Goal: Task Accomplishment & Management: Manage account settings

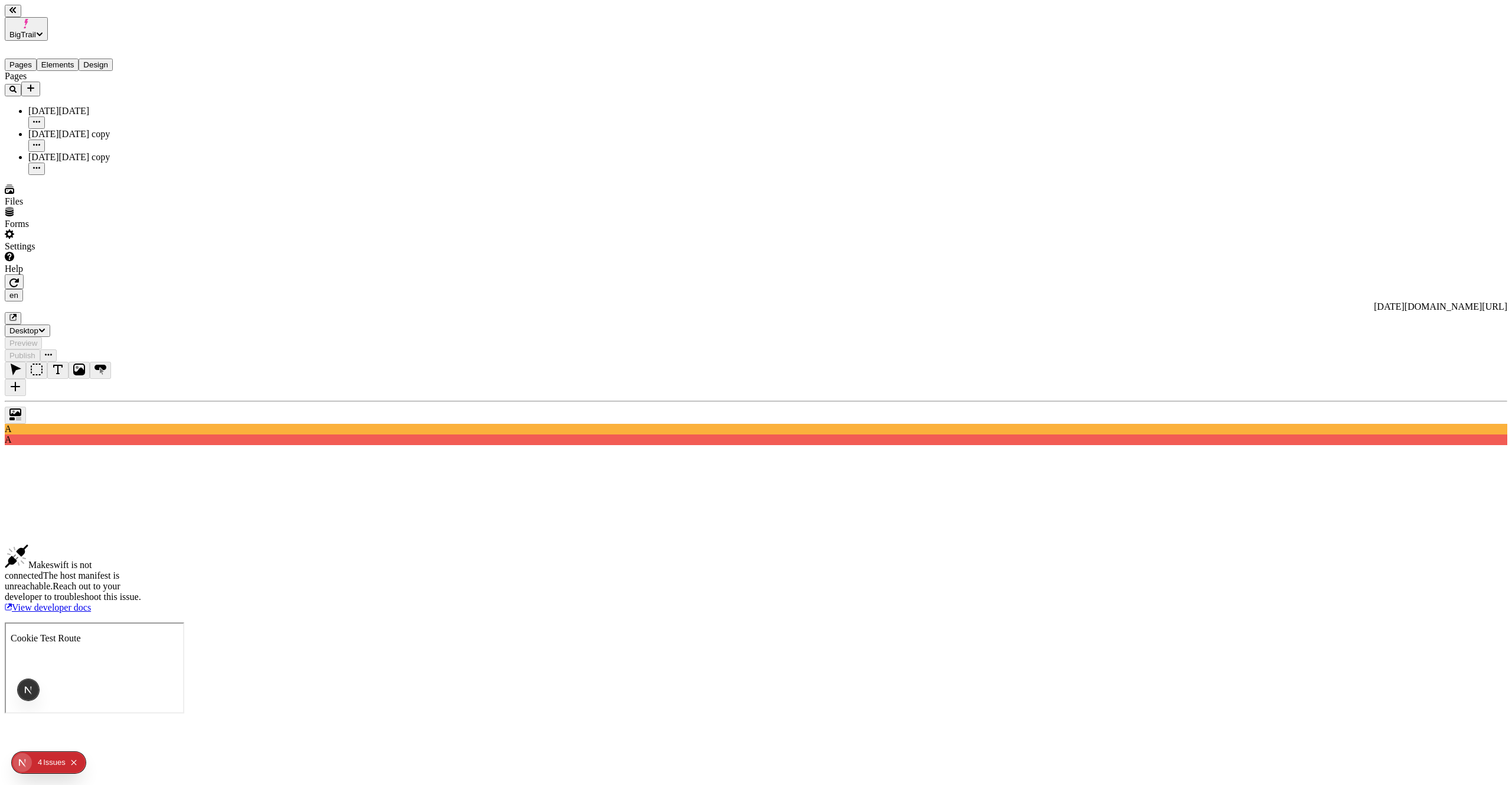
click at [24, 274] on button "button" at bounding box center [13, 282] width 19 height 15
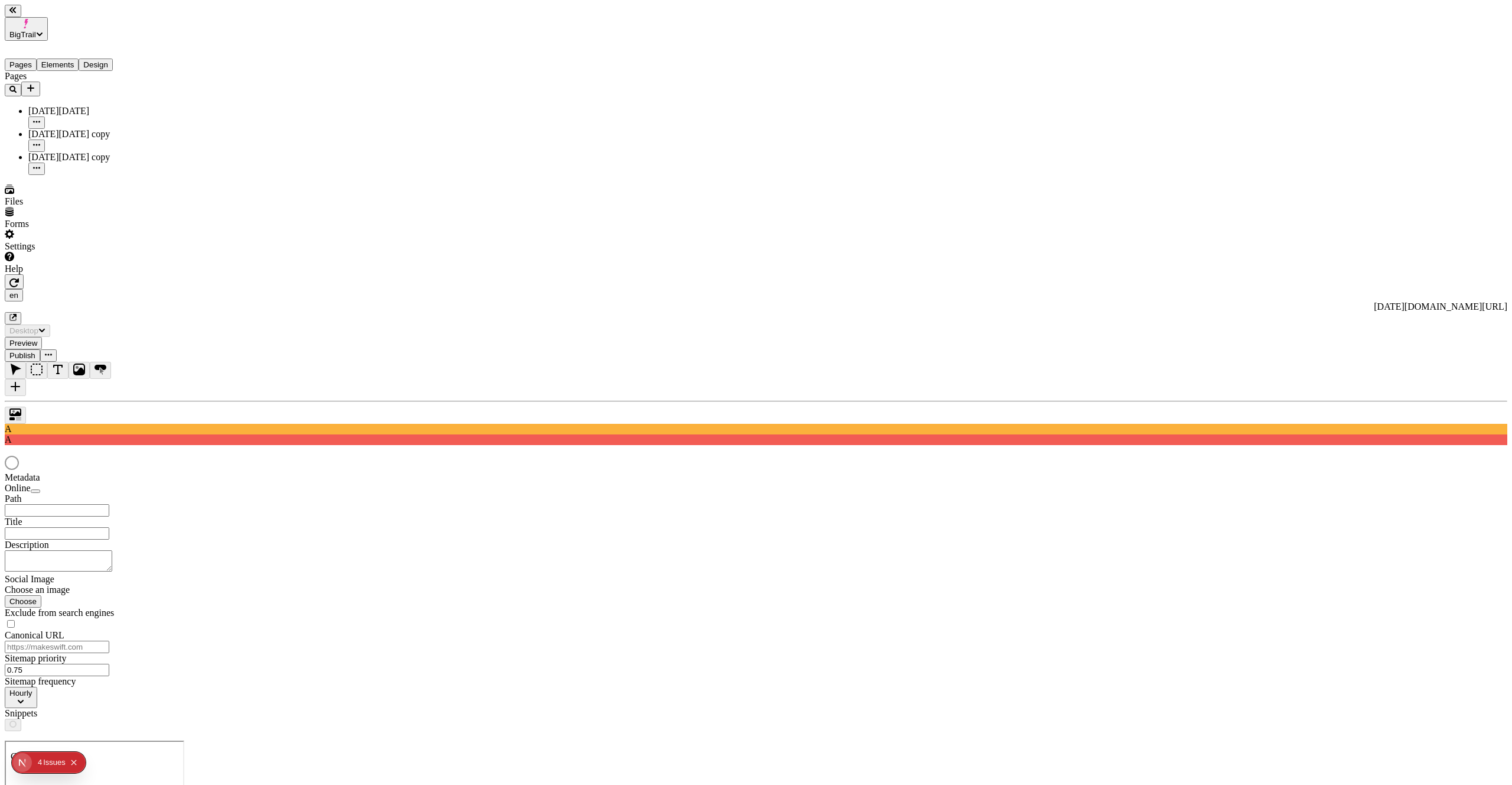
type input "/black-[DATE]-4"
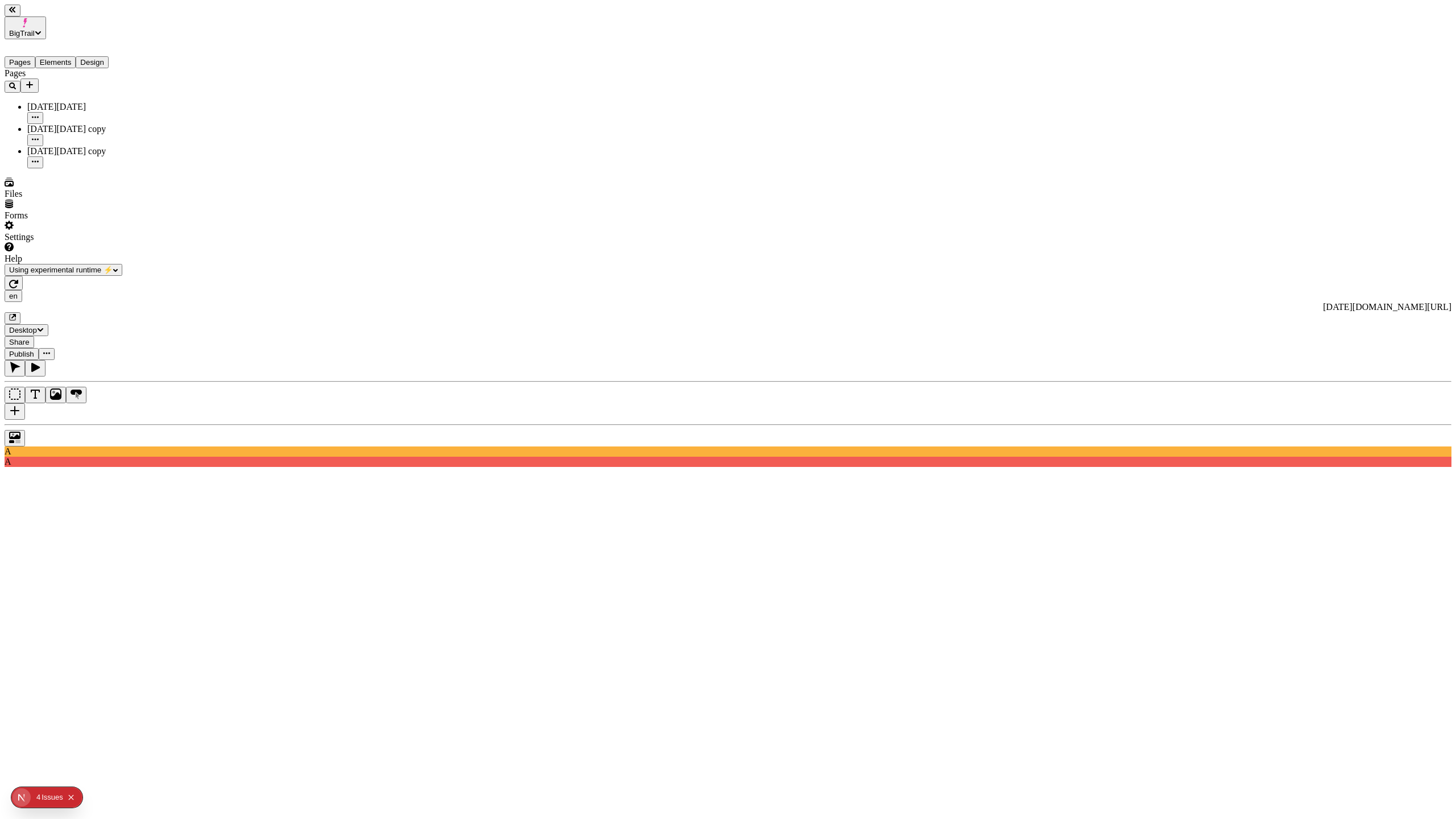
click at [150, 424] on div at bounding box center [728, 435] width 1447 height 22
click at [142, 424] on div at bounding box center [728, 435] width 1447 height 22
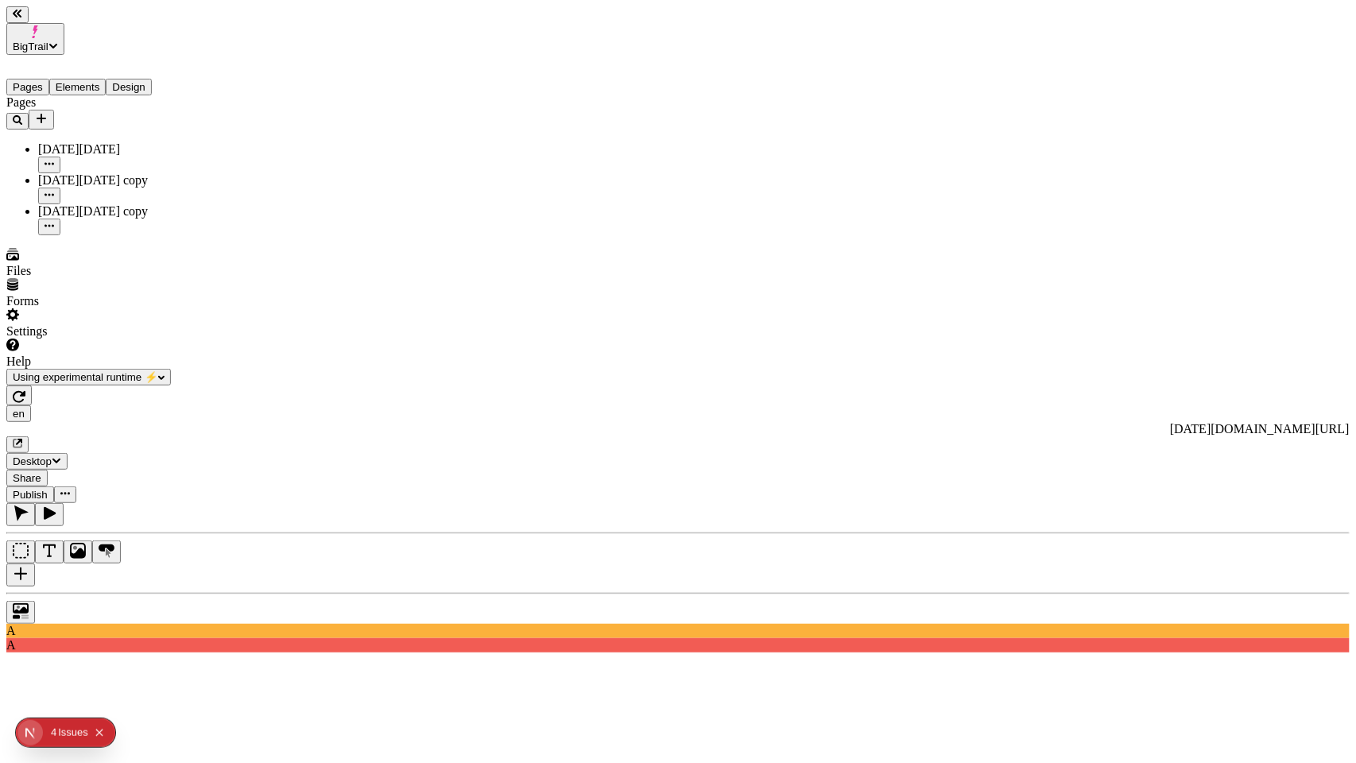
click at [57, 506] on icon "button" at bounding box center [49, 514] width 16 height 16
click at [35, 503] on button "button" at bounding box center [20, 514] width 29 height 23
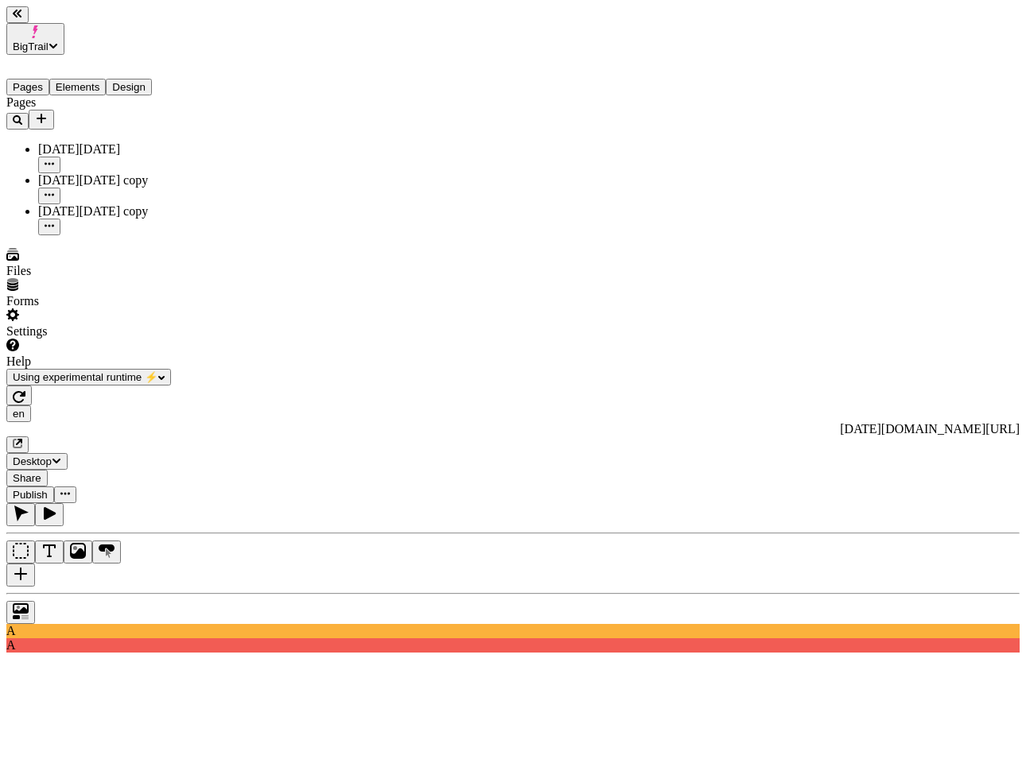
click at [29, 23] on button "button" at bounding box center [17, 14] width 22 height 17
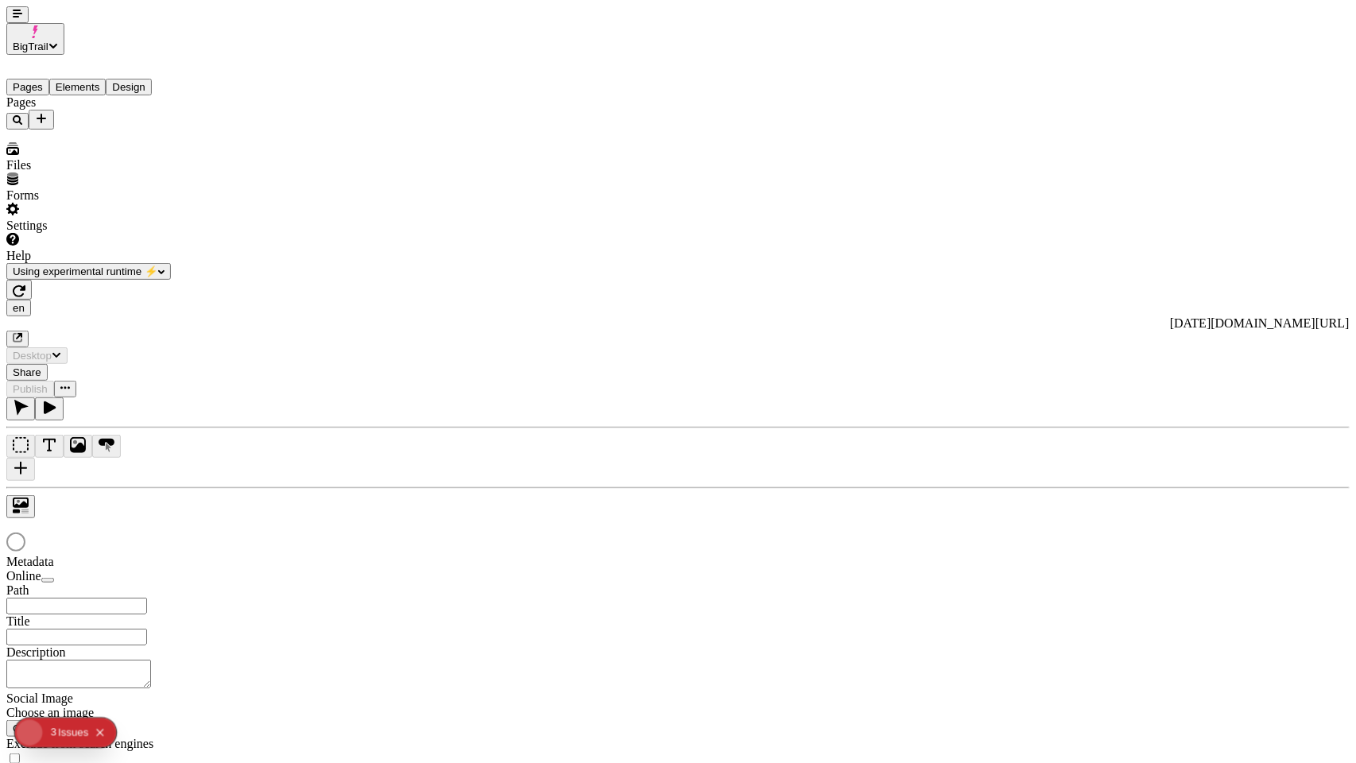
type input "/black-[DATE]-4"
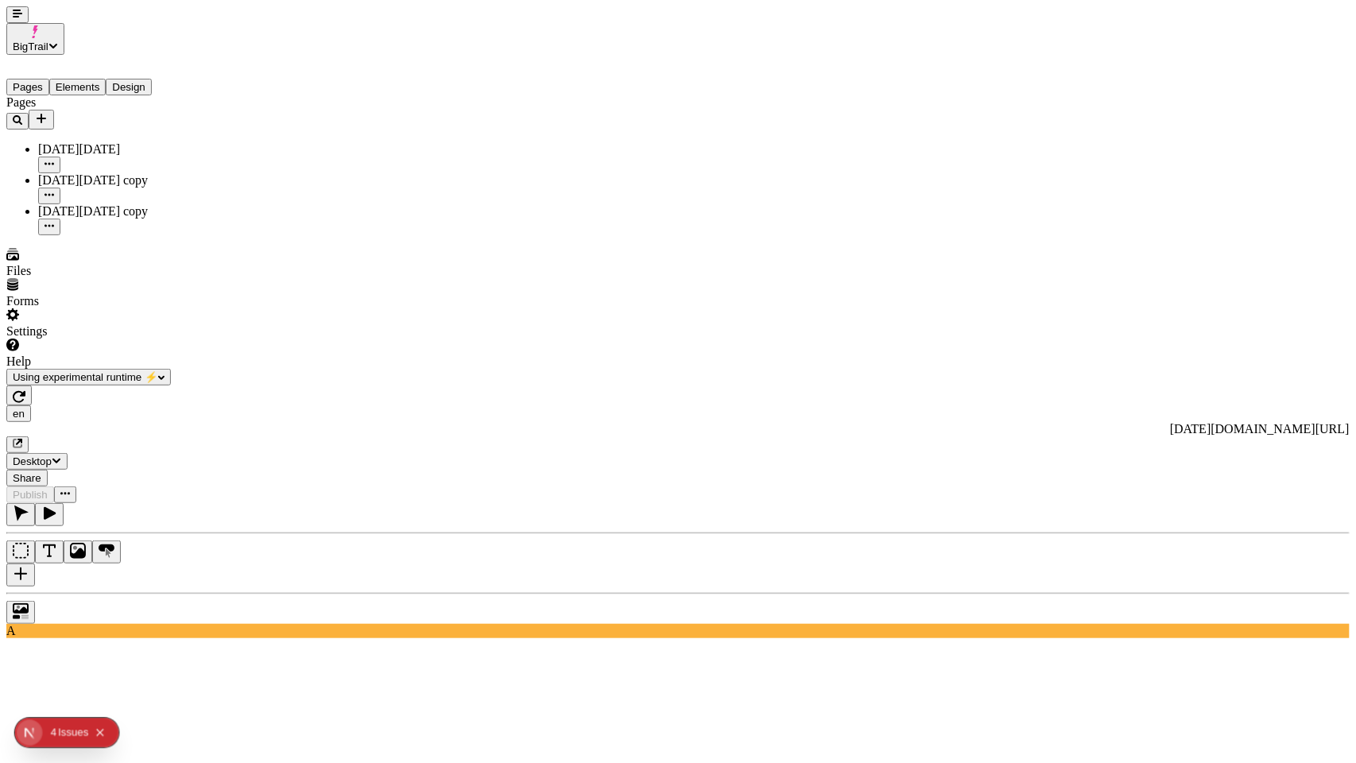
click at [107, 732] on button "Collapse issues badge" at bounding box center [99, 732] width 19 height 19
click at [27, 593] on div at bounding box center [678, 608] width 1344 height 31
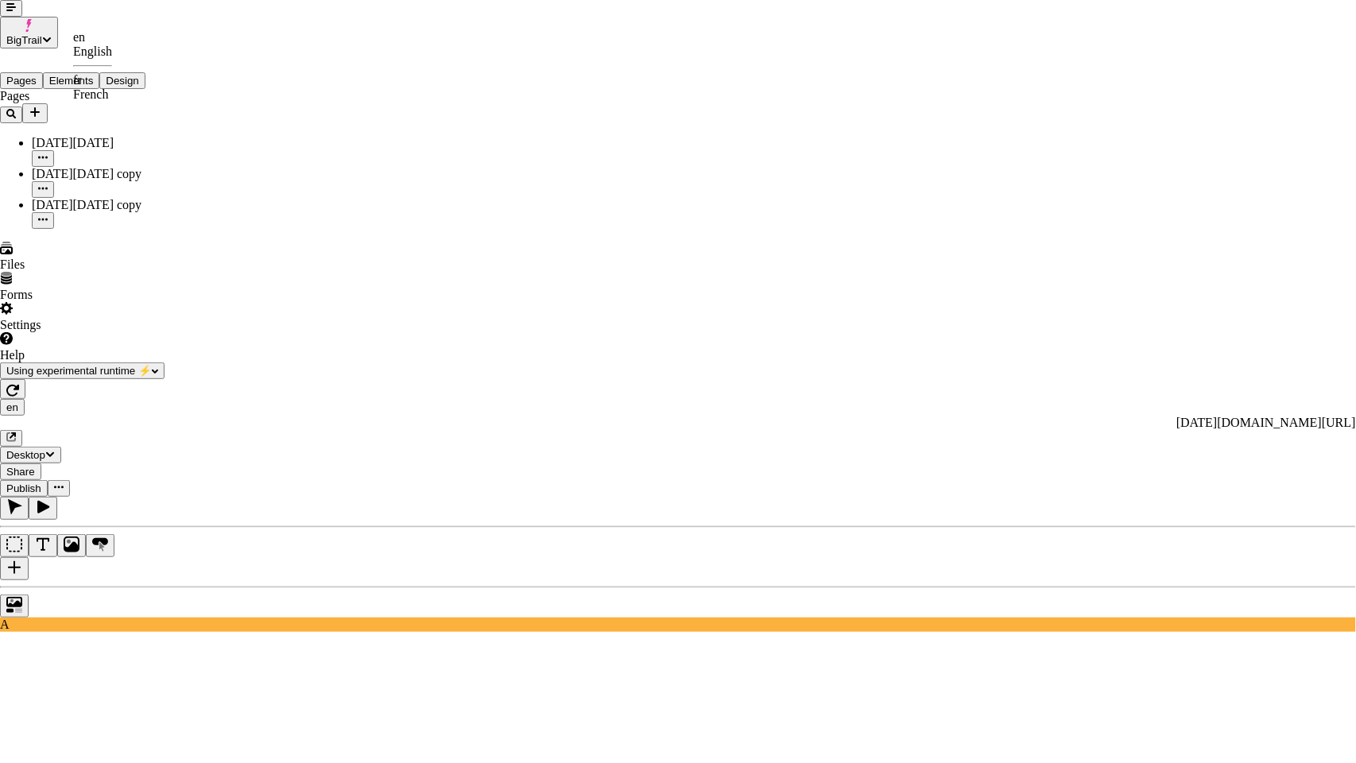
click at [112, 93] on div "fr French" at bounding box center [92, 87] width 39 height 29
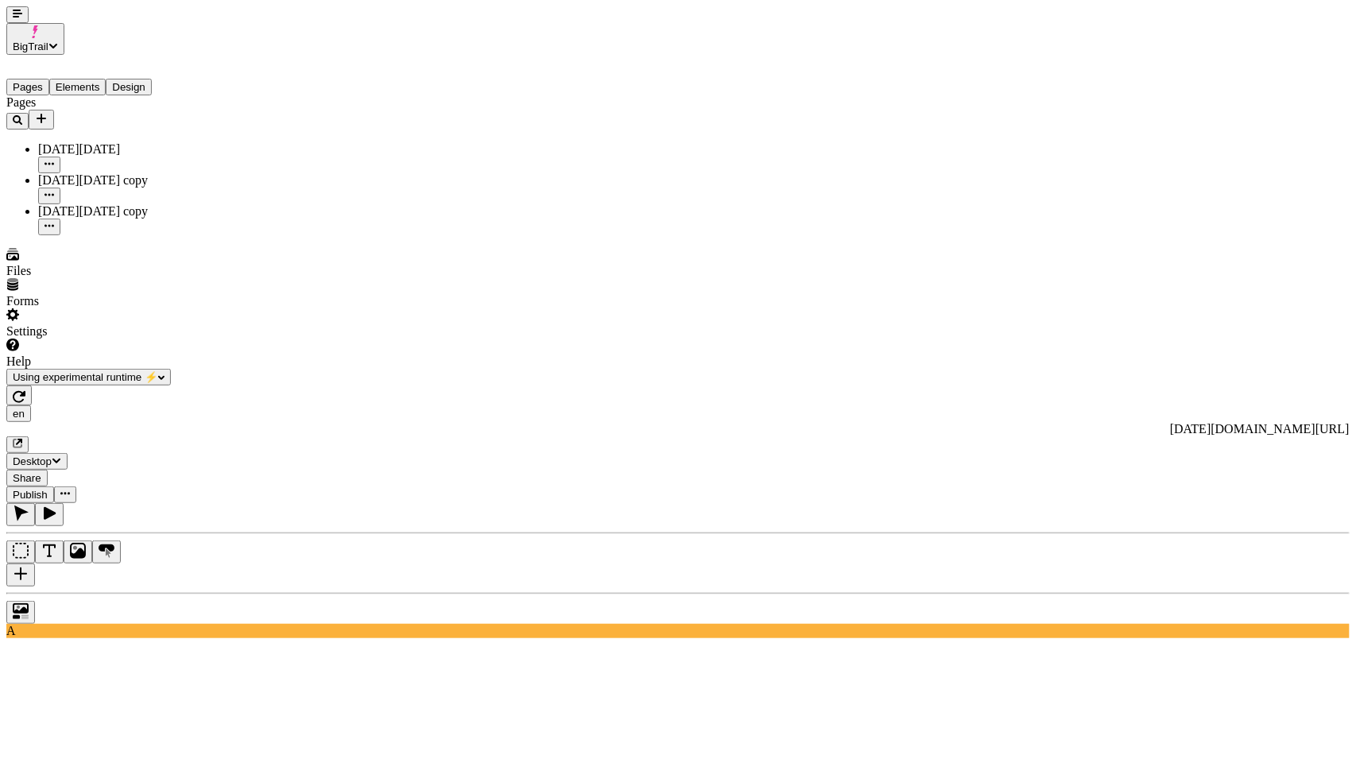
type input "/black-[DATE]-4"
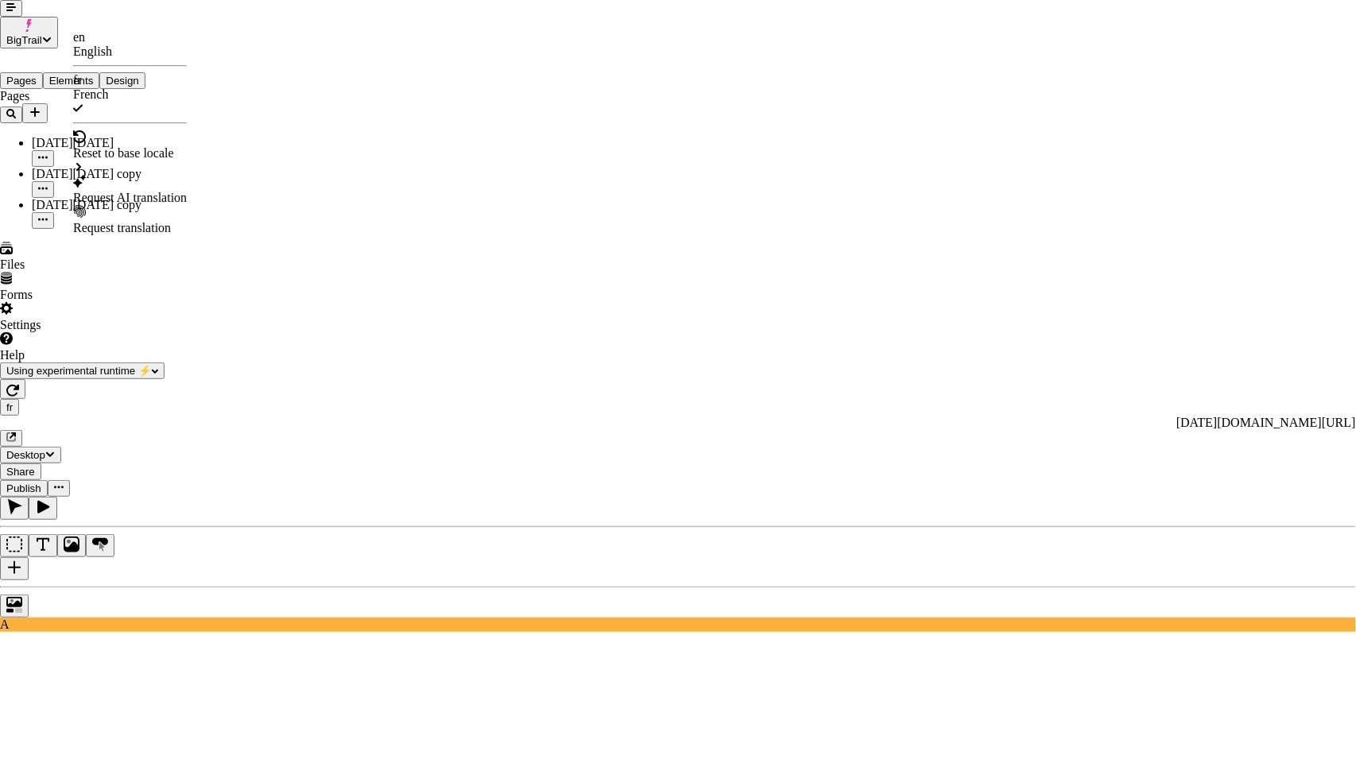
click at [167, 146] on div "Reset to base locale" at bounding box center [130, 153] width 114 height 14
click at [277, 183] on div "[DATE][DATE] copy" at bounding box center [281, 190] width 110 height 14
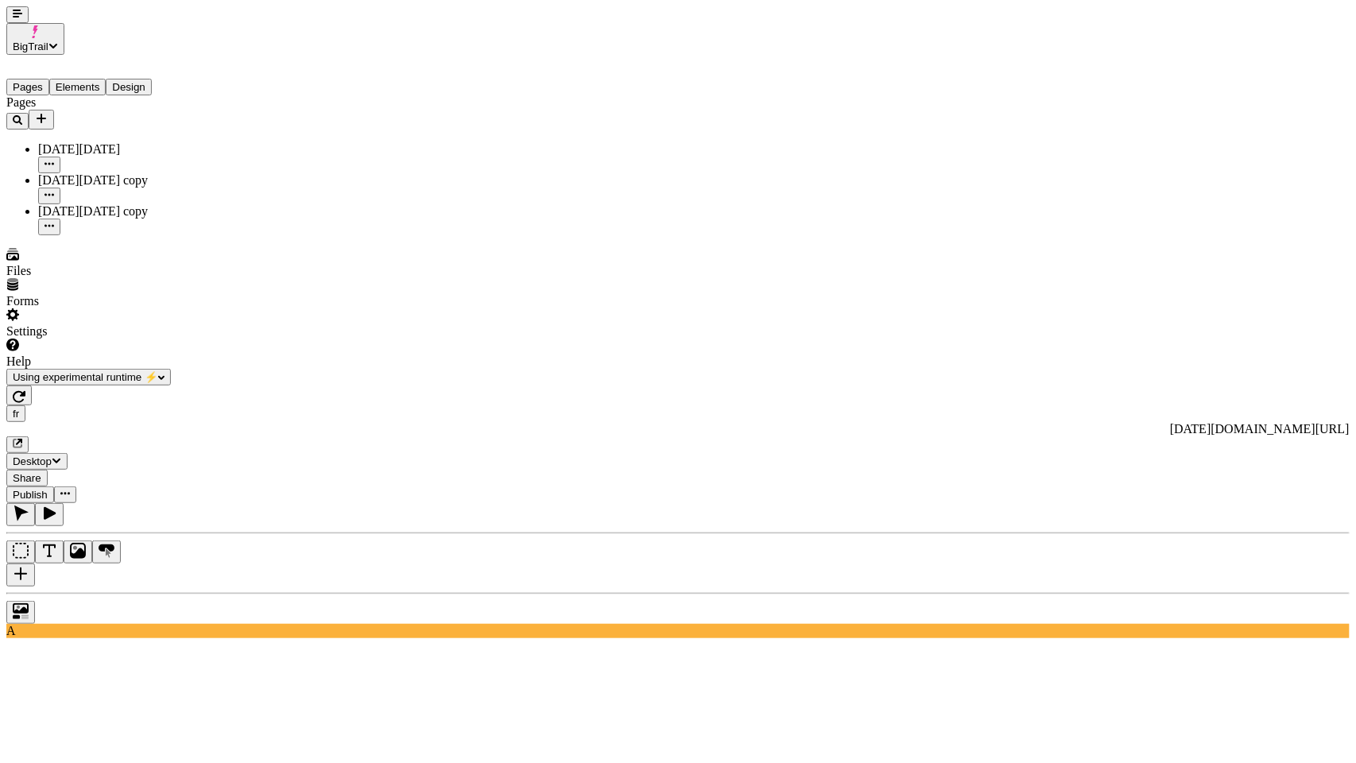
click at [25, 390] on icon "button" at bounding box center [19, 396] width 13 height 13
click at [10, 593] on div at bounding box center [678, 608] width 1344 height 31
click at [21, 593] on div at bounding box center [678, 608] width 1344 height 31
click at [17, 593] on div at bounding box center [678, 608] width 1344 height 31
click at [8, 593] on div at bounding box center [678, 608] width 1344 height 31
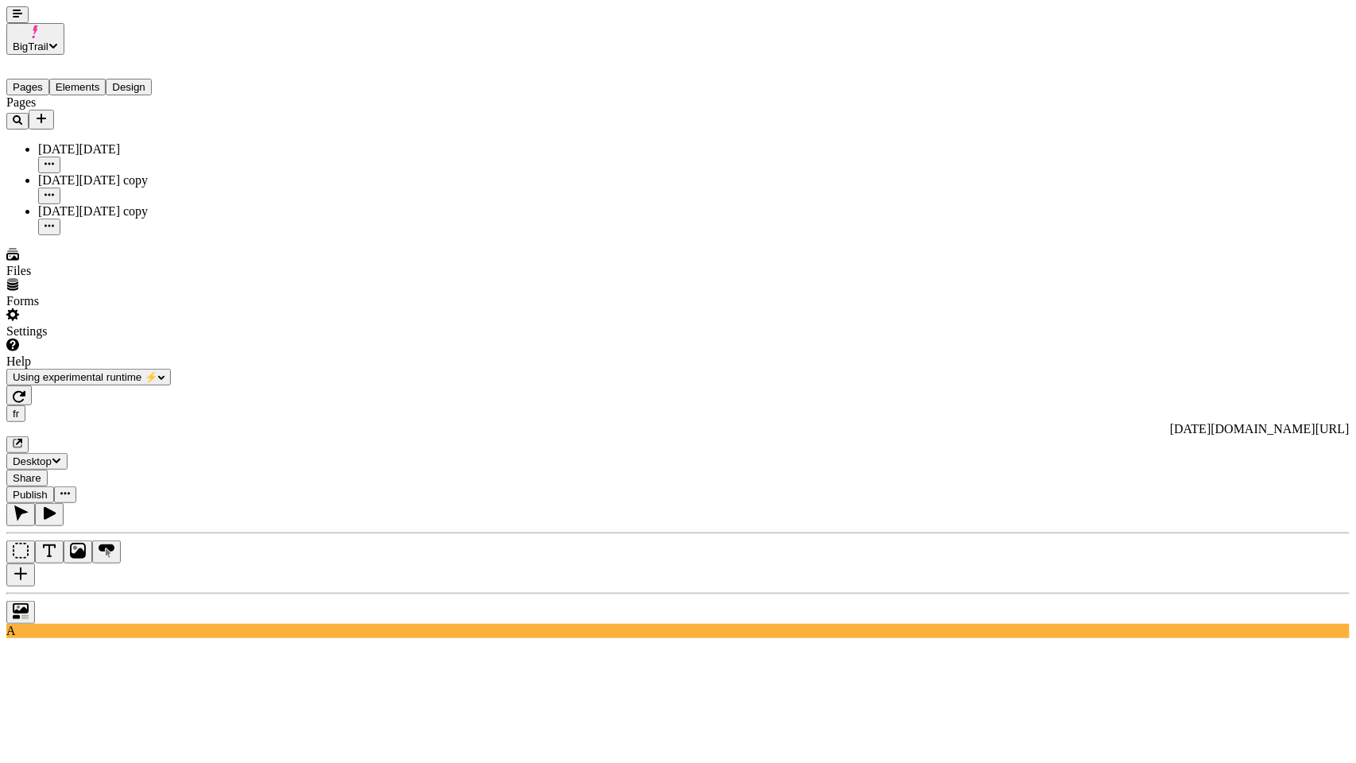
click at [10, 593] on div at bounding box center [678, 608] width 1344 height 31
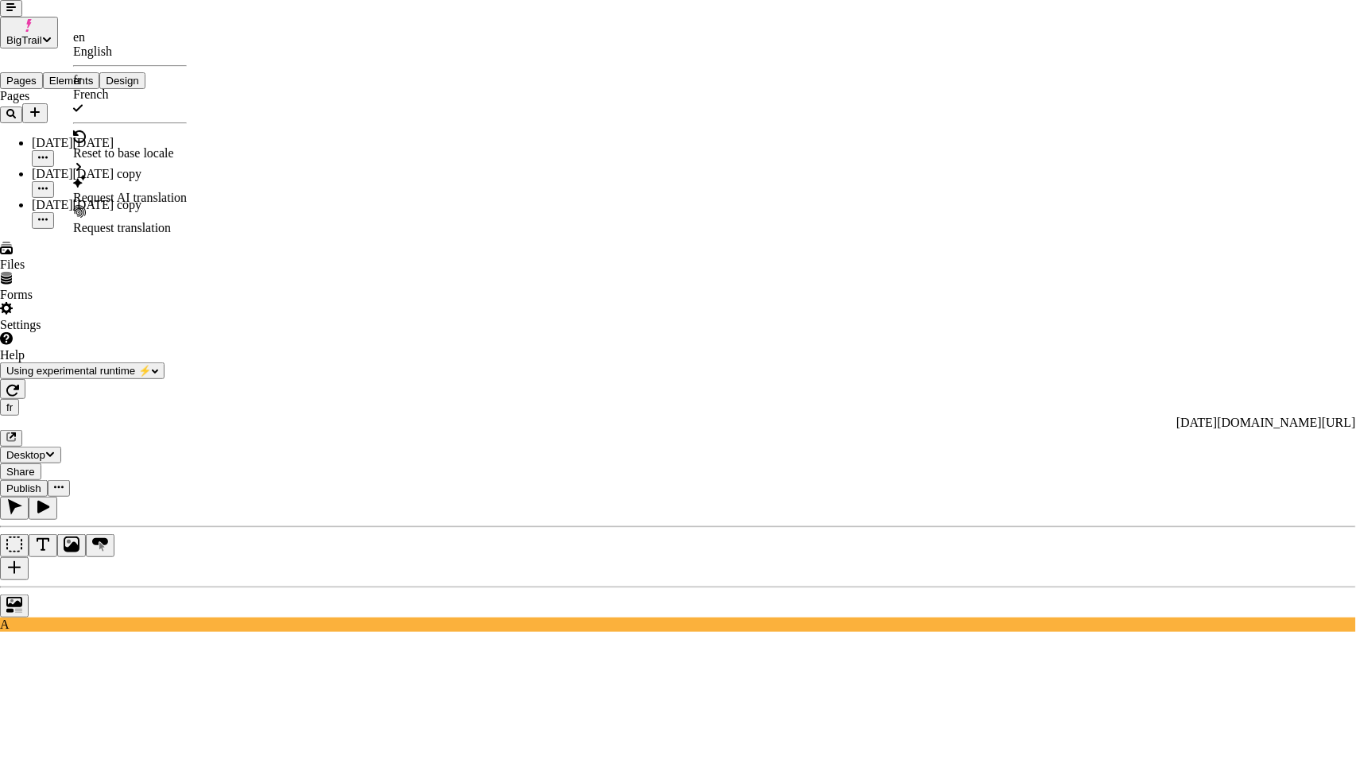
click at [115, 191] on div "Request AI translation" at bounding box center [130, 198] width 114 height 14
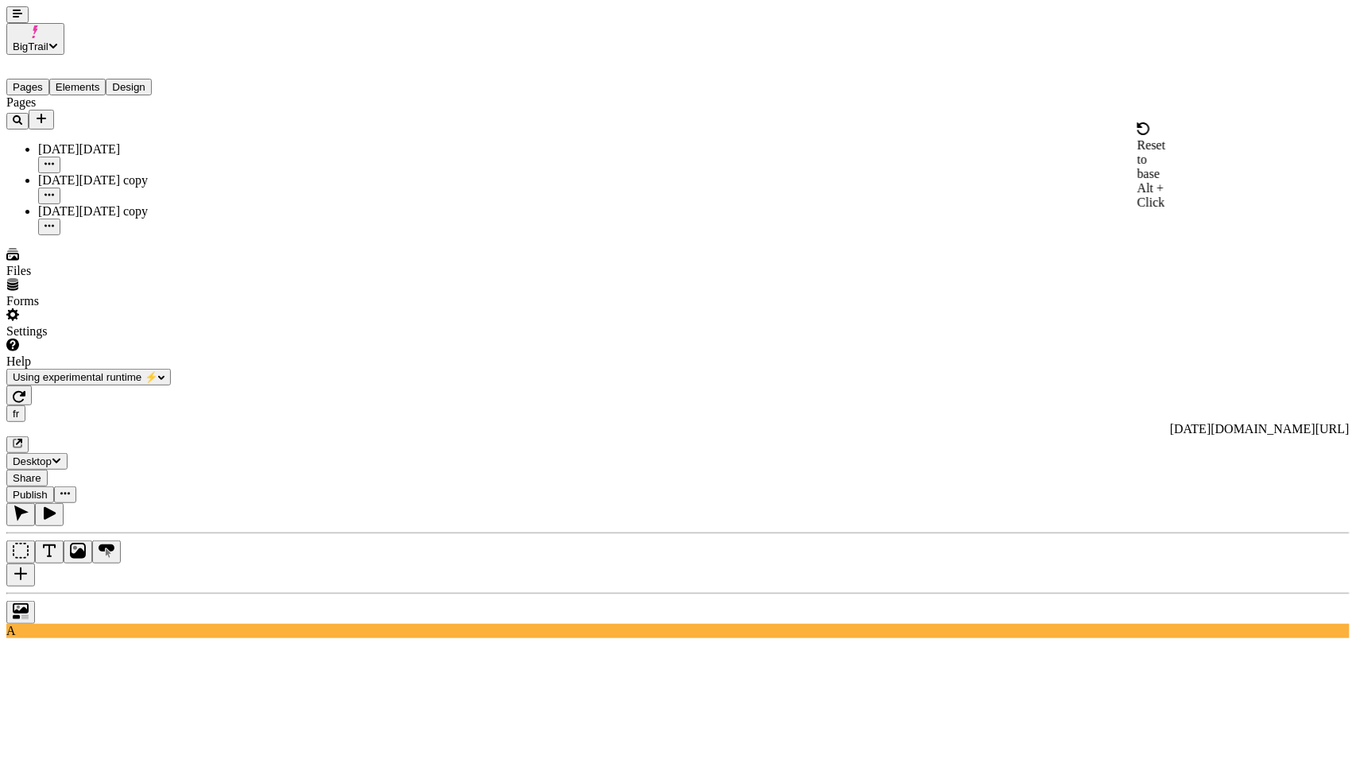
click at [1138, 140] on div "Reset to base Alt + Click" at bounding box center [1152, 165] width 29 height 87
click at [14, 593] on div at bounding box center [678, 608] width 1344 height 31
click at [19, 593] on div at bounding box center [678, 608] width 1344 height 31
click at [20, 593] on div at bounding box center [678, 608] width 1344 height 31
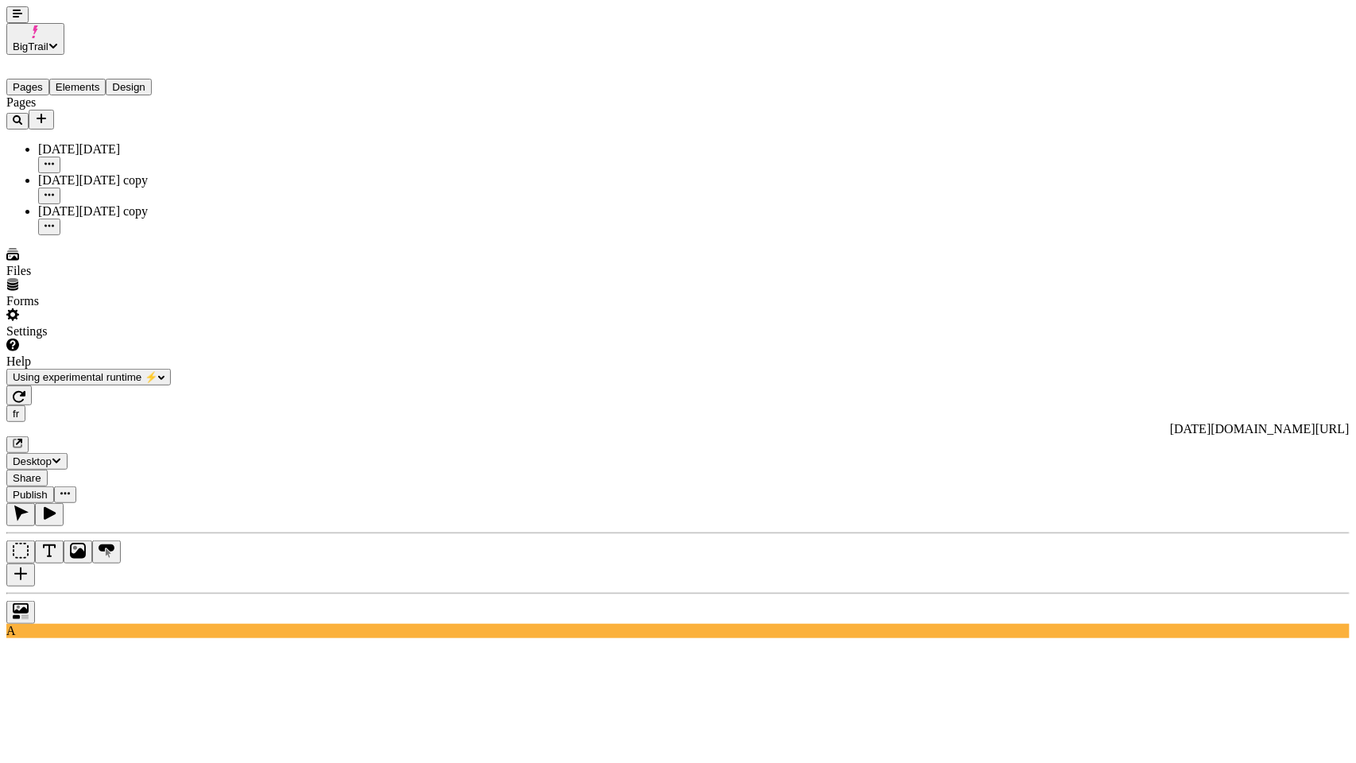
click at [15, 593] on div at bounding box center [678, 608] width 1344 height 31
click at [7, 593] on div at bounding box center [678, 608] width 1344 height 31
click at [23, 593] on div at bounding box center [678, 608] width 1344 height 31
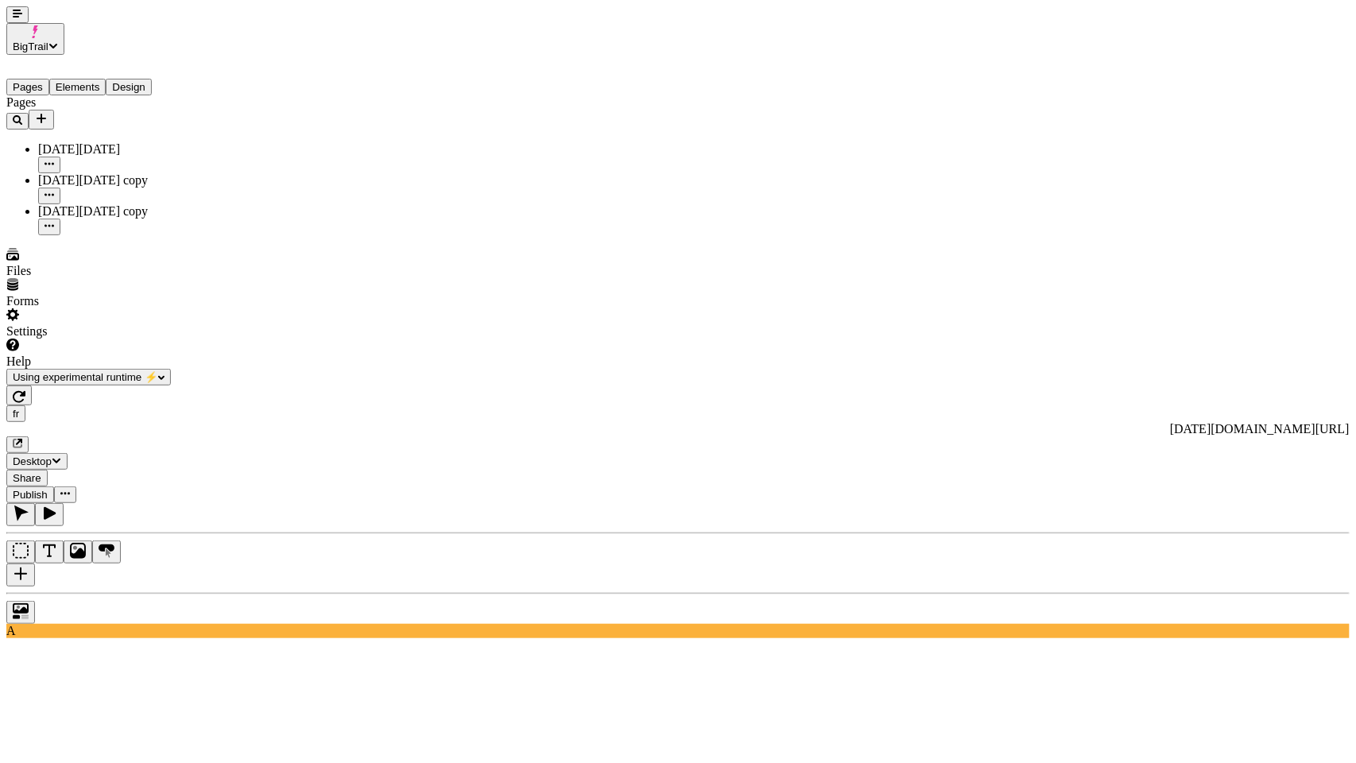
click at [17, 593] on div at bounding box center [678, 608] width 1344 height 31
click at [6, 386] on div at bounding box center [101, 386] width 191 height 0
click at [18, 593] on div at bounding box center [678, 608] width 1344 height 31
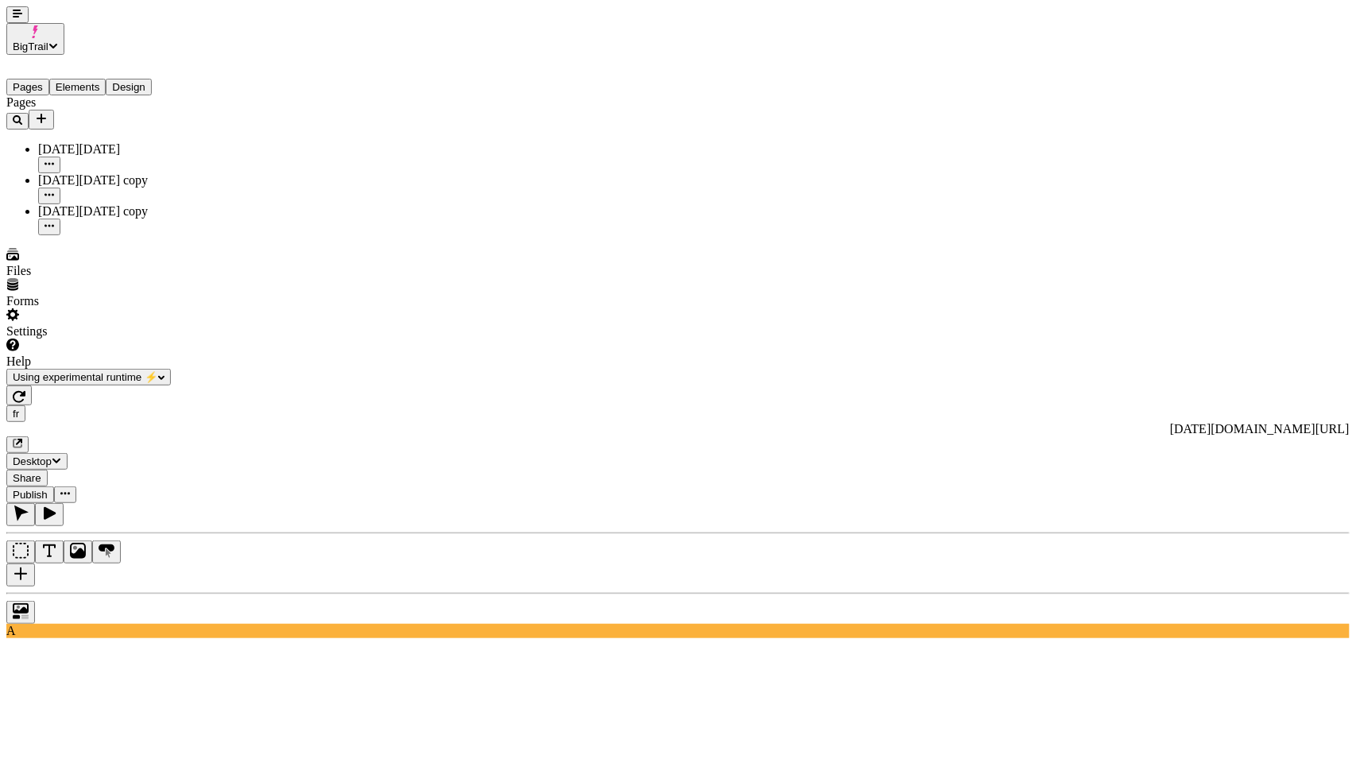
click at [6, 386] on div at bounding box center [101, 386] width 191 height 0
click at [25, 593] on div at bounding box center [678, 608] width 1344 height 31
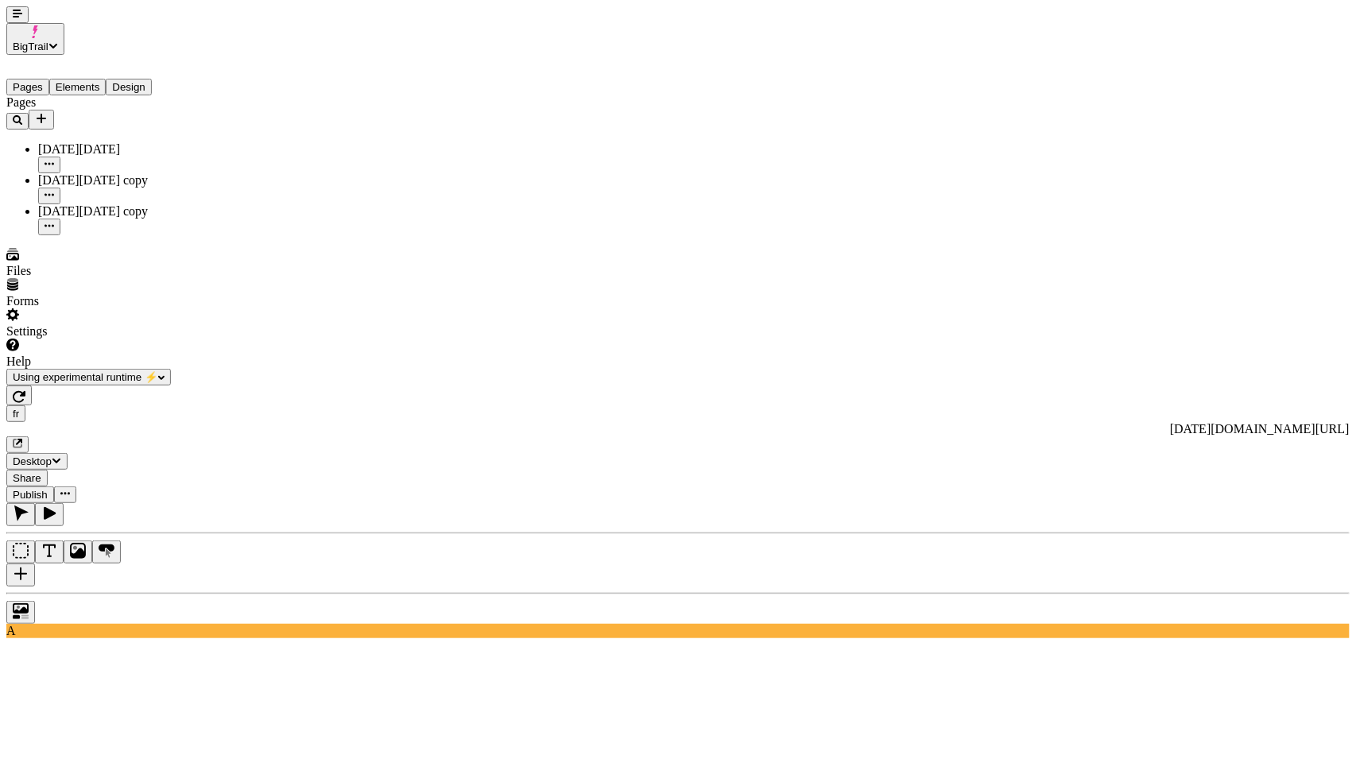
click at [6, 593] on div at bounding box center [678, 608] width 1344 height 31
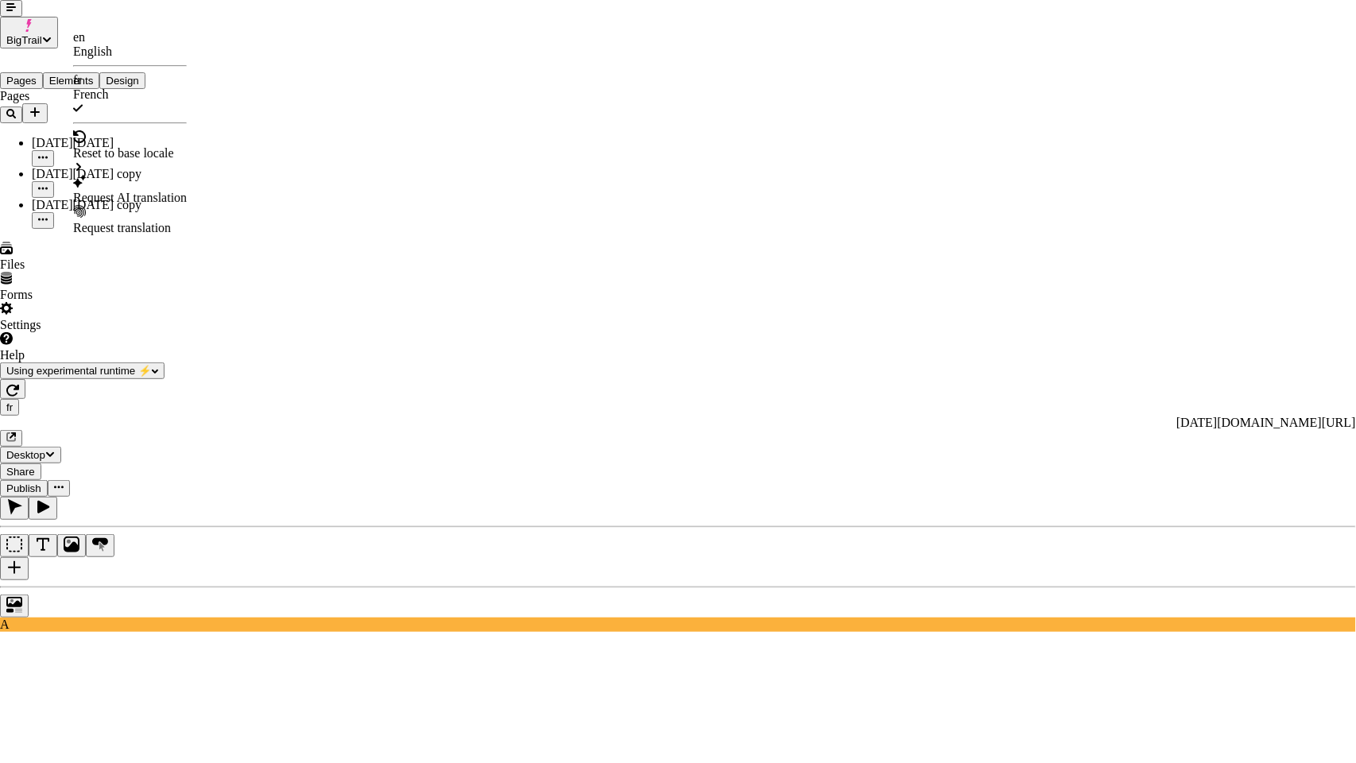
click at [109, 175] on div "Request AI translation" at bounding box center [130, 190] width 114 height 30
checkbox input "true"
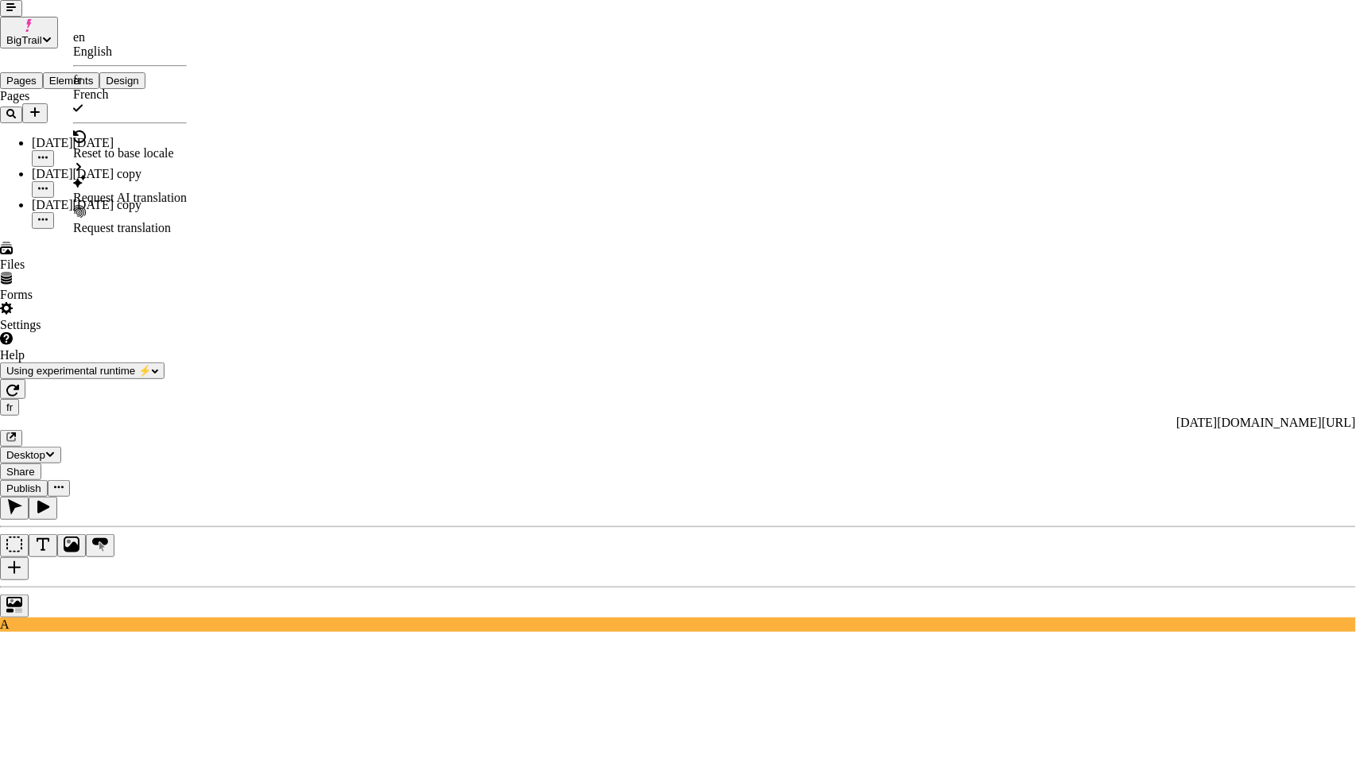
checkbox input "true"
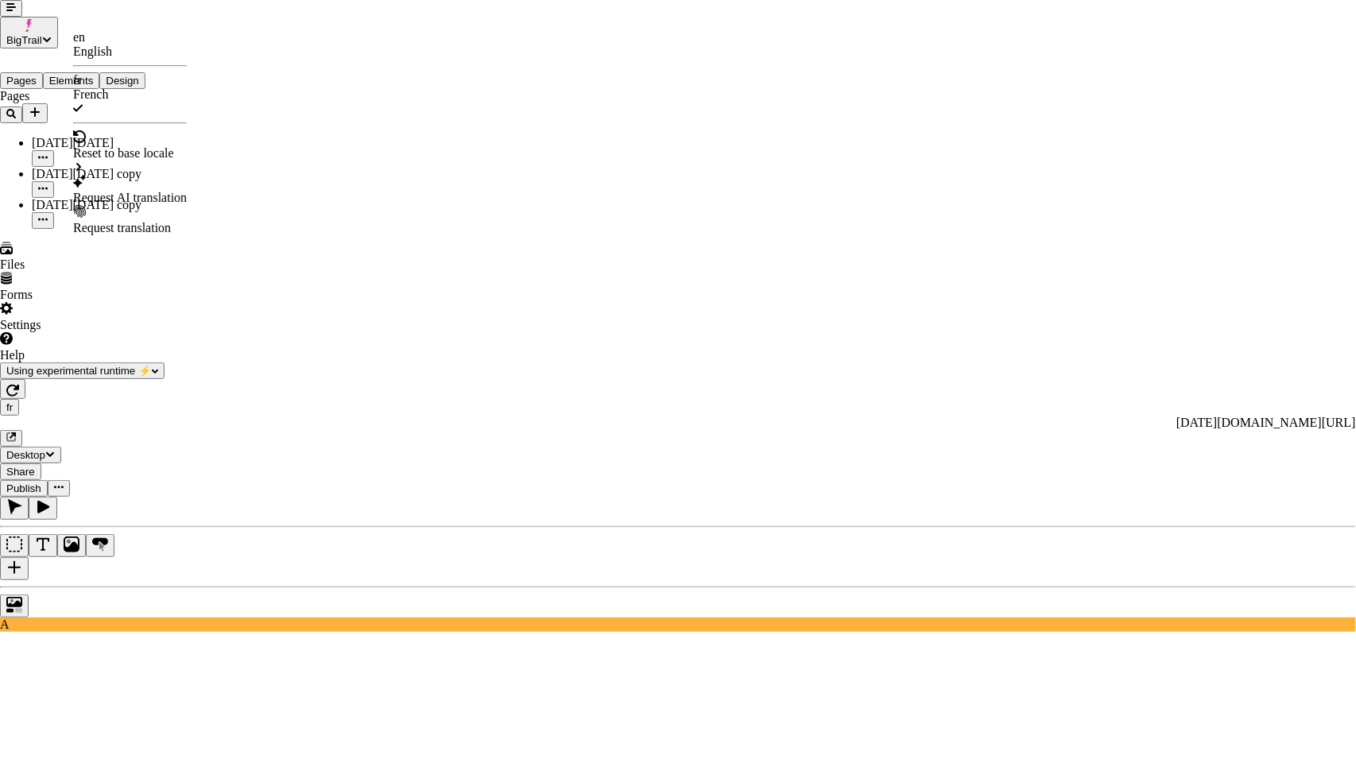
checkbox input "true"
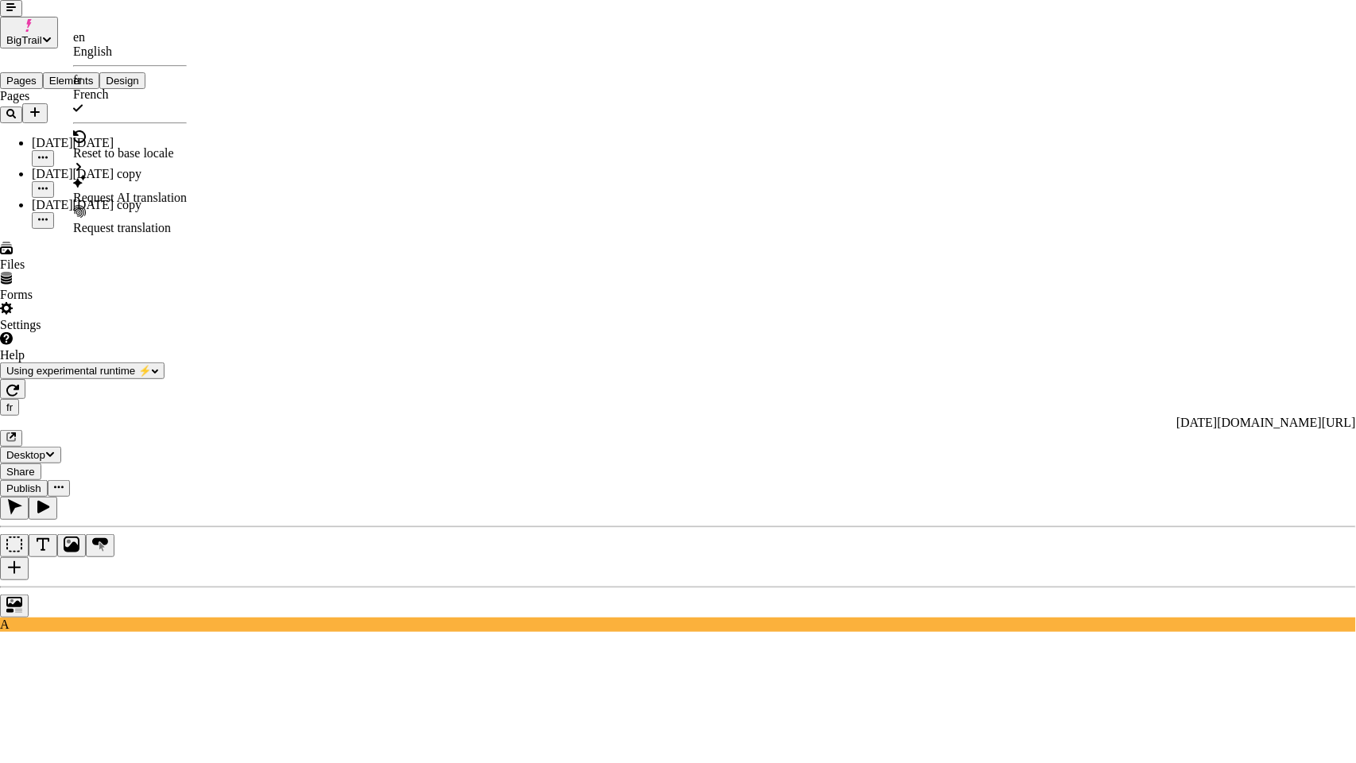
checkbox input "true"
checkbox input "false"
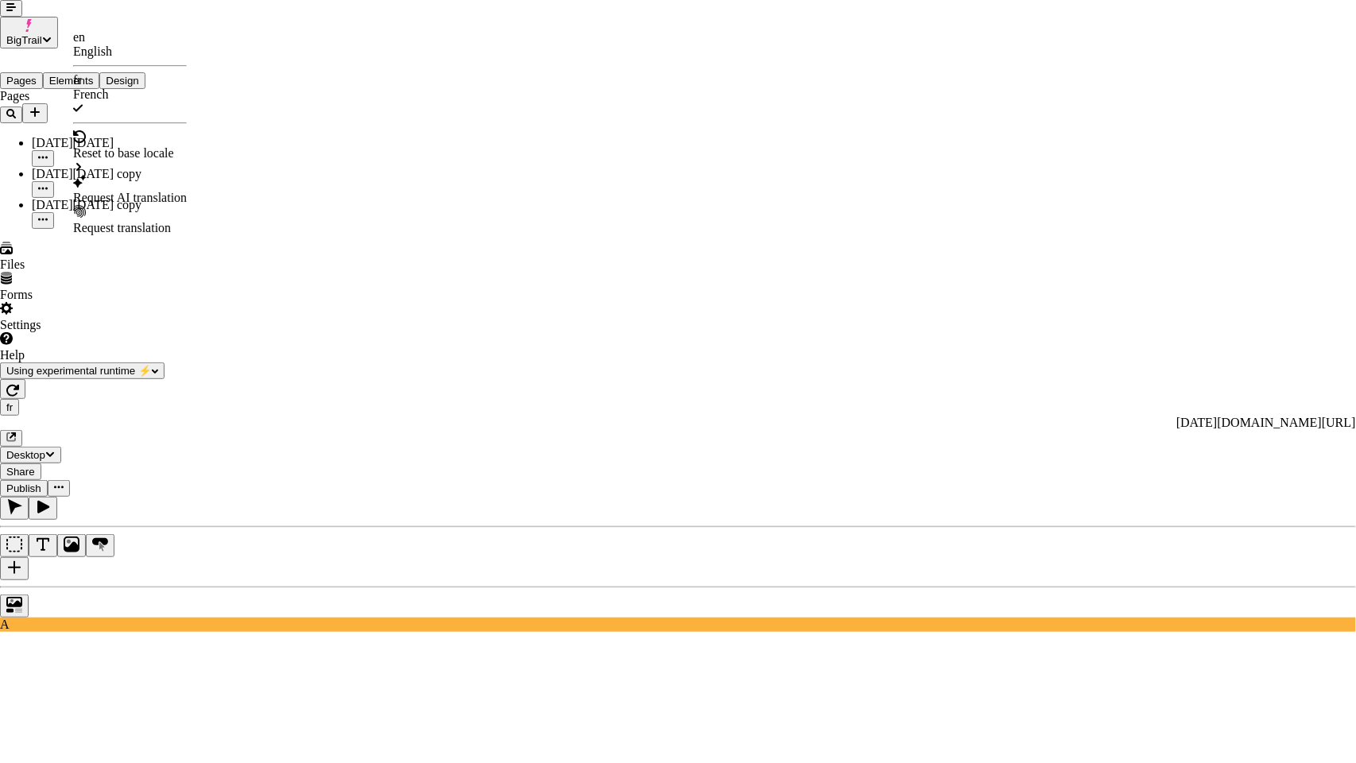
checkbox input "false"
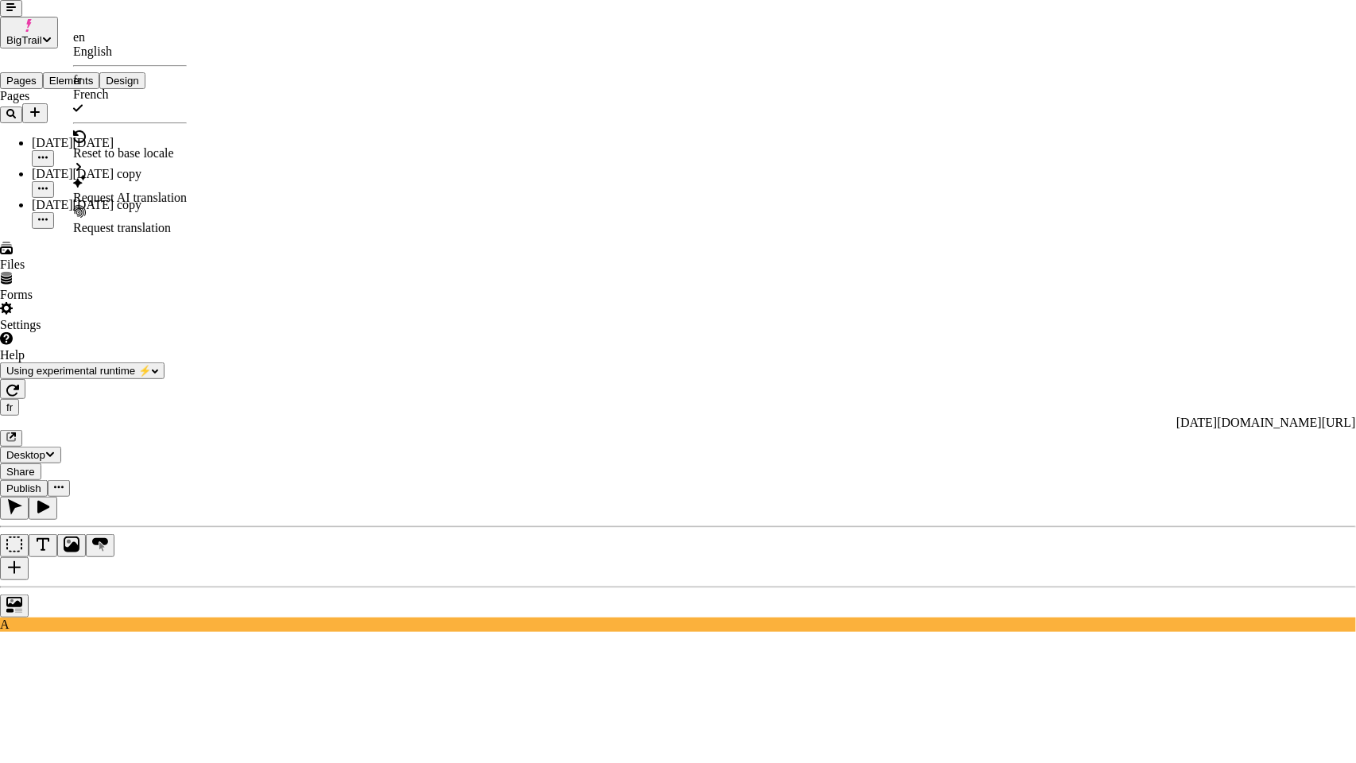
checkbox input "false"
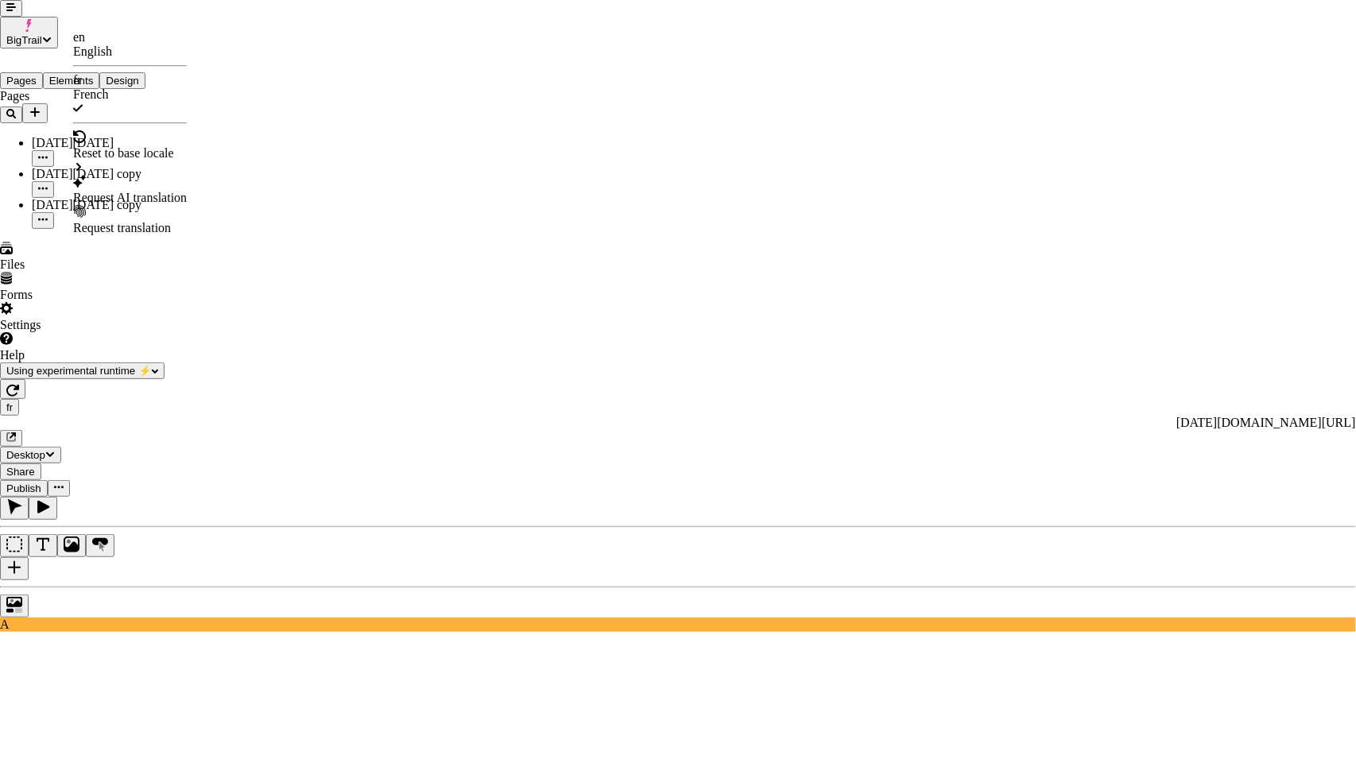
checkbox input "false"
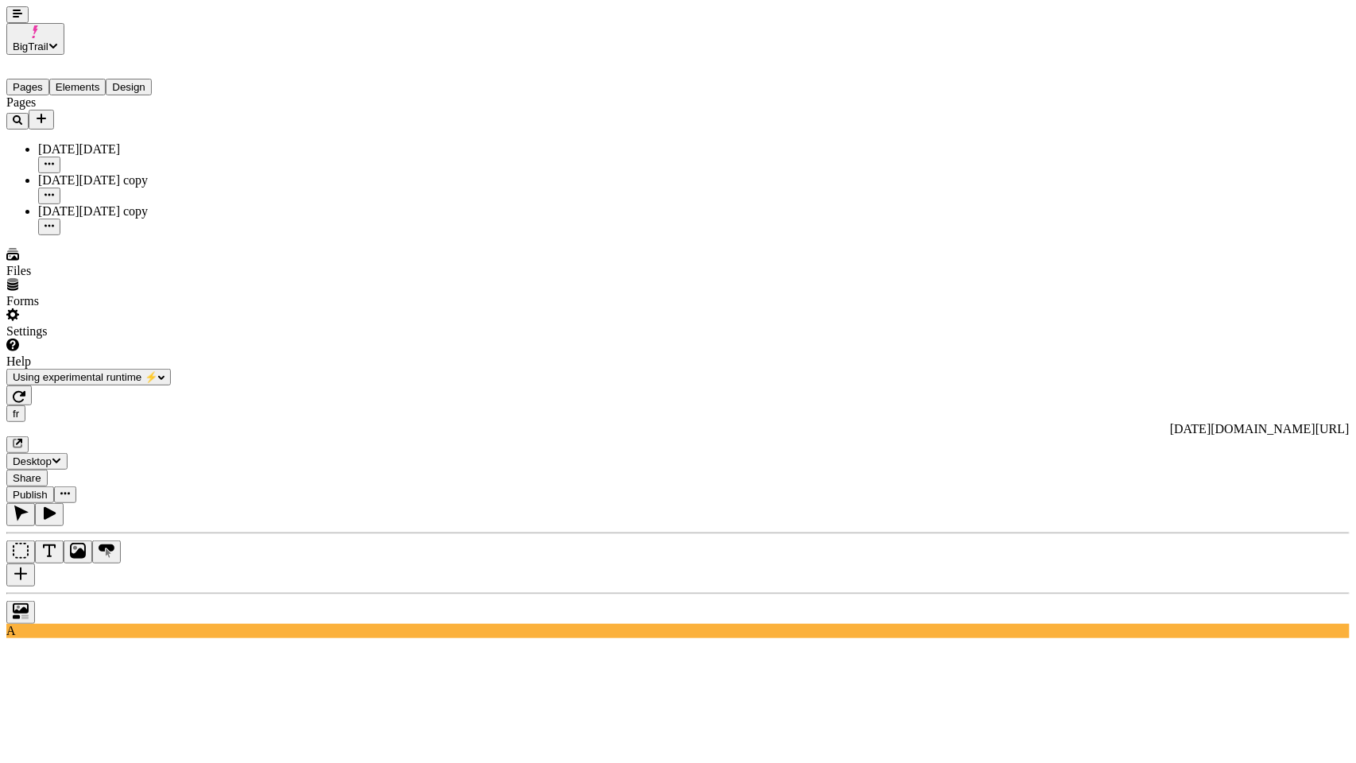
click at [10, 593] on div at bounding box center [678, 608] width 1344 height 31
click at [17, 593] on div at bounding box center [678, 608] width 1344 height 31
click at [15, 593] on div at bounding box center [678, 608] width 1344 height 31
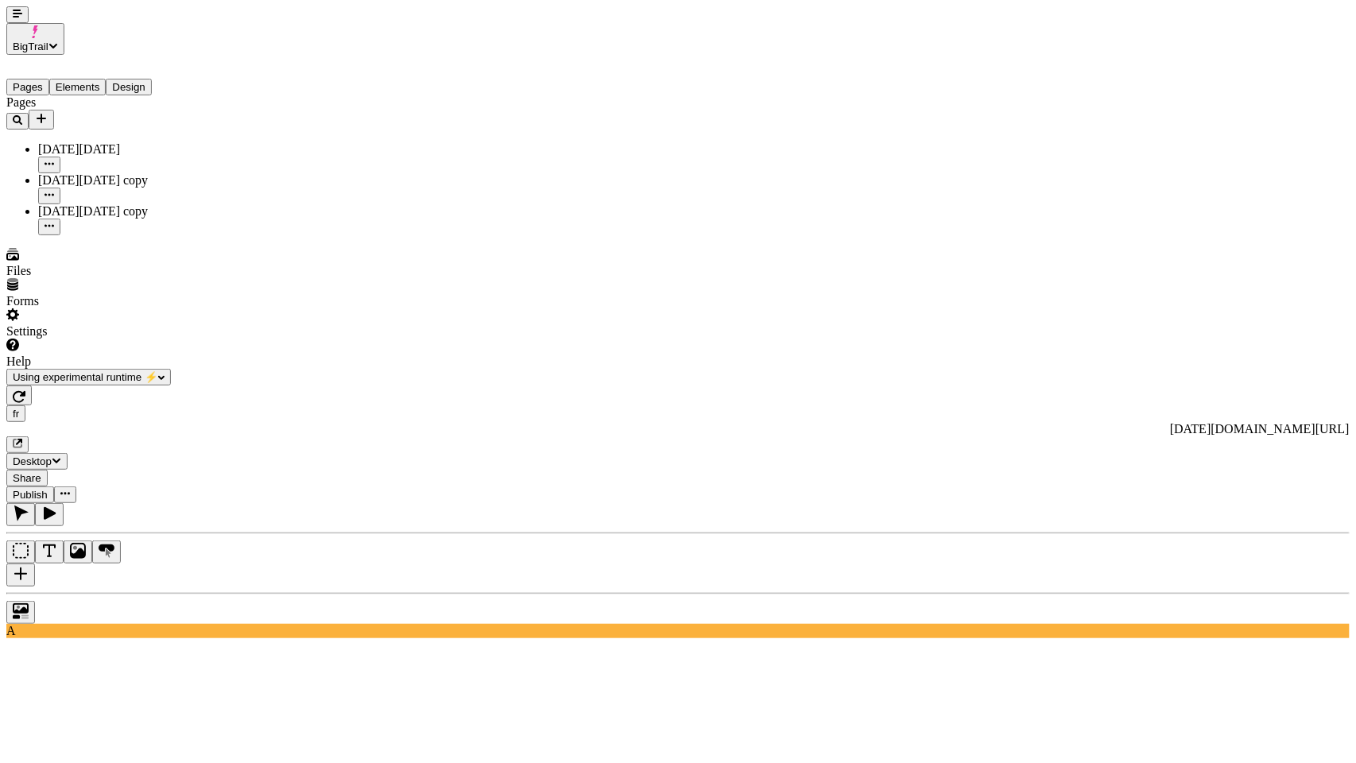
click at [11, 593] on div at bounding box center [678, 608] width 1344 height 31
click at [33, 386] on div "fr [URL][DOMAIN_NAME][DATE] Desktop Share Publish" at bounding box center [678, 445] width 1344 height 118
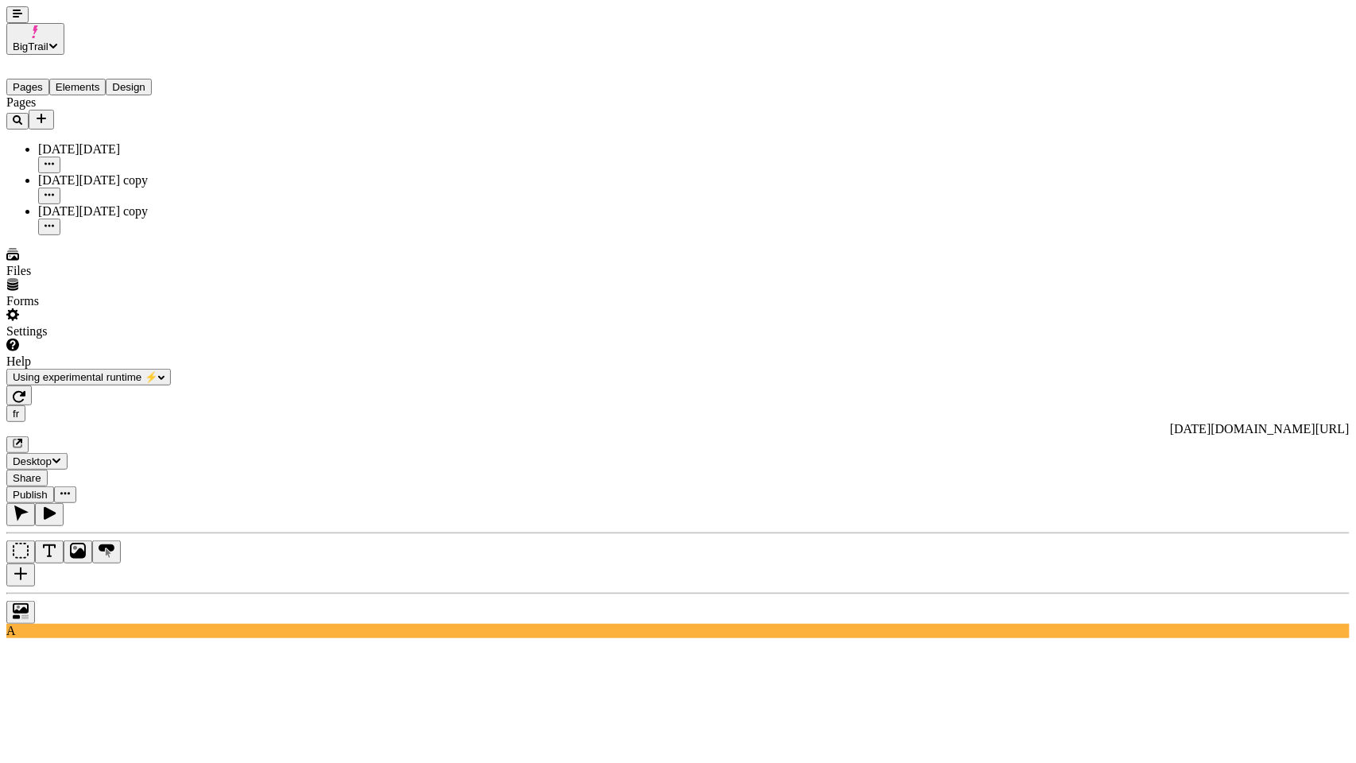
click at [32, 386] on div "fr [URL][DOMAIN_NAME][DATE] Desktop Share Publish" at bounding box center [678, 445] width 1344 height 118
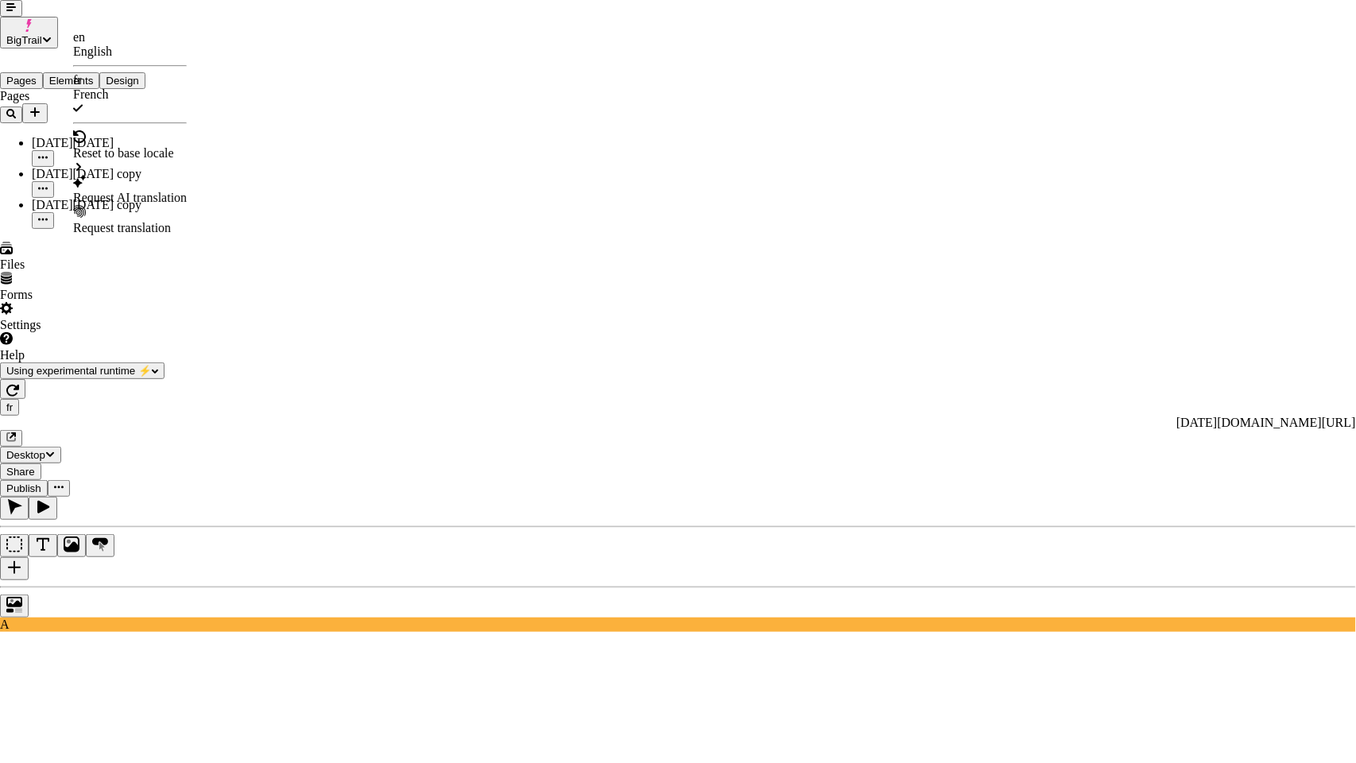
click at [122, 191] on div "Request AI translation" at bounding box center [130, 198] width 114 height 14
checkbox input "true"
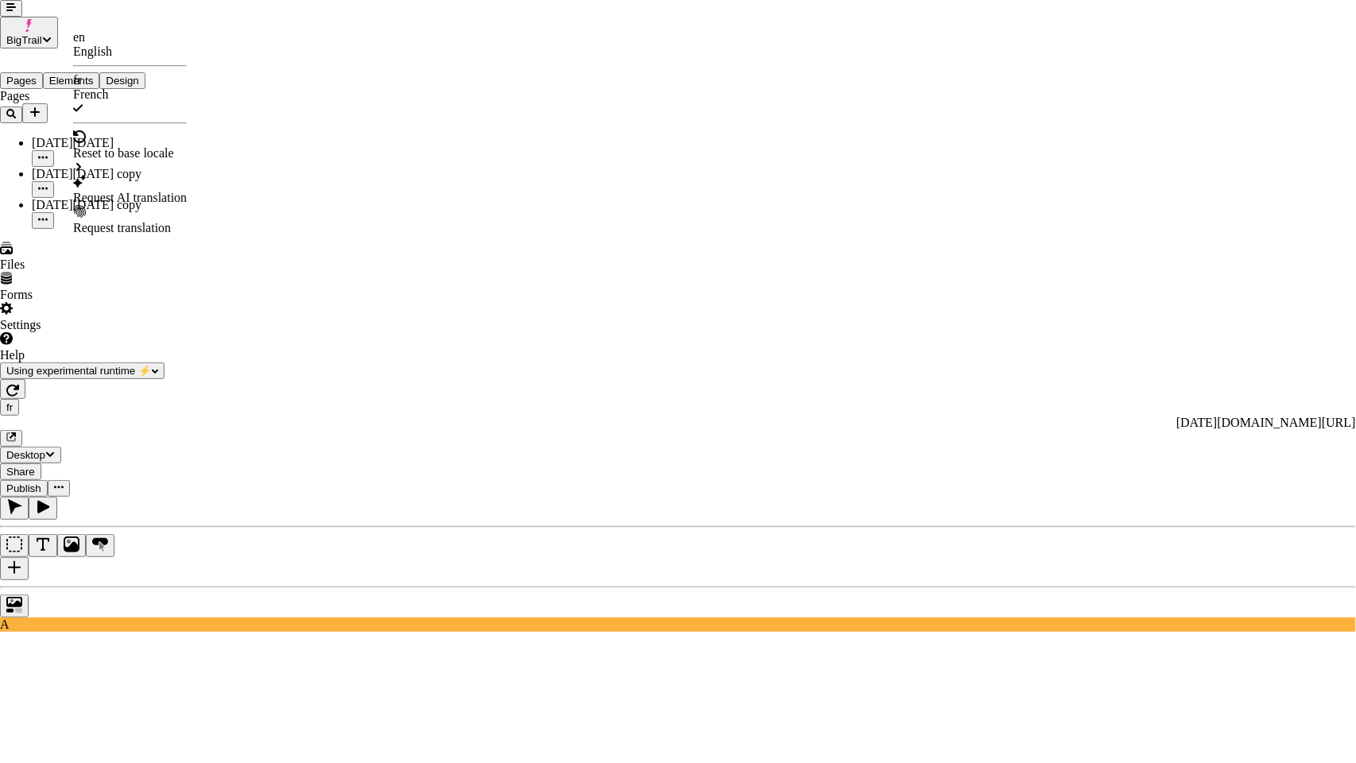
checkbox input "true"
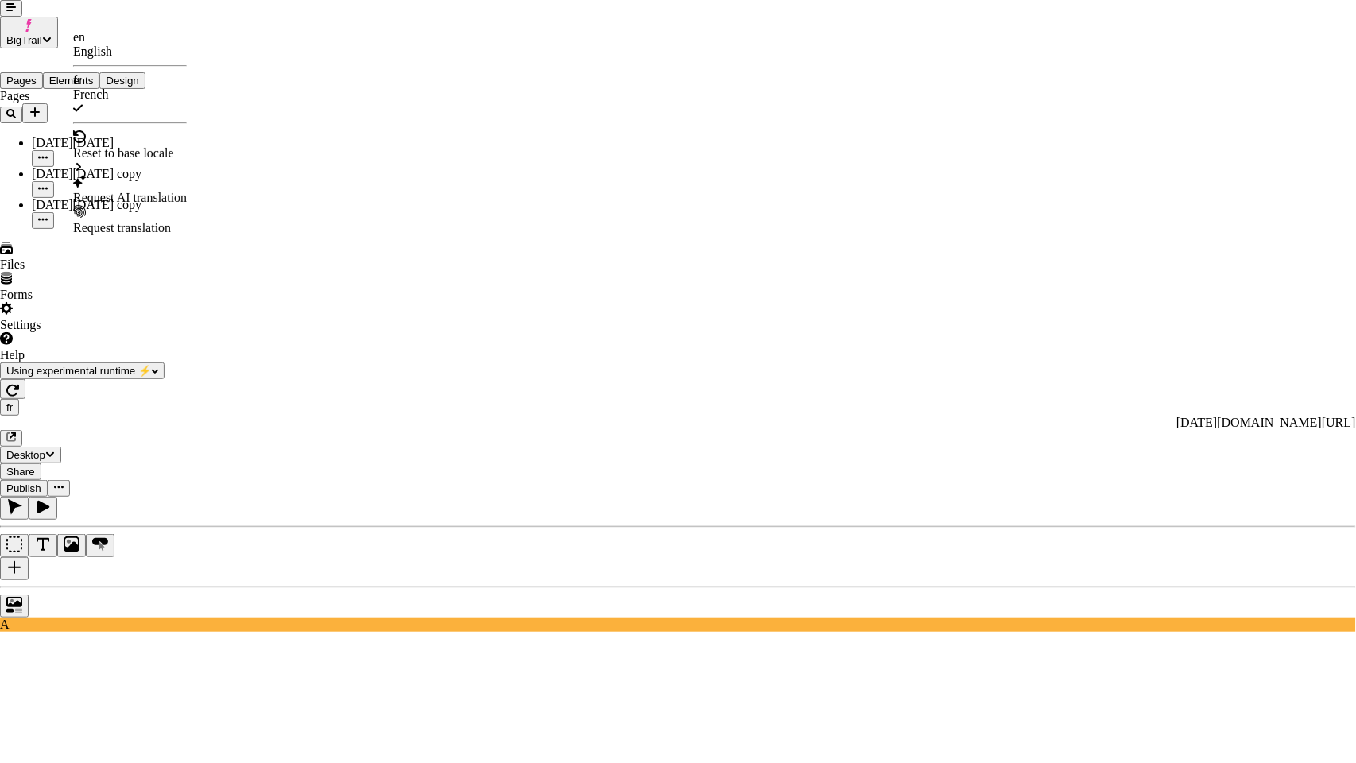
checkbox input "true"
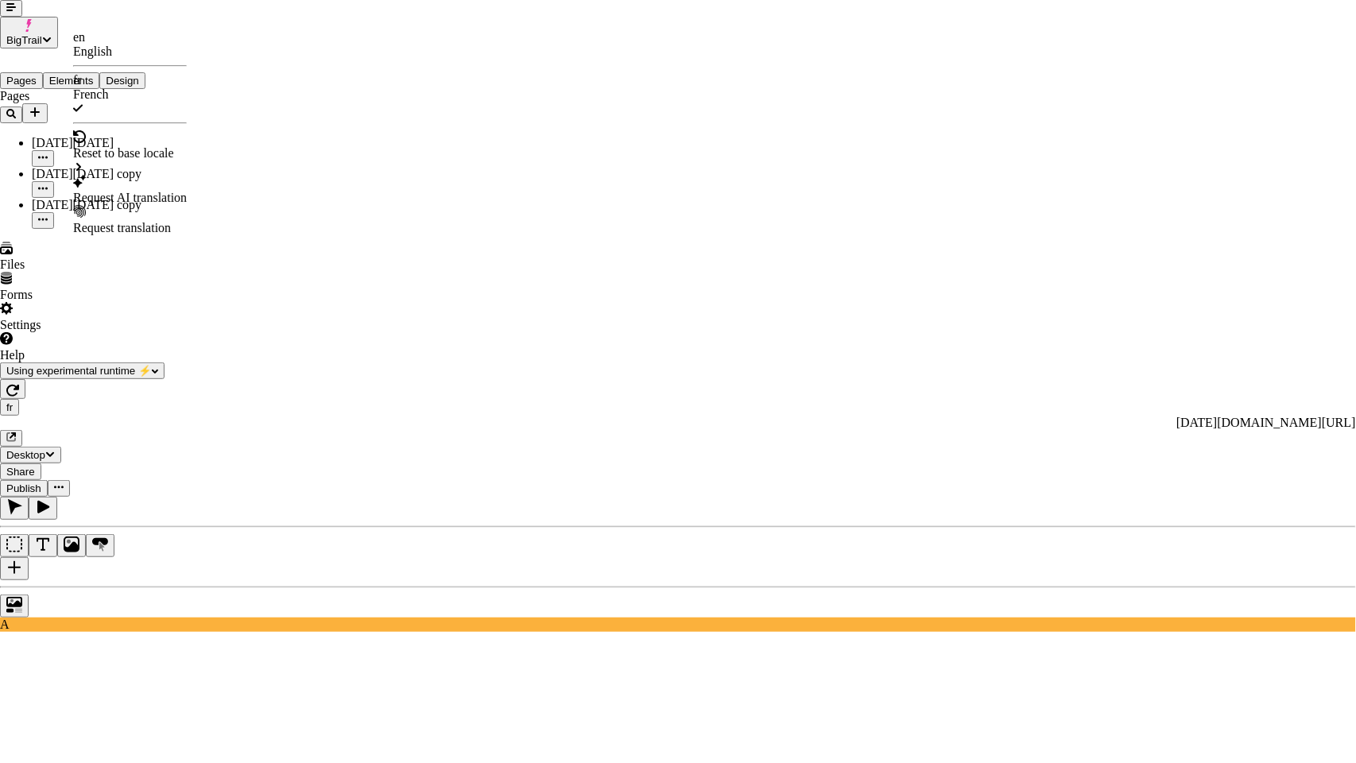
checkbox input "true"
checkbox input "false"
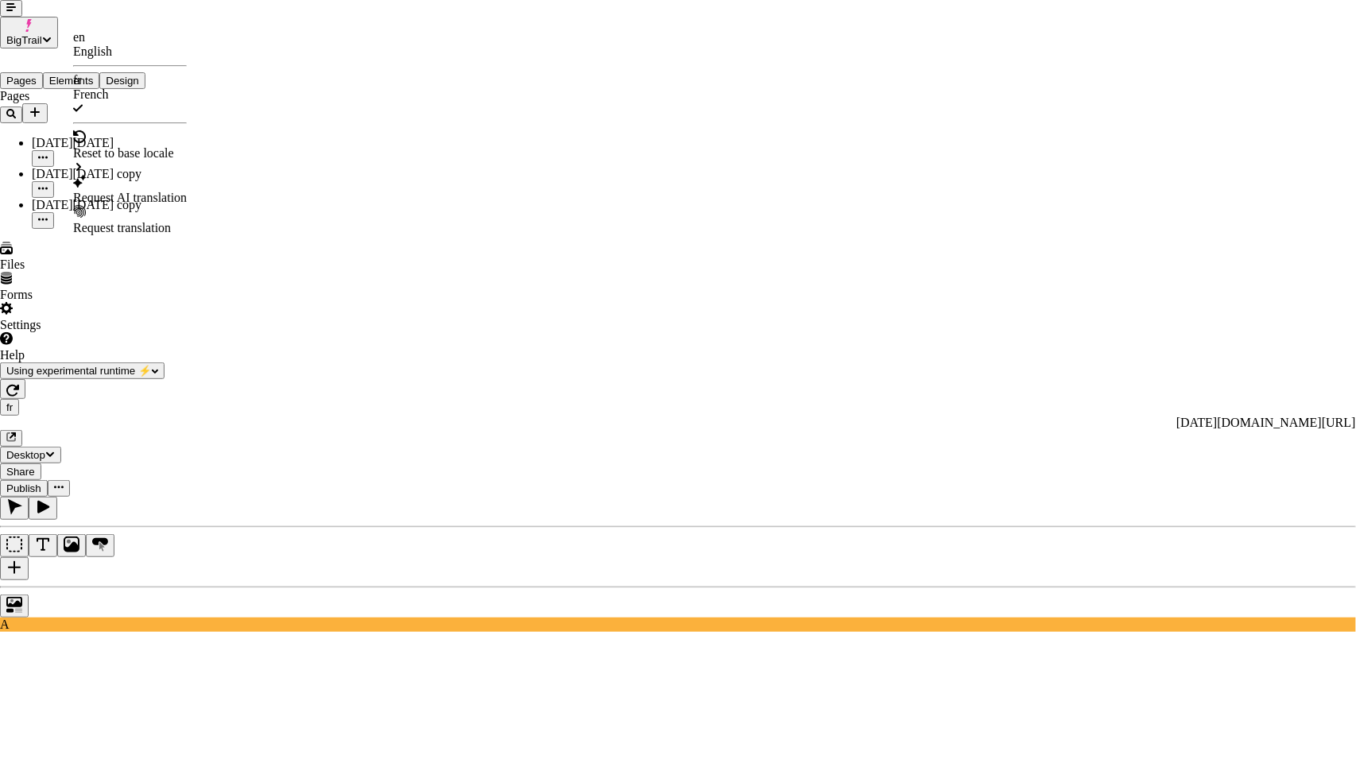
checkbox input "false"
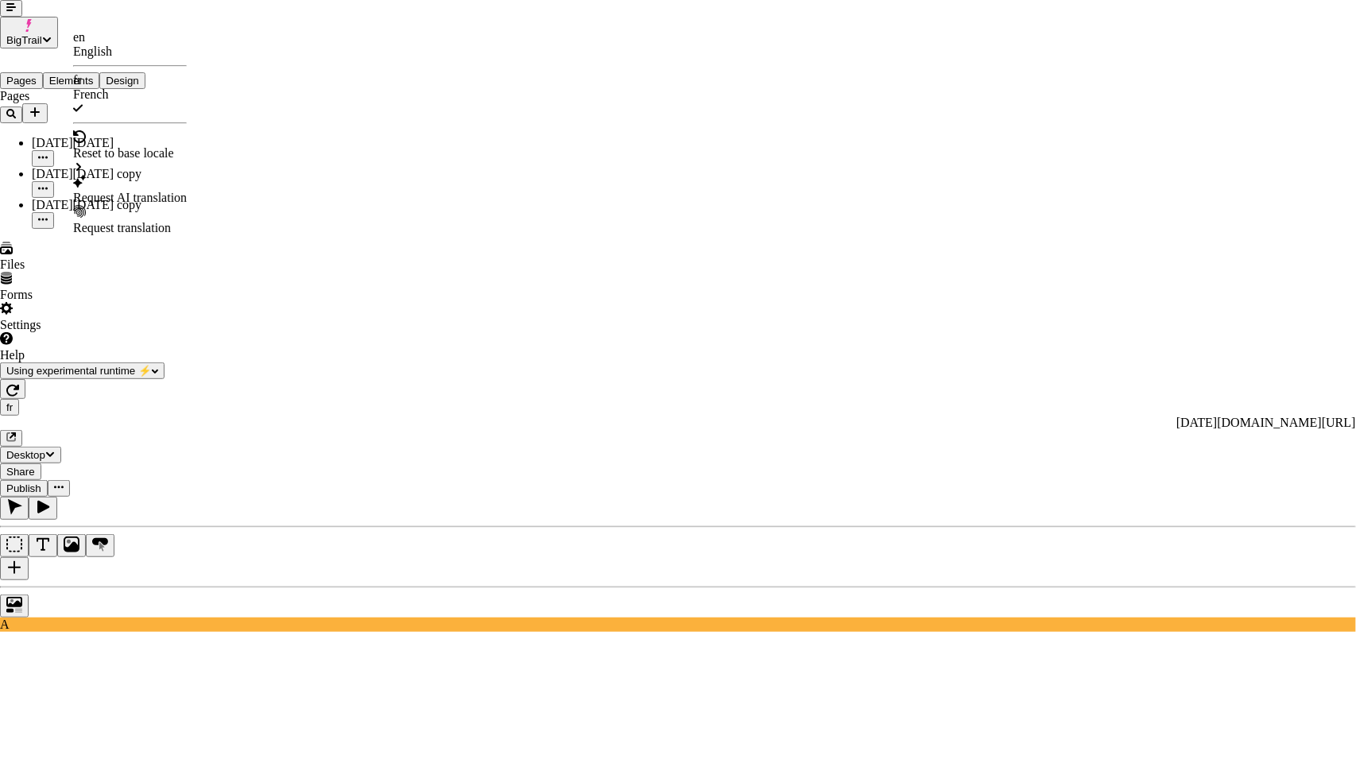
checkbox input "false"
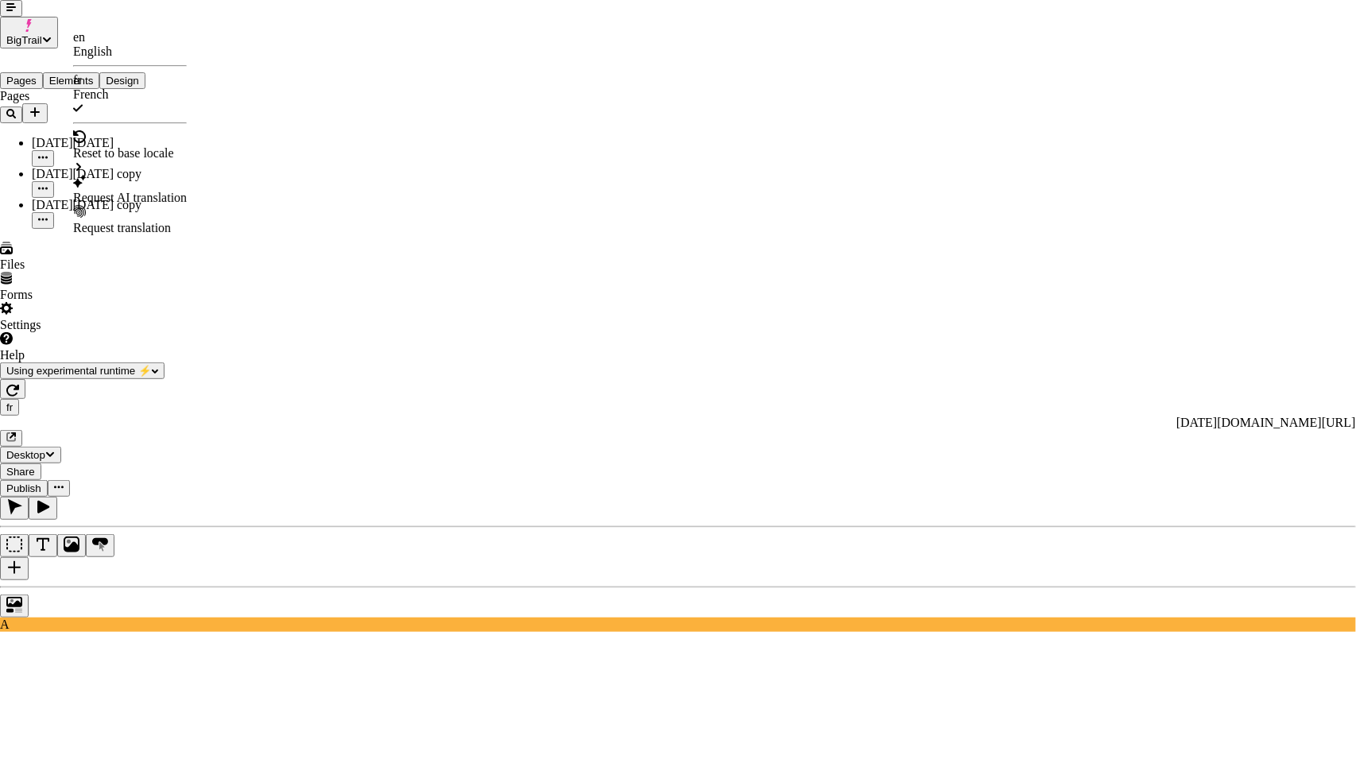
checkbox input "false"
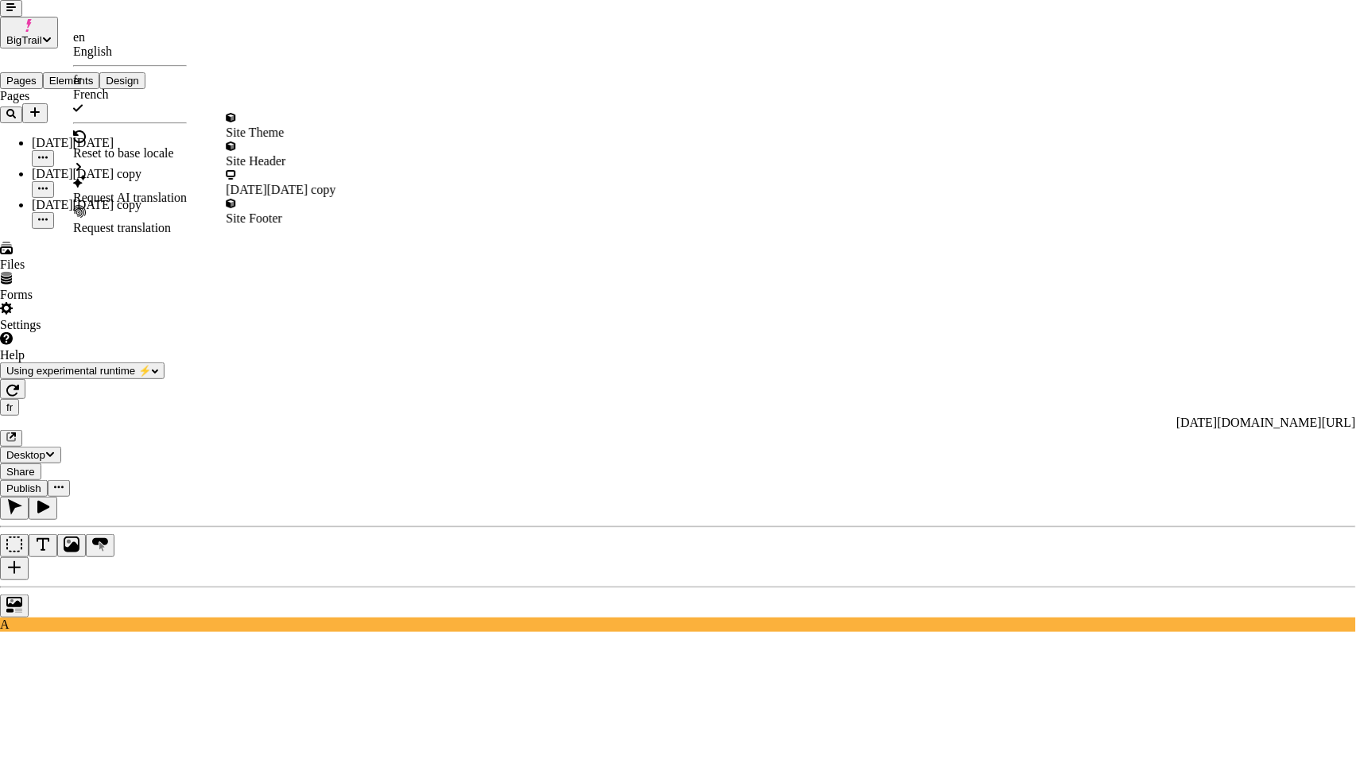
click at [141, 146] on div "Reset to base locale" at bounding box center [130, 153] width 114 height 14
click at [303, 183] on div "[DATE][DATE] copy" at bounding box center [281, 190] width 110 height 14
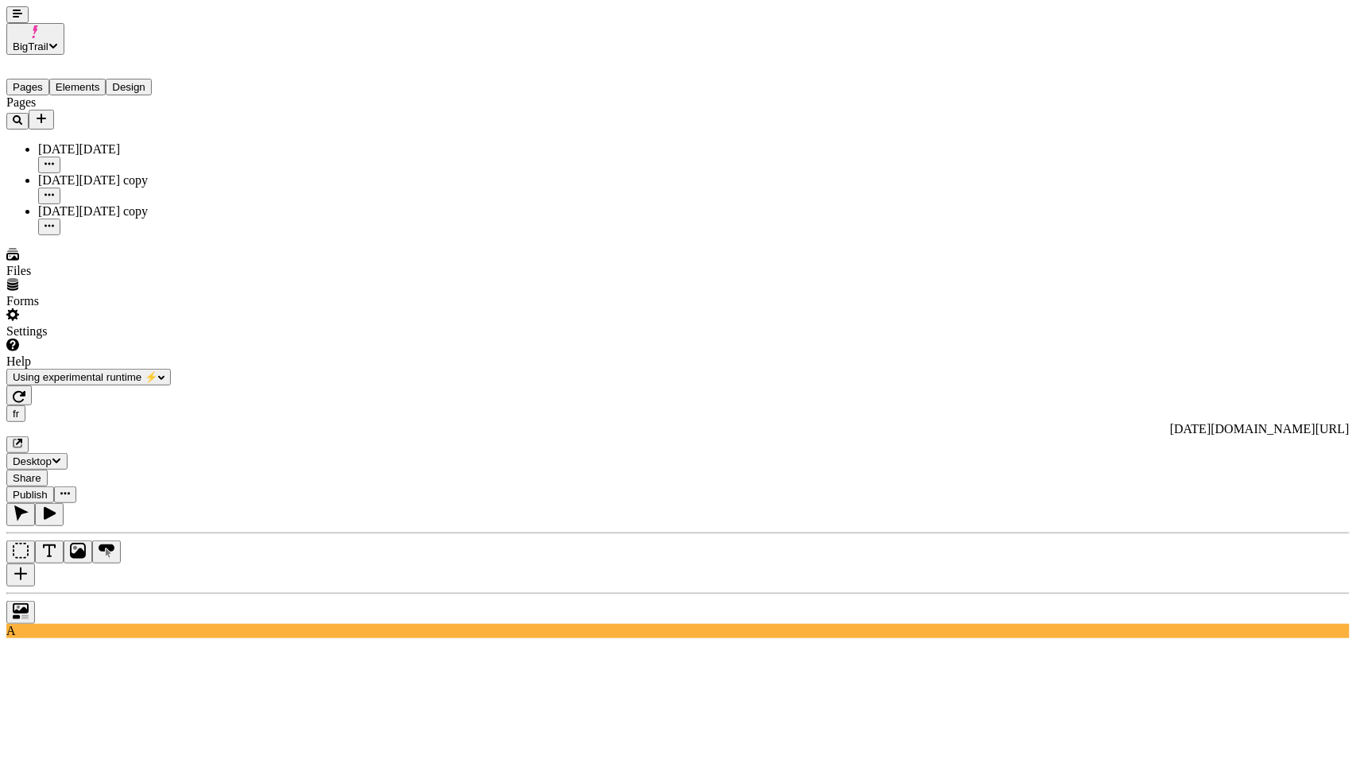
click at [36, 386] on div "fr [URL][DOMAIN_NAME][DATE] Desktop Share Publish" at bounding box center [678, 445] width 1344 height 118
click at [7, 593] on div at bounding box center [678, 608] width 1344 height 31
click at [28, 386] on div "fr [URL][DOMAIN_NAME][DATE] Desktop Share Publish" at bounding box center [678, 445] width 1344 height 118
click at [31, 386] on div "fr [URL][DOMAIN_NAME][DATE] Desktop Share Publish" at bounding box center [678, 445] width 1344 height 118
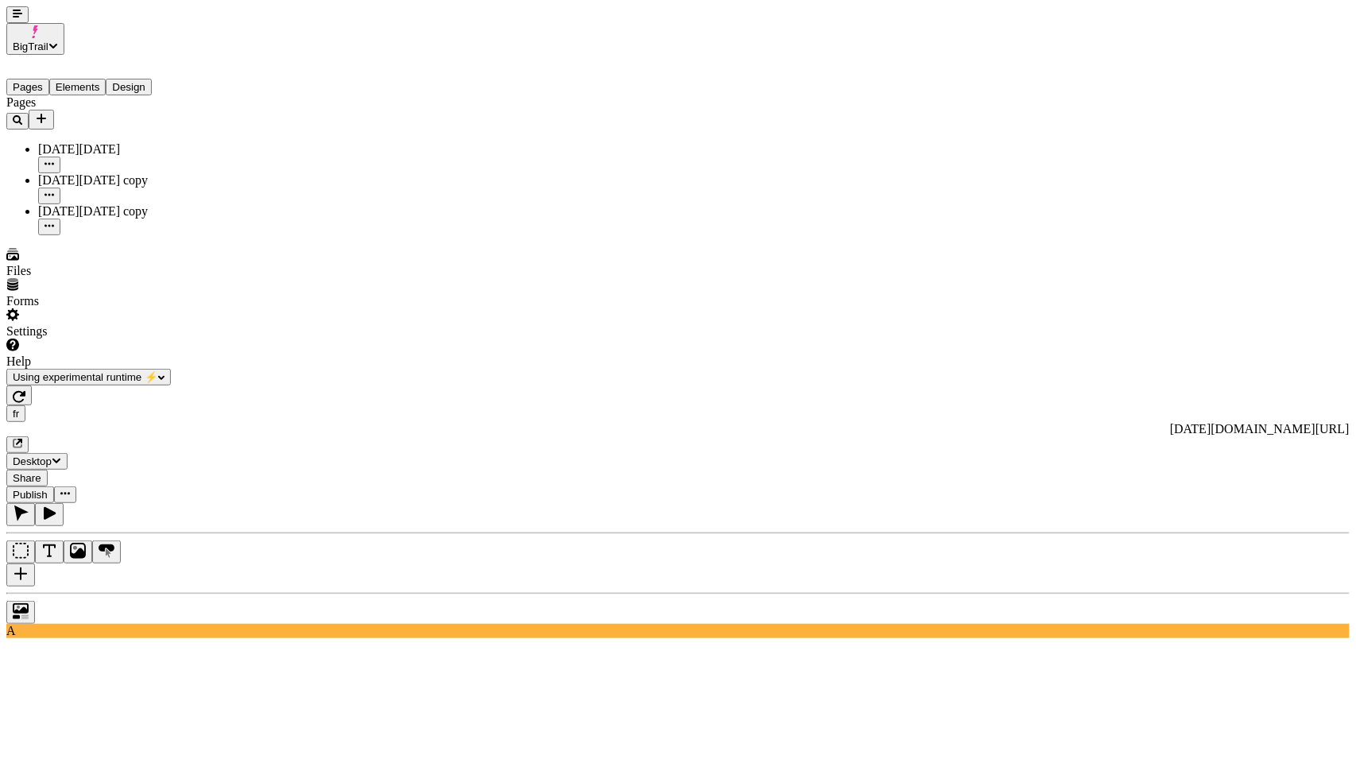
click at [55, 386] on div "fr [URL][DOMAIN_NAME][DATE] Desktop Share Publish" at bounding box center [678, 445] width 1344 height 118
click at [25, 386] on div "fr [URL][DOMAIN_NAME][DATE] Desktop Share Publish" at bounding box center [678, 445] width 1344 height 118
click at [30, 386] on div "fr [URL][DOMAIN_NAME][DATE] Desktop Share Publish" at bounding box center [678, 445] width 1344 height 118
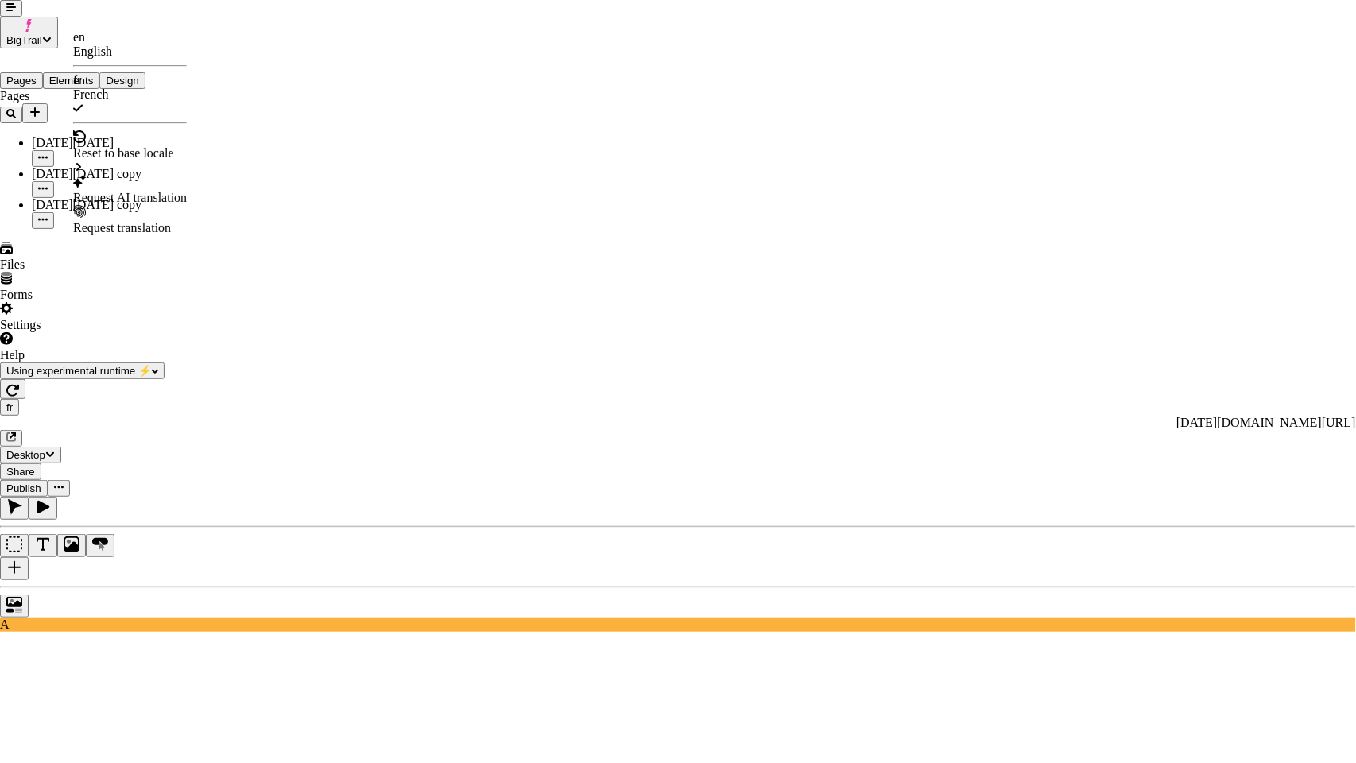
click at [126, 191] on div "Request AI translation" at bounding box center [130, 198] width 114 height 14
checkbox input "true"
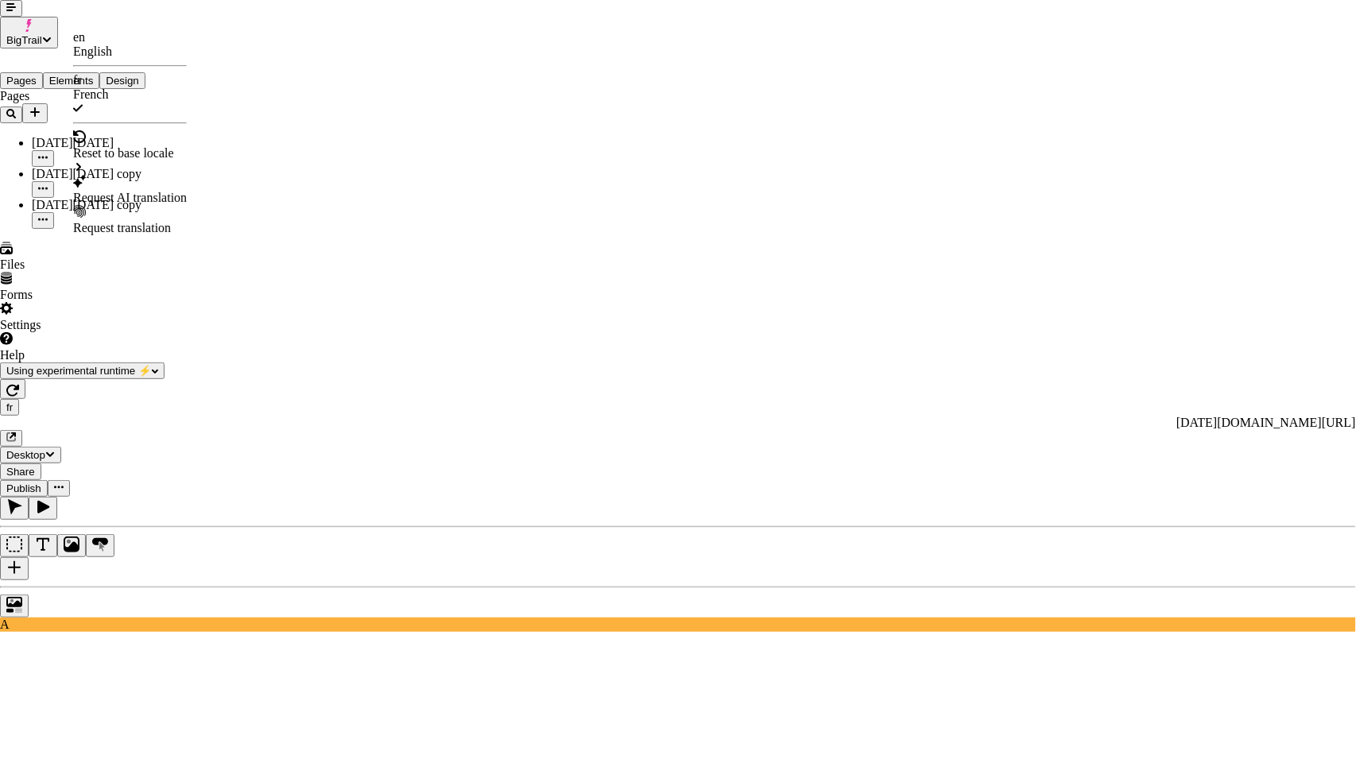
checkbox input "true"
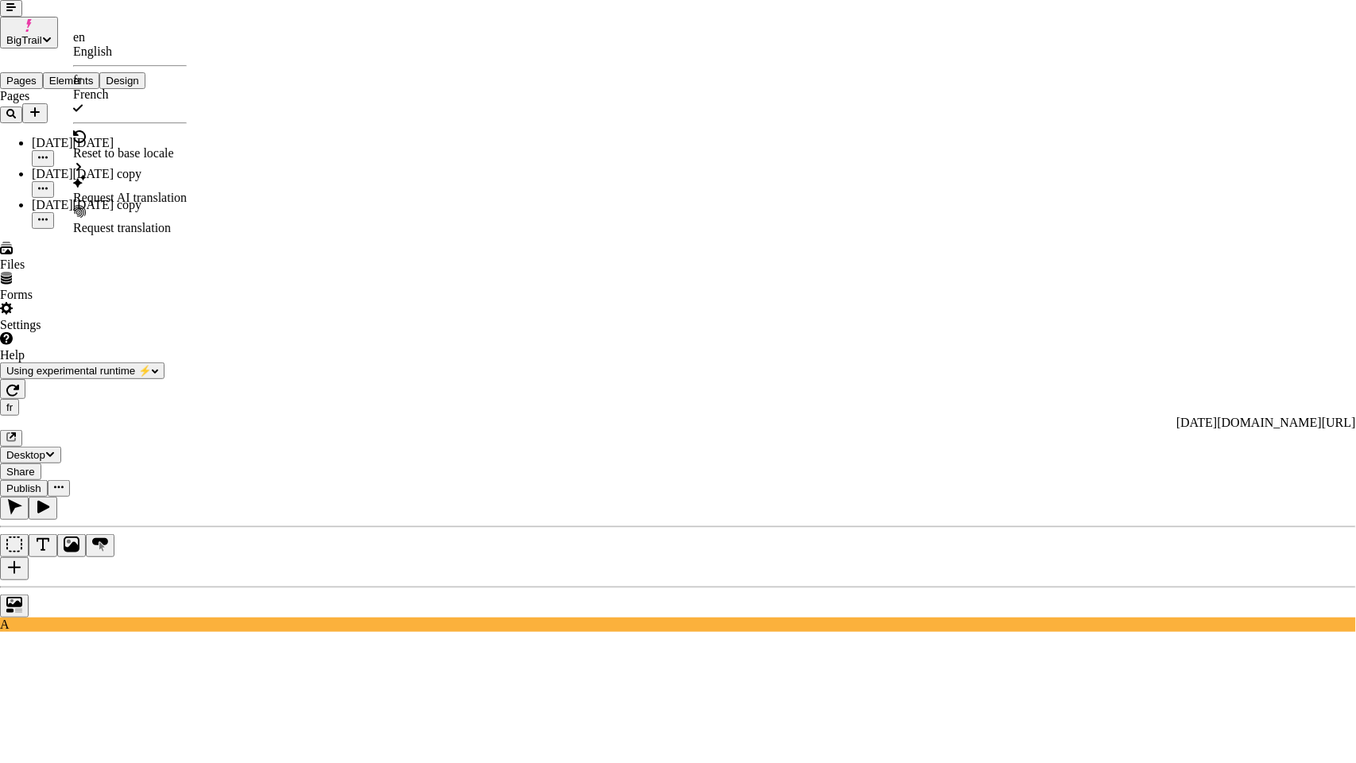
checkbox input "true"
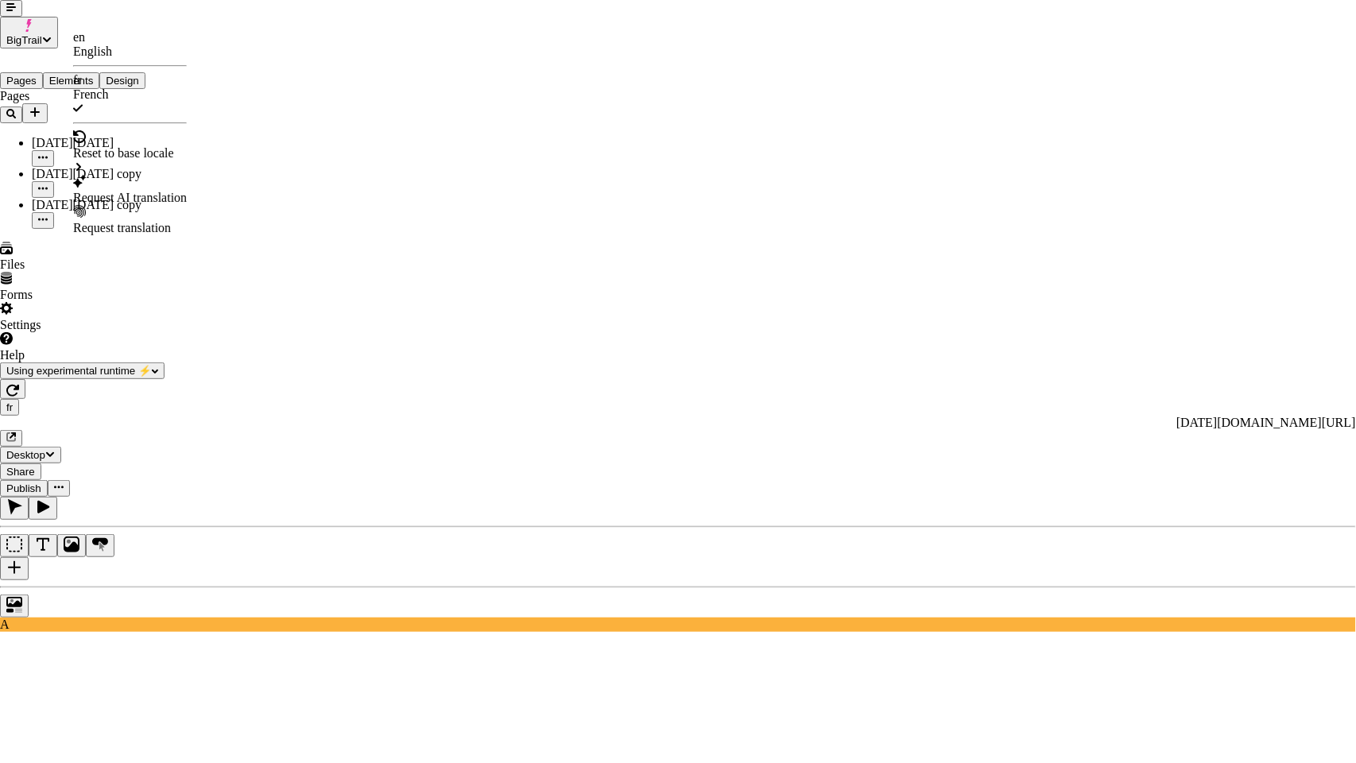
checkbox input "true"
checkbox input "false"
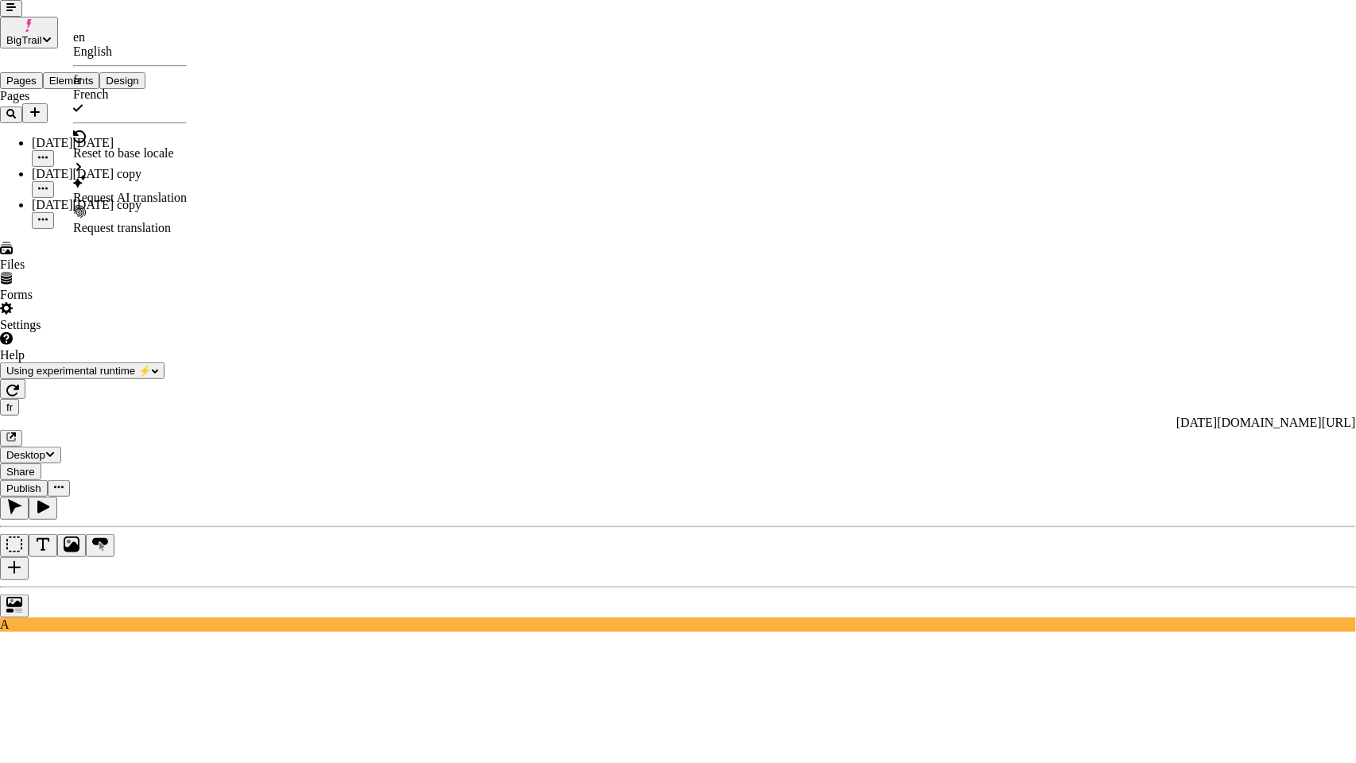
checkbox input "false"
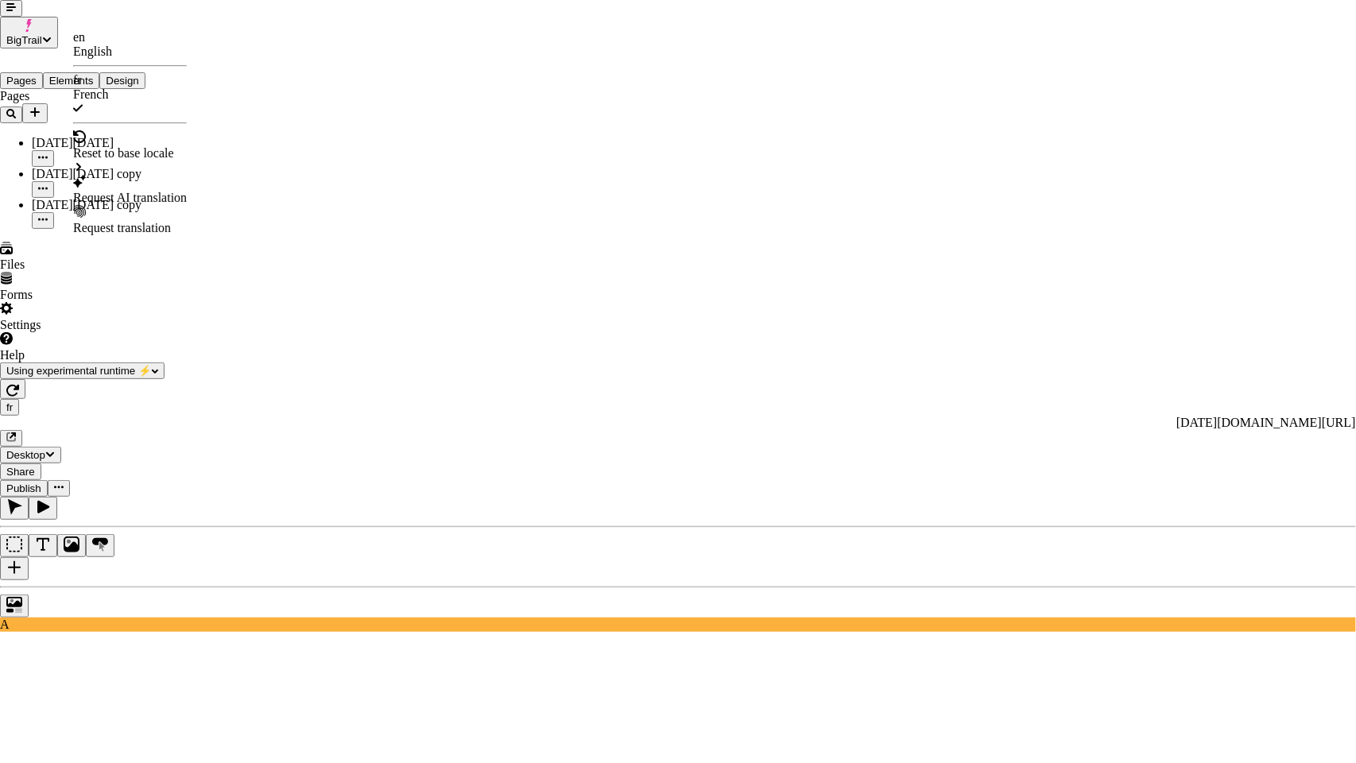
checkbox input "false"
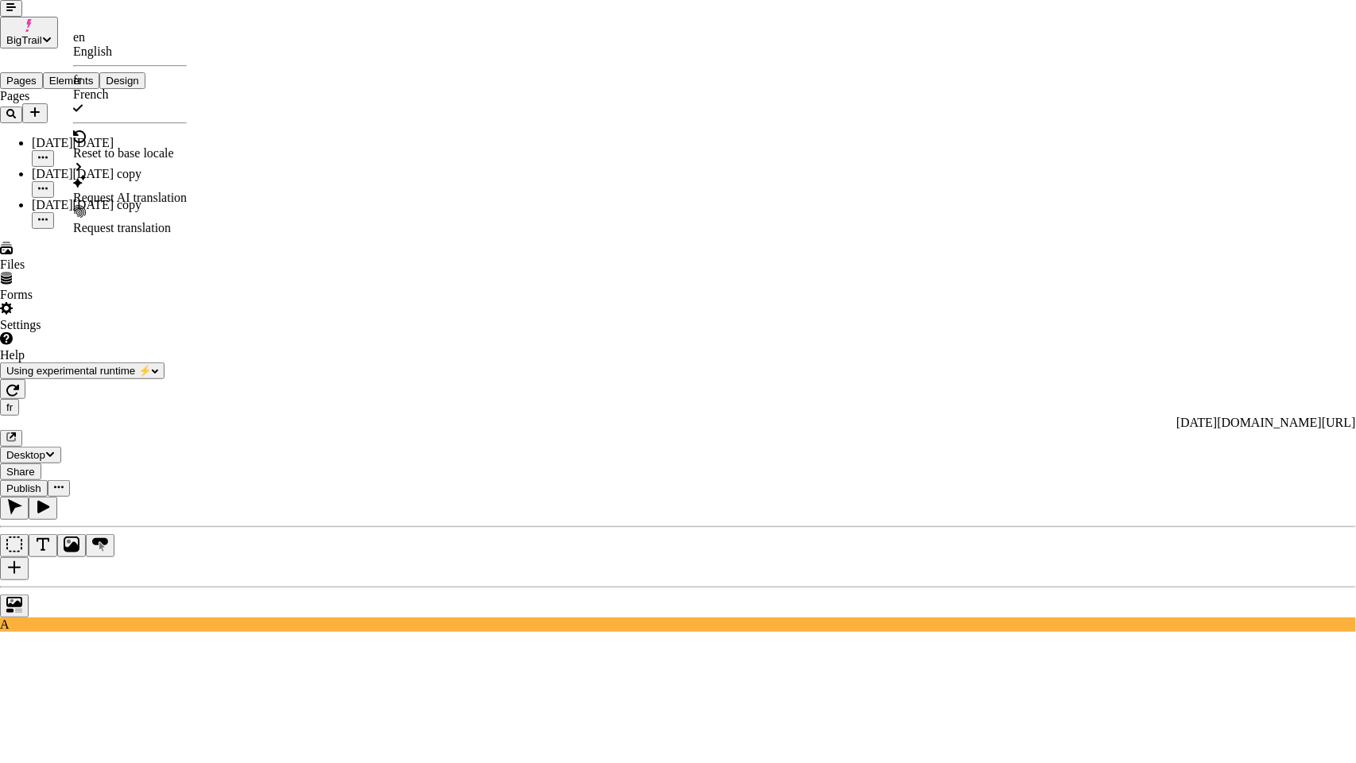
checkbox input "false"
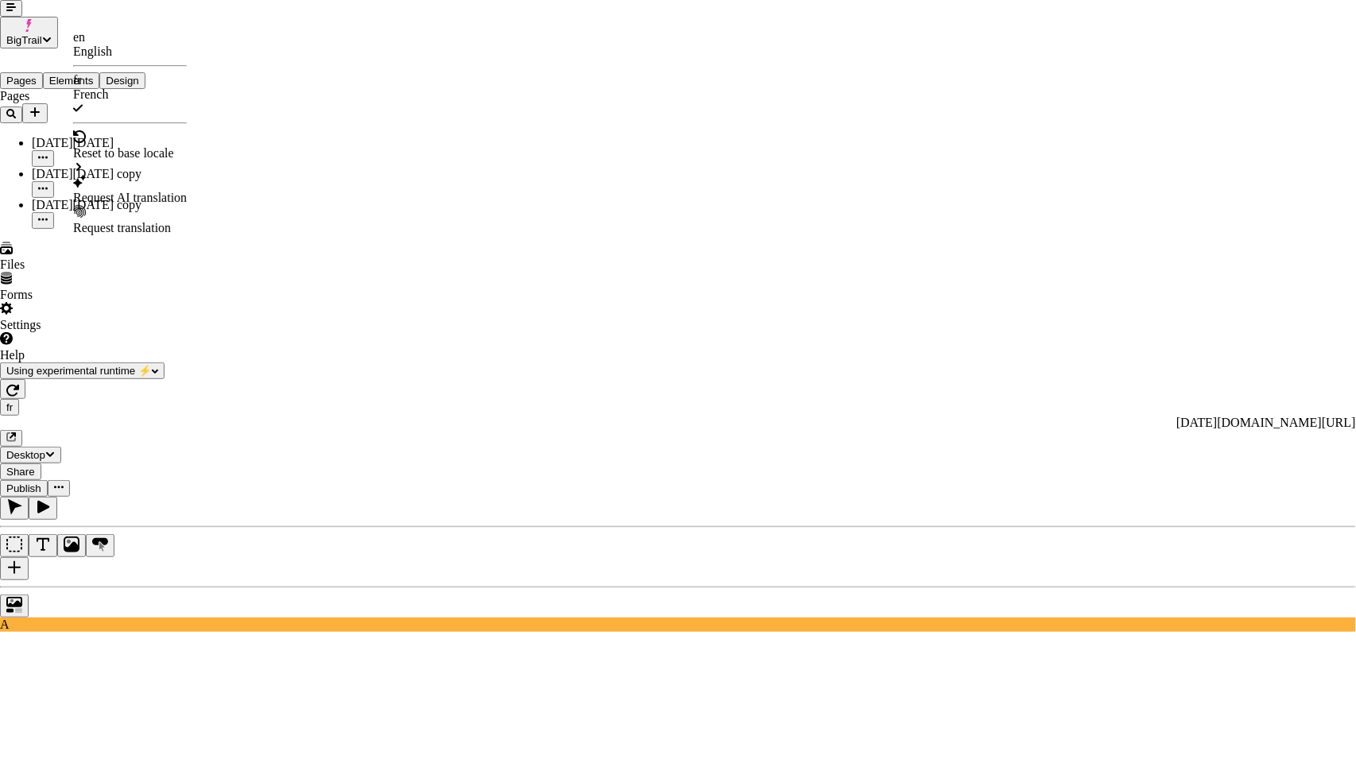
click at [293, 183] on div "[DATE][DATE] copy" at bounding box center [281, 190] width 110 height 14
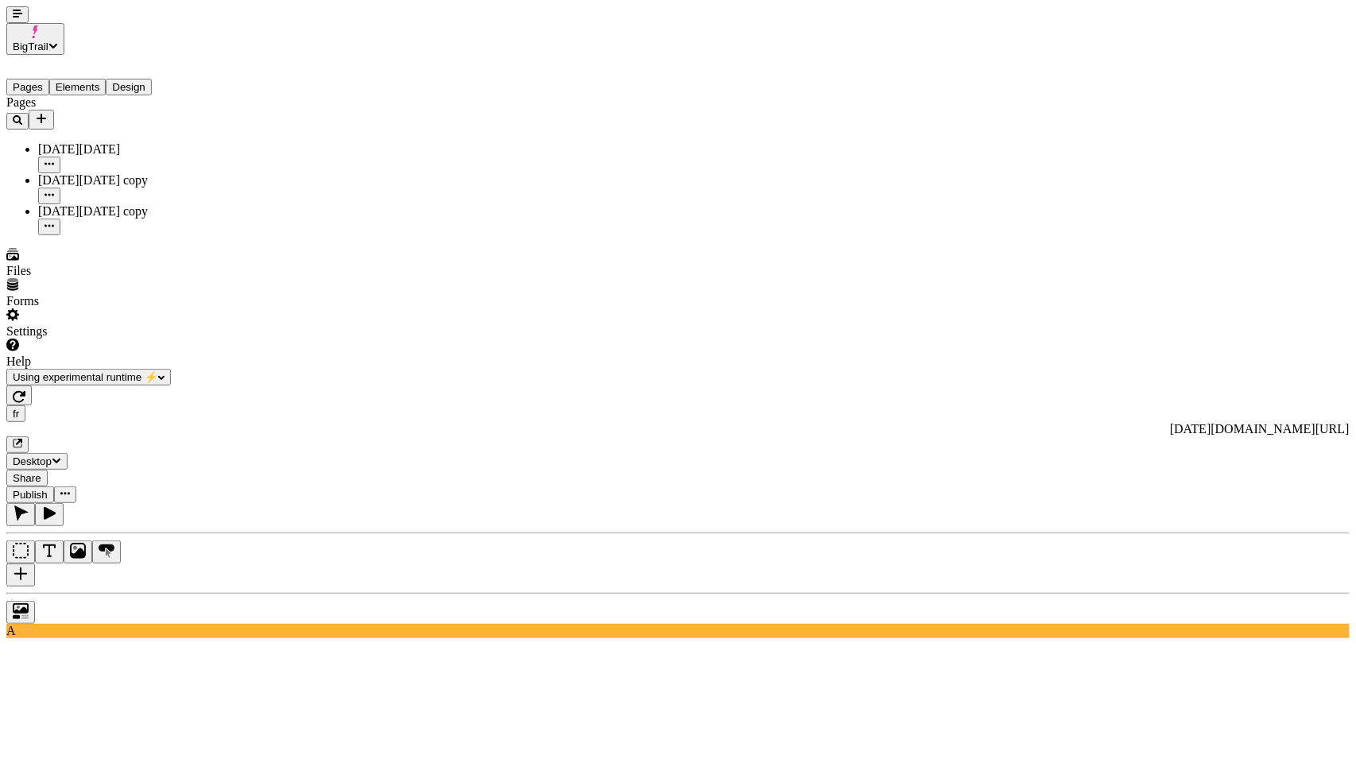
click at [6, 503] on div "A" at bounding box center [678, 570] width 1344 height 135
click at [25, 593] on div at bounding box center [678, 608] width 1344 height 31
click at [33, 386] on div "fr [URL][DOMAIN_NAME][DATE] Desktop Share Publish" at bounding box center [678, 445] width 1344 height 118
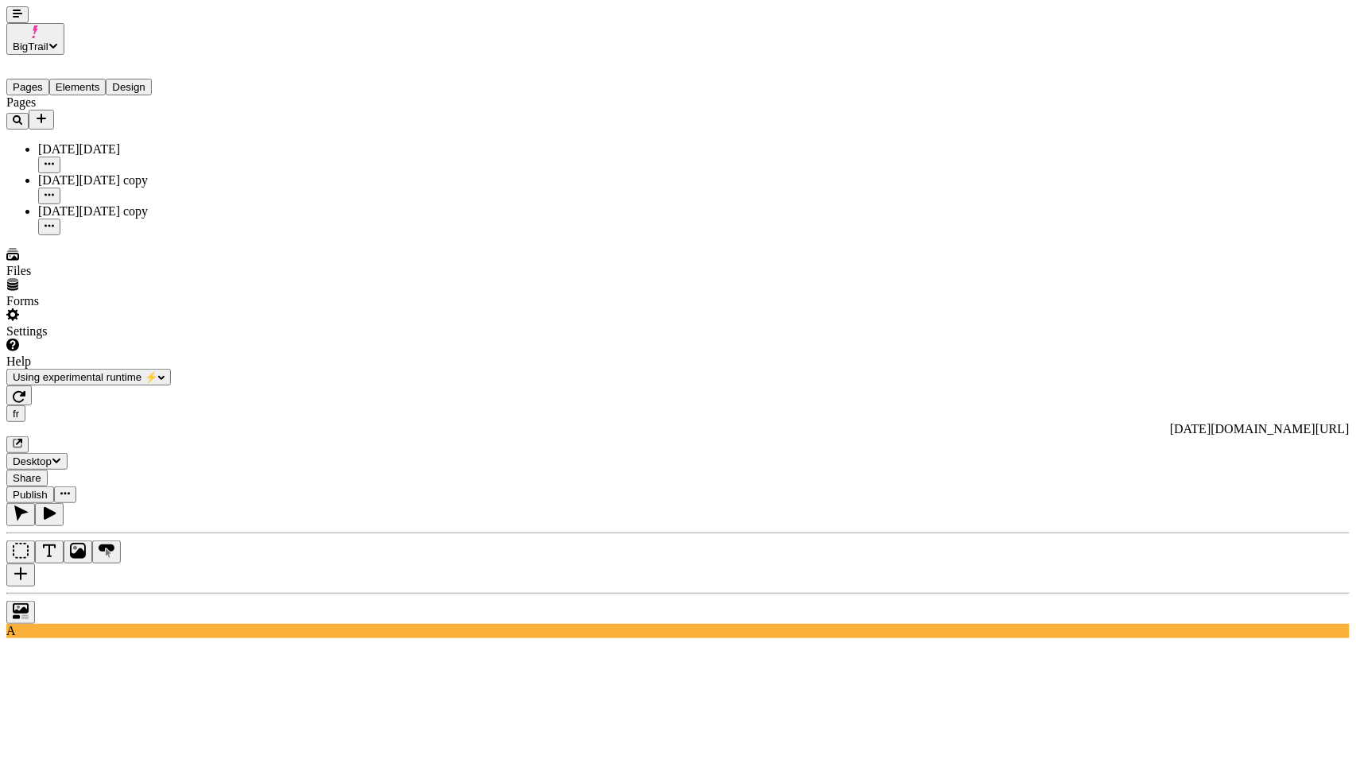
click at [29, 386] on div "fr [URL][DOMAIN_NAME][DATE] Desktop Share Publish" at bounding box center [678, 445] width 1344 height 118
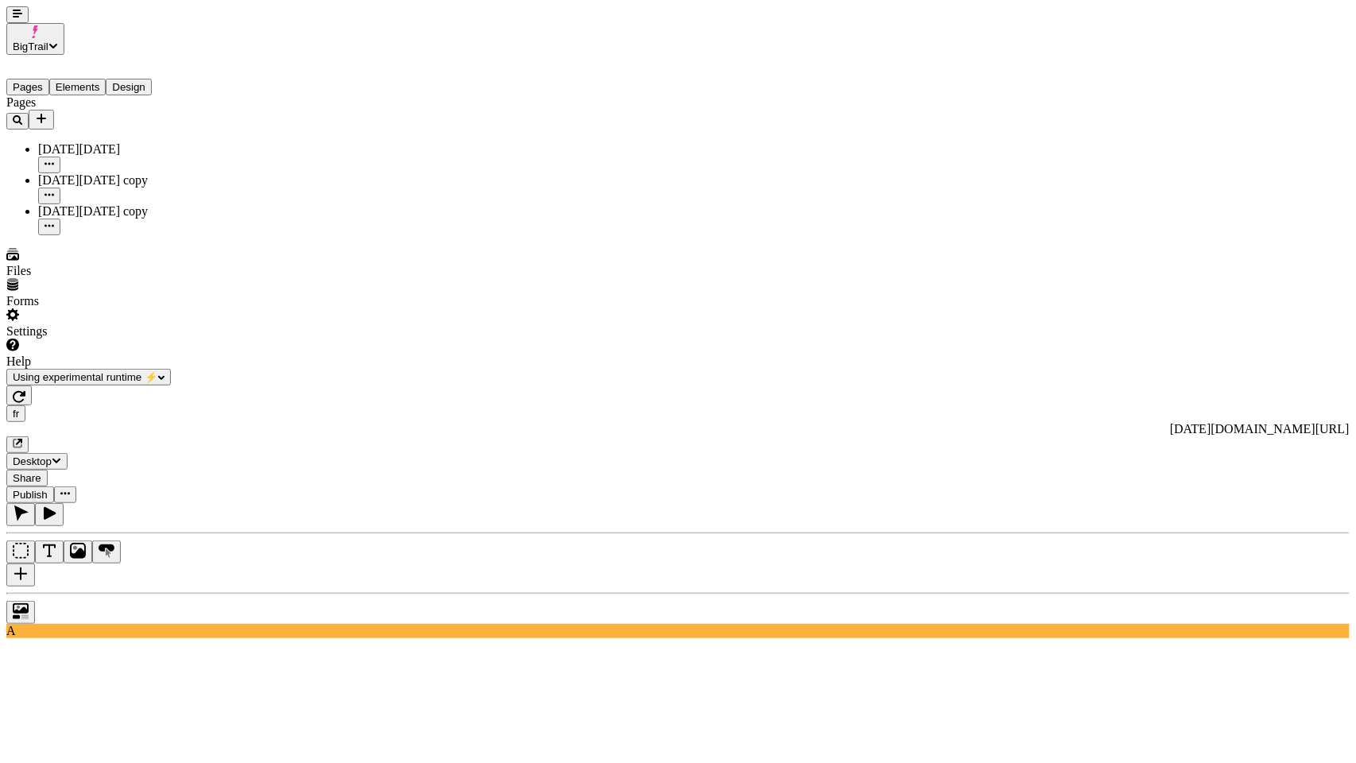
click at [34, 386] on div "fr [URL][DOMAIN_NAME][DATE] Desktop Share Publish" at bounding box center [678, 445] width 1344 height 118
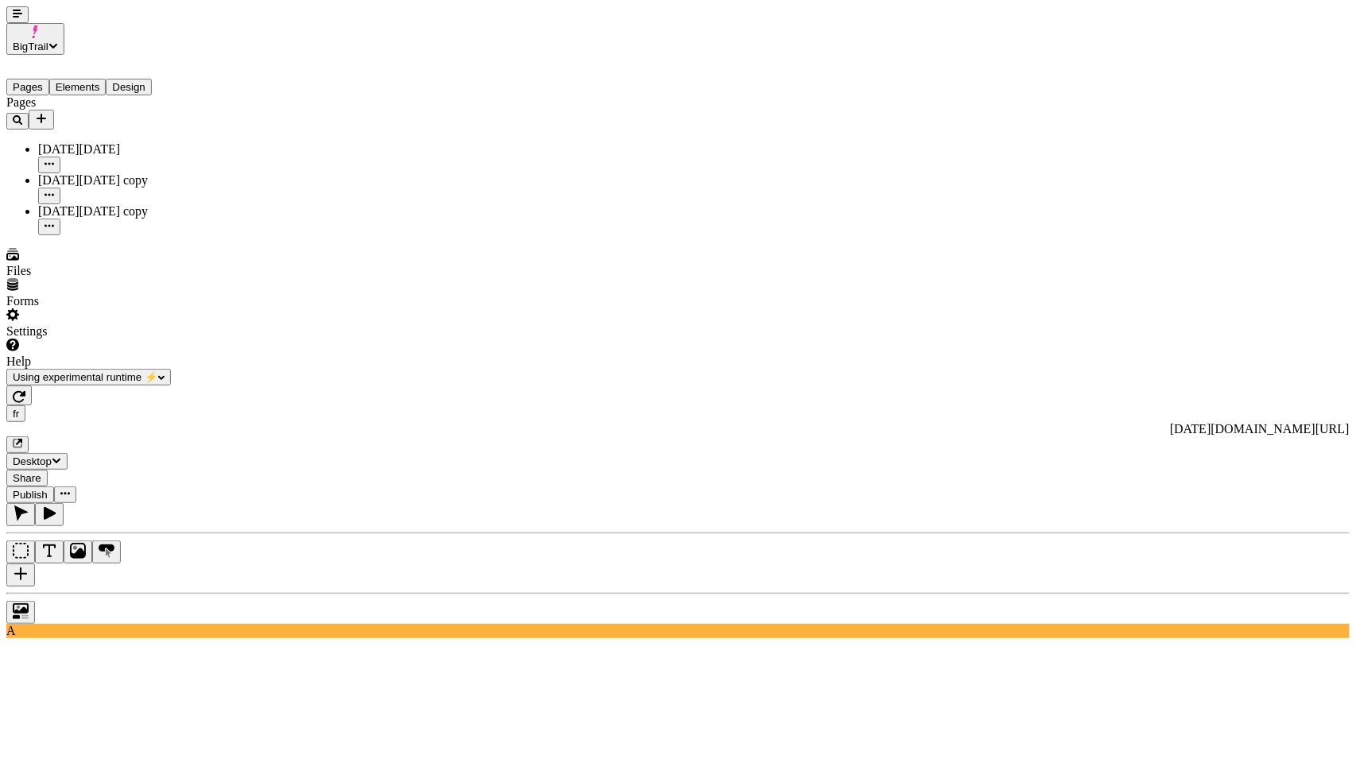
click at [35, 386] on div "fr [URL][DOMAIN_NAME][DATE] Desktop Share Publish" at bounding box center [678, 445] width 1344 height 118
click at [33, 386] on div "fr [URL][DOMAIN_NAME][DATE] Desktop Share Publish" at bounding box center [678, 445] width 1344 height 118
drag, startPoint x: 26, startPoint y: 16, endPoint x: 85, endPoint y: 24, distance: 59.4
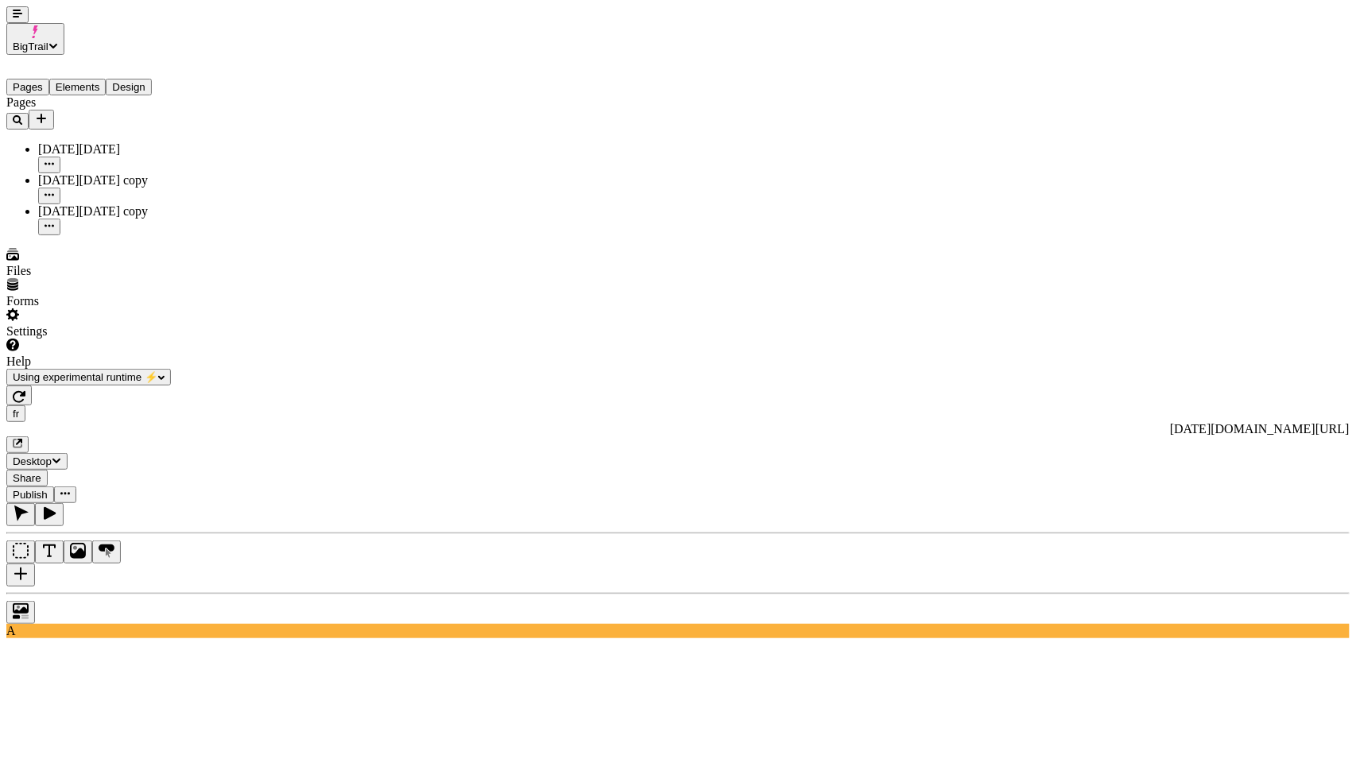
click at [85, 386] on div "fr [URL][DOMAIN_NAME][DATE] Desktop Share Publish" at bounding box center [678, 445] width 1344 height 118
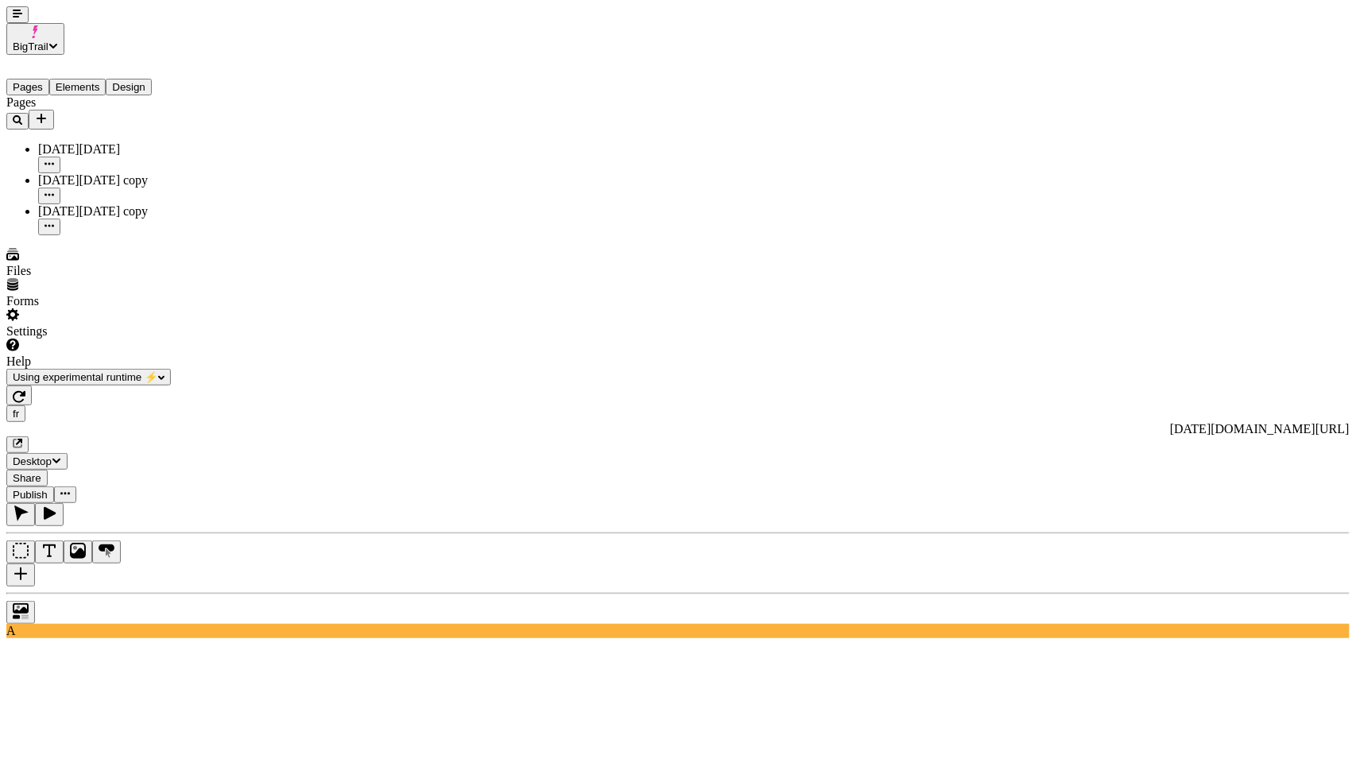
click at [29, 386] on div "fr [URL][DOMAIN_NAME][DATE] Desktop Share Publish" at bounding box center [678, 445] width 1344 height 118
drag, startPoint x: 17, startPoint y: 0, endPoint x: 74, endPoint y: 23, distance: 61.0
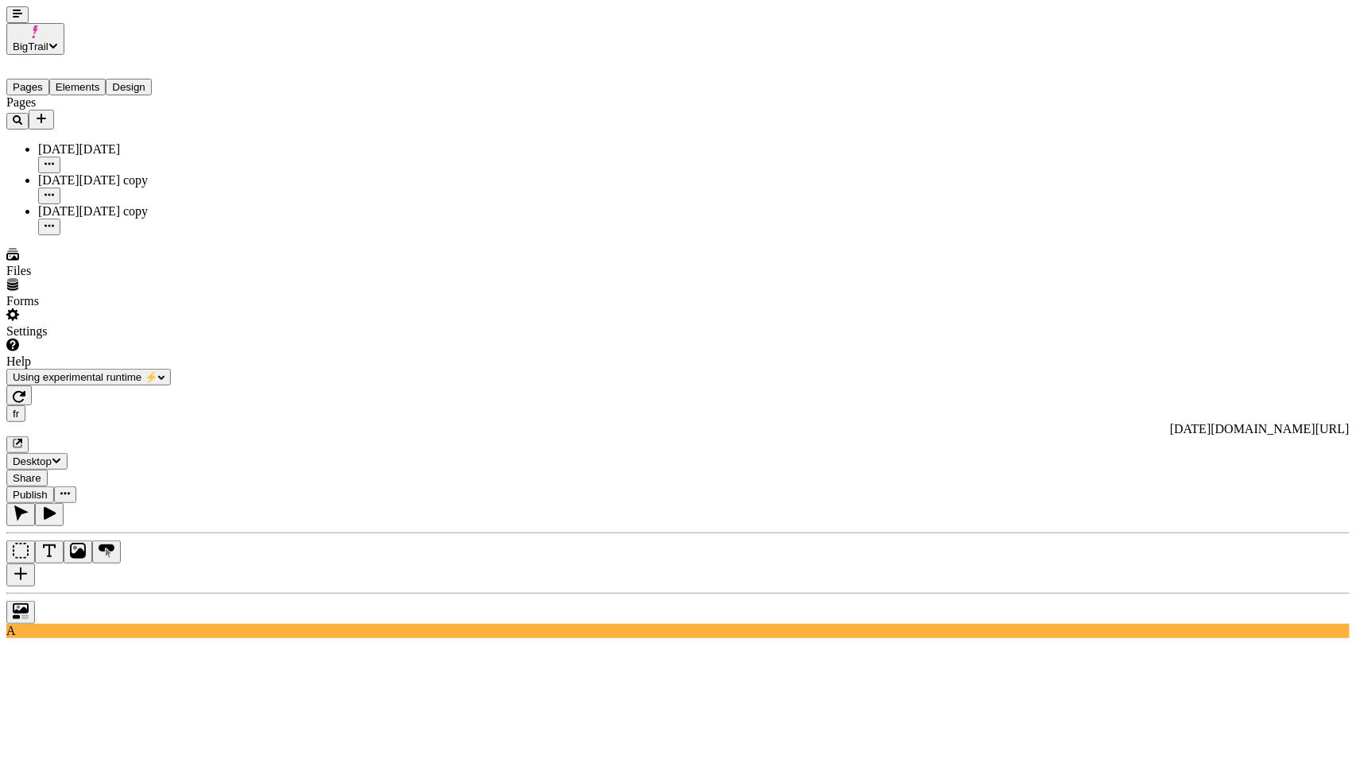
click at [74, 386] on div "fr [URL][DOMAIN_NAME][DATE] Desktop Share Publish" at bounding box center [678, 445] width 1344 height 118
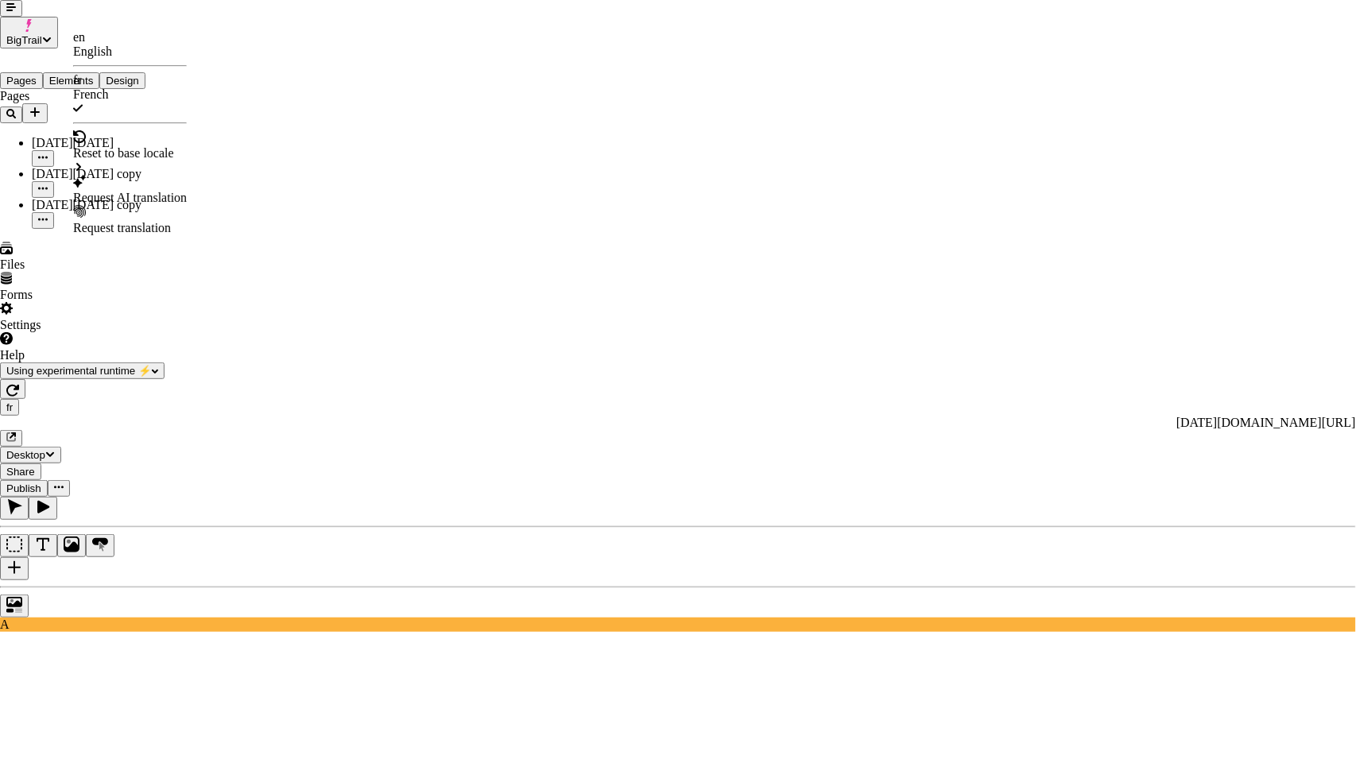
click at [127, 191] on div "Request AI translation" at bounding box center [130, 198] width 114 height 14
checkbox input "true"
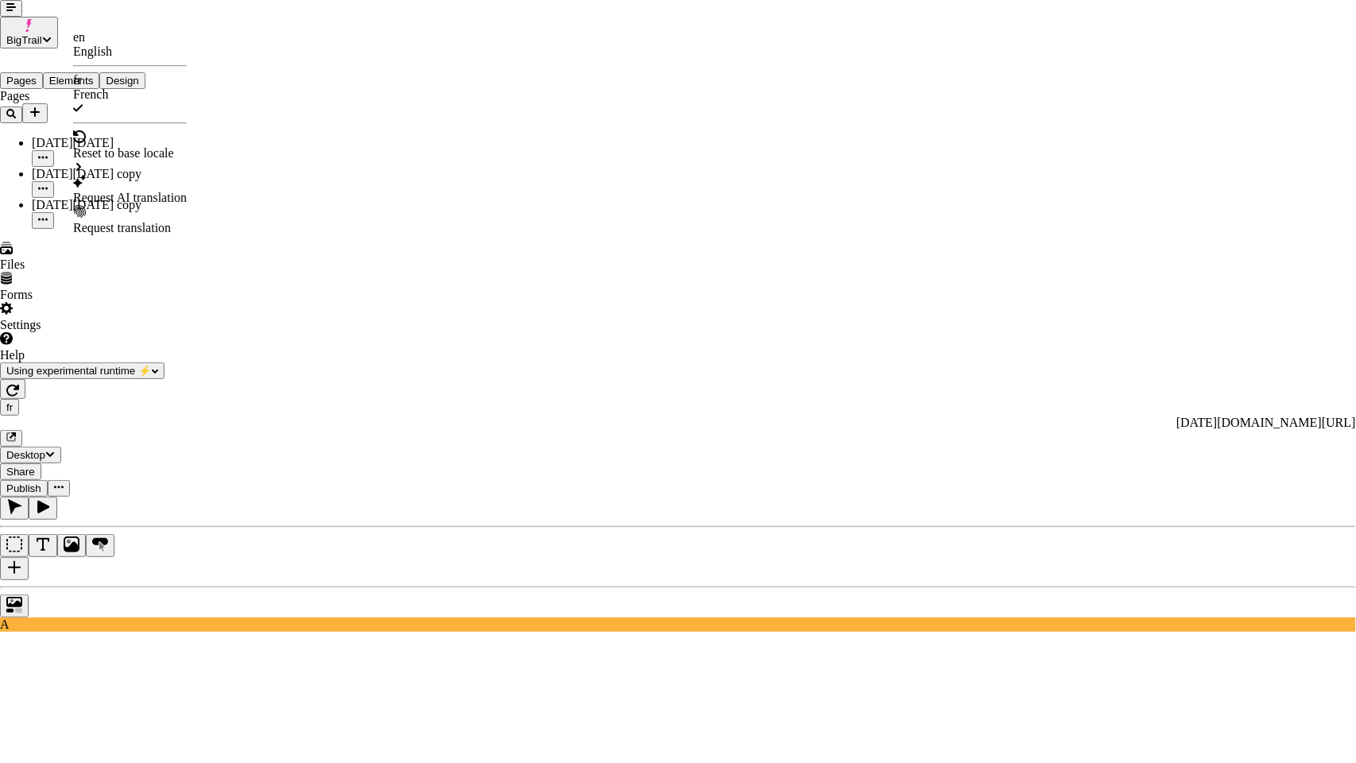
checkbox input "true"
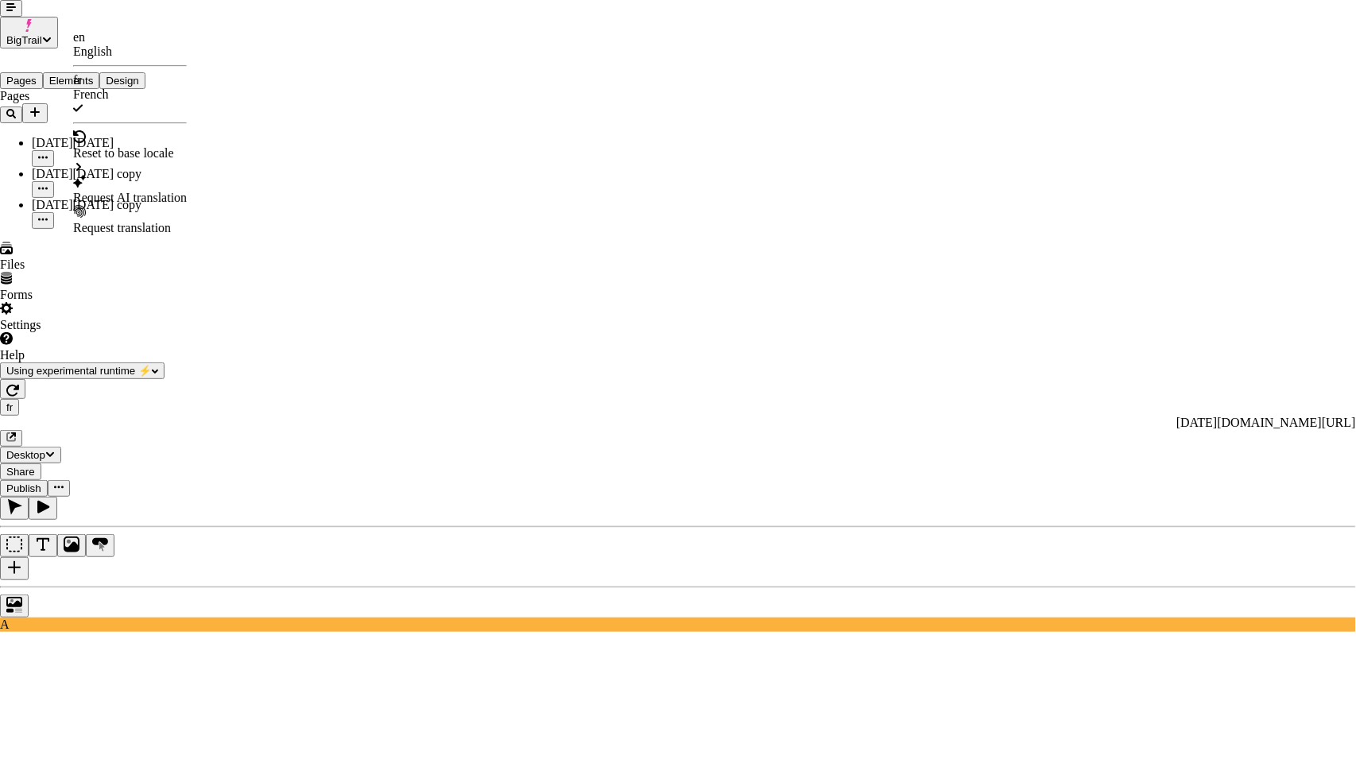
checkbox input "true"
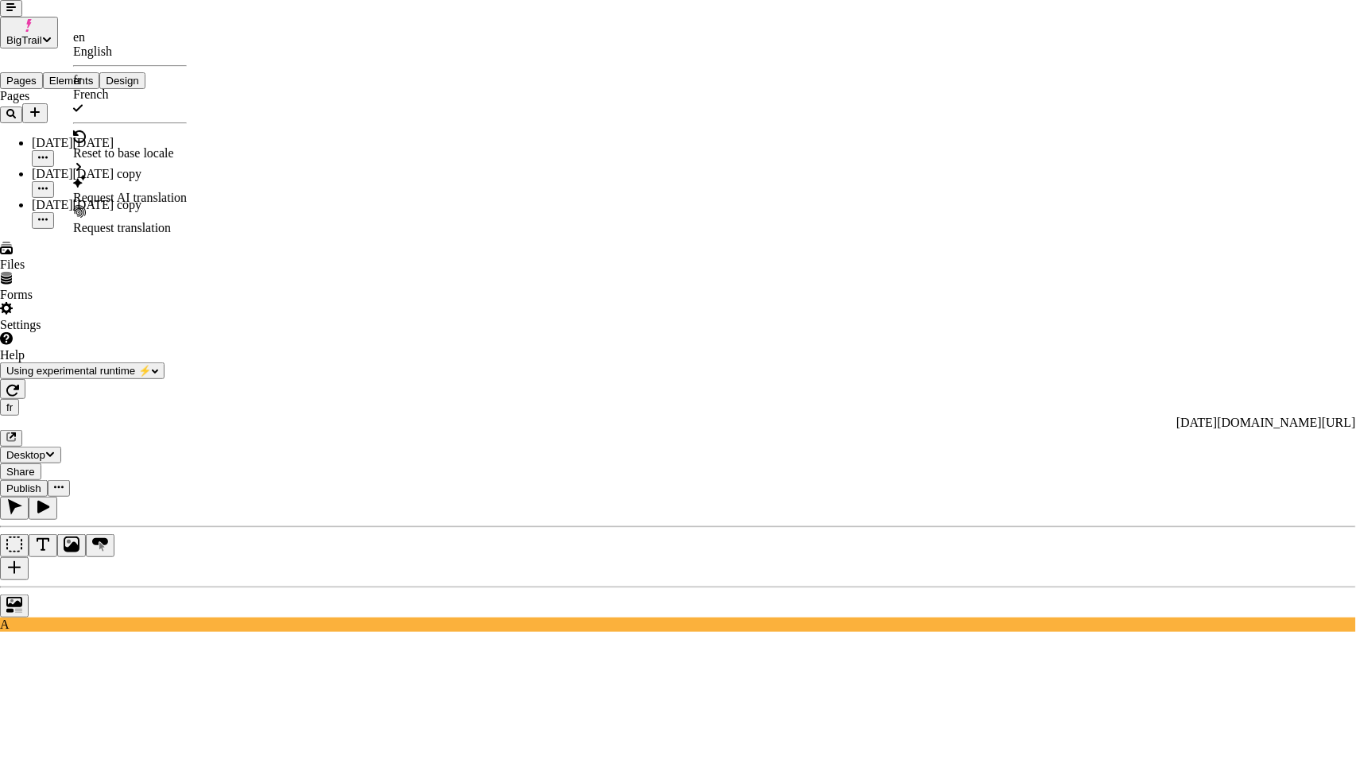
checkbox input "true"
checkbox input "false"
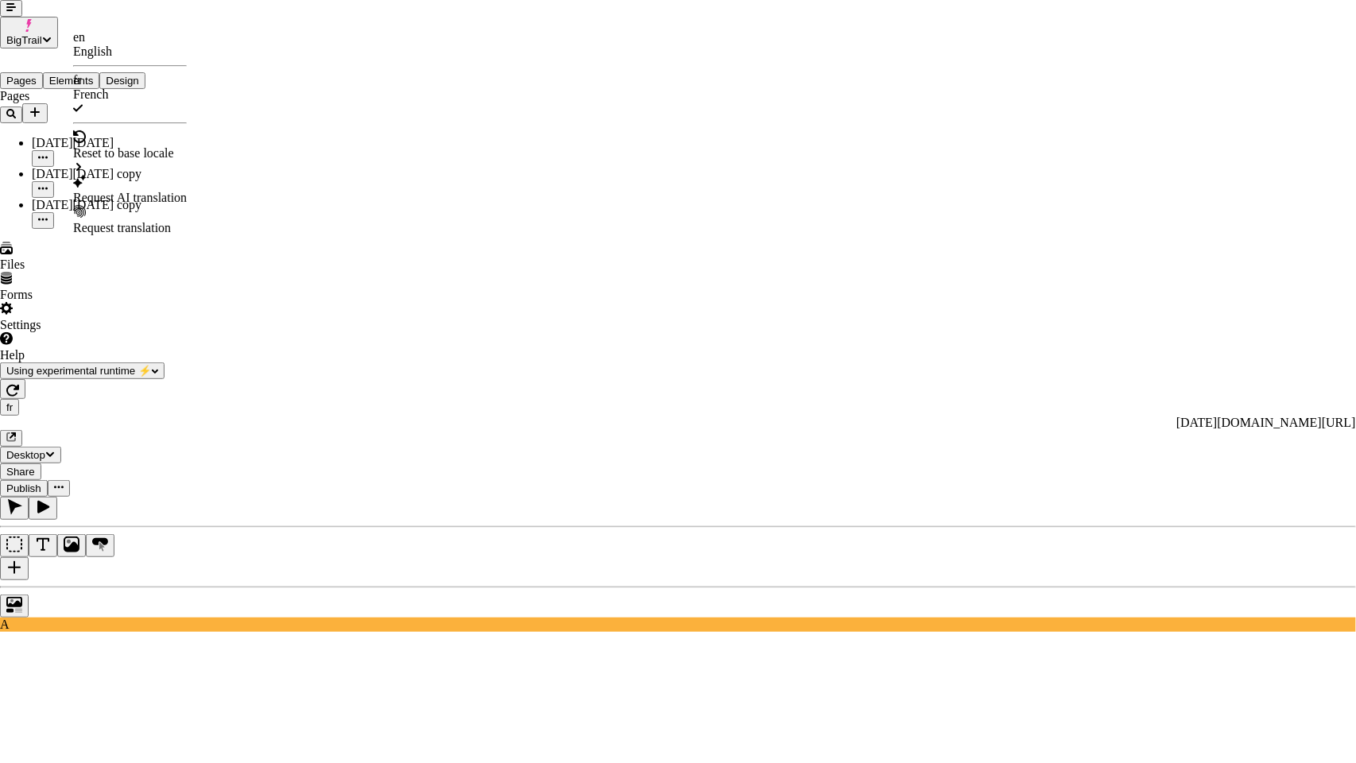
checkbox input "false"
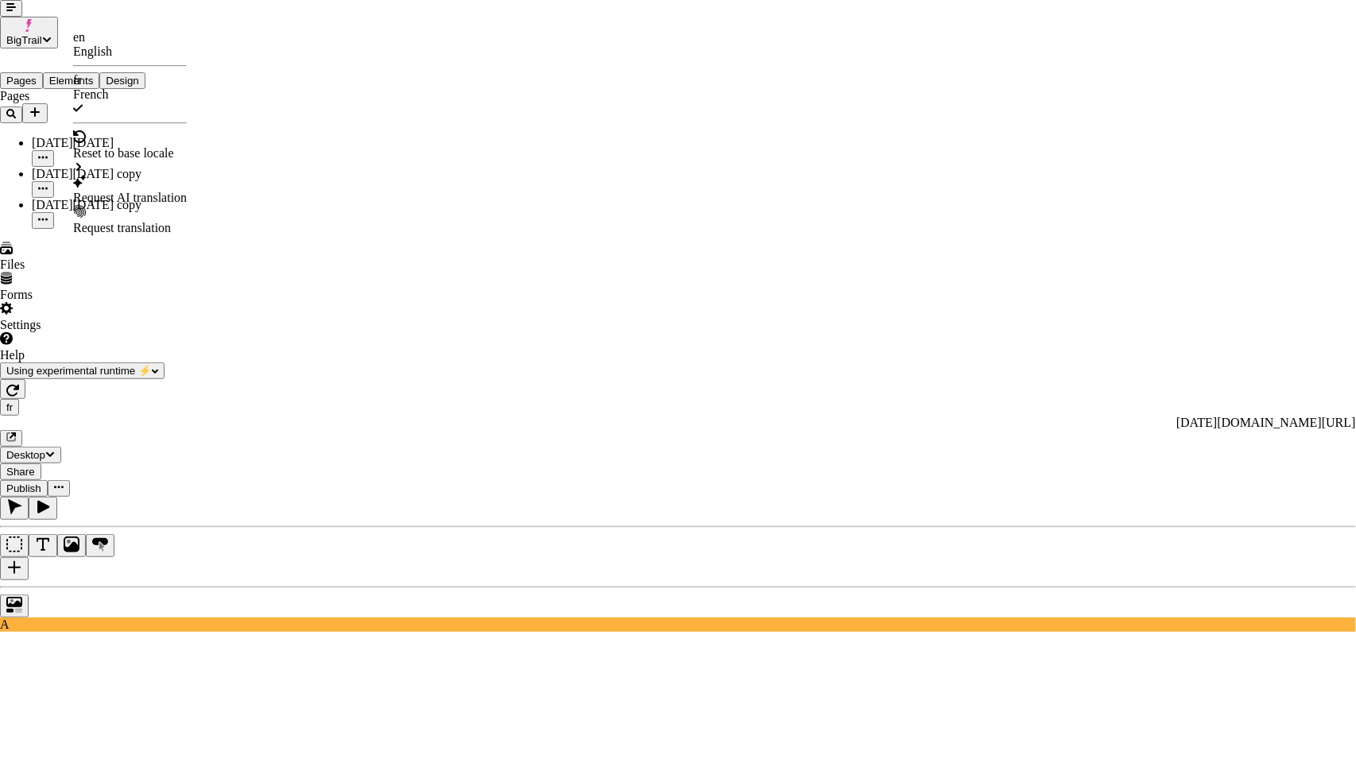
checkbox input "false"
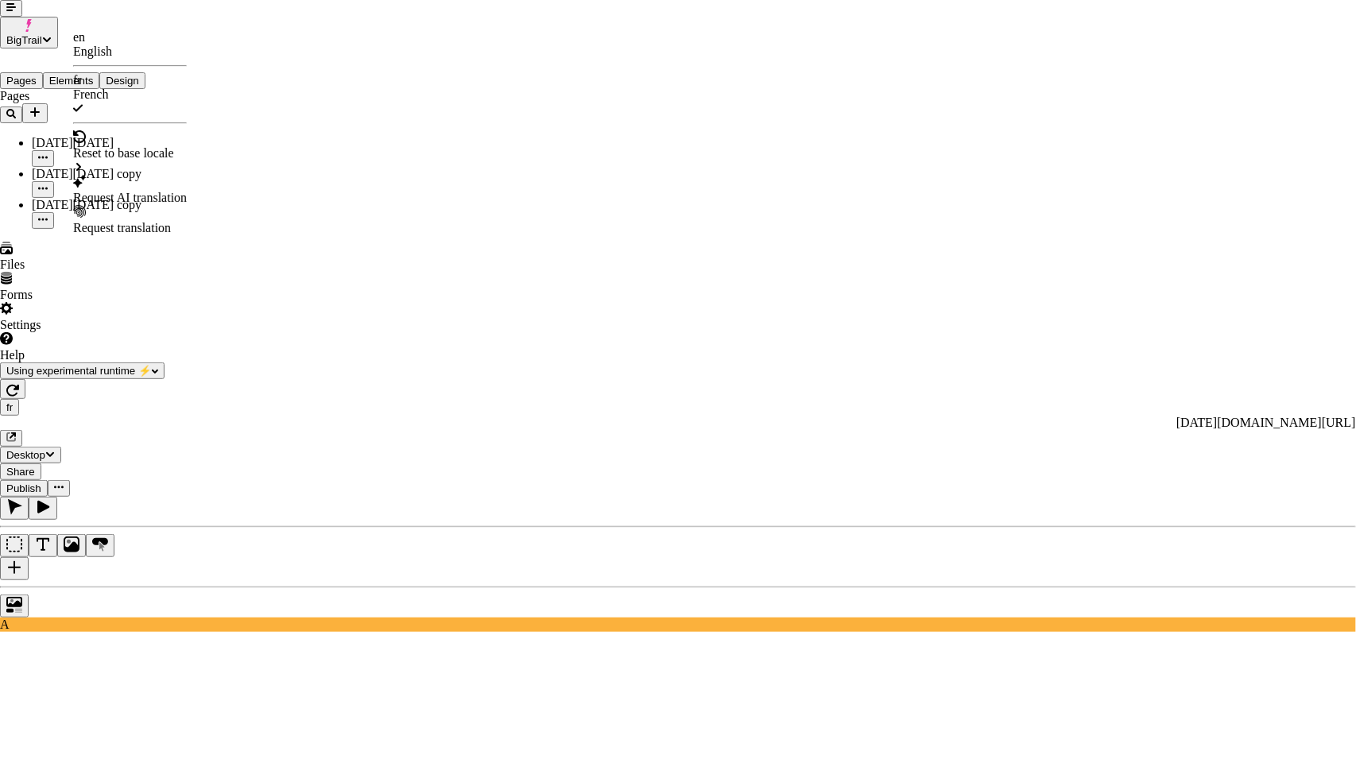
checkbox input "false"
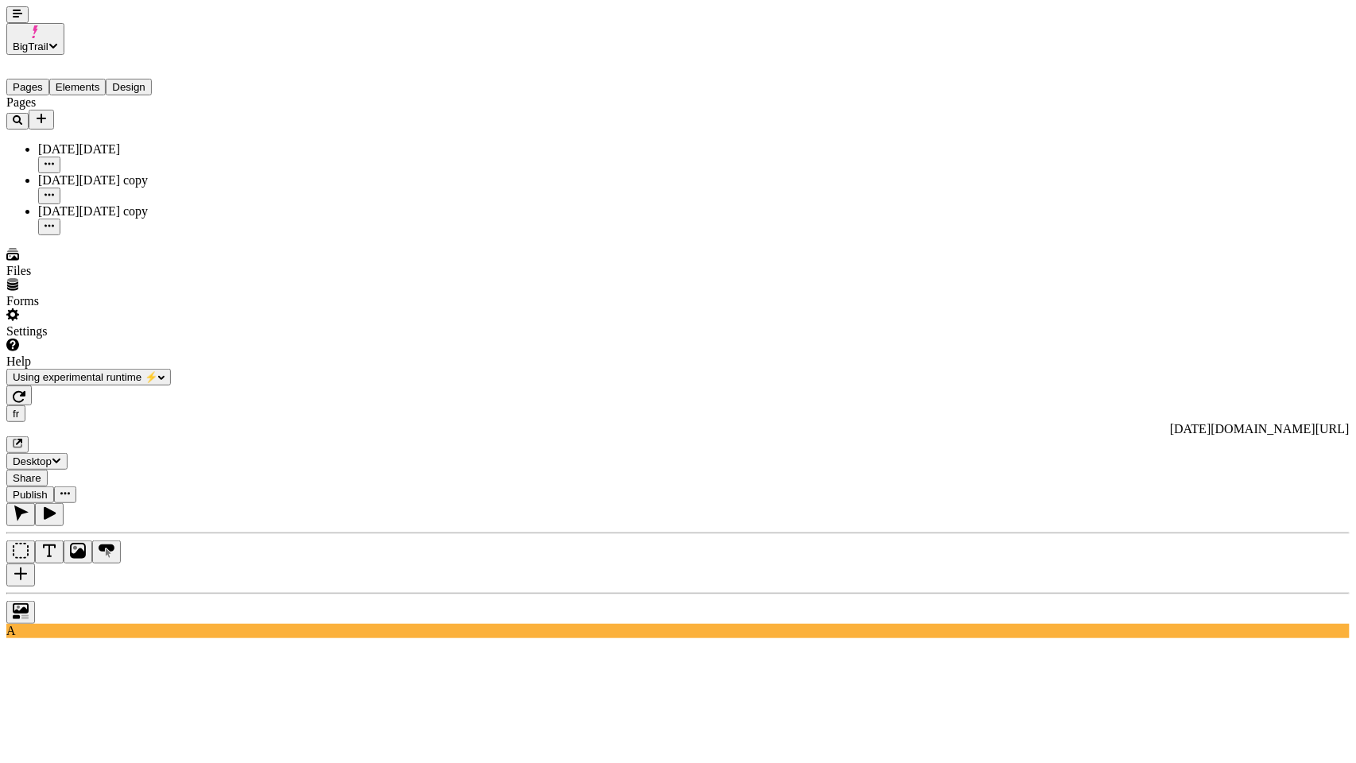
click at [48, 470] on button "Share" at bounding box center [26, 478] width 41 height 17
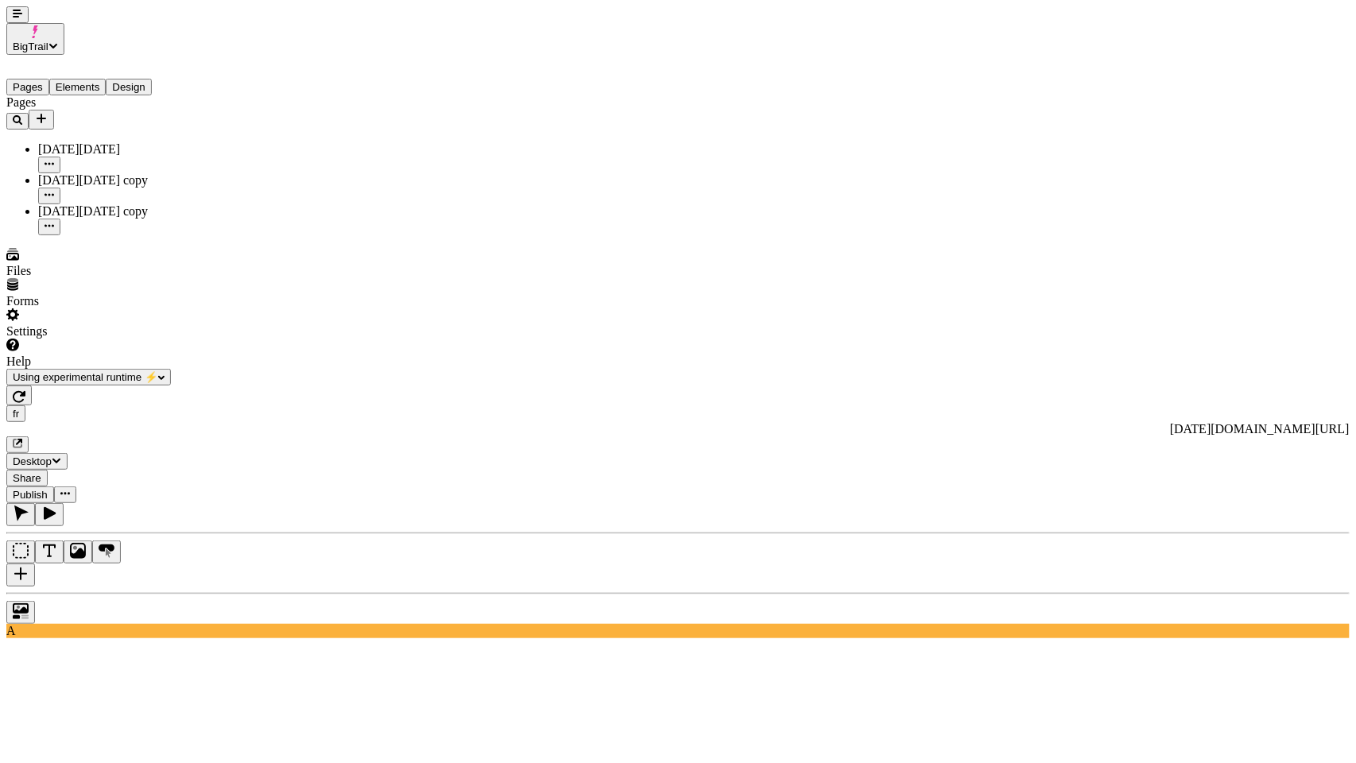
click at [22, 439] on icon "button" at bounding box center [18, 444] width 10 height 10
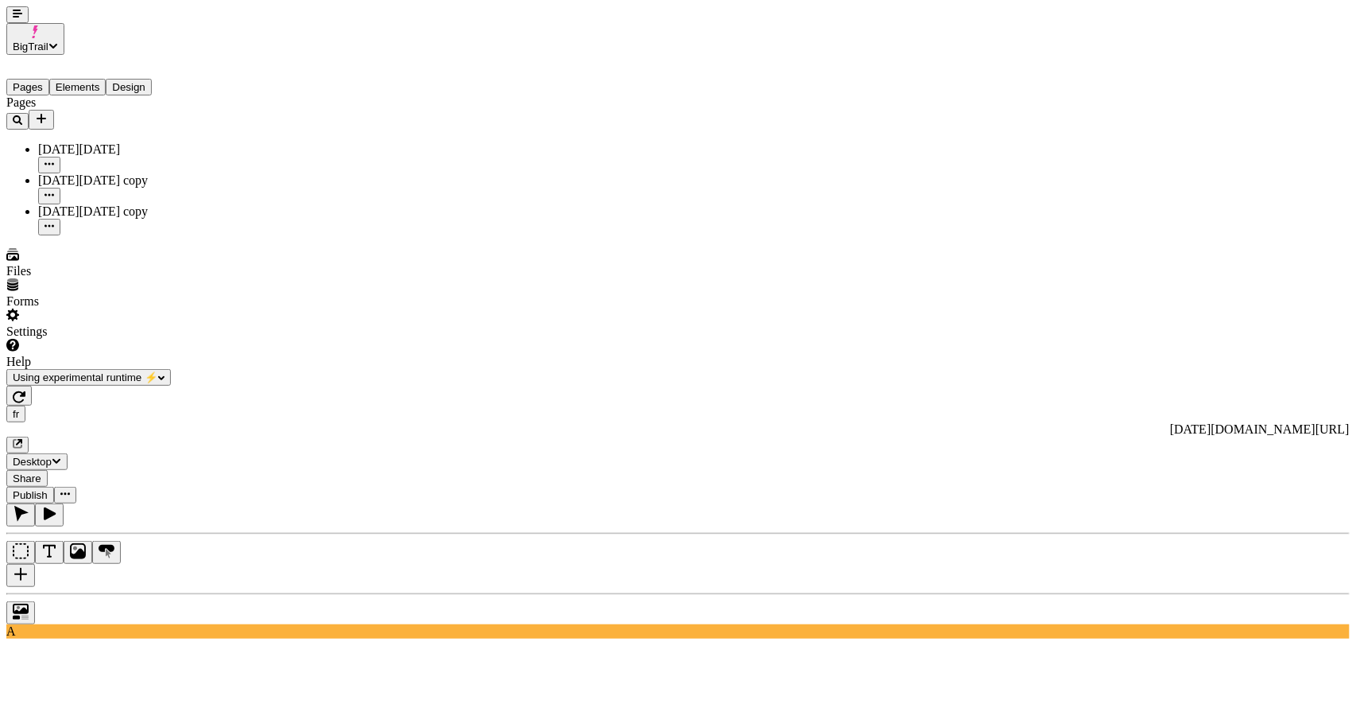
click at [41, 472] on span "Share" at bounding box center [27, 478] width 29 height 12
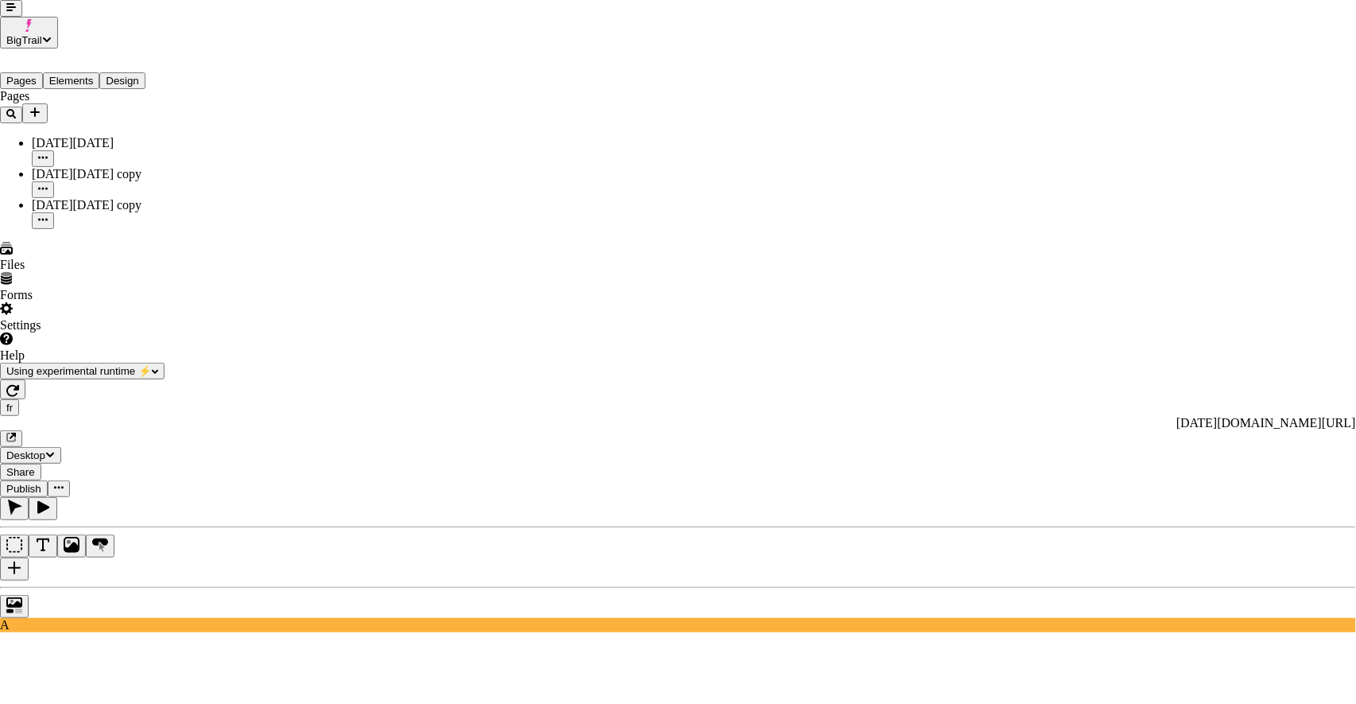
type input "[URL]"
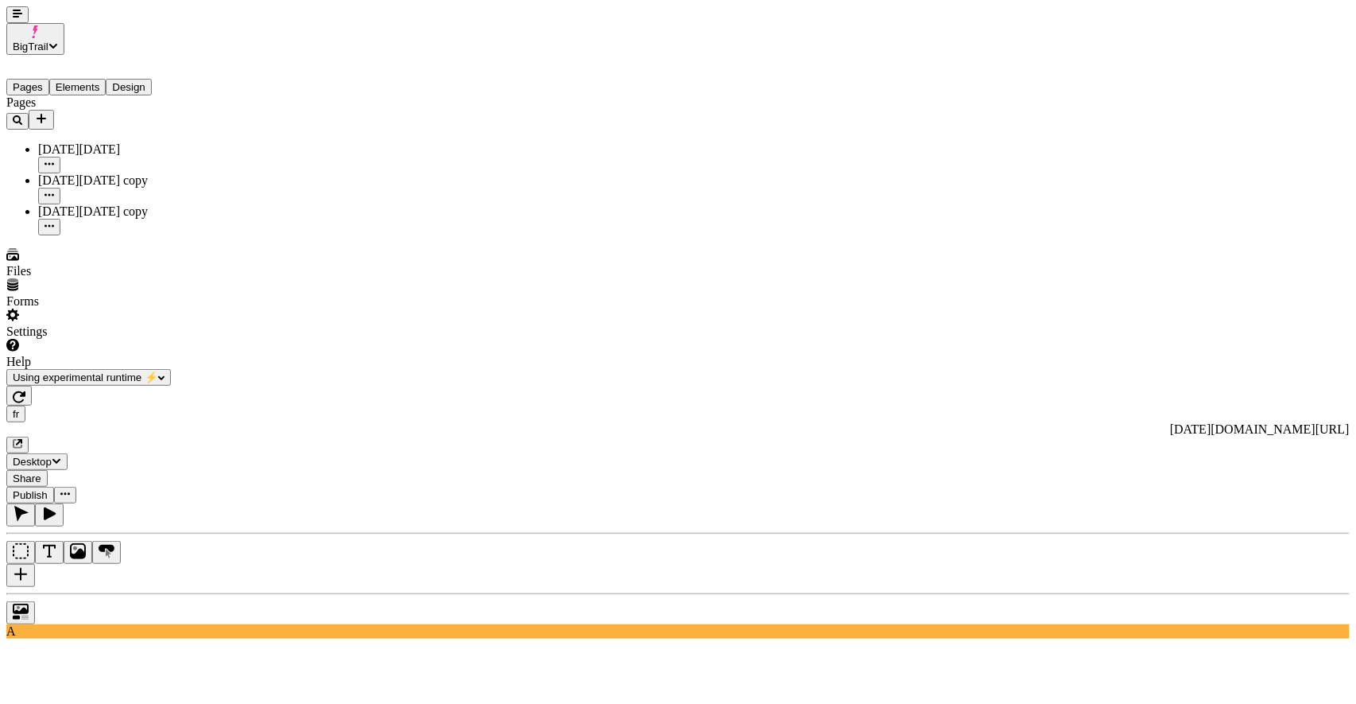
click at [48, 470] on button "Share" at bounding box center [26, 478] width 41 height 17
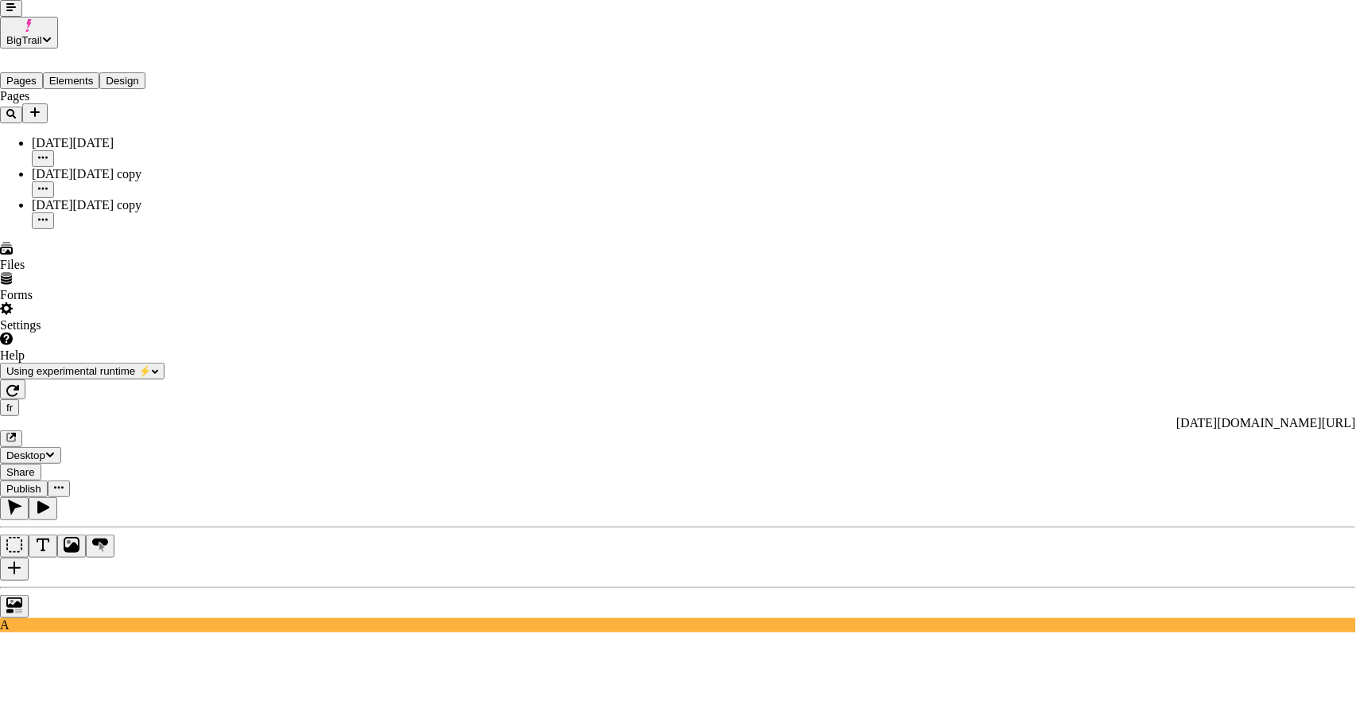
drag, startPoint x: 626, startPoint y: 332, endPoint x: 777, endPoint y: 320, distance: 151.5
drag, startPoint x: 759, startPoint y: 330, endPoint x: 626, endPoint y: 329, distance: 132.8
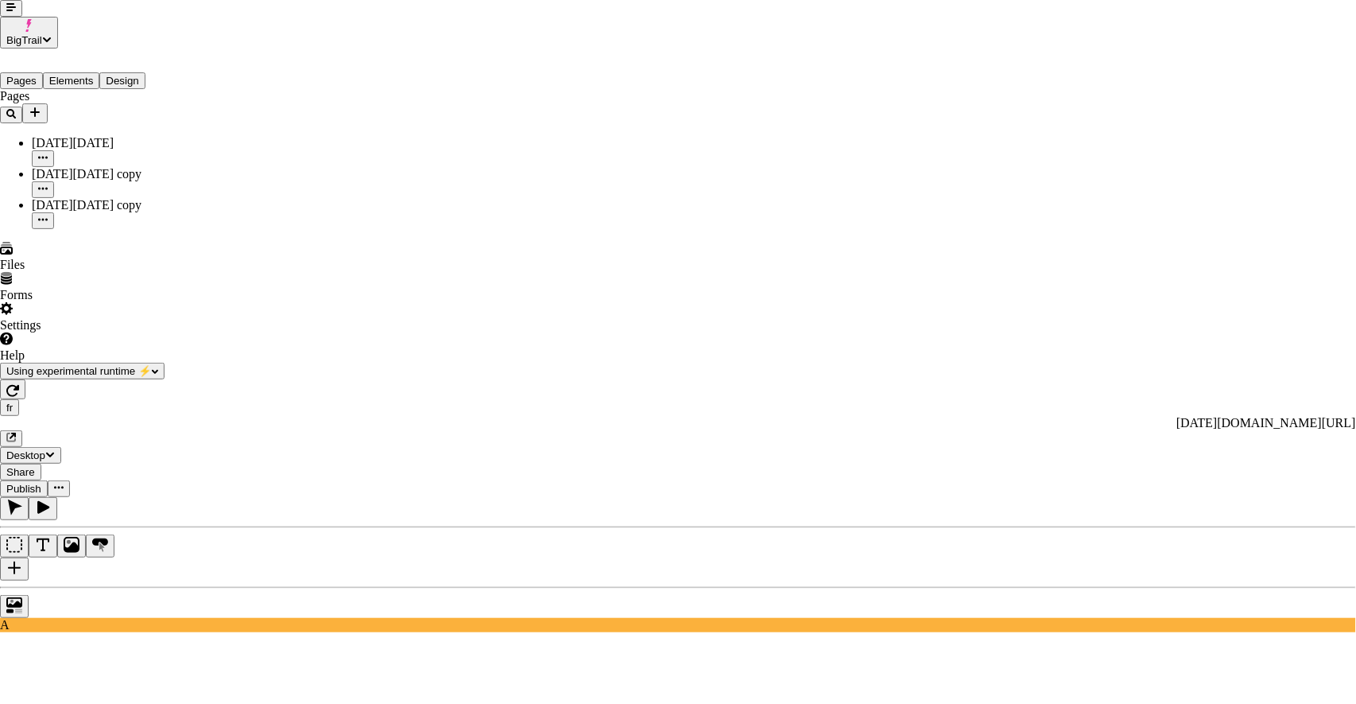
type input "[URL]"
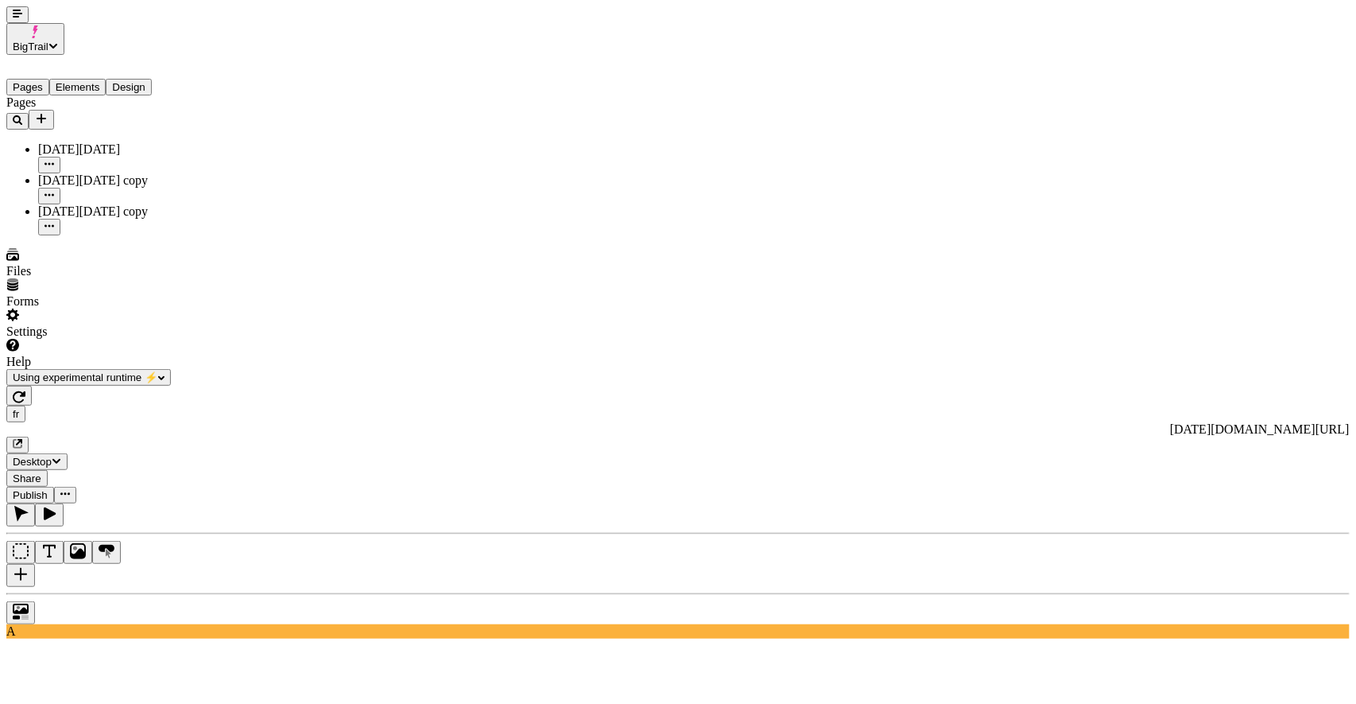
click at [41, 472] on span "Share" at bounding box center [27, 478] width 29 height 12
click at [16, 23] on button "button" at bounding box center [17, 14] width 22 height 17
click at [48, 112] on icon "Add new" at bounding box center [41, 118] width 13 height 13
click at [91, 235] on div "Pages [DATE][DATE] [DATE][DATE] copy [DATE][DATE] copy" at bounding box center [101, 165] width 191 height 140
click at [54, 221] on icon "button" at bounding box center [50, 226] width 10 height 10
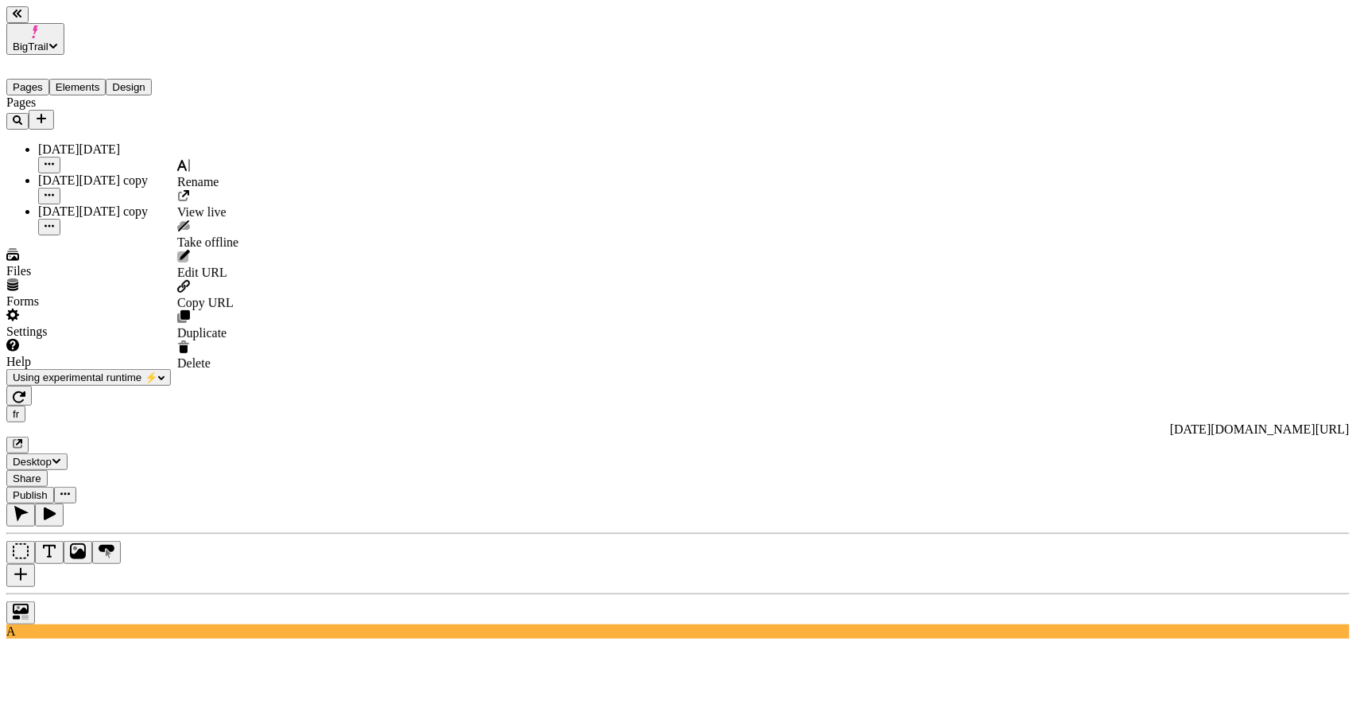
click at [224, 326] on span "Duplicate" at bounding box center [201, 333] width 49 height 14
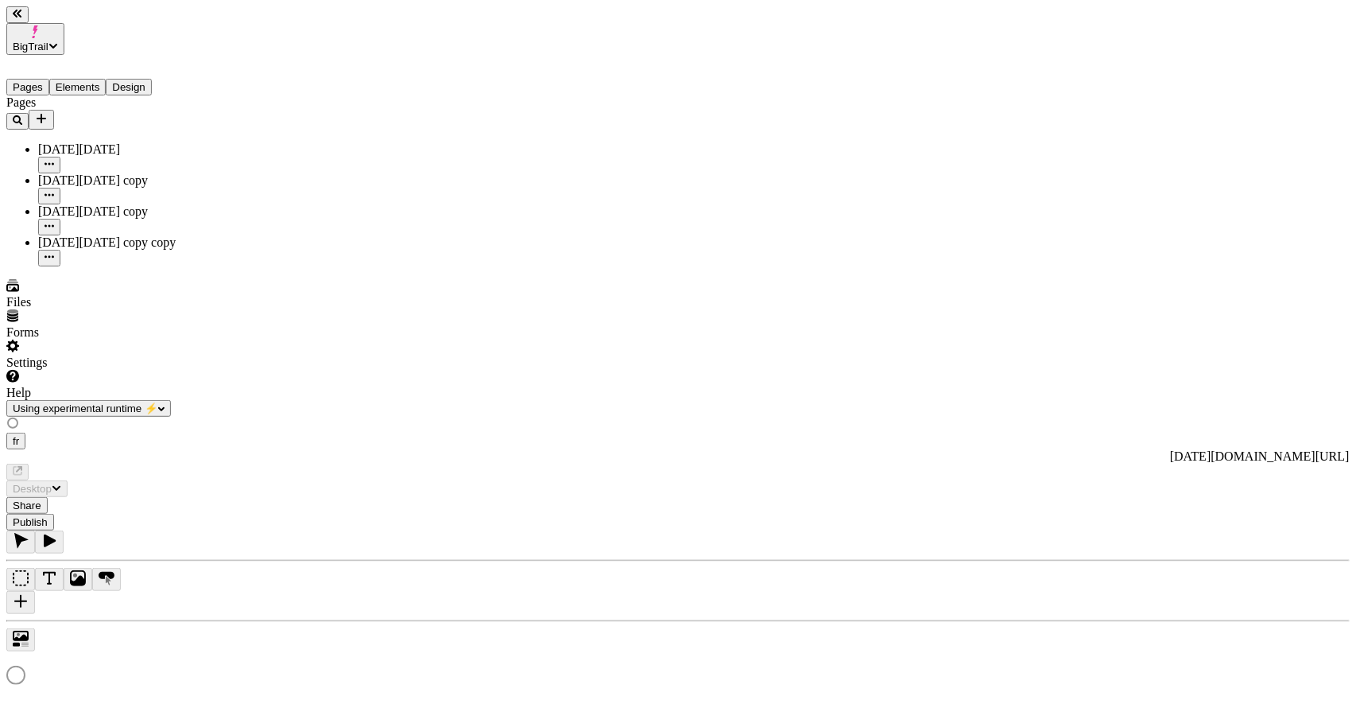
type input "/black-[DATE]-4-2"
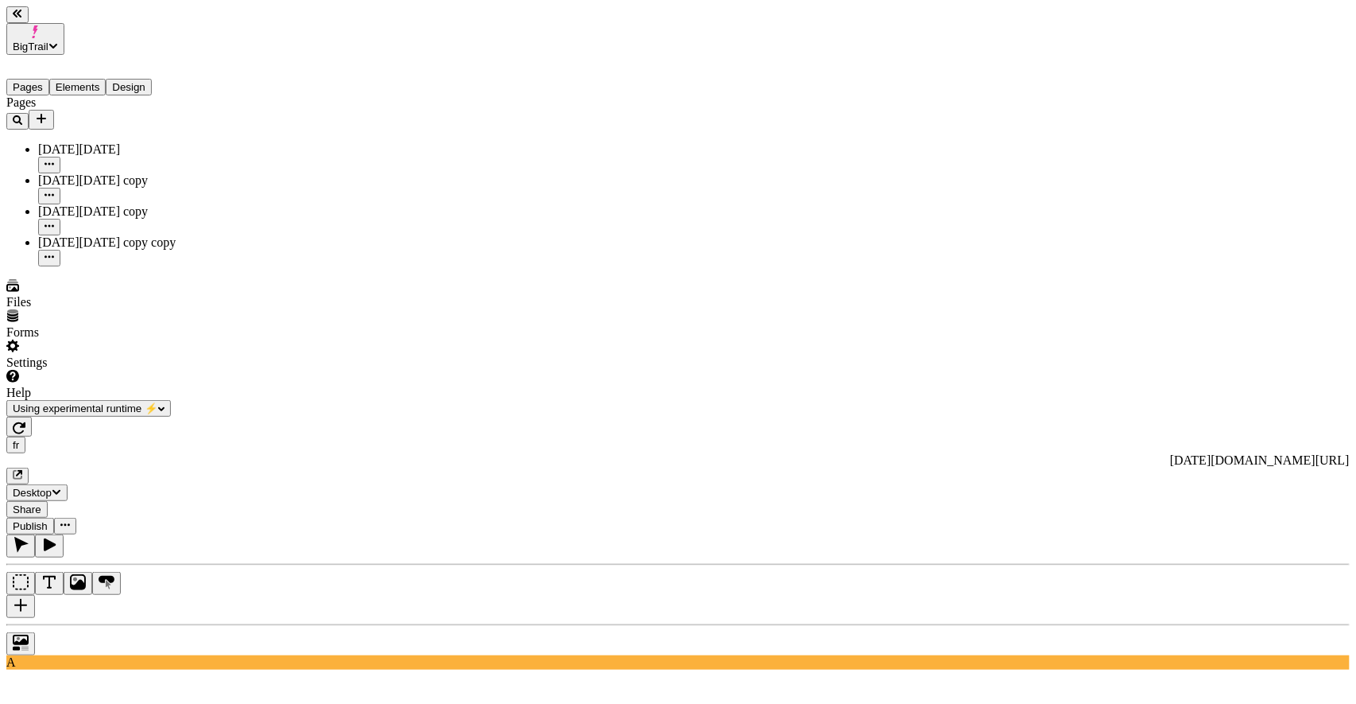
type input "72"
click at [41, 503] on span "Share" at bounding box center [27, 509] width 29 height 12
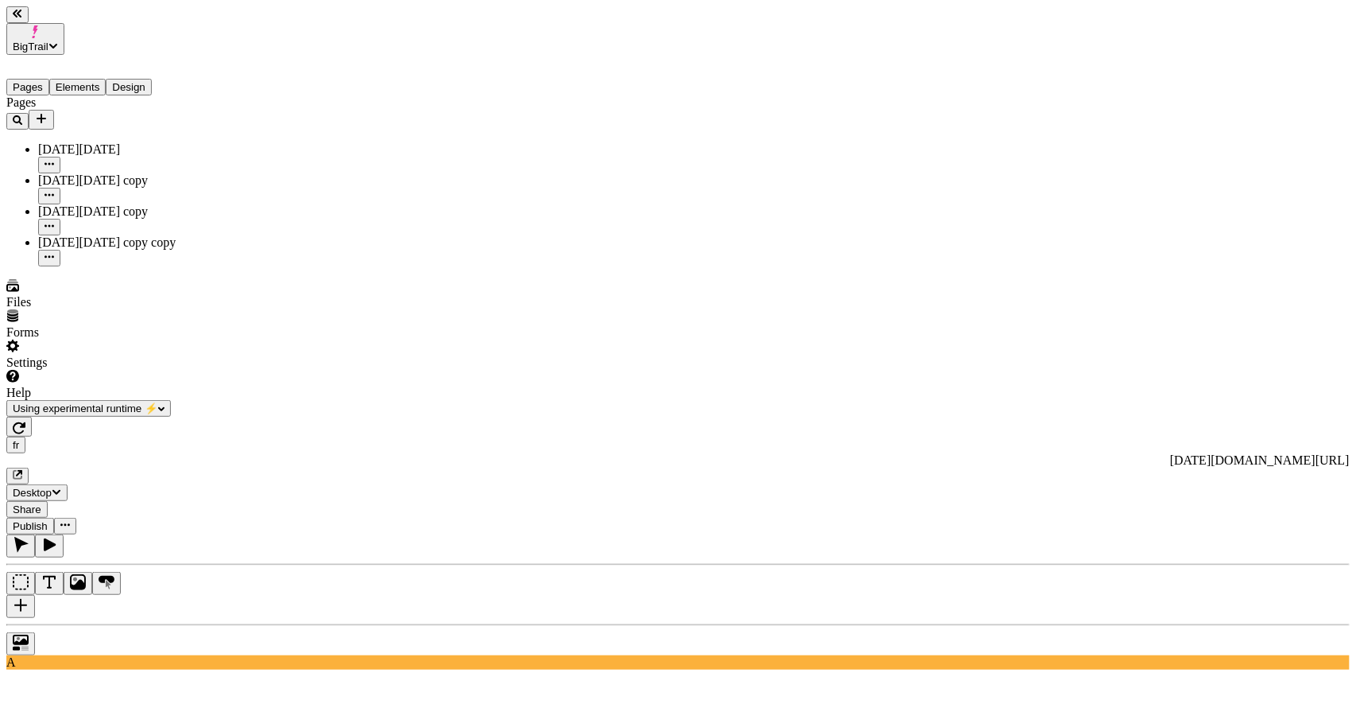
type input "635"
click at [41, 503] on span "Share" at bounding box center [27, 509] width 29 height 12
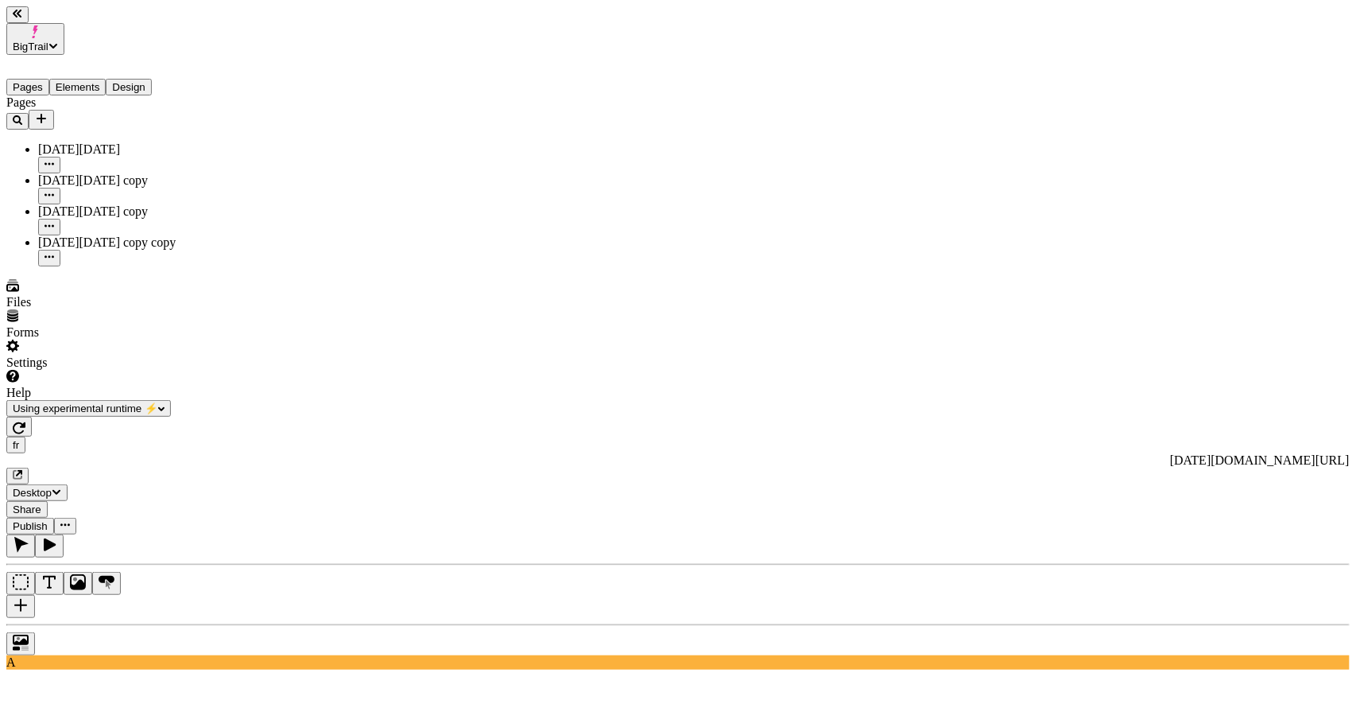
click at [41, 503] on span "Share" at bounding box center [27, 509] width 29 height 12
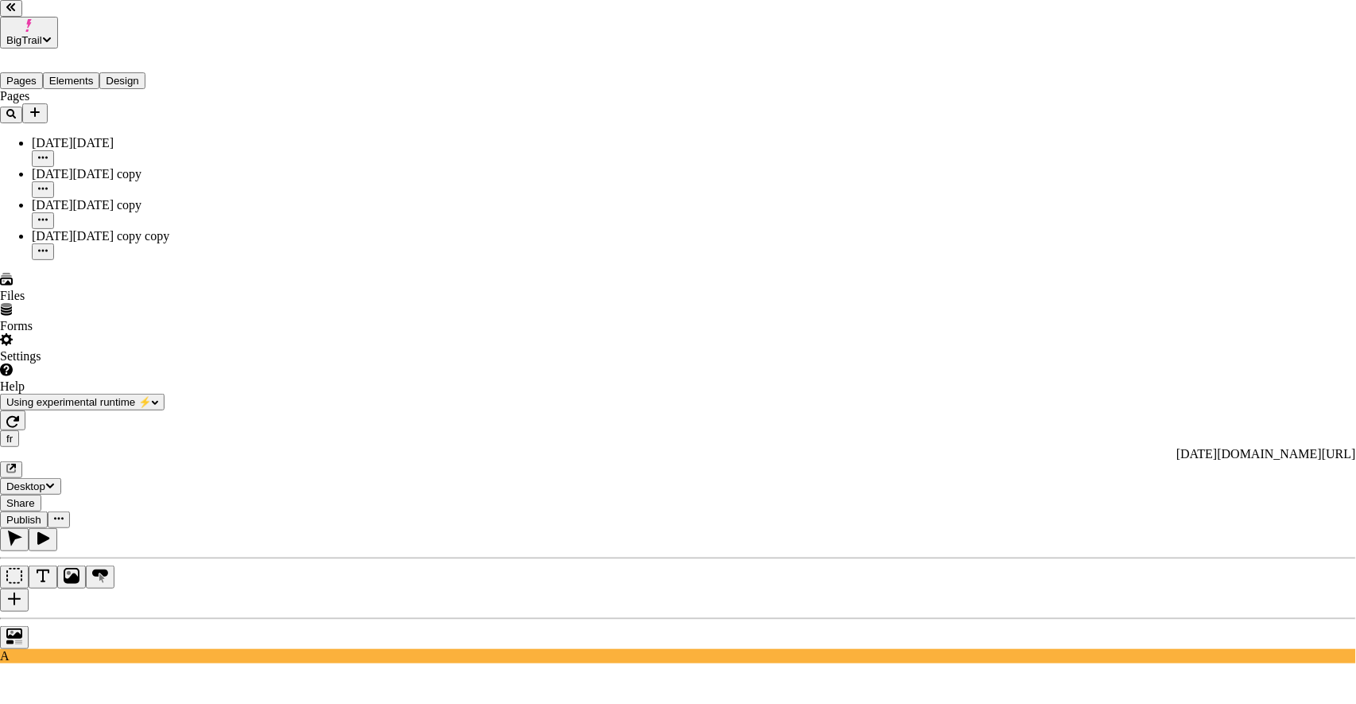
type input "[URL]"
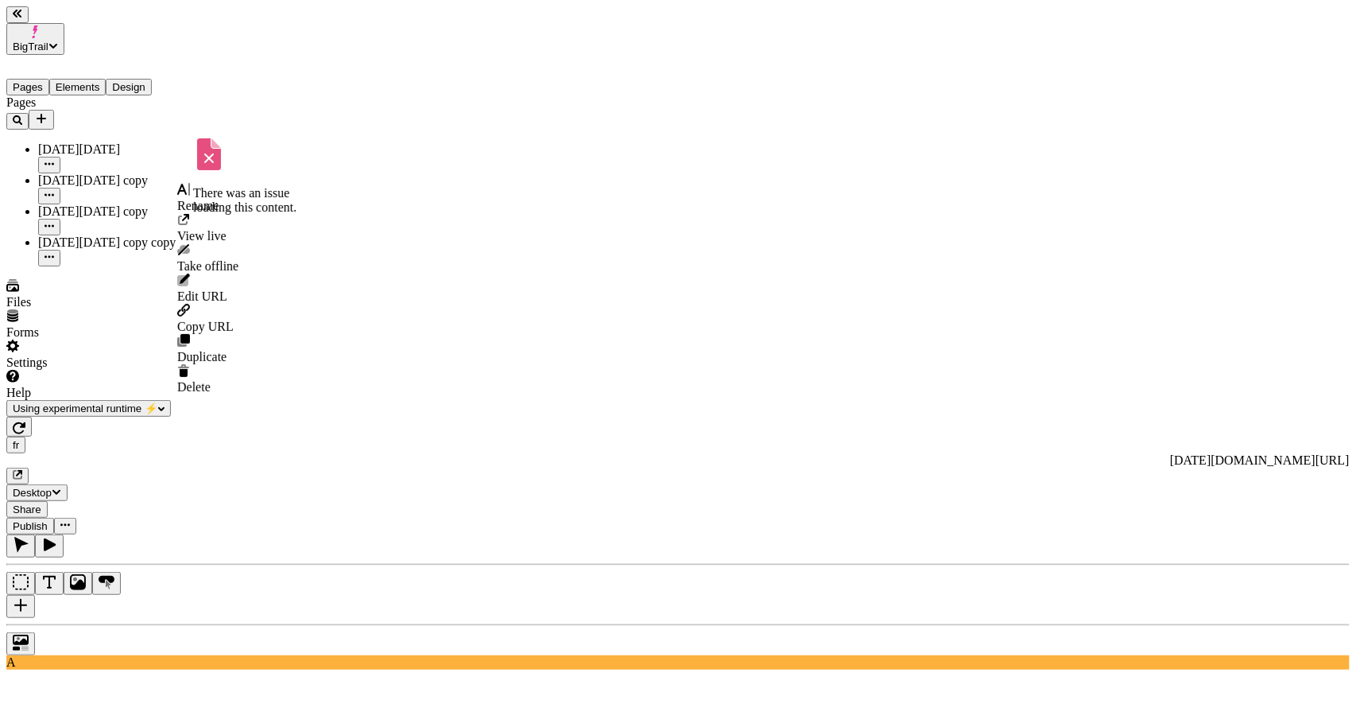
click at [54, 252] on icon "button" at bounding box center [50, 257] width 10 height 10
click at [211, 380] on span "Delete" at bounding box center [193, 387] width 33 height 14
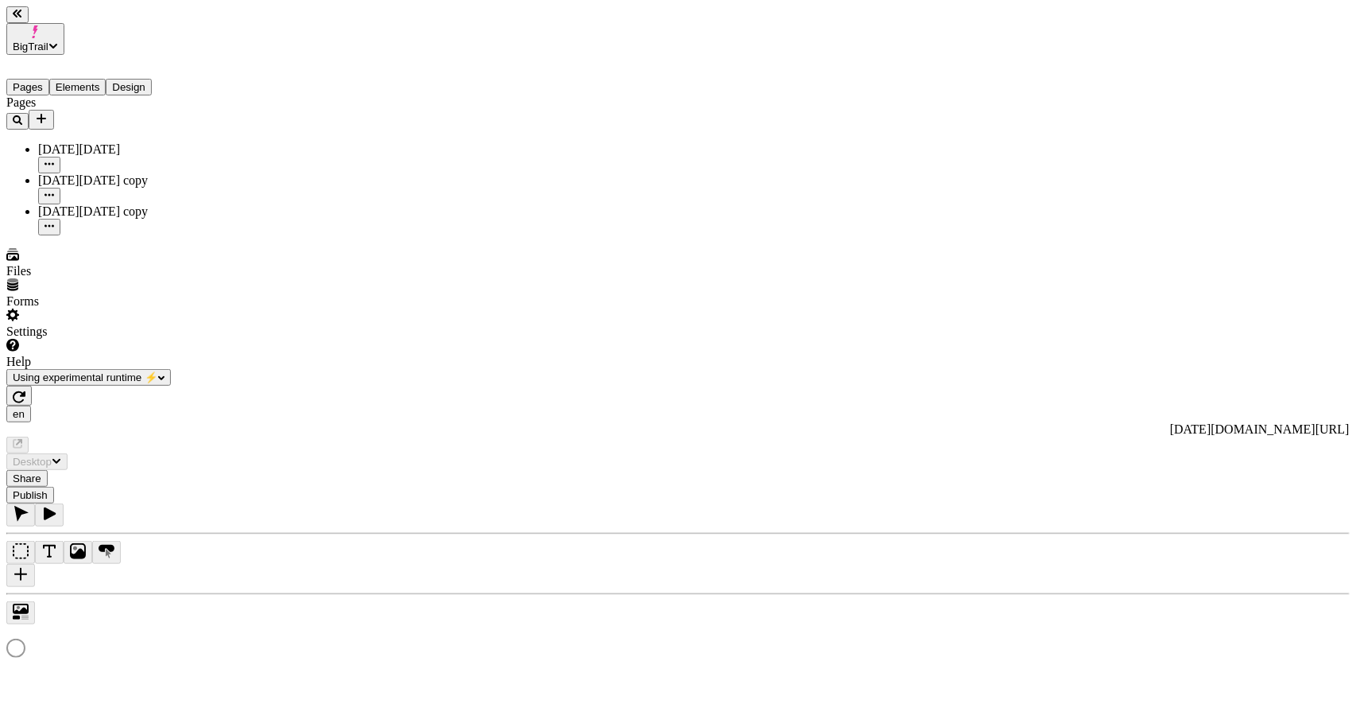
type input "/black-[DATE]"
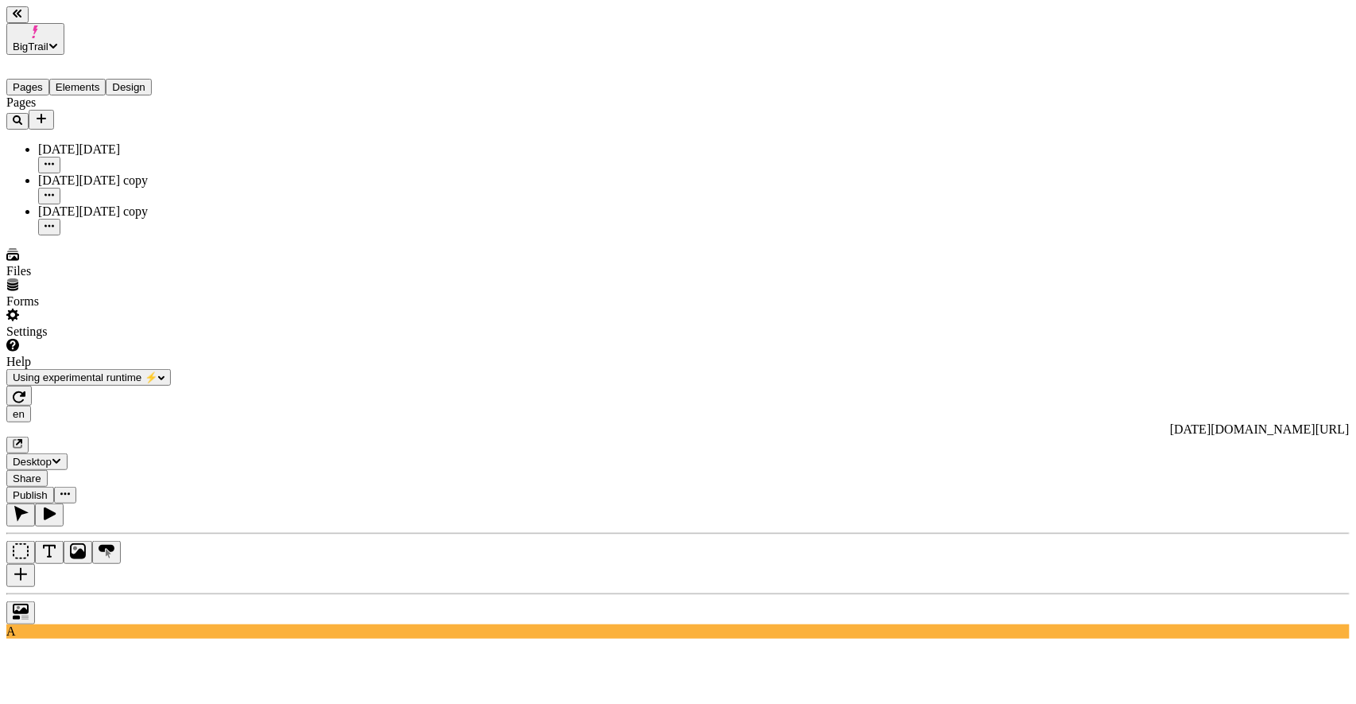
click at [48, 489] on span "Publish" at bounding box center [30, 495] width 35 height 12
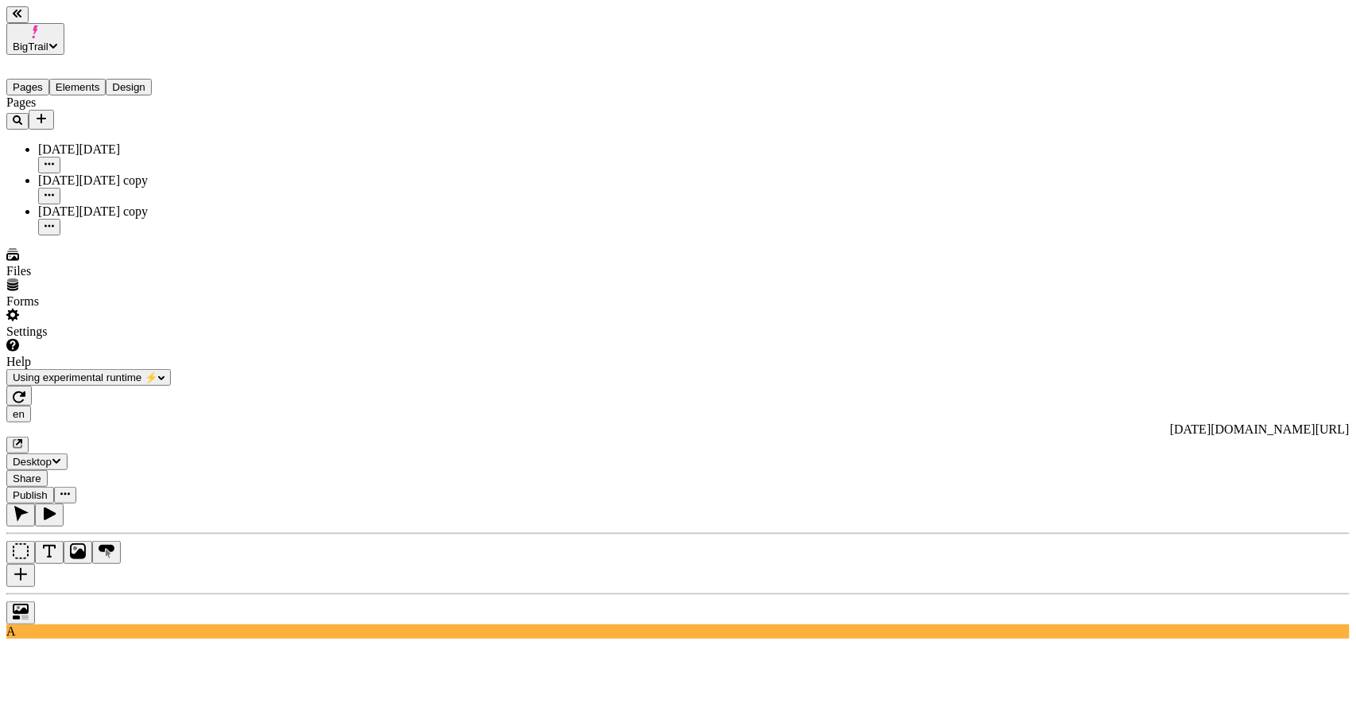
click at [48, 489] on span "Publish" at bounding box center [30, 495] width 35 height 12
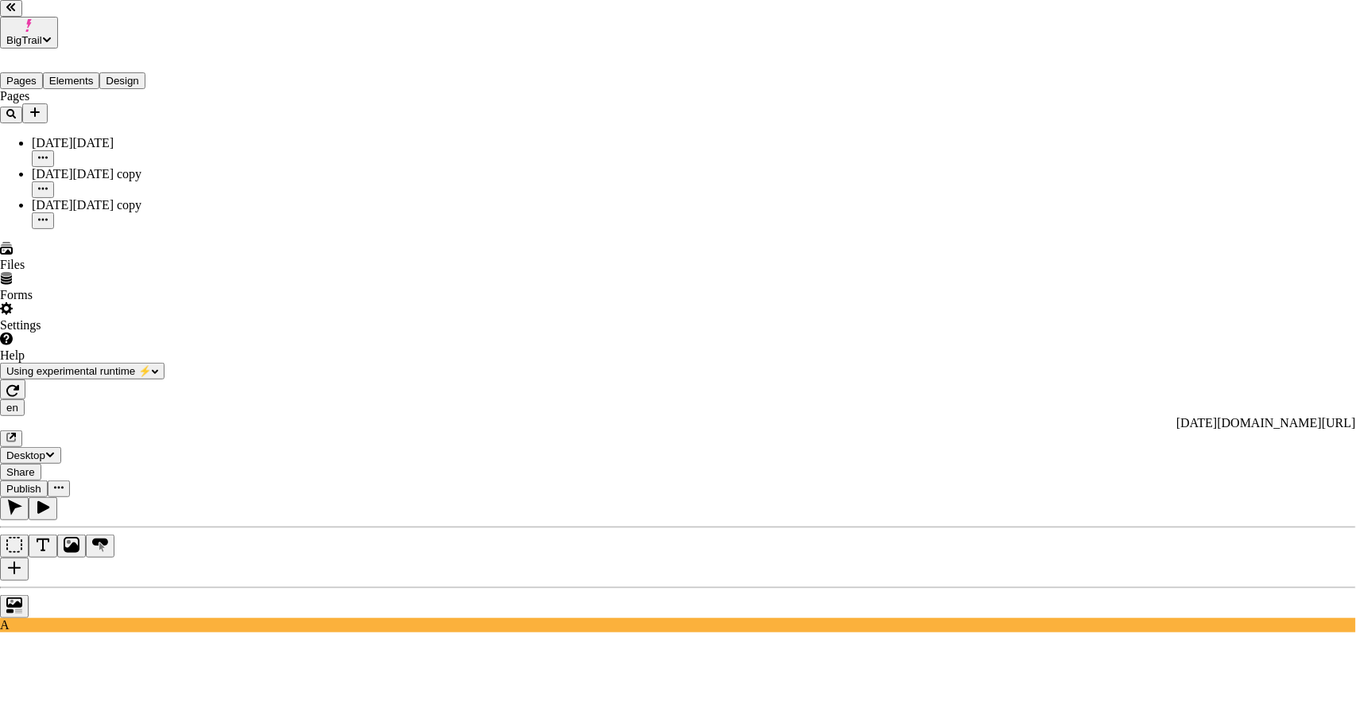
scroll to position [103, 0]
checkbox input "true"
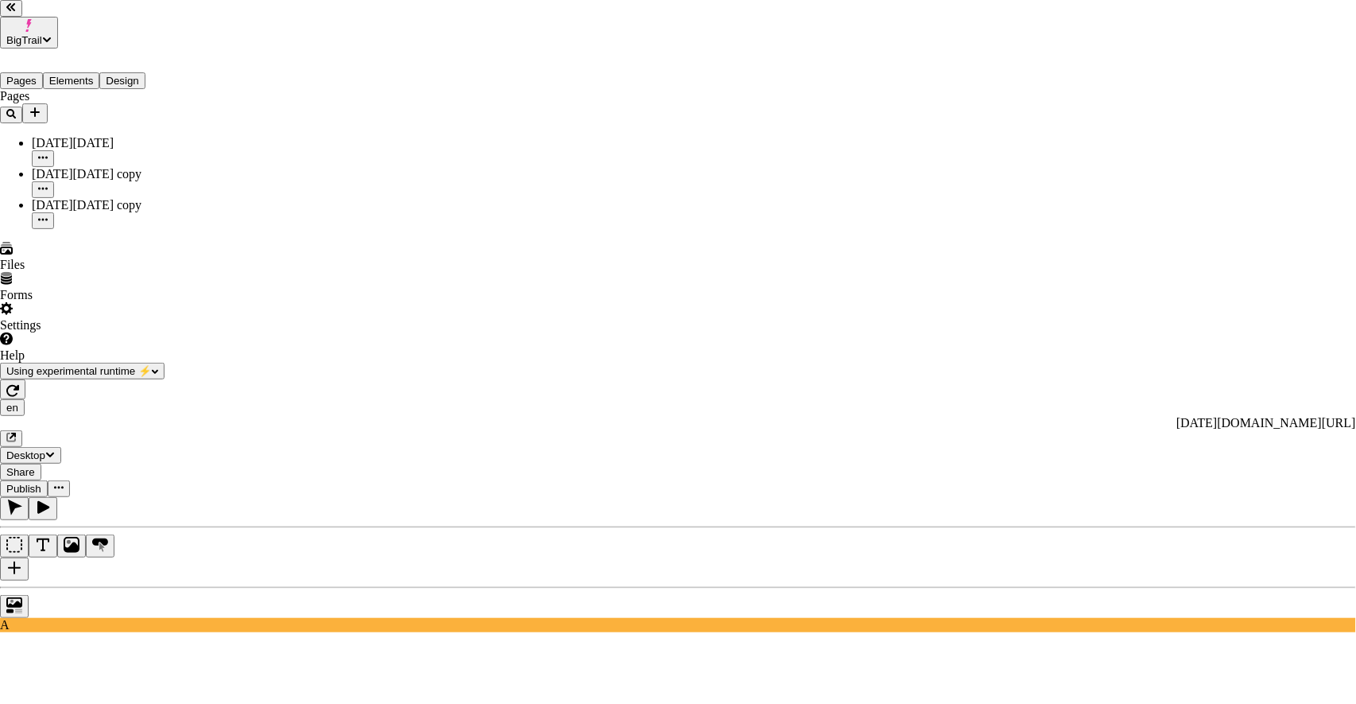
checkbox input "true"
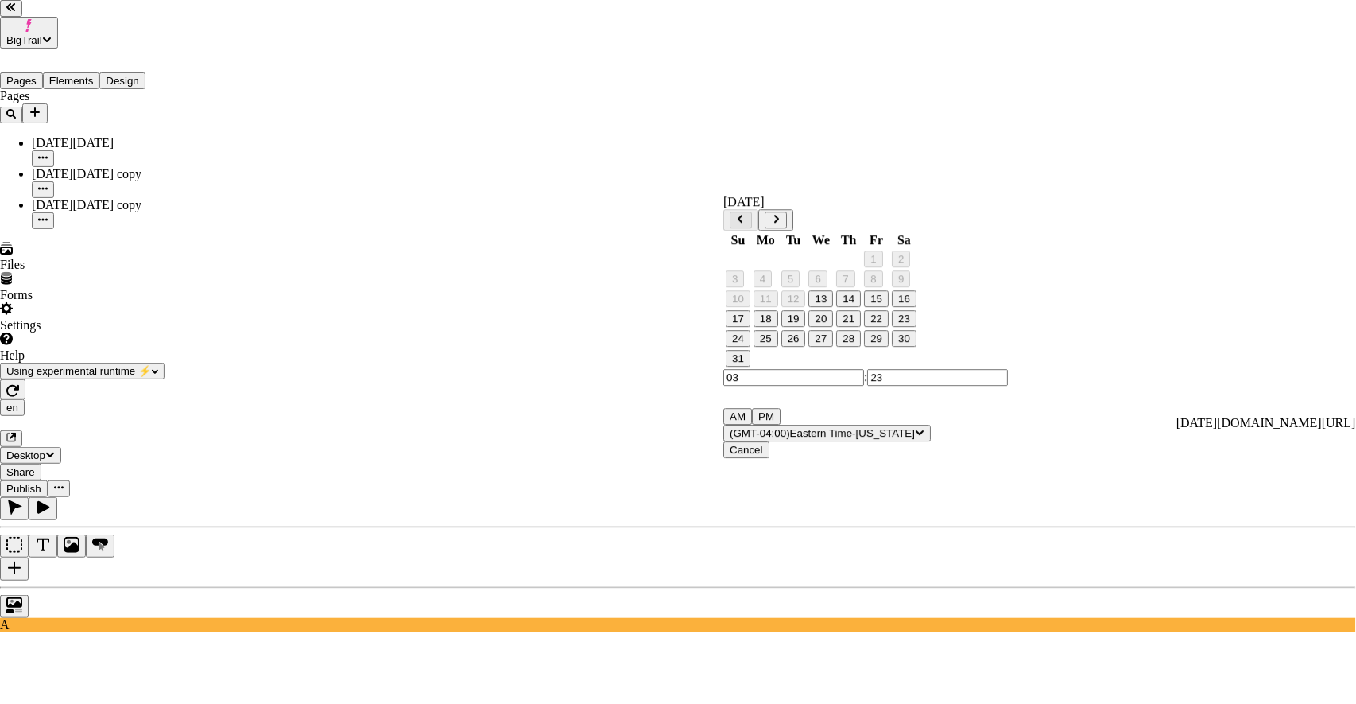
click at [750, 347] on button "24" at bounding box center [738, 338] width 25 height 17
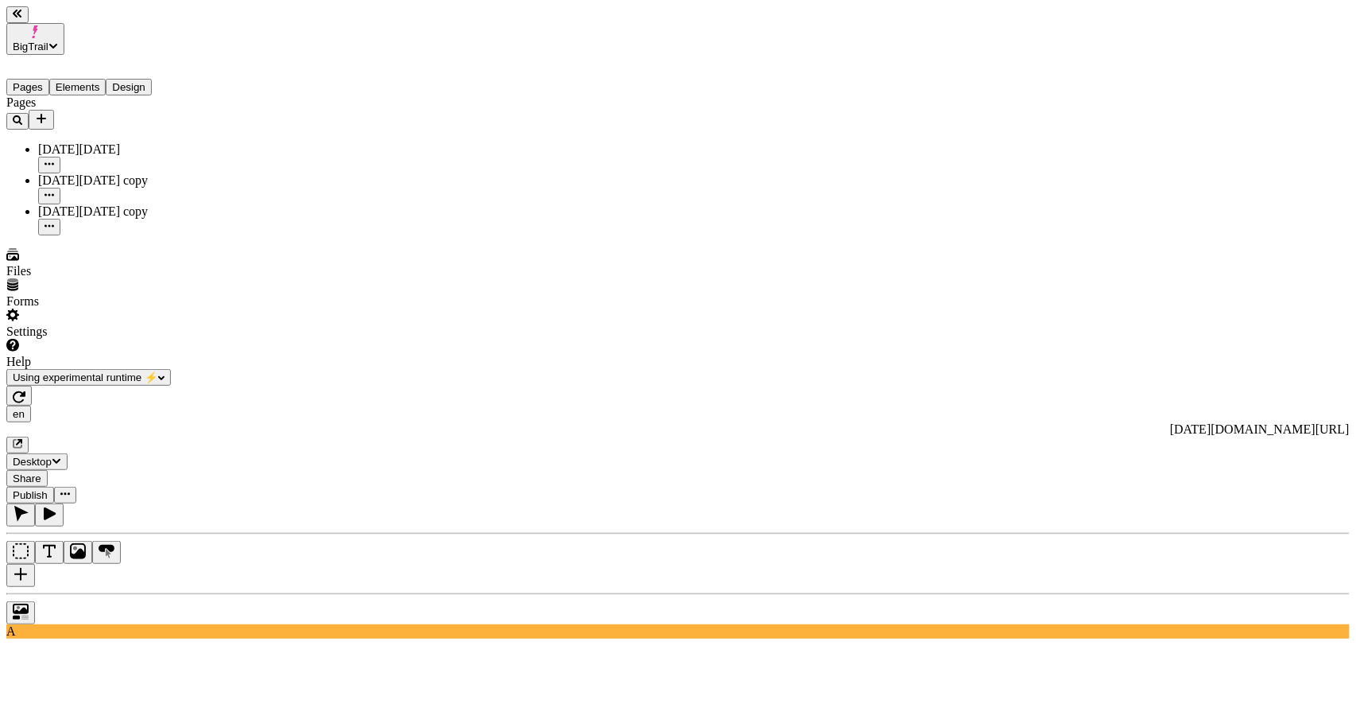
click at [48, 489] on span "Publish" at bounding box center [30, 495] width 35 height 12
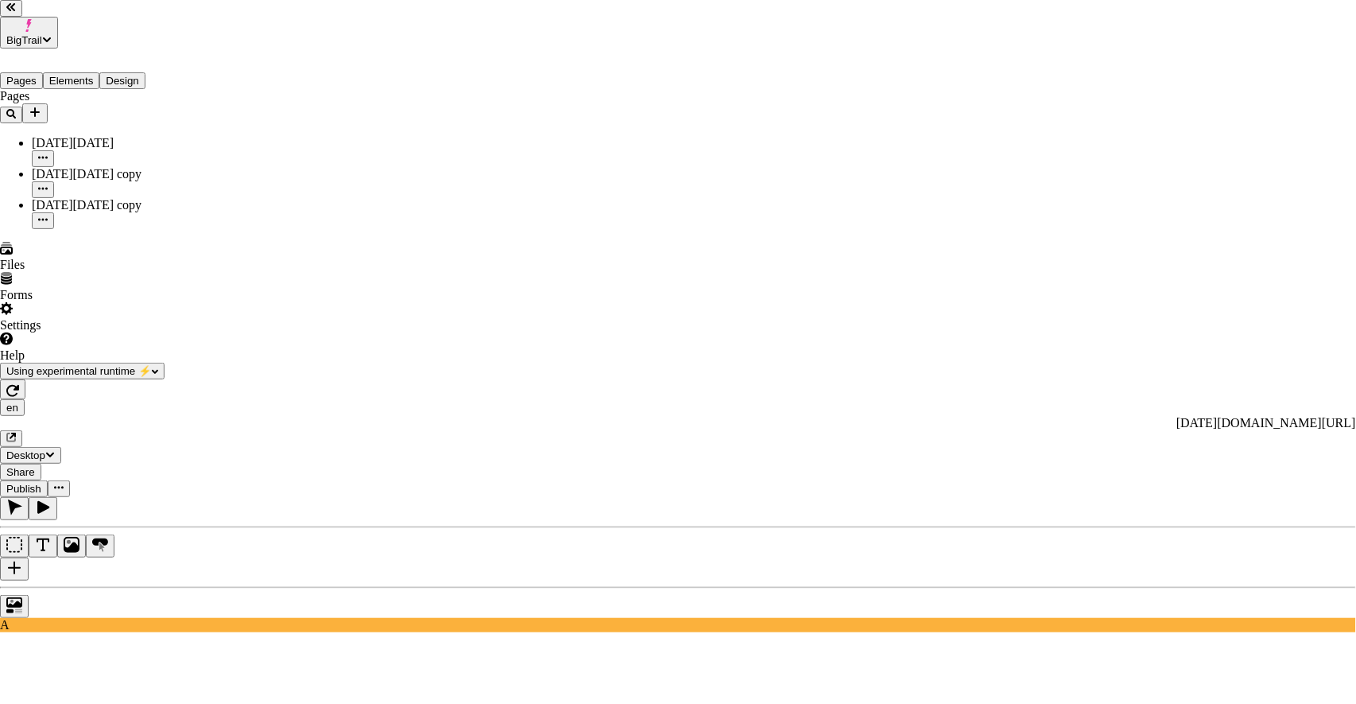
checkbox input "true"
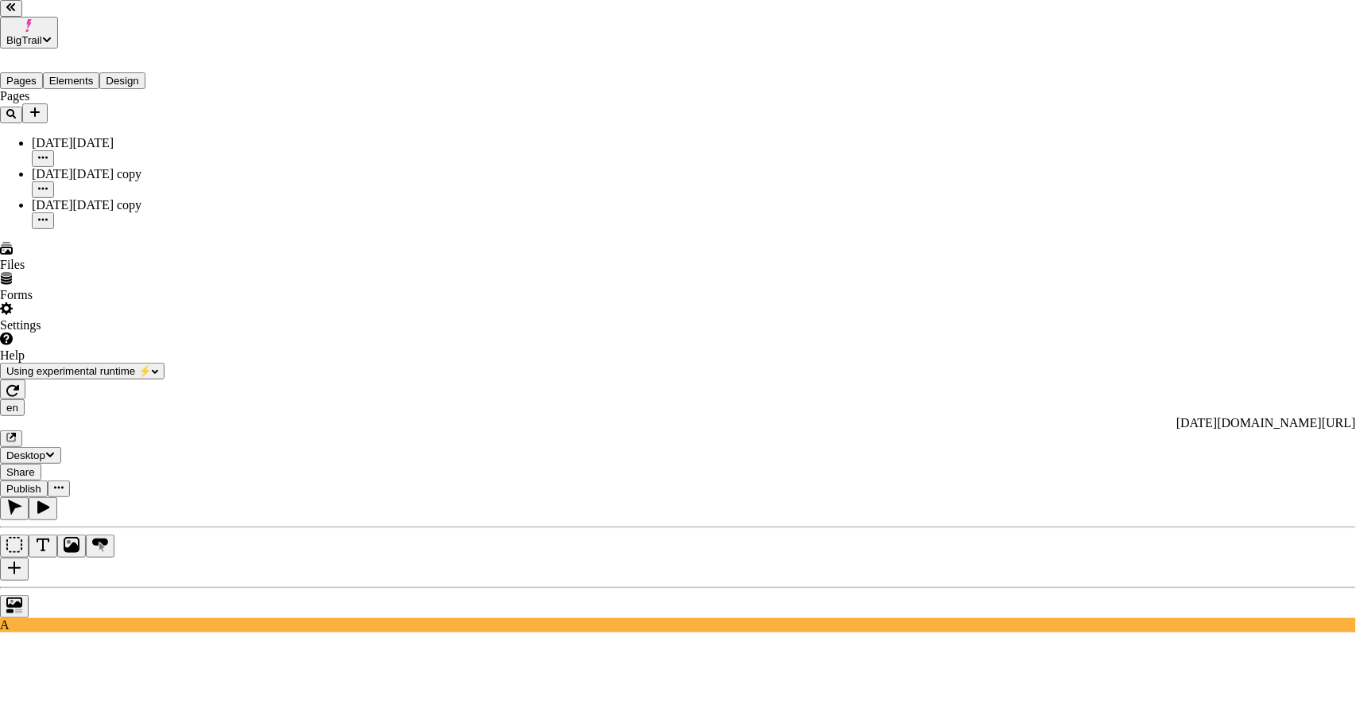
checkbox input "true"
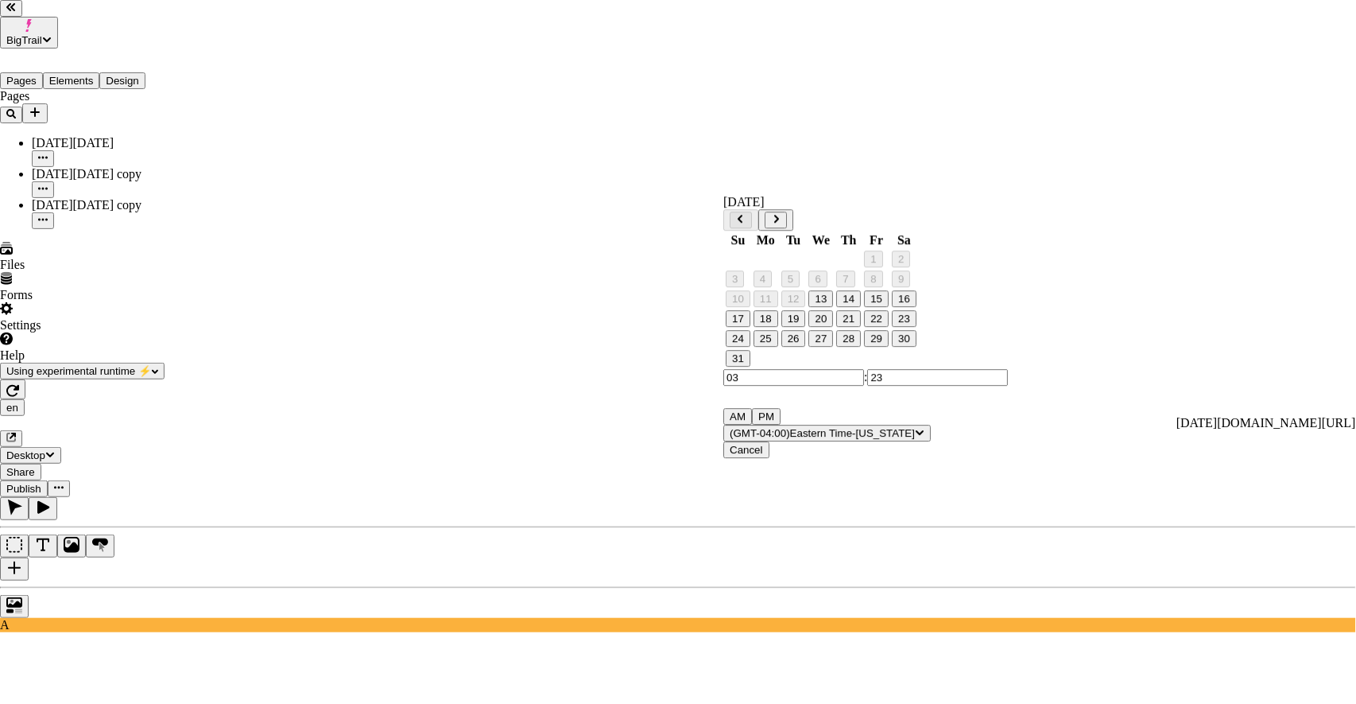
click at [829, 347] on button "27" at bounding box center [821, 338] width 25 height 17
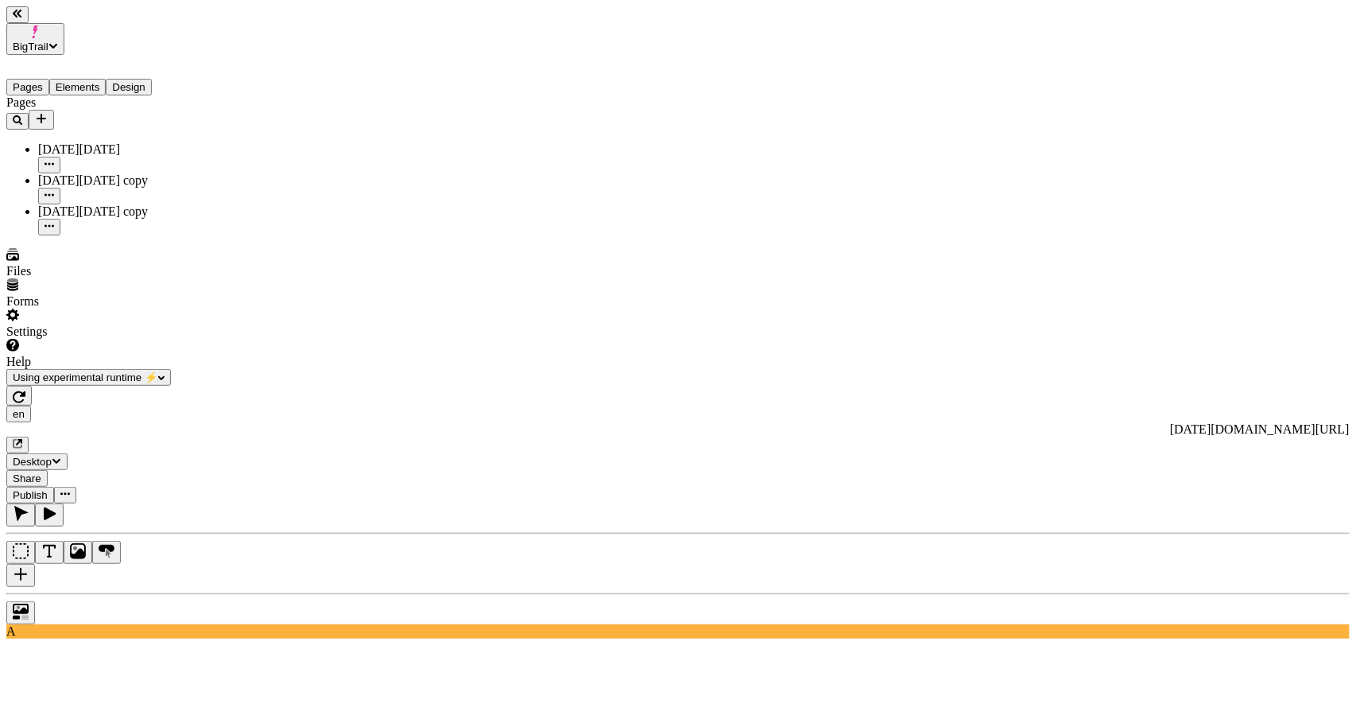
click at [48, 489] on span "Publish" at bounding box center [30, 495] width 35 height 12
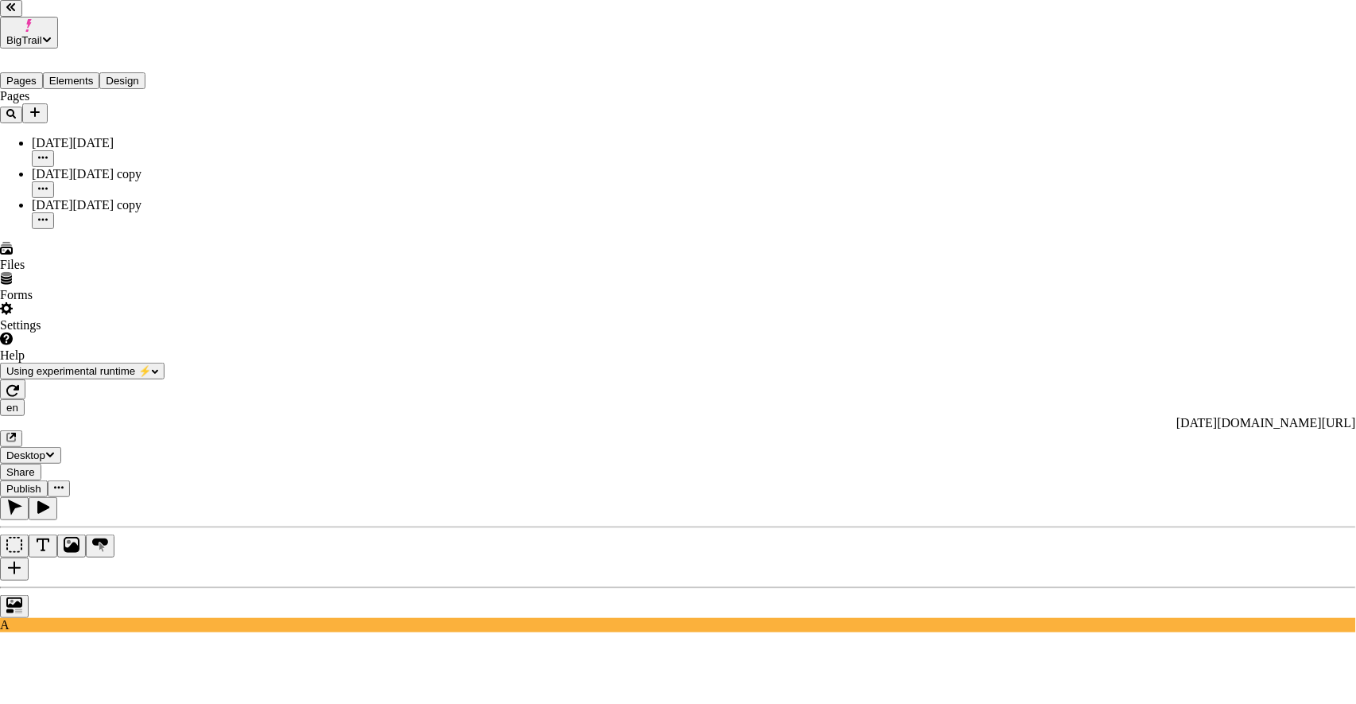
checkbox input "true"
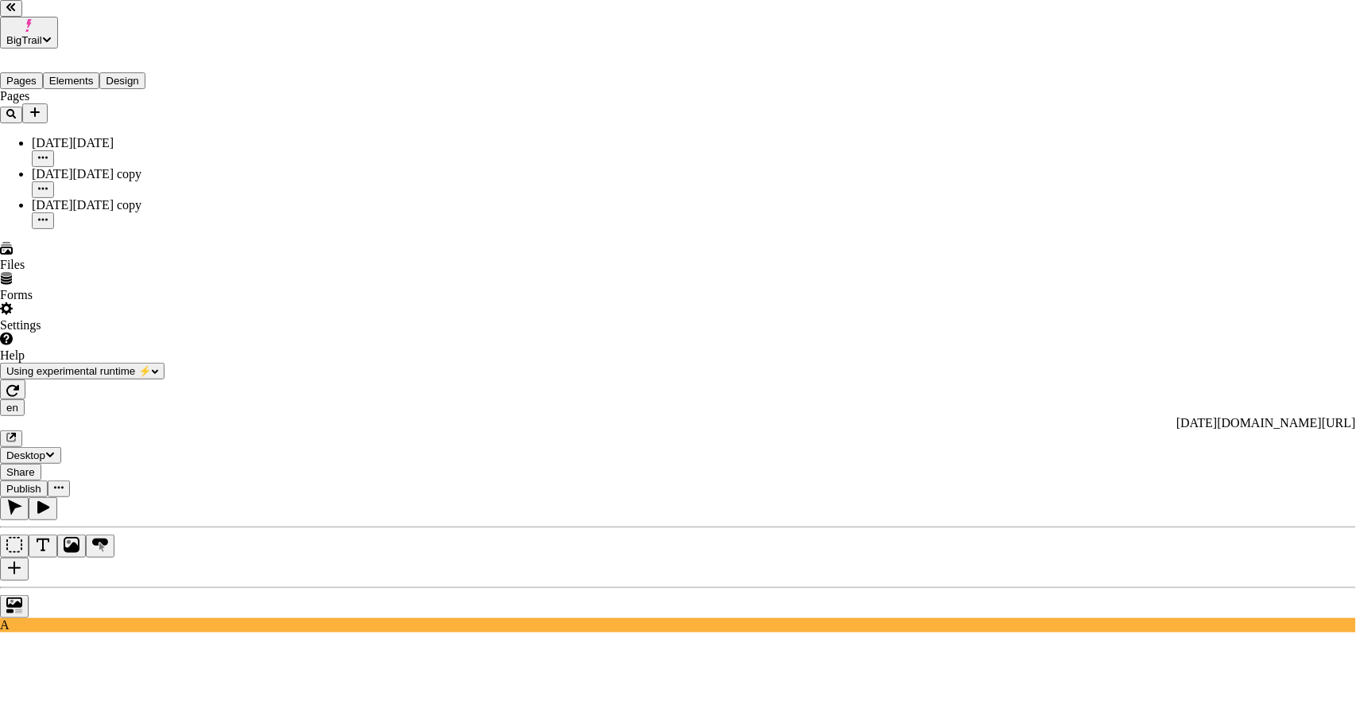
checkbox input "true"
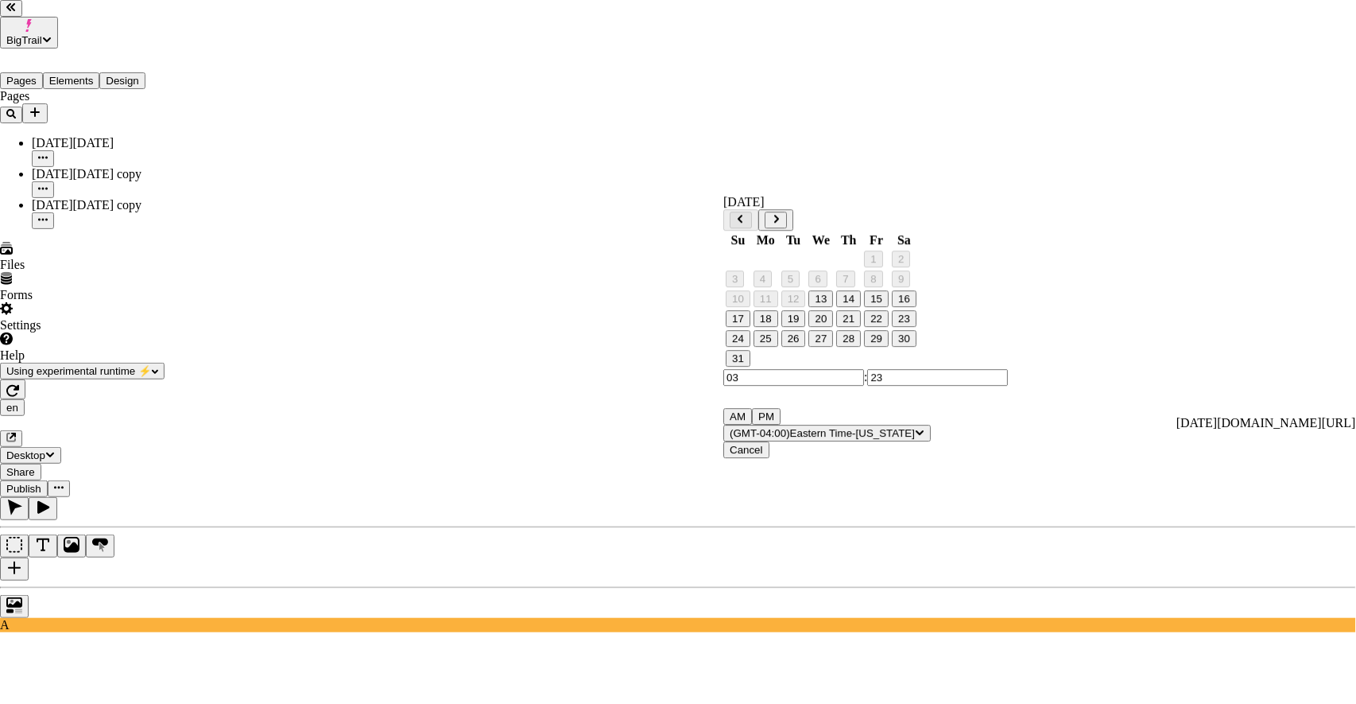
click at [806, 347] on button "26" at bounding box center [794, 338] width 25 height 17
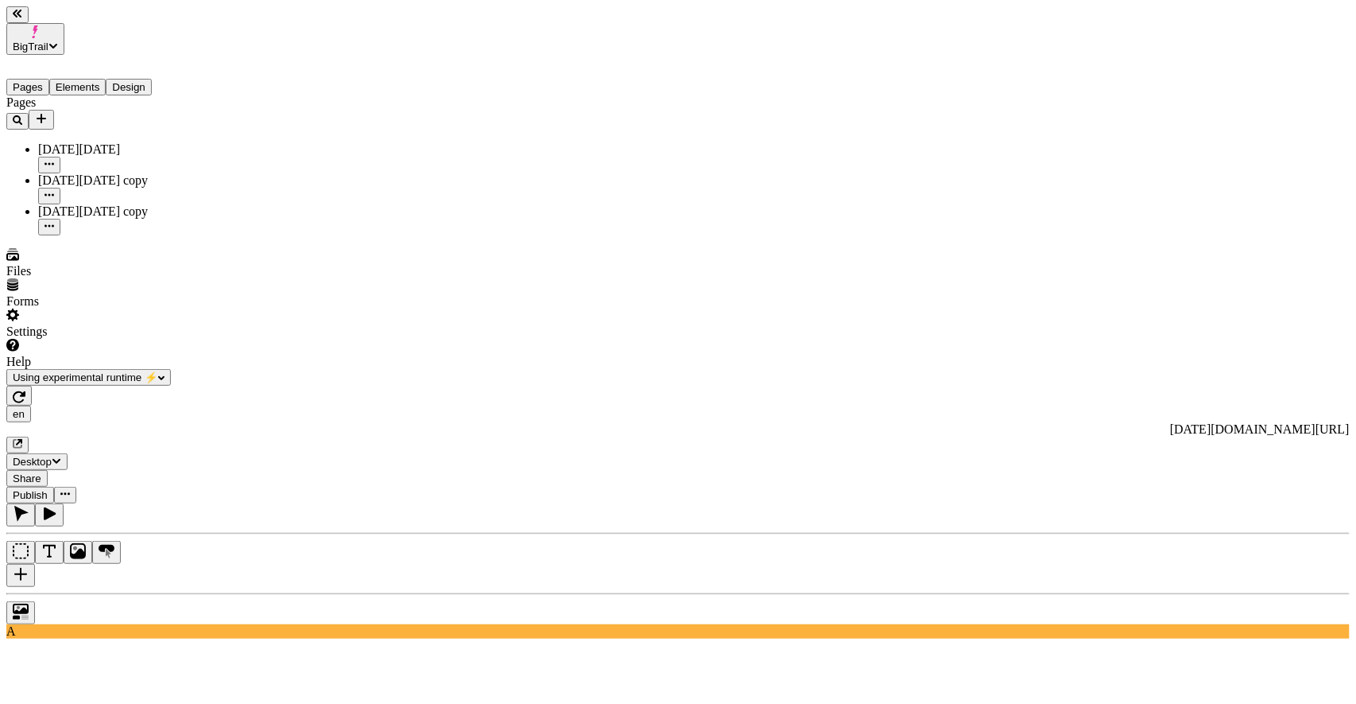
click at [48, 489] on span "Publish" at bounding box center [30, 495] width 35 height 12
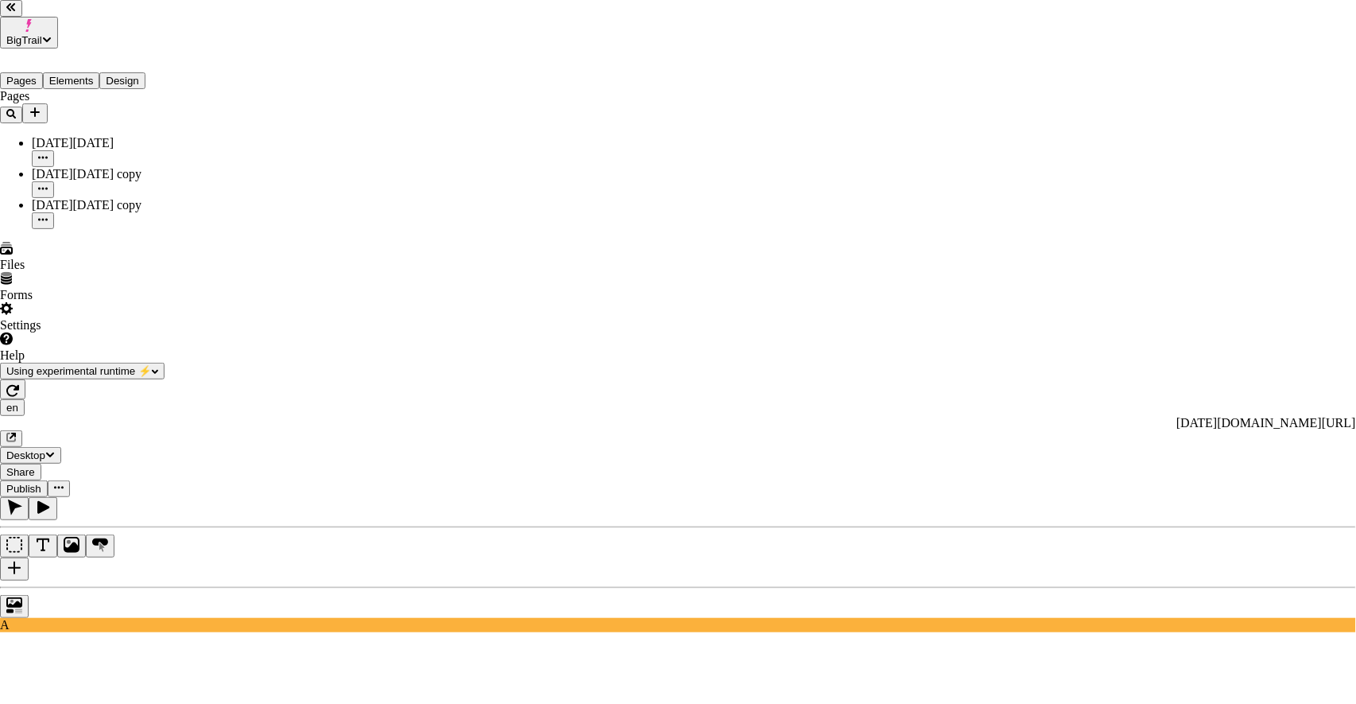
type input "[DATE] 4:30:00 PM"
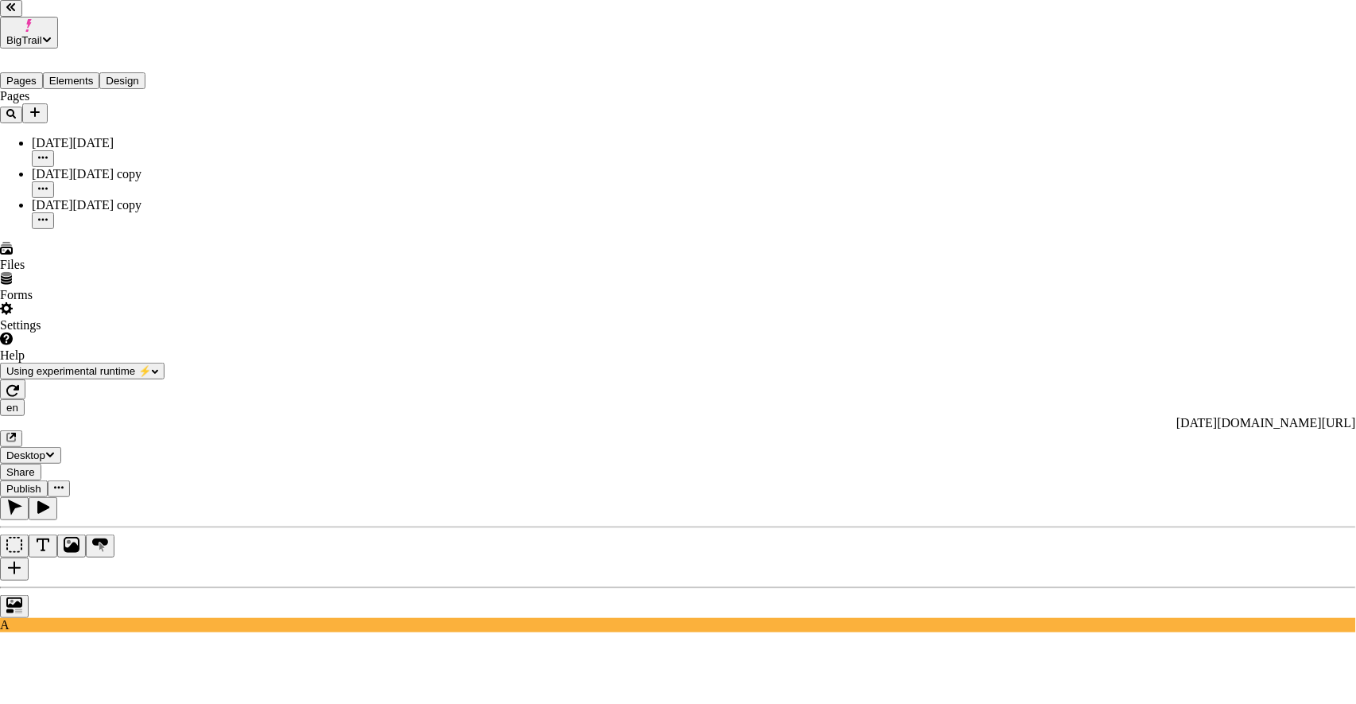
type input "[DATE] 9:00:00 AM"
type input "[DATE] 3:00:00 PM"
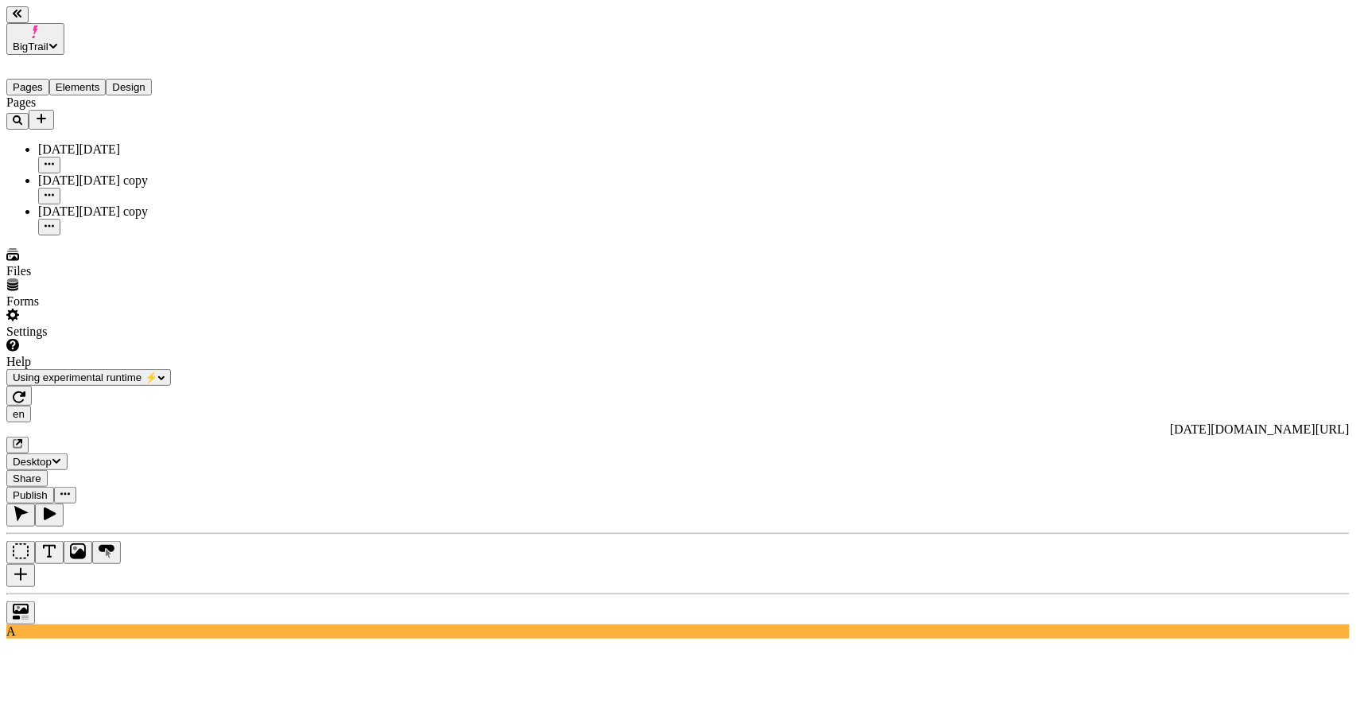
scroll to position [0, 13]
click at [48, 470] on button "Share" at bounding box center [26, 478] width 41 height 17
click at [48, 489] on span "Publish" at bounding box center [30, 495] width 35 height 12
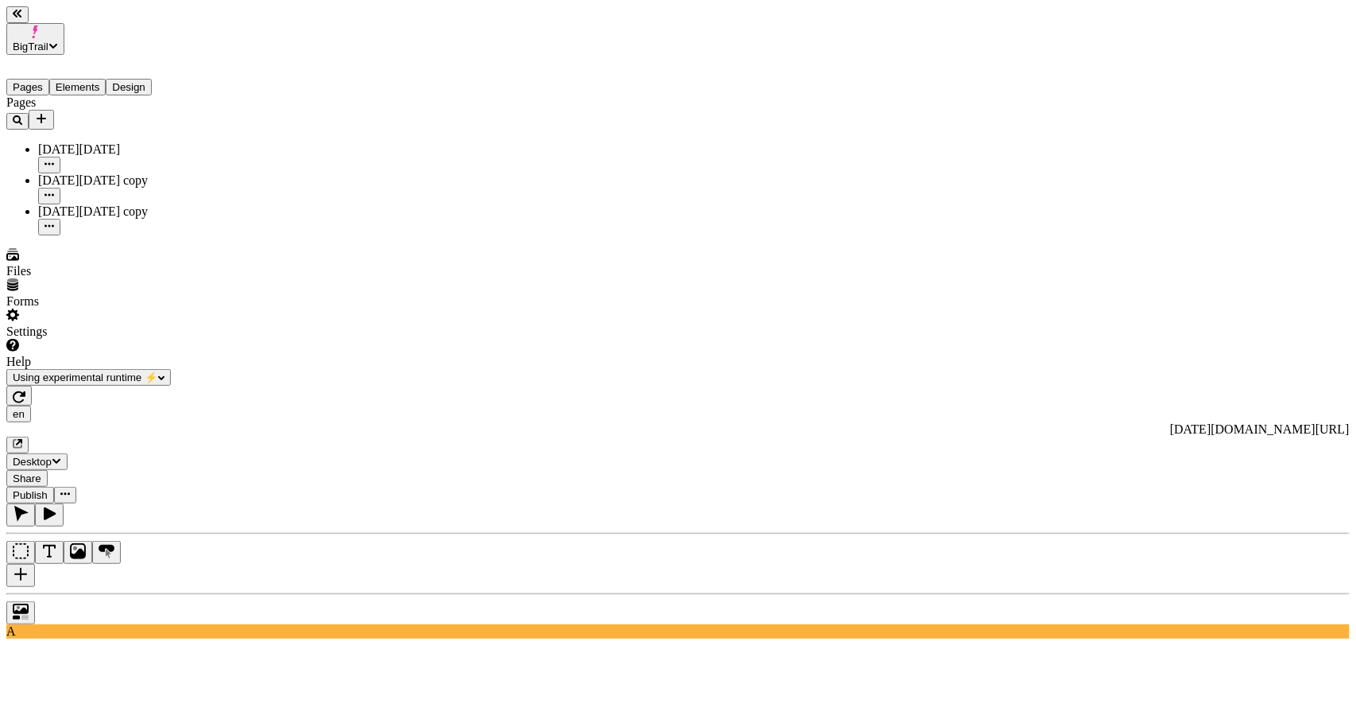
scroll to position [0, 43]
click at [705, 329] on use at bounding box center [472, 592] width 1018 height 526
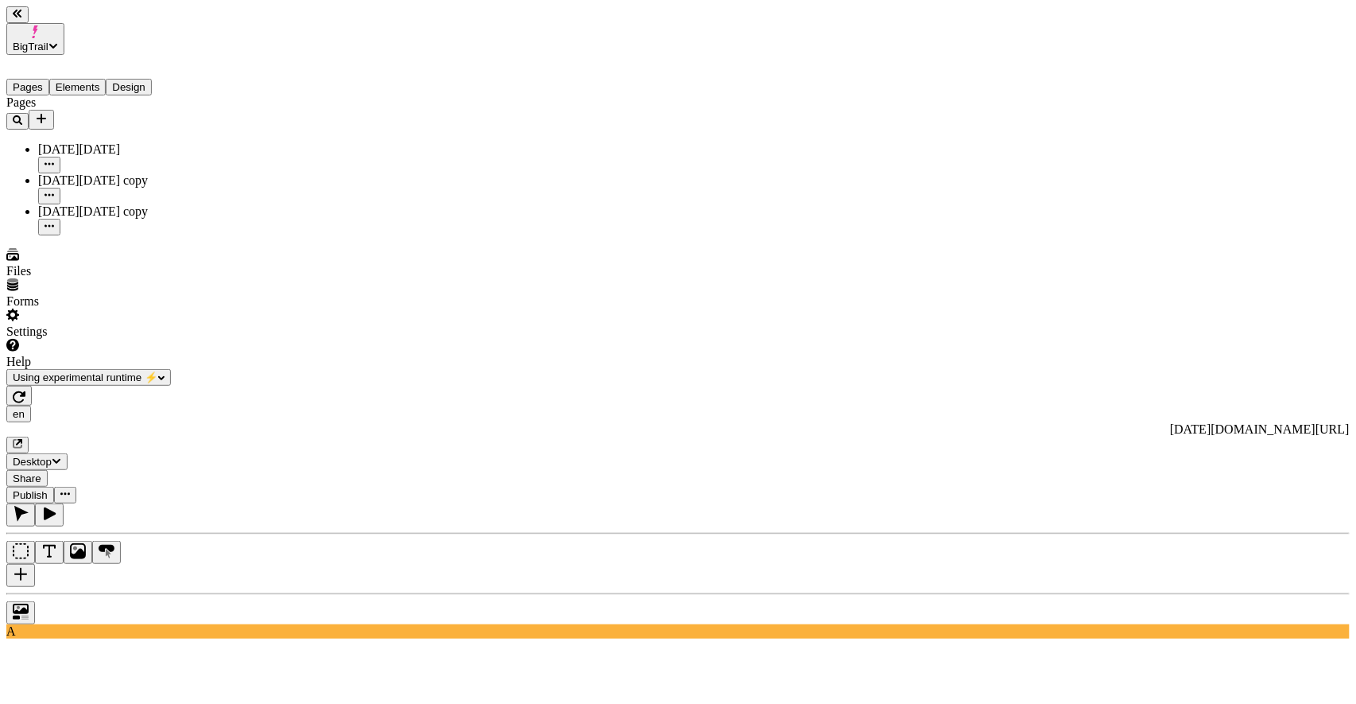
click at [48, 489] on span "Publish" at bounding box center [30, 495] width 35 height 12
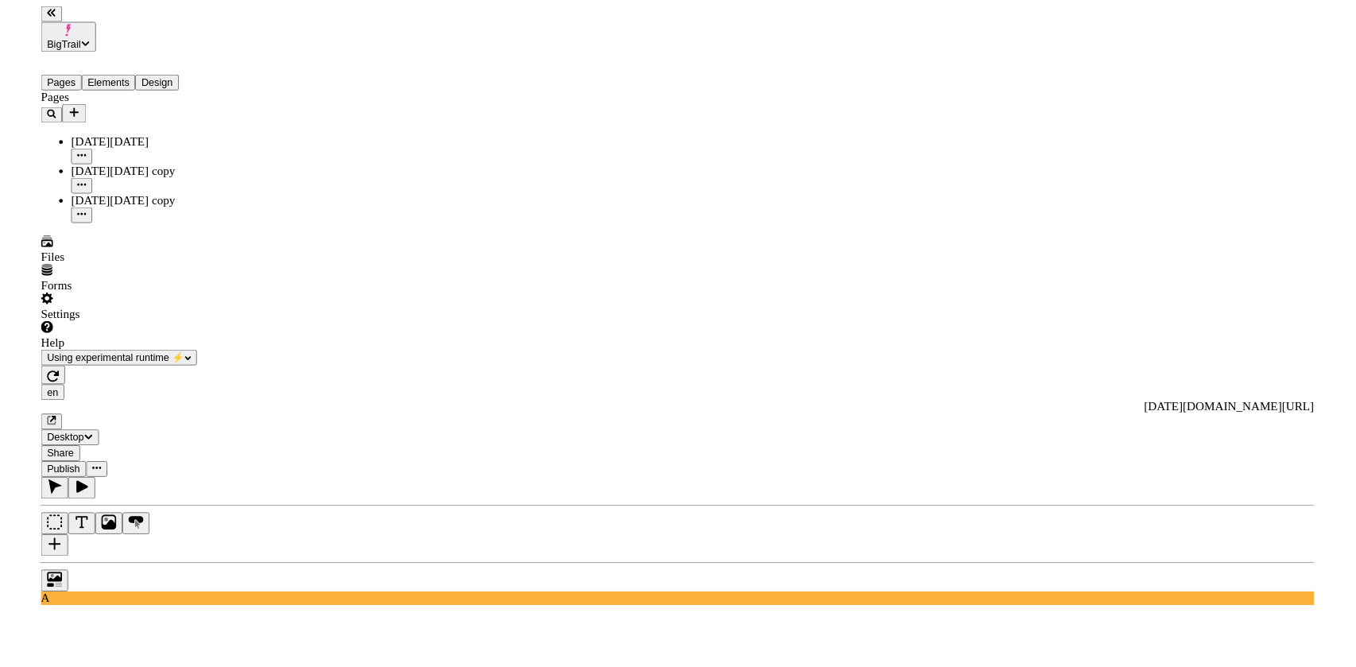
scroll to position [0, 39]
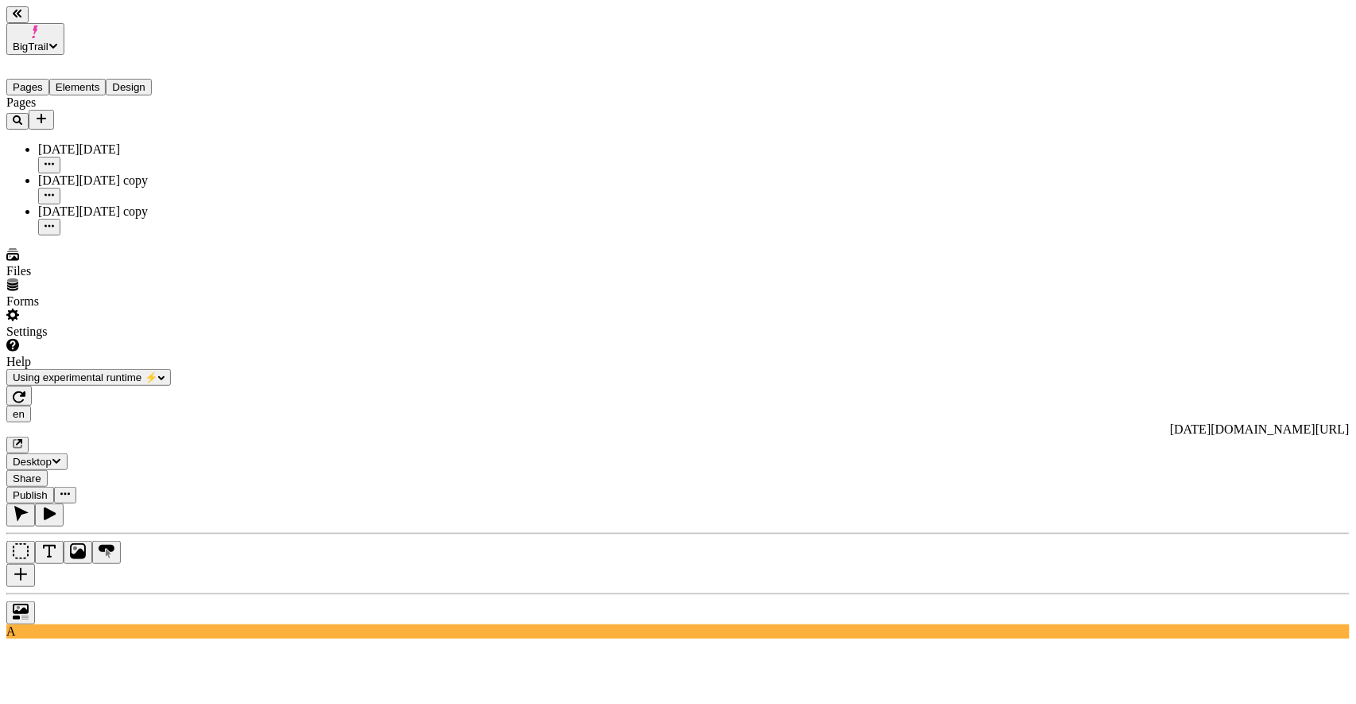
click at [48, 489] on span "Publish" at bounding box center [30, 495] width 35 height 12
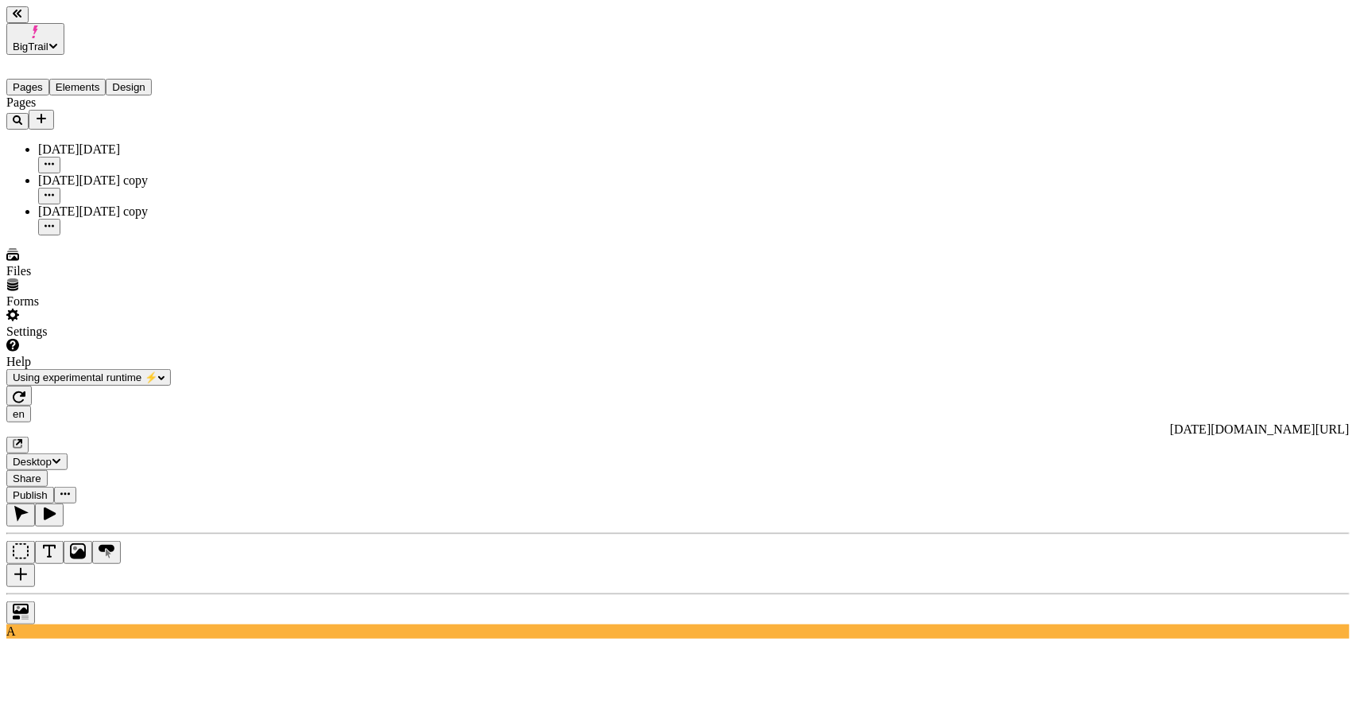
click at [48, 489] on span "Publish" at bounding box center [30, 495] width 35 height 12
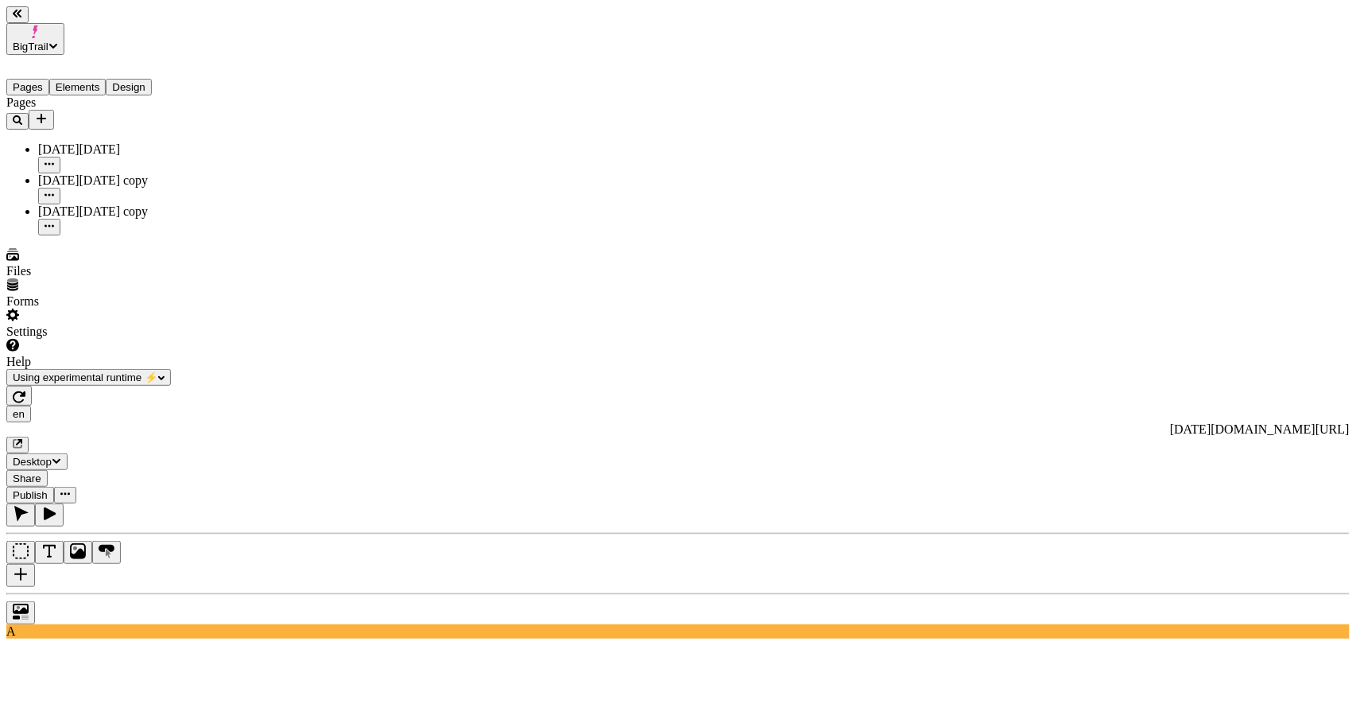
click at [48, 489] on span "Publish" at bounding box center [30, 495] width 35 height 12
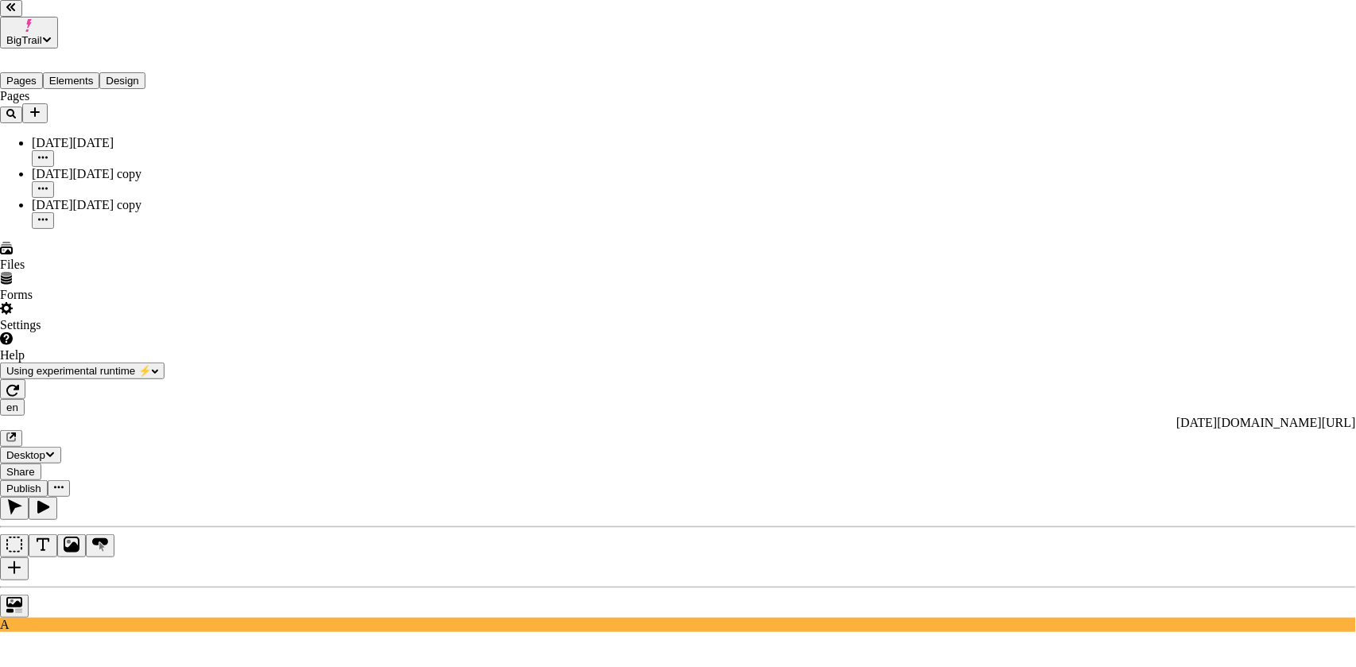
click at [847, 267] on div "Cancel" at bounding box center [850, 265] width 141 height 30
click at [864, 280] on div "Cancel" at bounding box center [850, 265] width 141 height 30
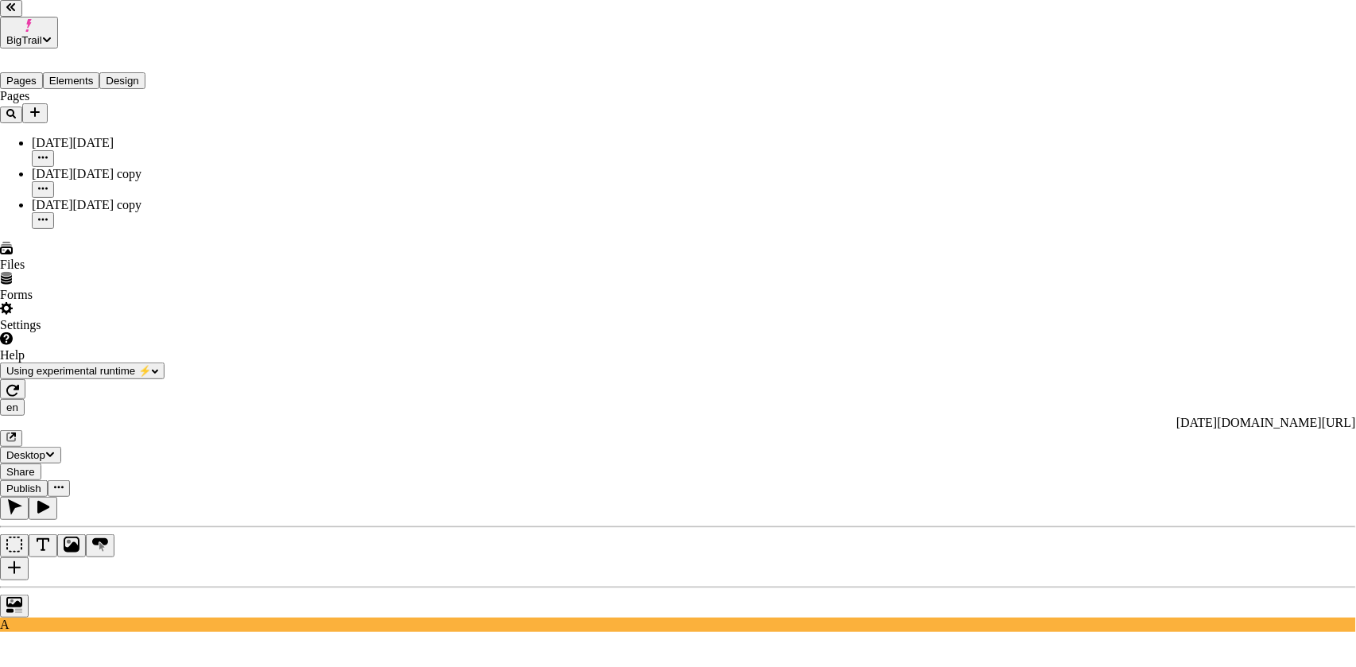
click at [876, 280] on div "Cancel" at bounding box center [850, 265] width 141 height 30
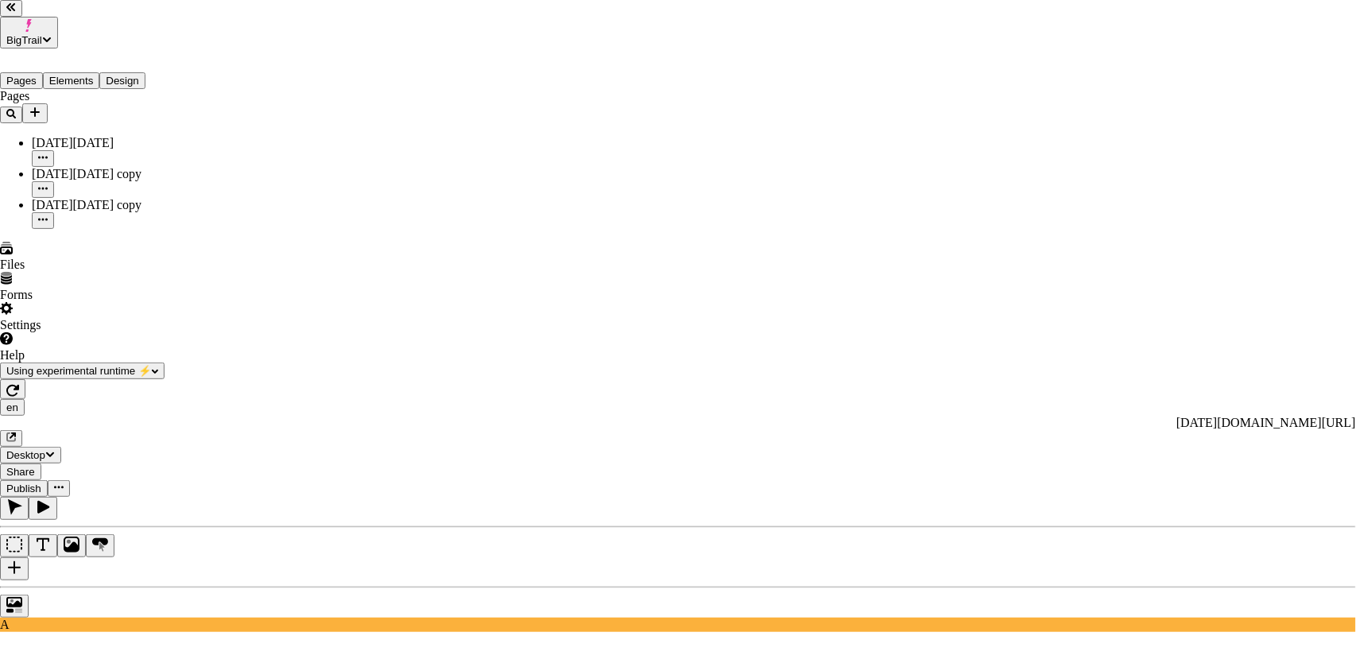
scroll to position [148, 0]
checkbox input "true"
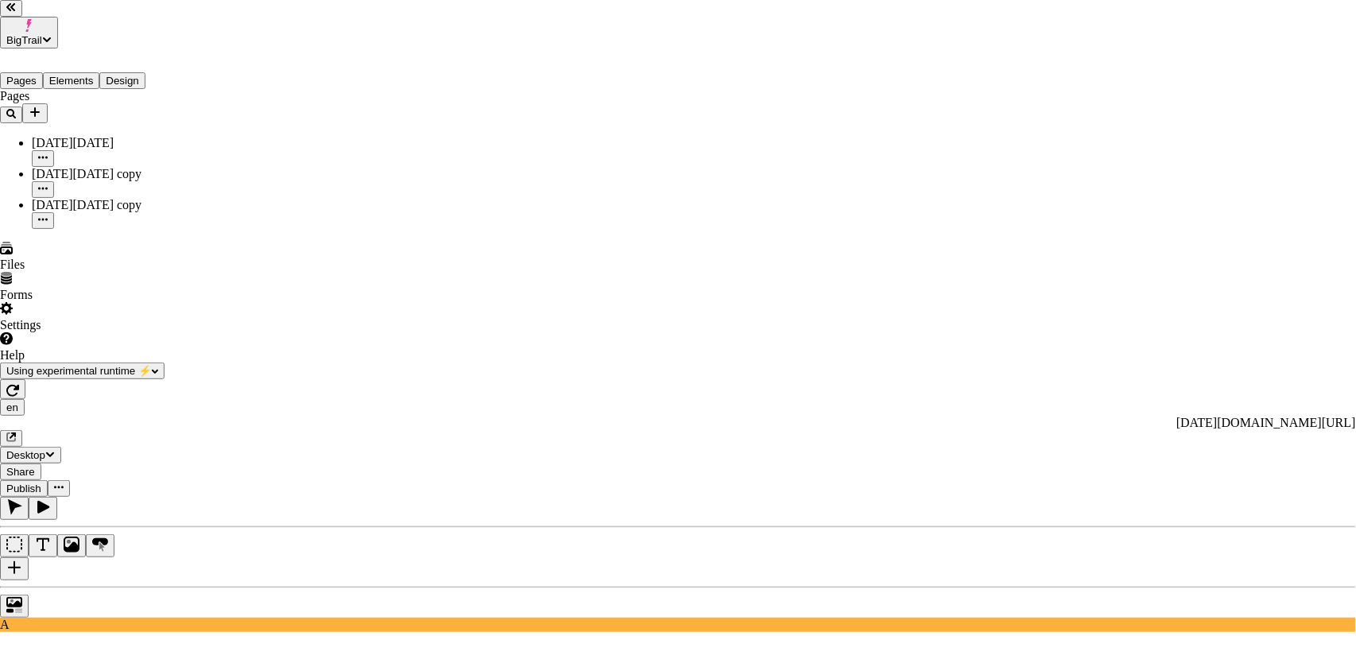
checkbox input "true"
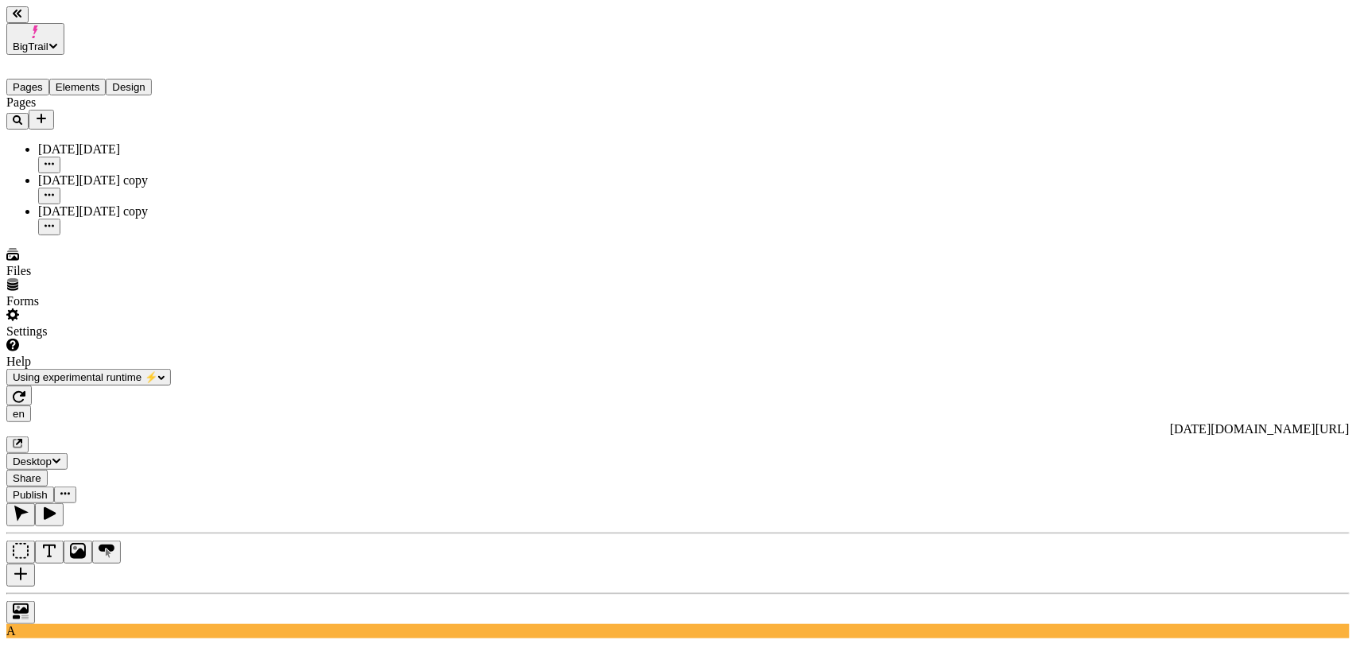
click at [54, 487] on button "Publish" at bounding box center [30, 495] width 48 height 17
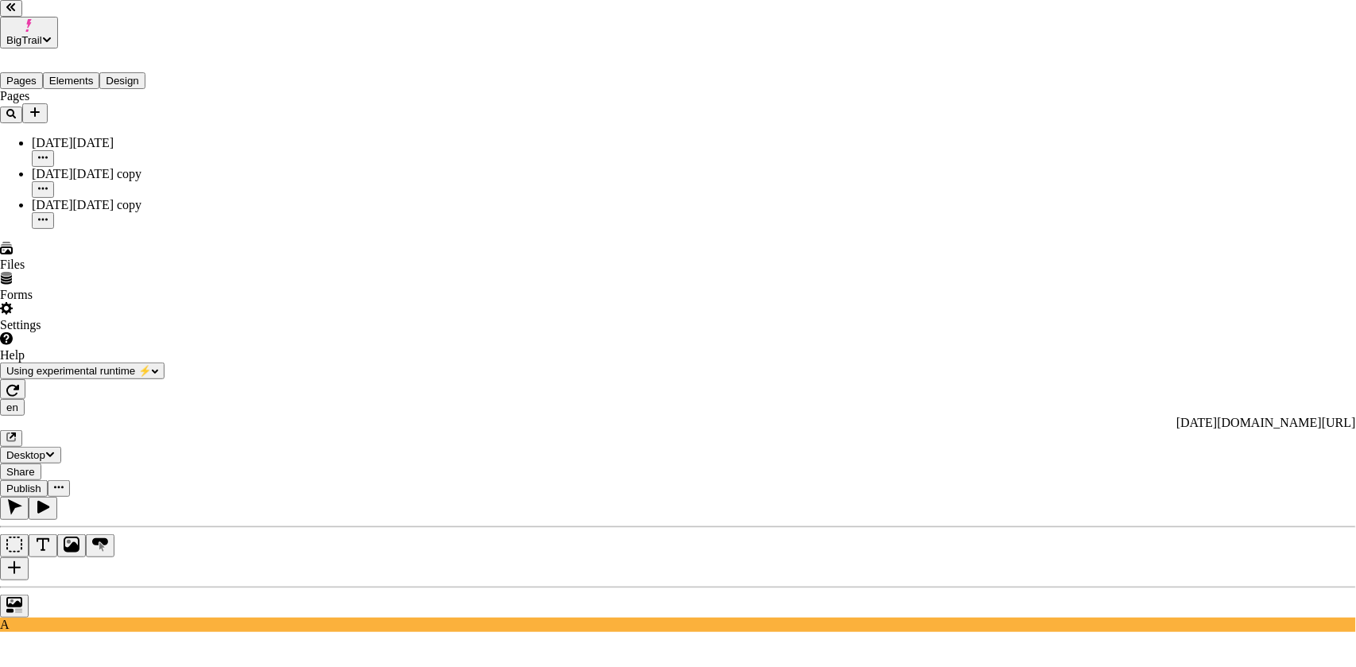
checkbox input "true"
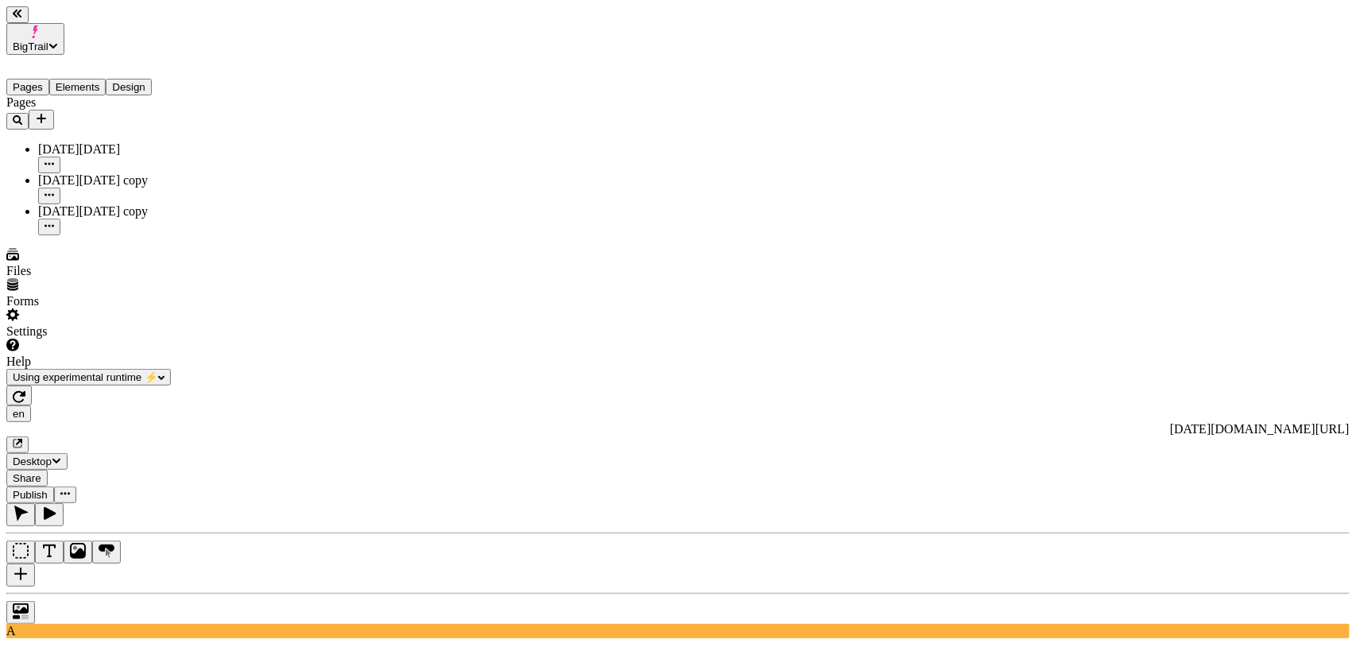
click at [48, 489] on span "Publish" at bounding box center [30, 495] width 35 height 12
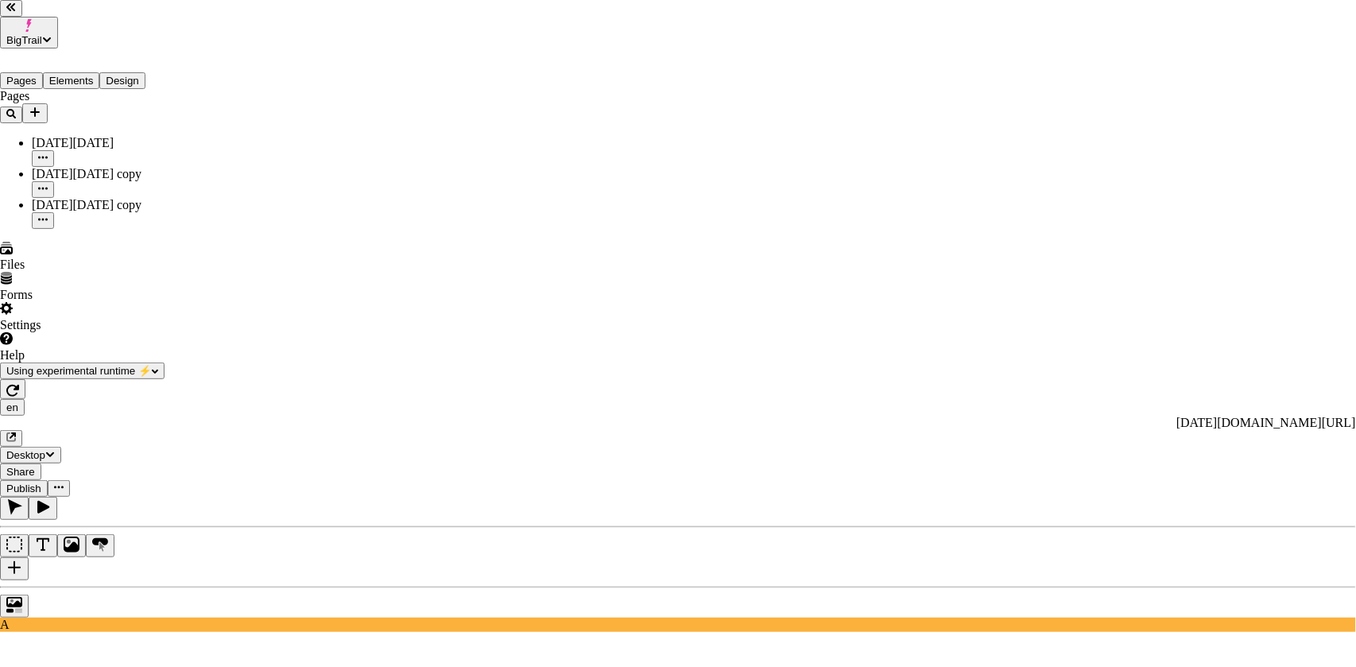
checkbox input "true"
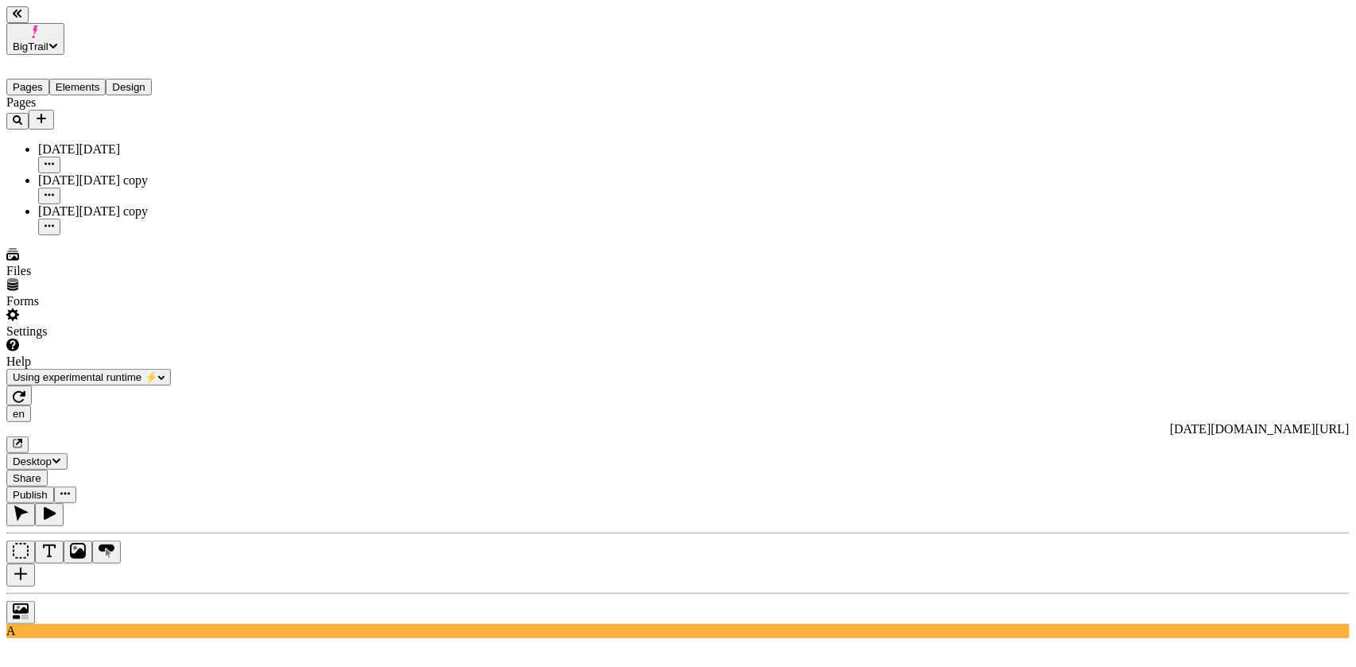
click at [48, 489] on span "Publish" at bounding box center [30, 495] width 35 height 12
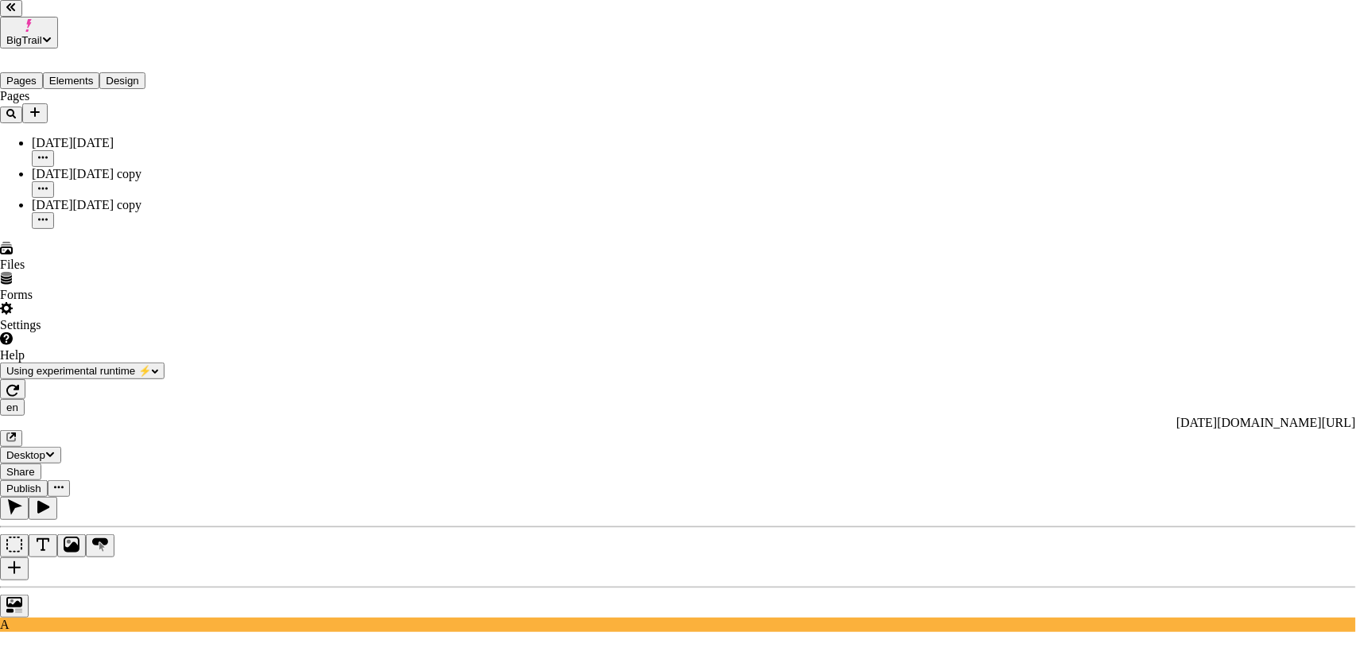
checkbox input "true"
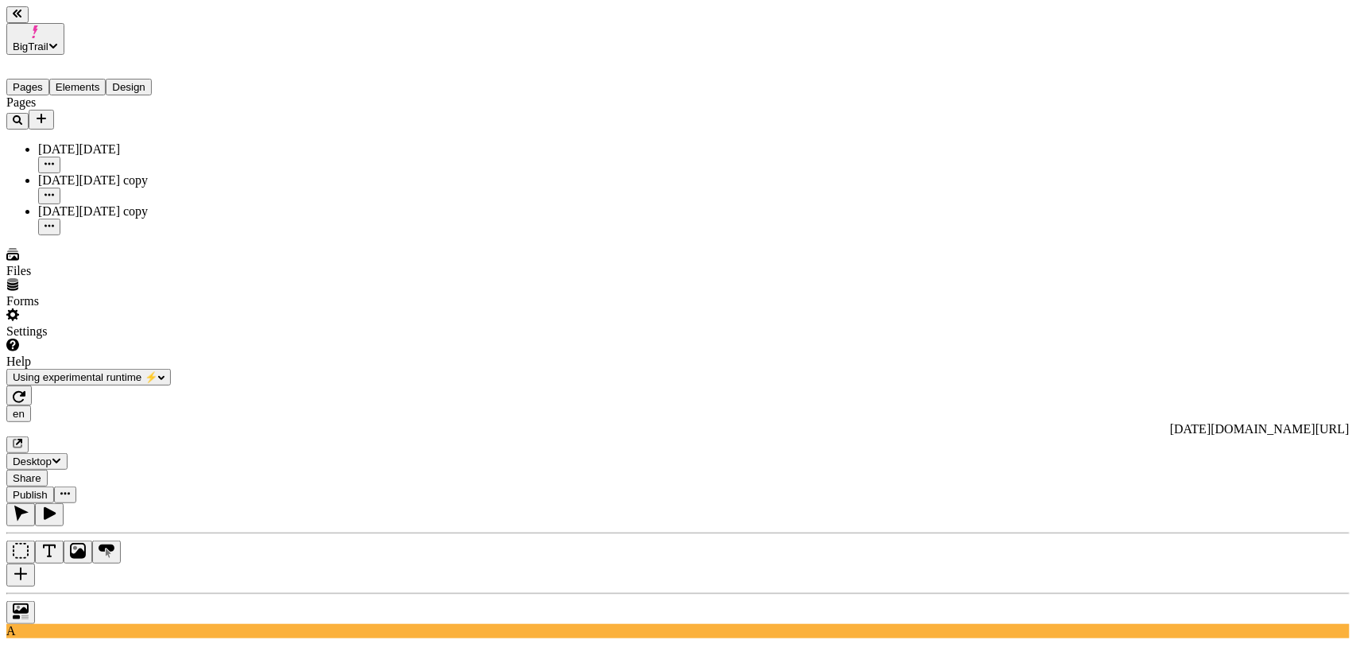
click at [1080, 386] on div "en [URL][DOMAIN_NAME][DATE] Desktop Share Publish" at bounding box center [678, 445] width 1344 height 118
click at [48, 489] on span "Publish" at bounding box center [30, 495] width 35 height 12
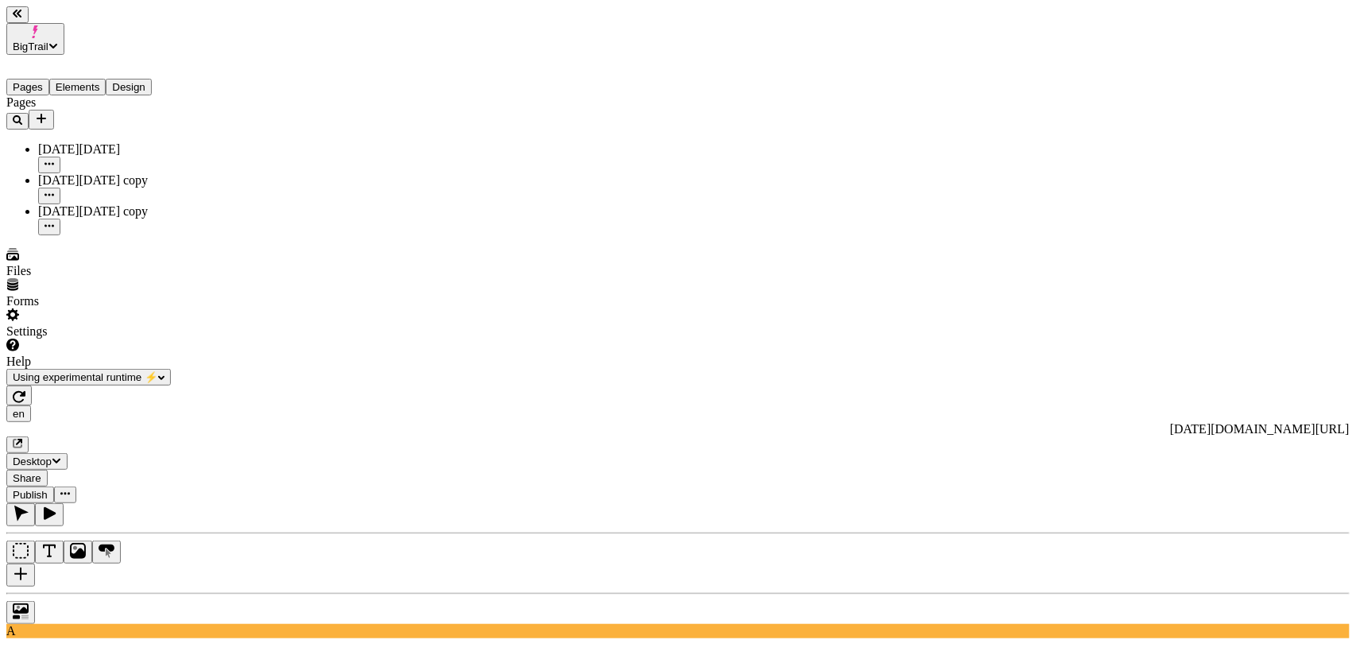
click at [21, 17] on icon "button" at bounding box center [17, 14] width 9 height 8
click at [48, 489] on span "Publish" at bounding box center [30, 495] width 35 height 12
click at [54, 487] on button "Publish" at bounding box center [30, 495] width 48 height 17
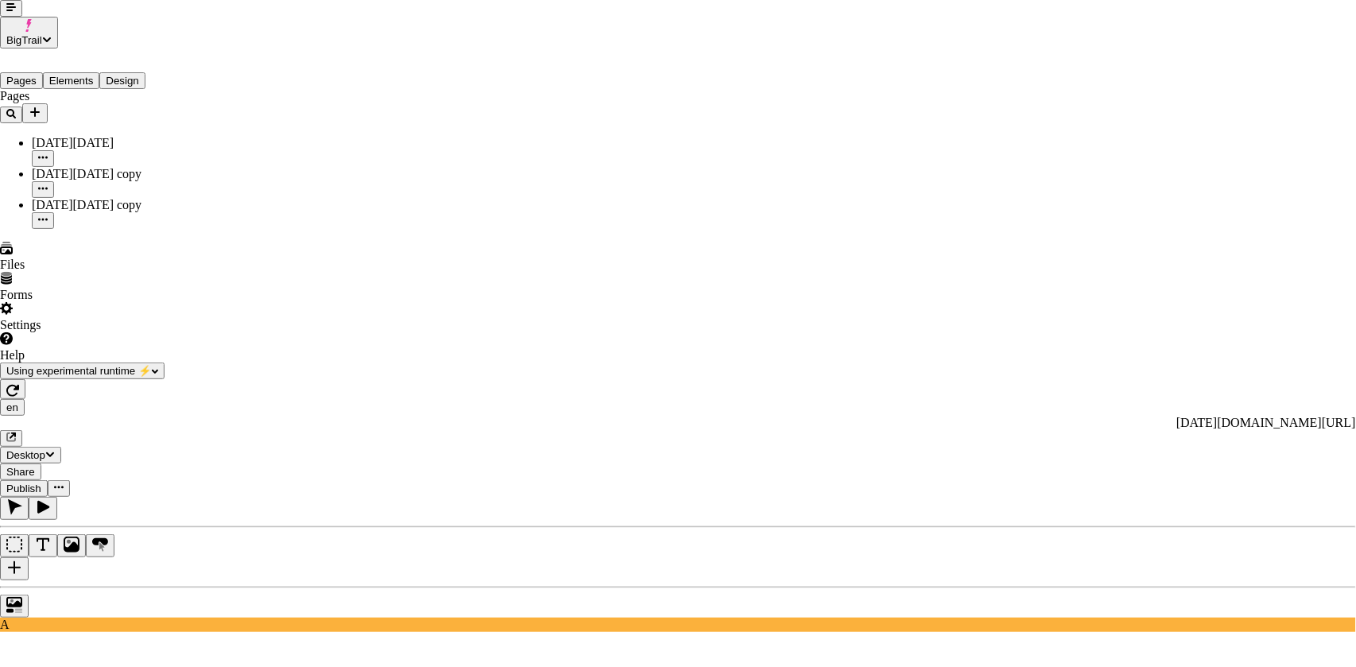
type input "[DATE] 3:30:00 PM"
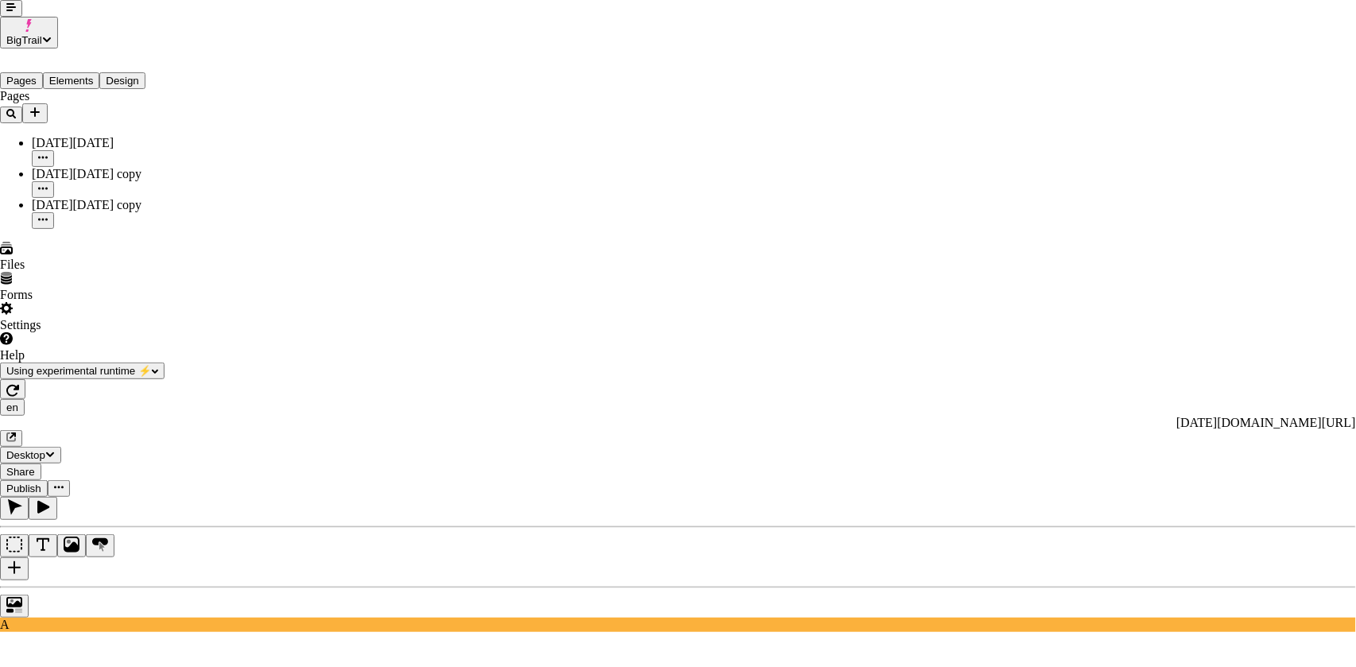
click at [793, 253] on input "text" at bounding box center [850, 244] width 141 height 17
click at [792, 253] on input "text" at bounding box center [850, 244] width 141 height 17
click at [817, 253] on input "[DATE] 3:30:00 PM" at bounding box center [850, 244] width 141 height 17
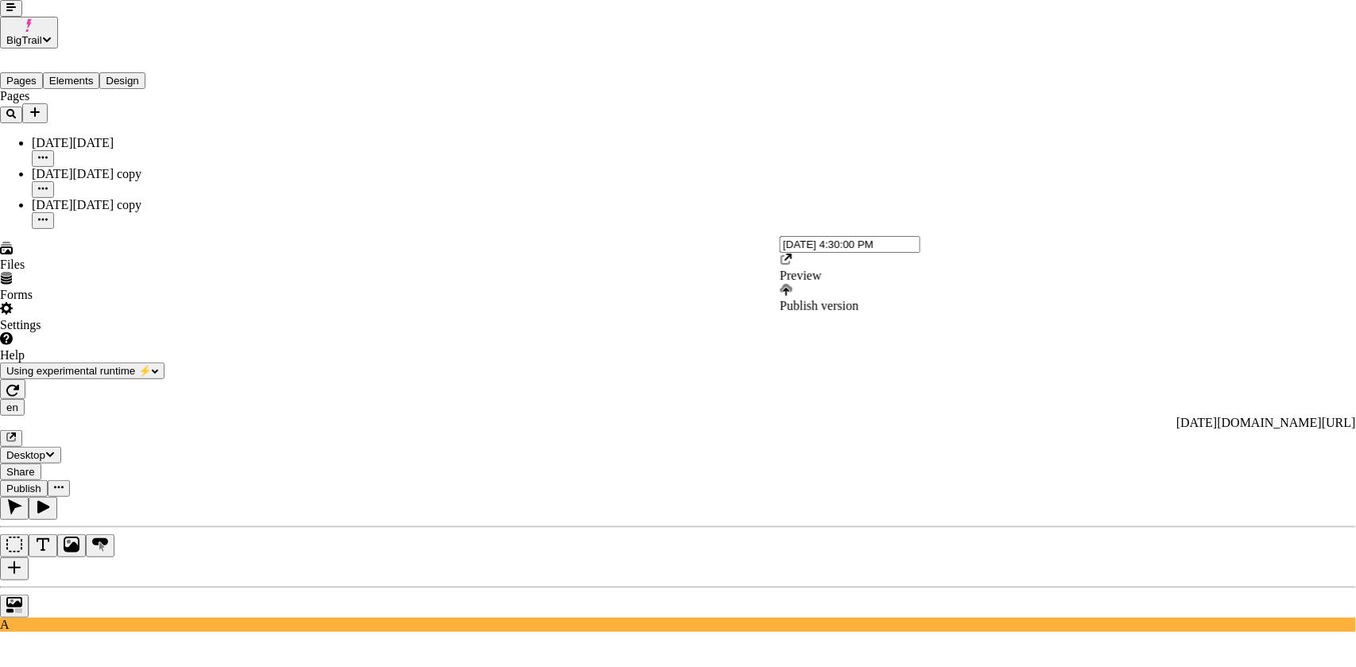
click at [827, 253] on input "[DATE] 4:30:00 PM" at bounding box center [850, 244] width 141 height 17
click at [786, 253] on input "[DATE] 4:45:00 PM" at bounding box center [850, 244] width 141 height 17
type input "[DATE] 4:45:00 PM"
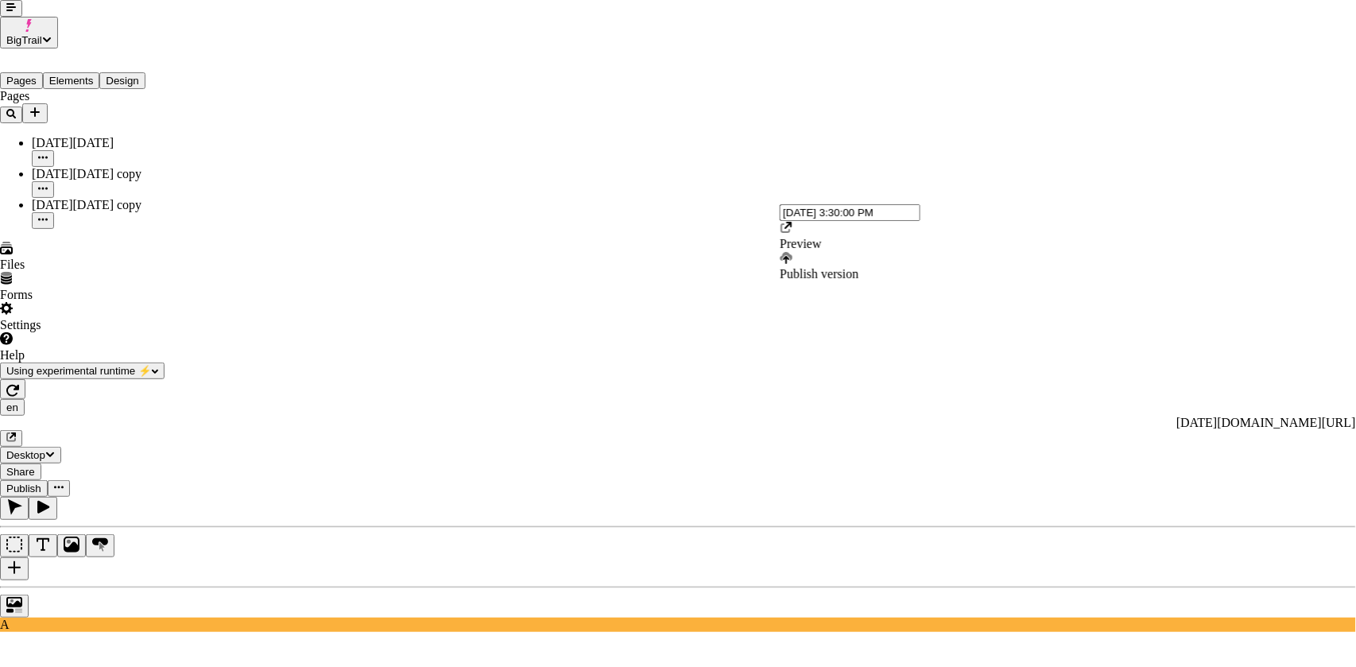
click at [815, 221] on input "[DATE] 3:30:00 PM" at bounding box center [850, 212] width 141 height 17
click at [788, 221] on input "[DATE] 9:30:00 AM" at bounding box center [850, 212] width 141 height 17
type input "[DATE] 9:30:00 AM"
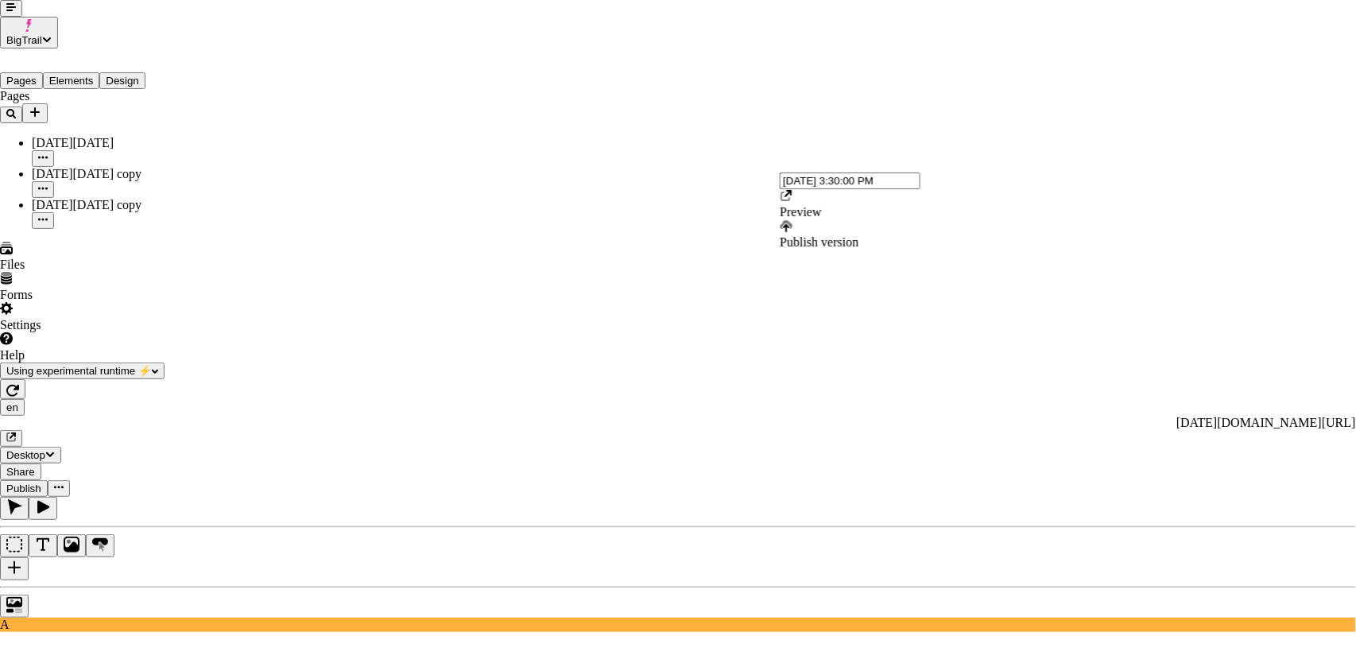
click at [786, 188] on input "[DATE] 3:30:00 PM" at bounding box center [850, 181] width 141 height 17
click at [820, 189] on input "[DATE] 3:30:00 PM" at bounding box center [850, 181] width 141 height 17
type input "[DATE] 10:00:00 AM"
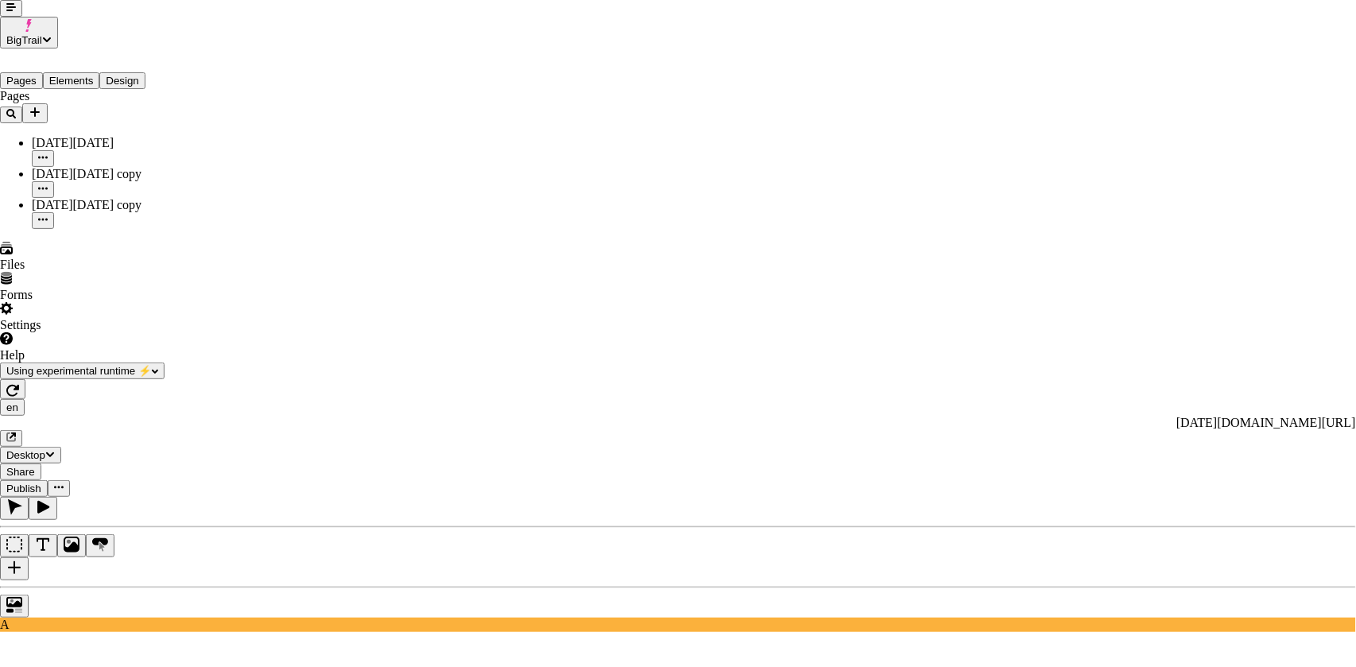
checkbox input "true"
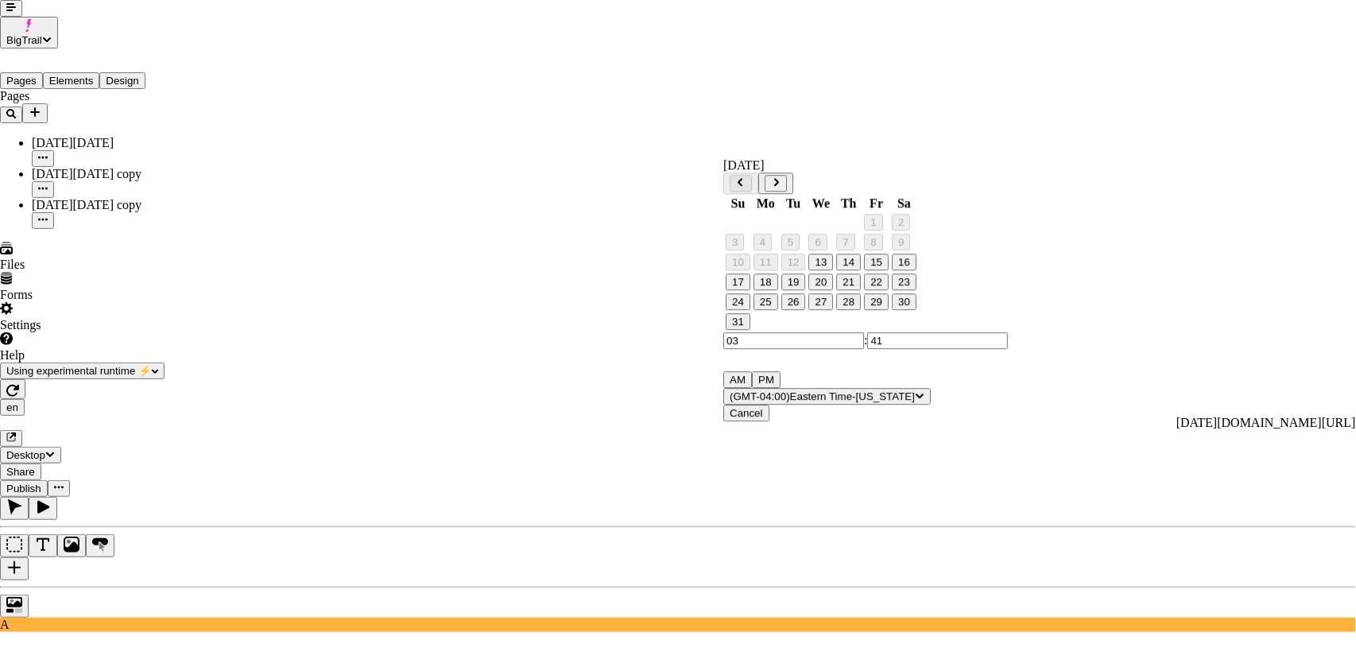
click at [855, 173] on div "[DATE]" at bounding box center [865, 165] width 285 height 14
click at [781, 180] on icon "Go to next month" at bounding box center [776, 182] width 10 height 10
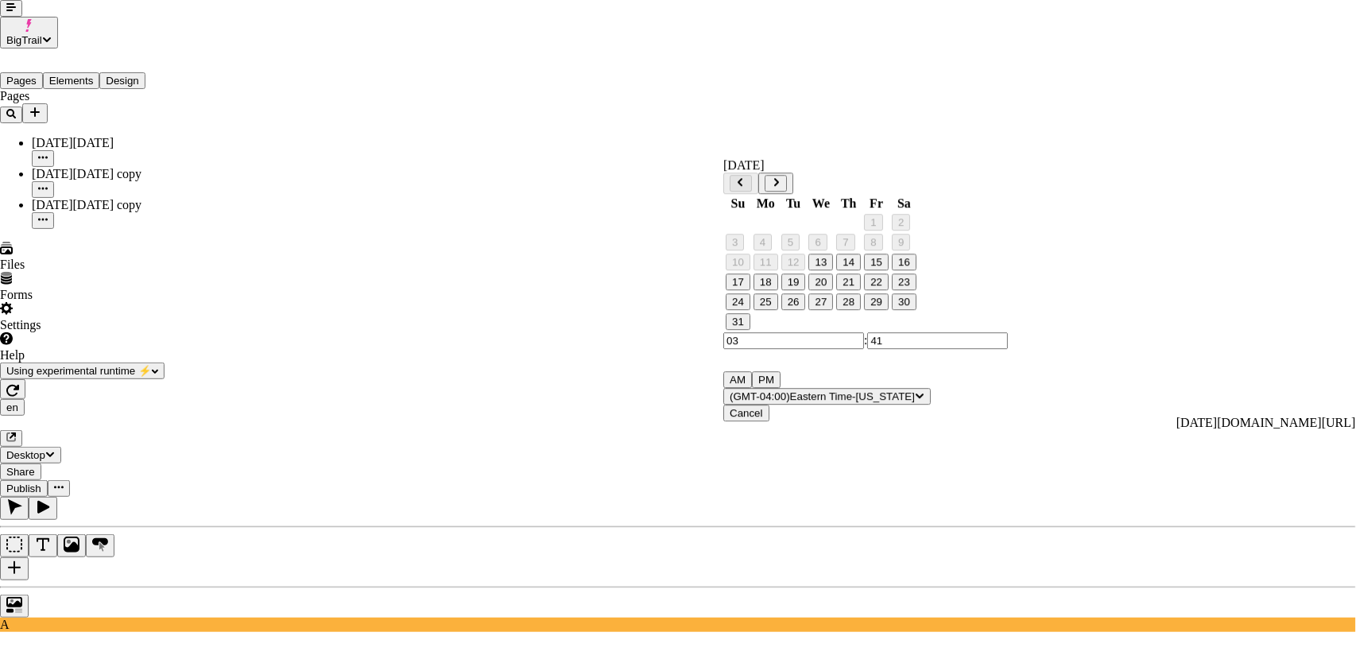
click at [781, 181] on icon "Go to next month" at bounding box center [776, 182] width 10 height 10
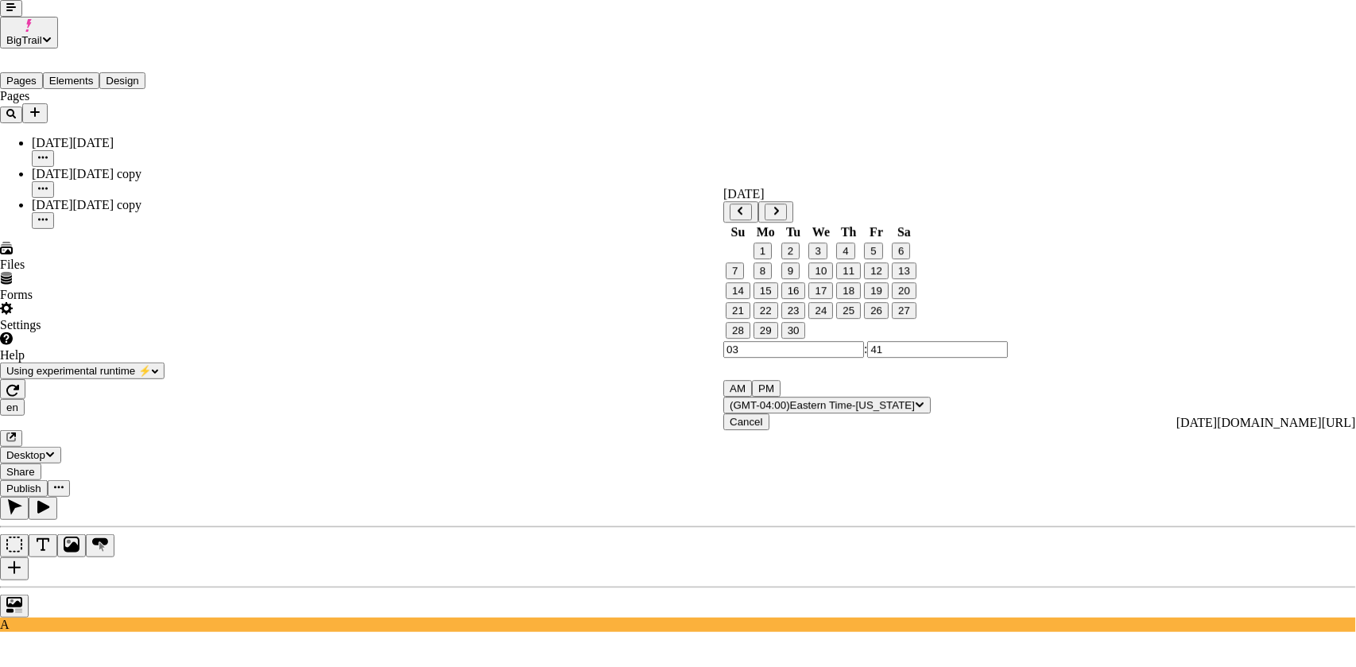
click at [779, 211] on icon "Go to next month" at bounding box center [776, 211] width 5 height 8
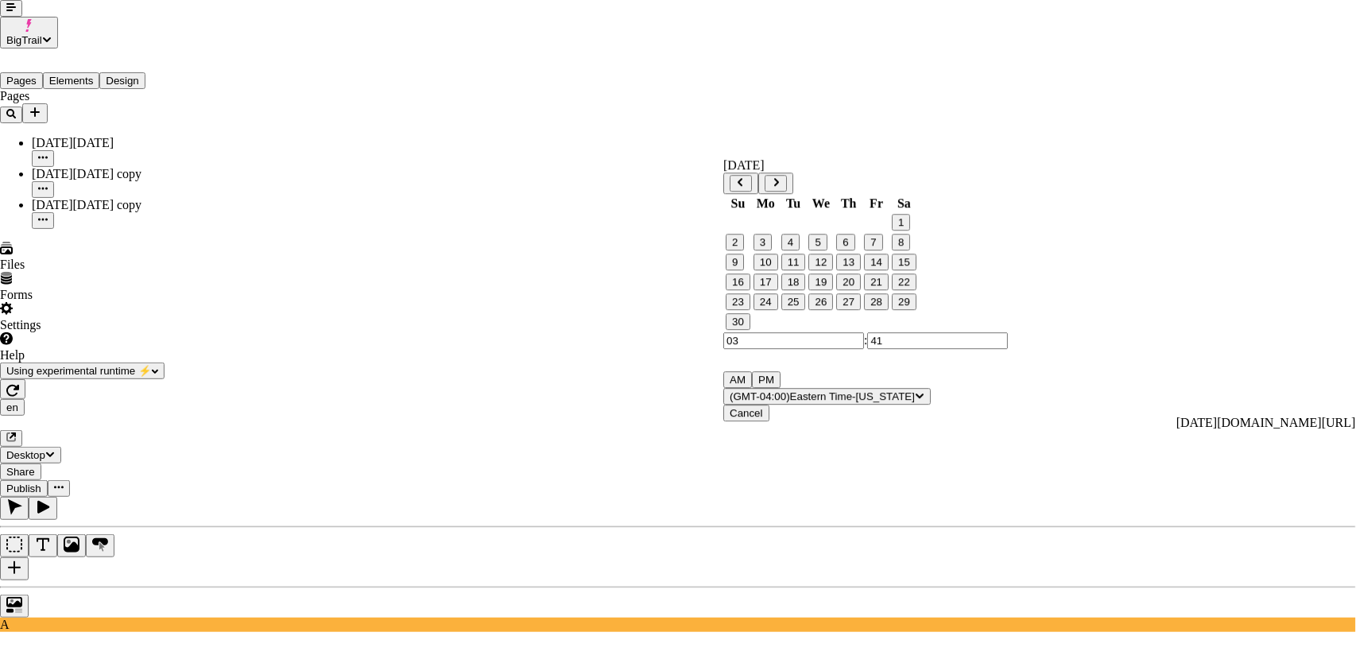
click at [787, 188] on button "Go to next month" at bounding box center [776, 183] width 22 height 17
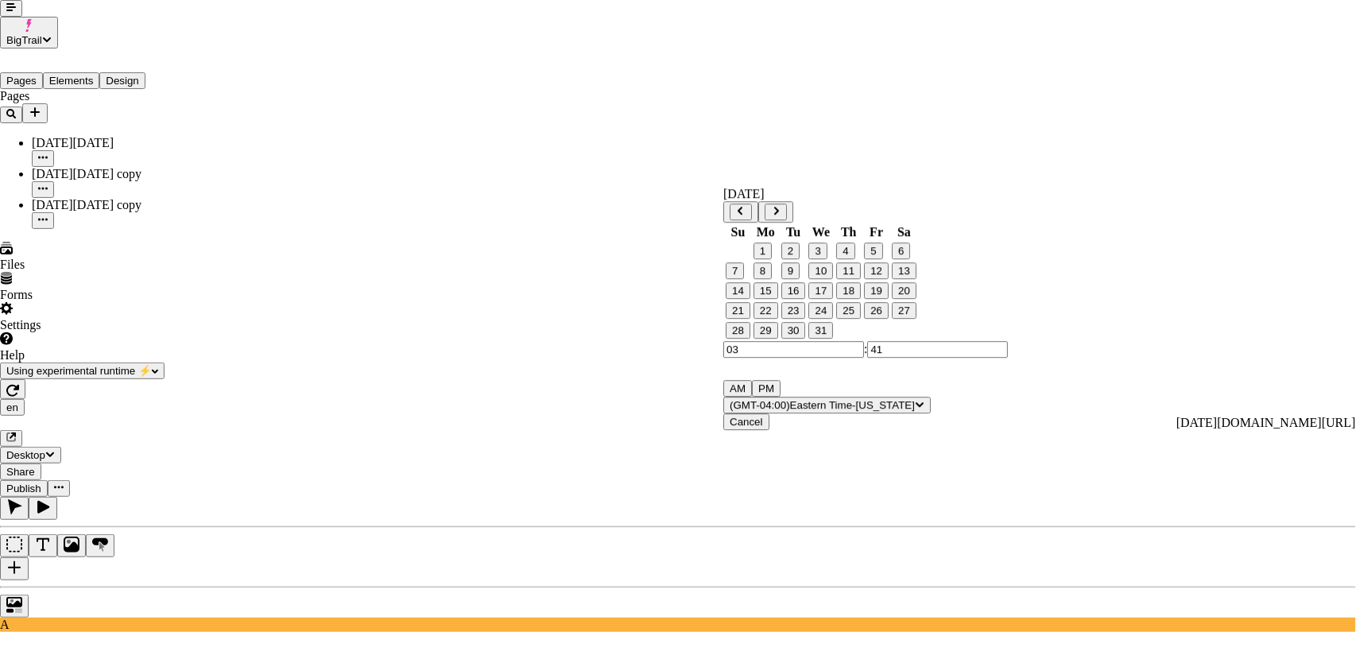
click at [781, 211] on icon "Go to next month" at bounding box center [776, 211] width 10 height 10
click at [855, 259] on button "1" at bounding box center [846, 250] width 18 height 17
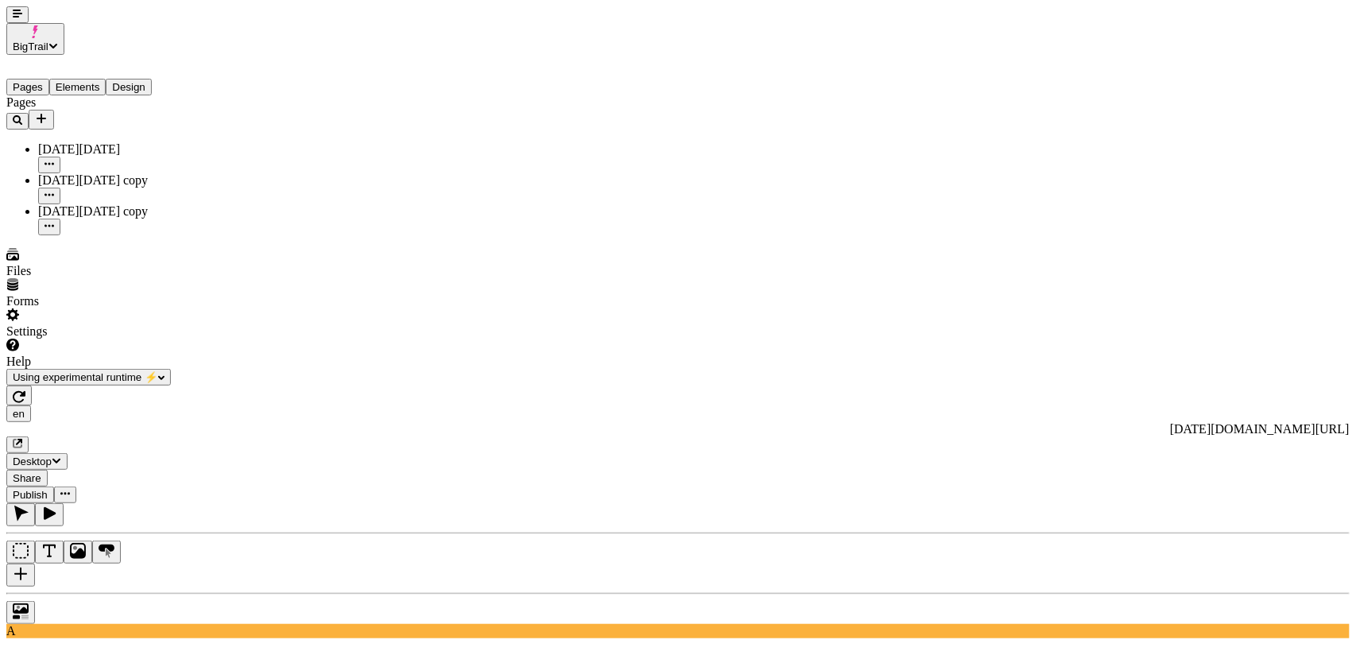
click at [48, 489] on span "Publish" at bounding box center [30, 495] width 35 height 12
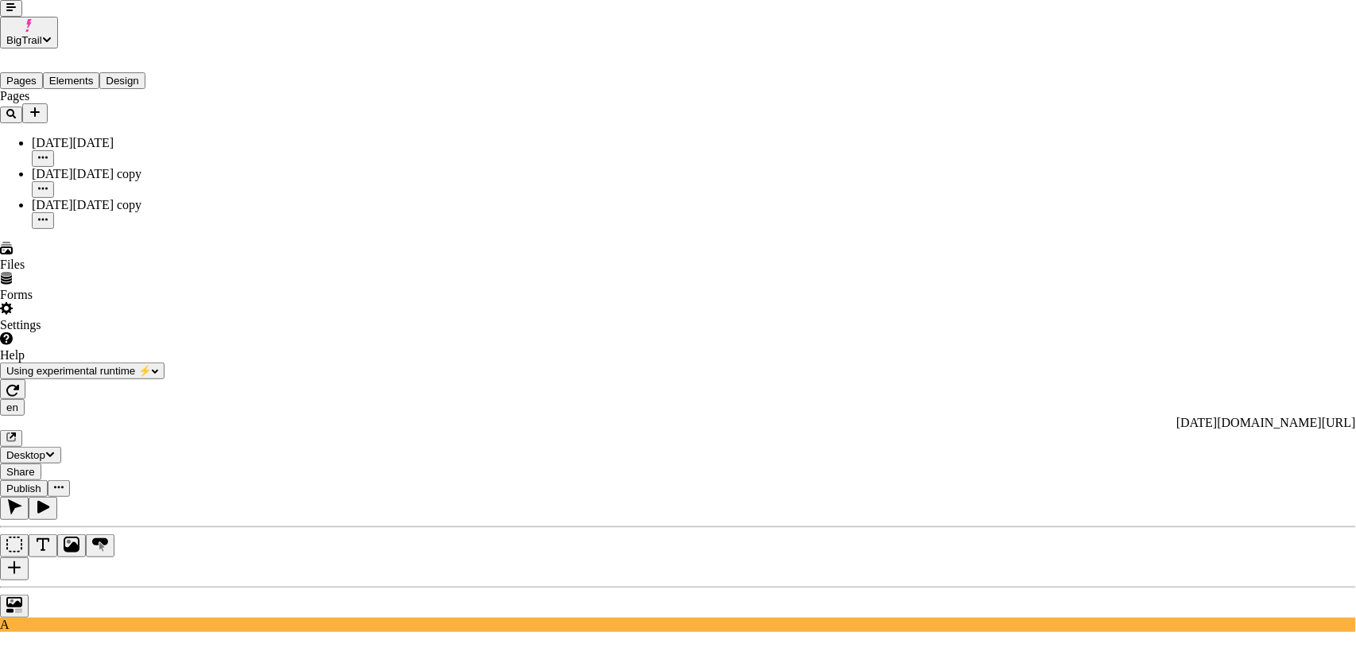
checkbox input "true"
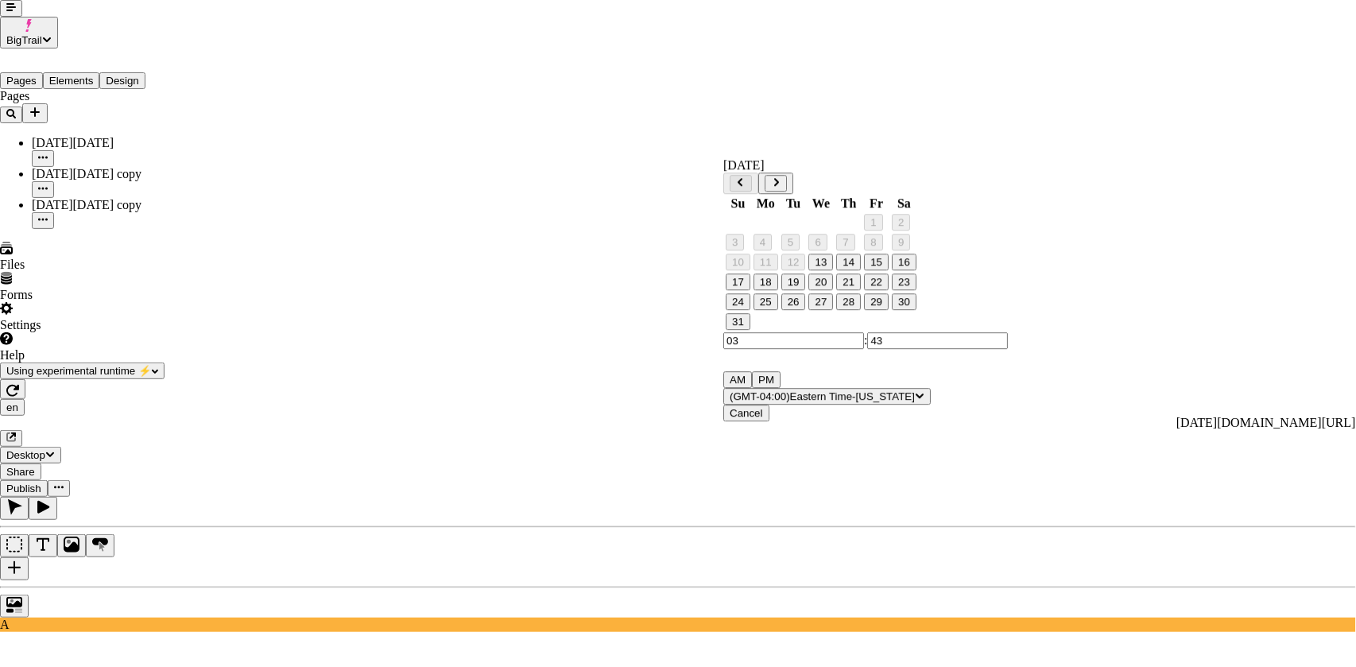
click at [781, 182] on icon "Go to next month" at bounding box center [776, 182] width 10 height 10
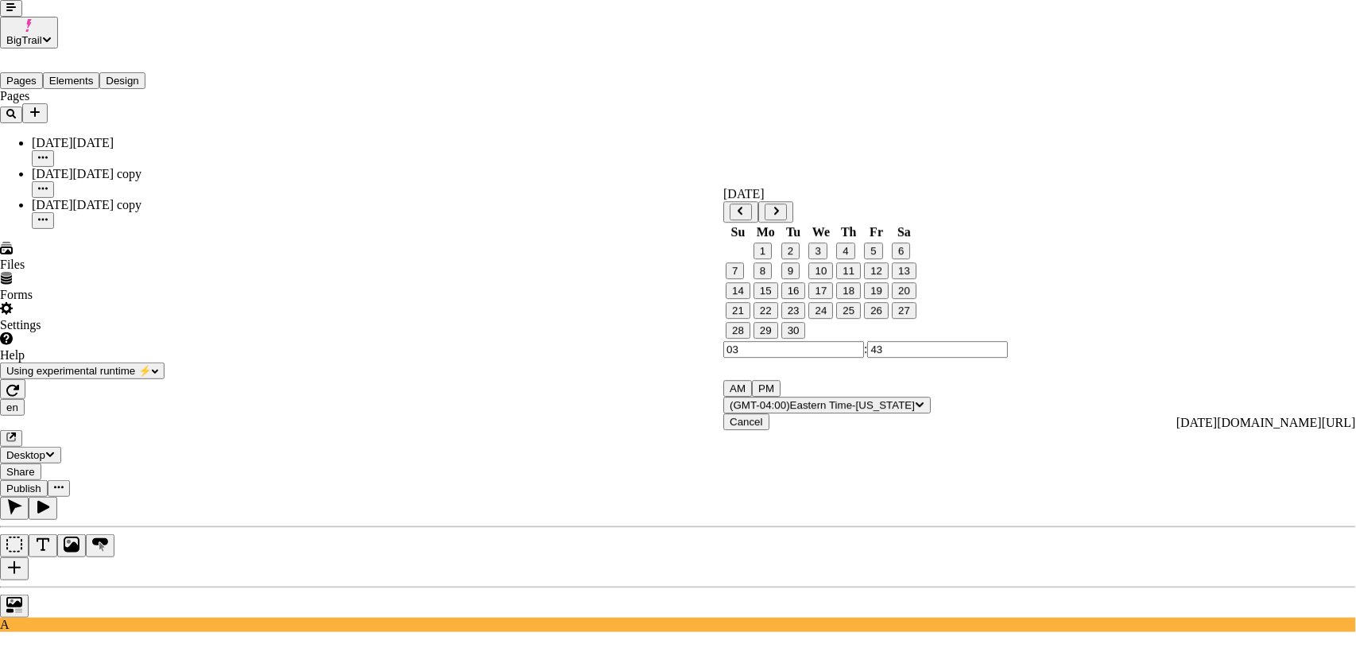
click at [797, 339] on button "30" at bounding box center [794, 330] width 25 height 17
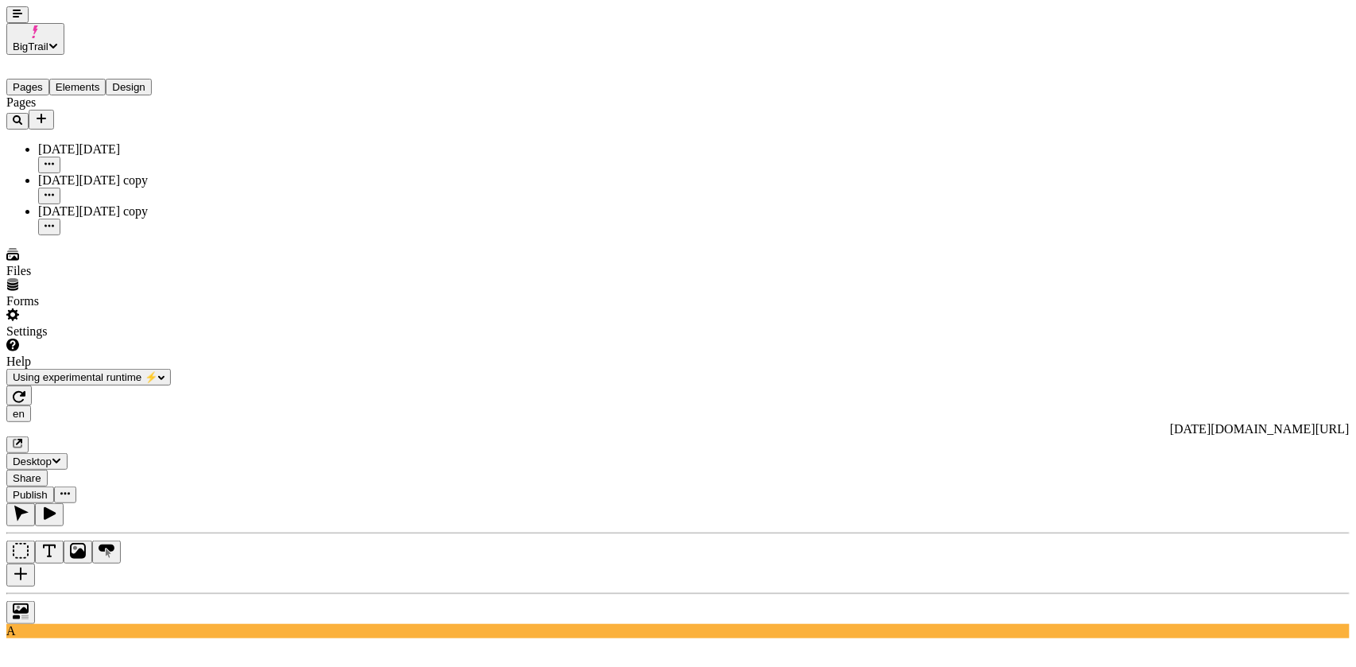
click at [48, 489] on span "Publish" at bounding box center [30, 495] width 35 height 12
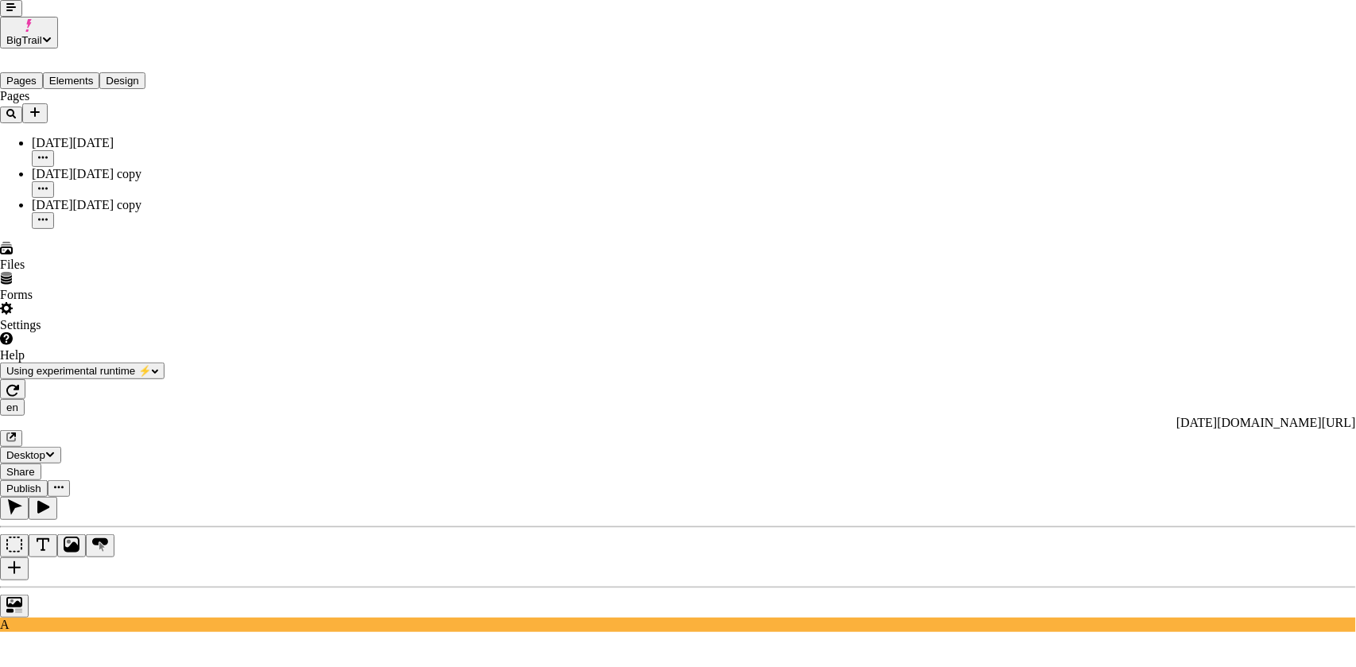
checkbox input "true"
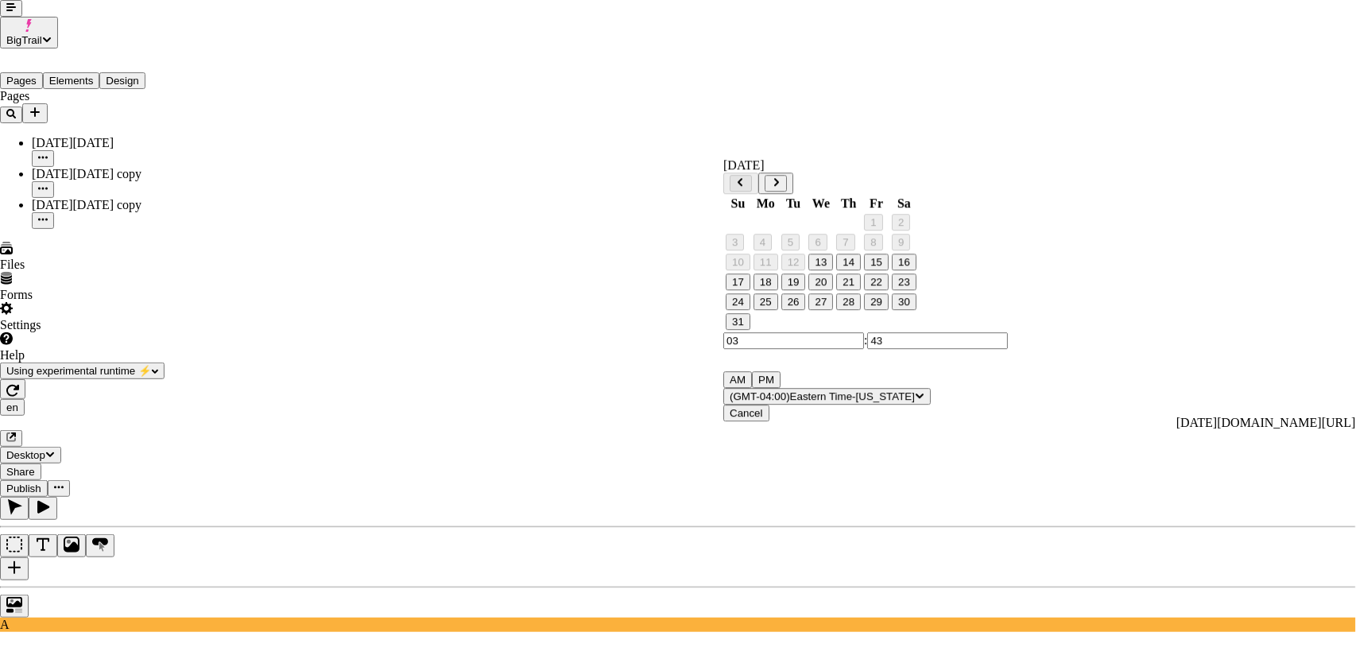
click at [913, 310] on button "30" at bounding box center [904, 301] width 25 height 17
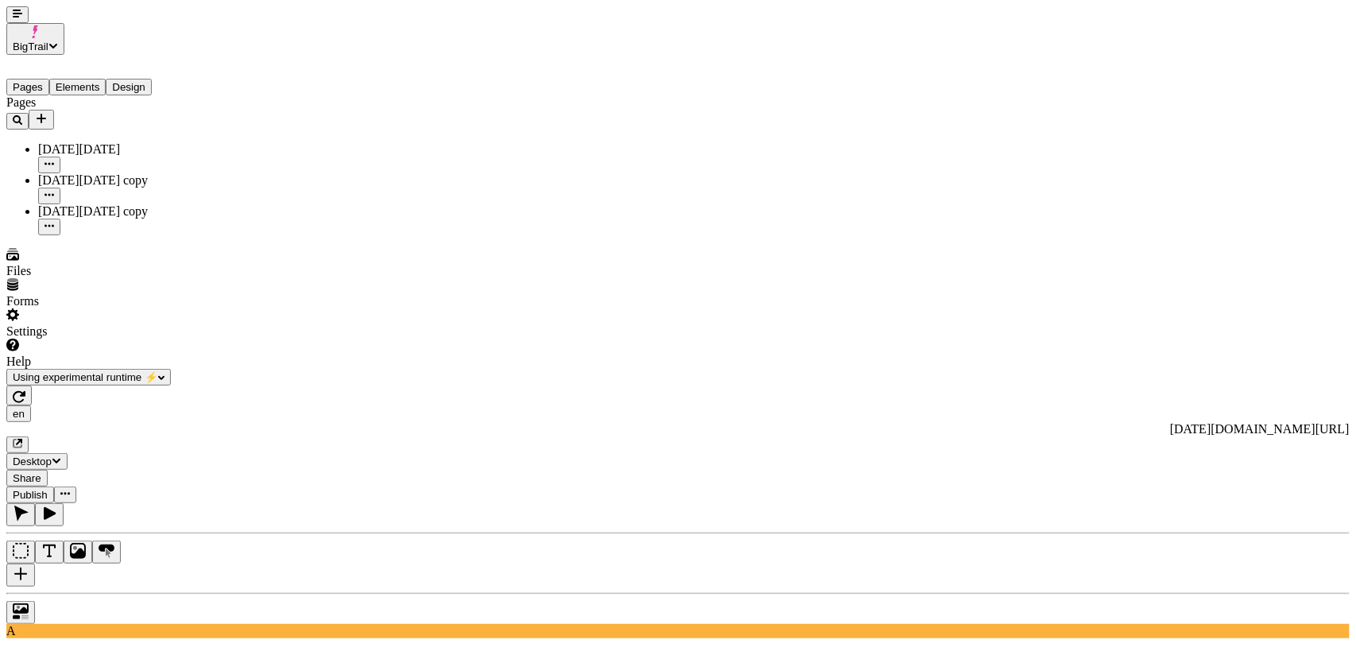
click at [1080, 386] on div "en [URL][DOMAIN_NAME][DATE] Desktop Share Publish" at bounding box center [678, 445] width 1344 height 118
click at [48, 489] on span "Publish" at bounding box center [30, 495] width 35 height 12
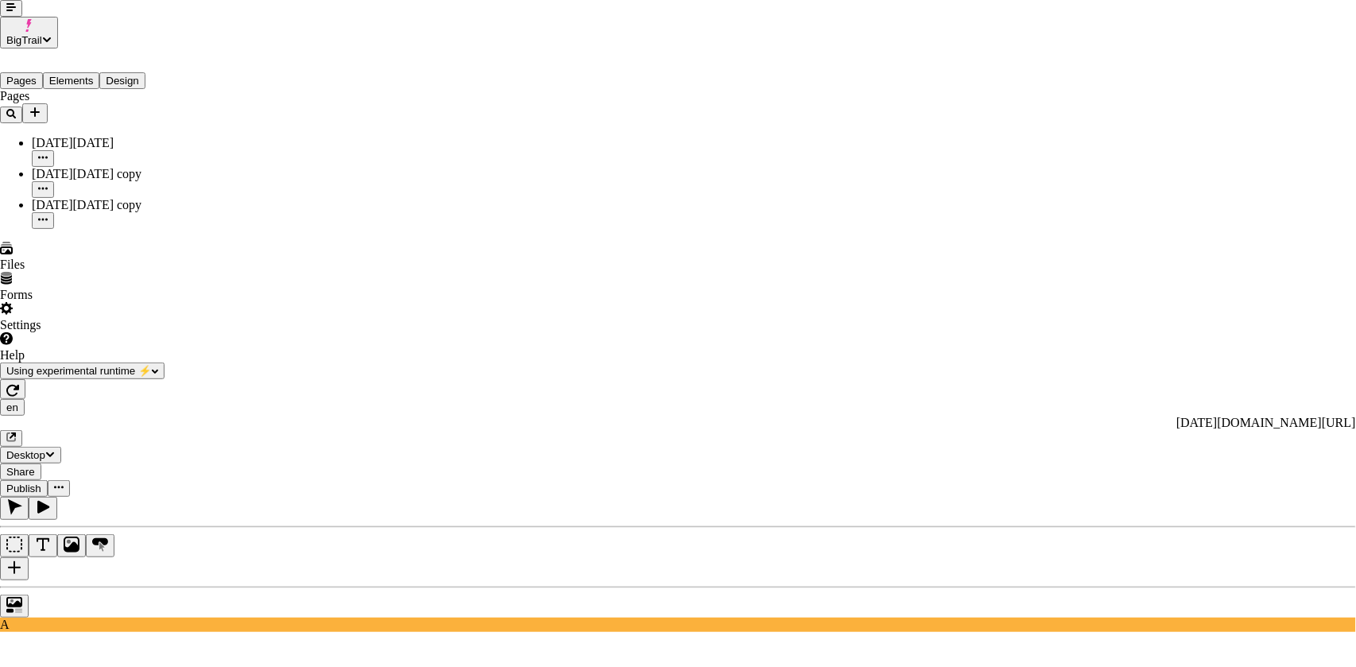
click at [780, 253] on input "[DATE] 3:30:00 PM" at bounding box center [850, 244] width 141 height 17
type input "[DATE] 3:30:00 PM"
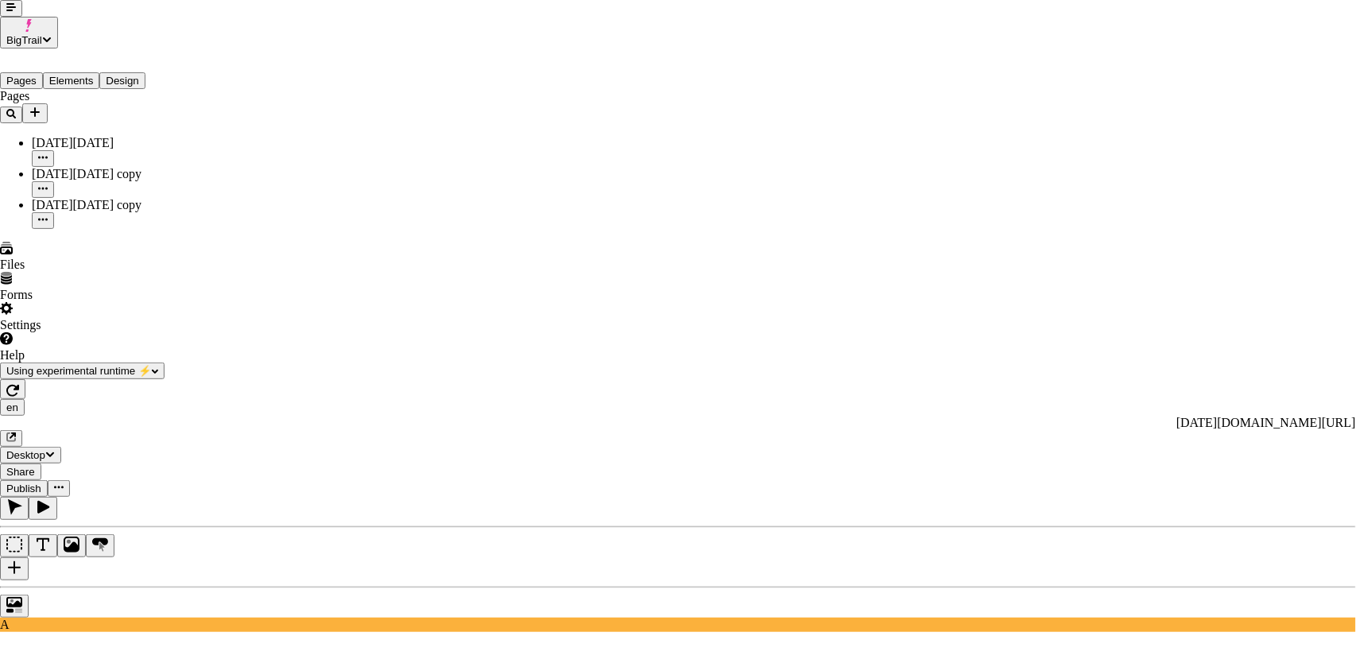
click at [780, 221] on input "[DATE] 3:30:00 PM" at bounding box center [850, 212] width 141 height 17
click at [817, 221] on input "[DATE] 3:30:00 PM" at bounding box center [850, 212] width 141 height 17
type input "[DATE] 8:30:00 PM"
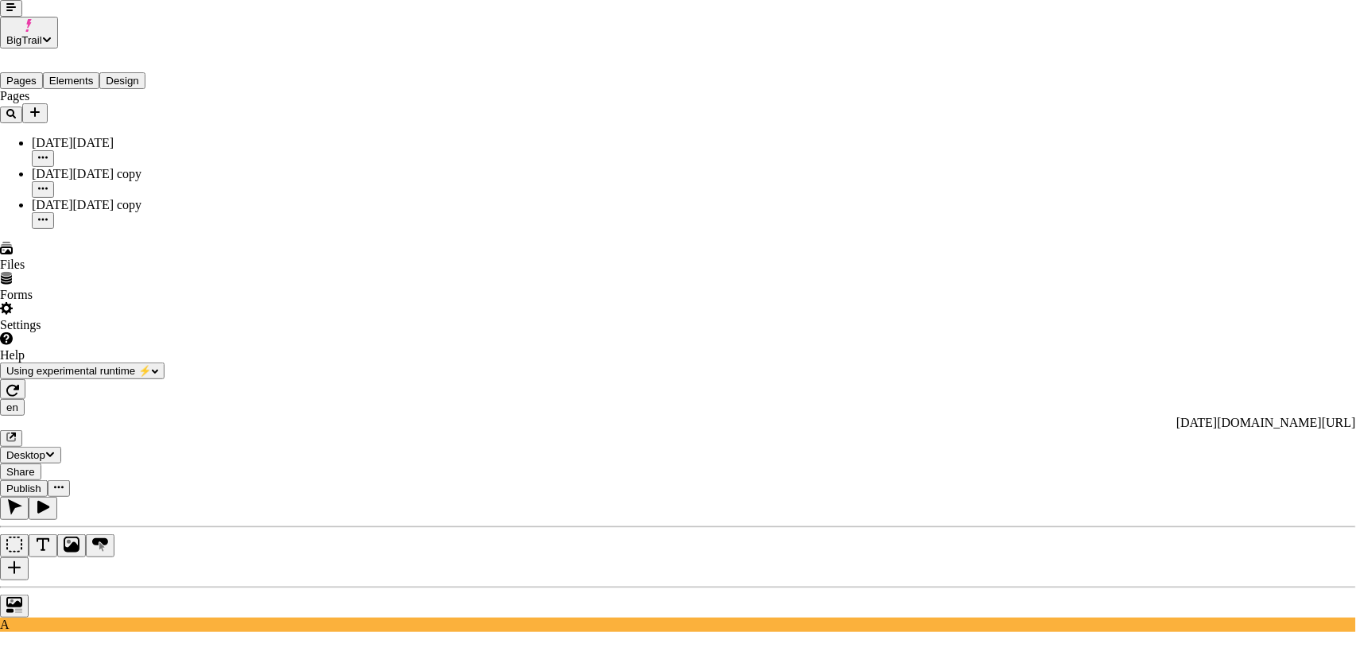
click at [817, 253] on input "[DATE] 3:30:00 PM" at bounding box center [850, 244] width 141 height 17
type input "[DATE] 4:15:00 PM"
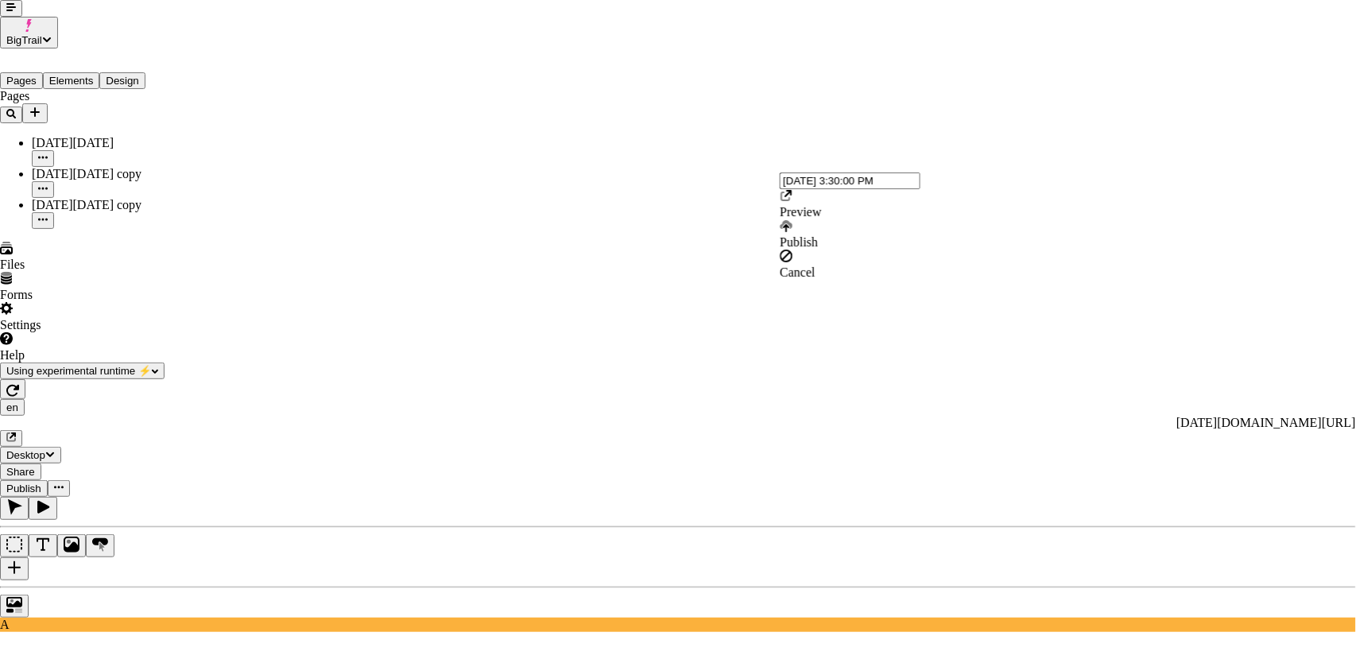
click at [780, 189] on input "[DATE] 3:30:00 PM" at bounding box center [850, 181] width 141 height 17
click at [817, 189] on input "[DATE] 3:30:00 PM" at bounding box center [850, 181] width 141 height 17
type input "[DATE] 9:30:00 AM"
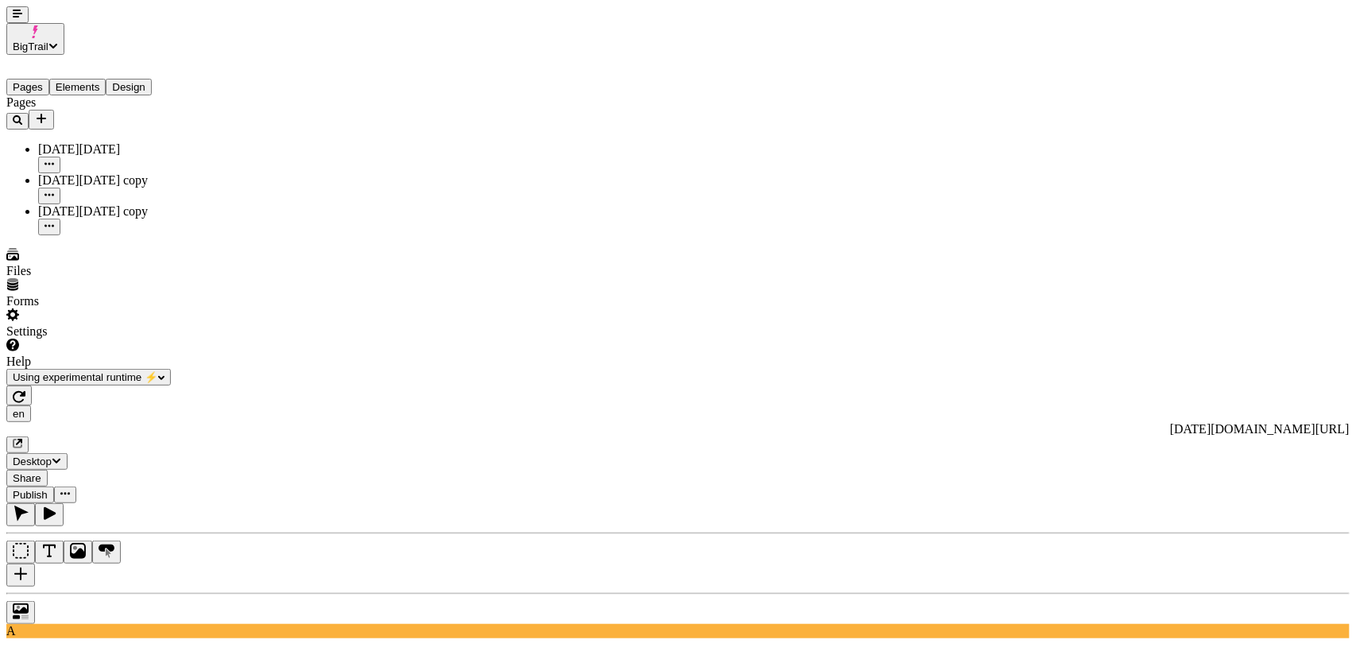
click at [41, 472] on span "Share" at bounding box center [27, 478] width 29 height 12
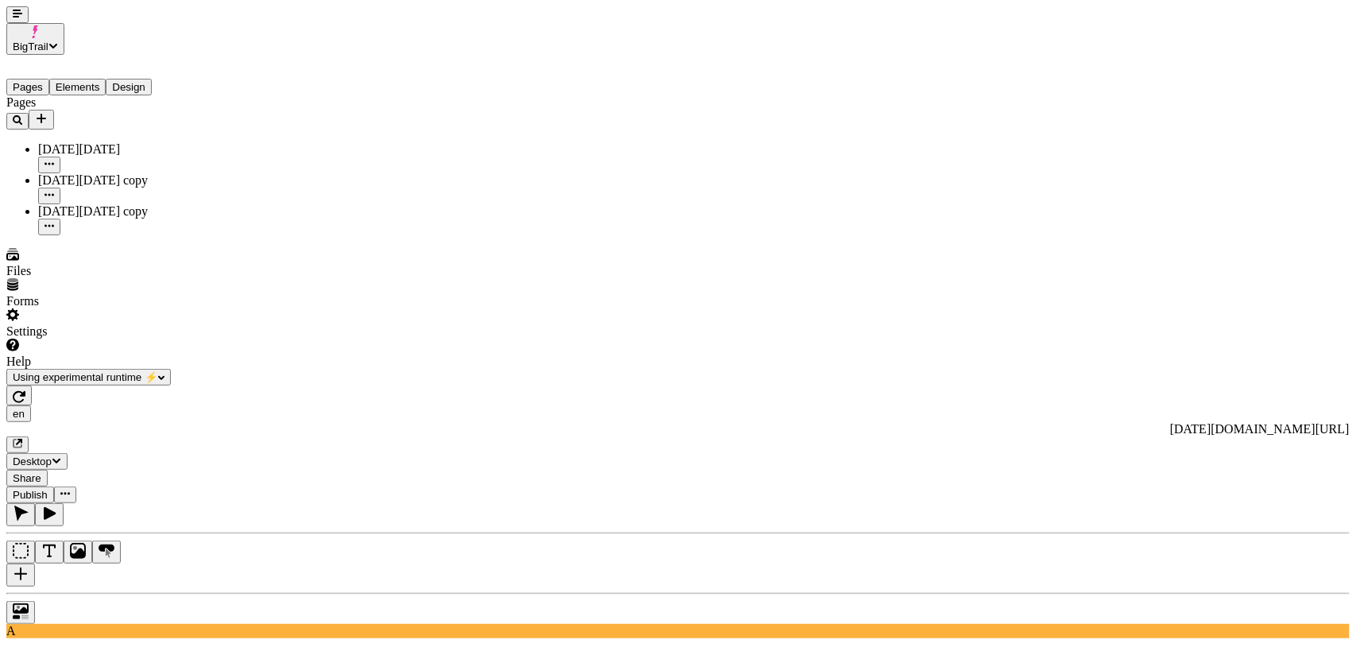
click at [48, 489] on span "Publish" at bounding box center [30, 495] width 35 height 12
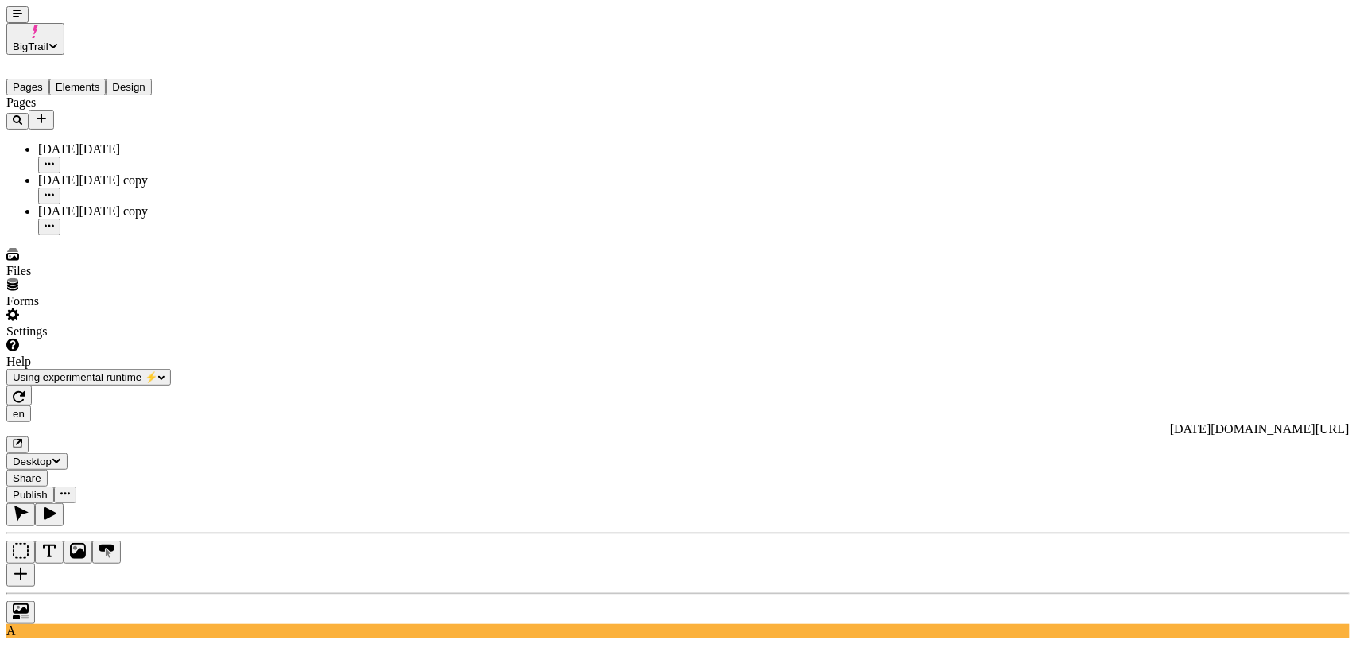
drag, startPoint x: 1201, startPoint y: 117, endPoint x: 1356, endPoint y: 117, distance: 155.0
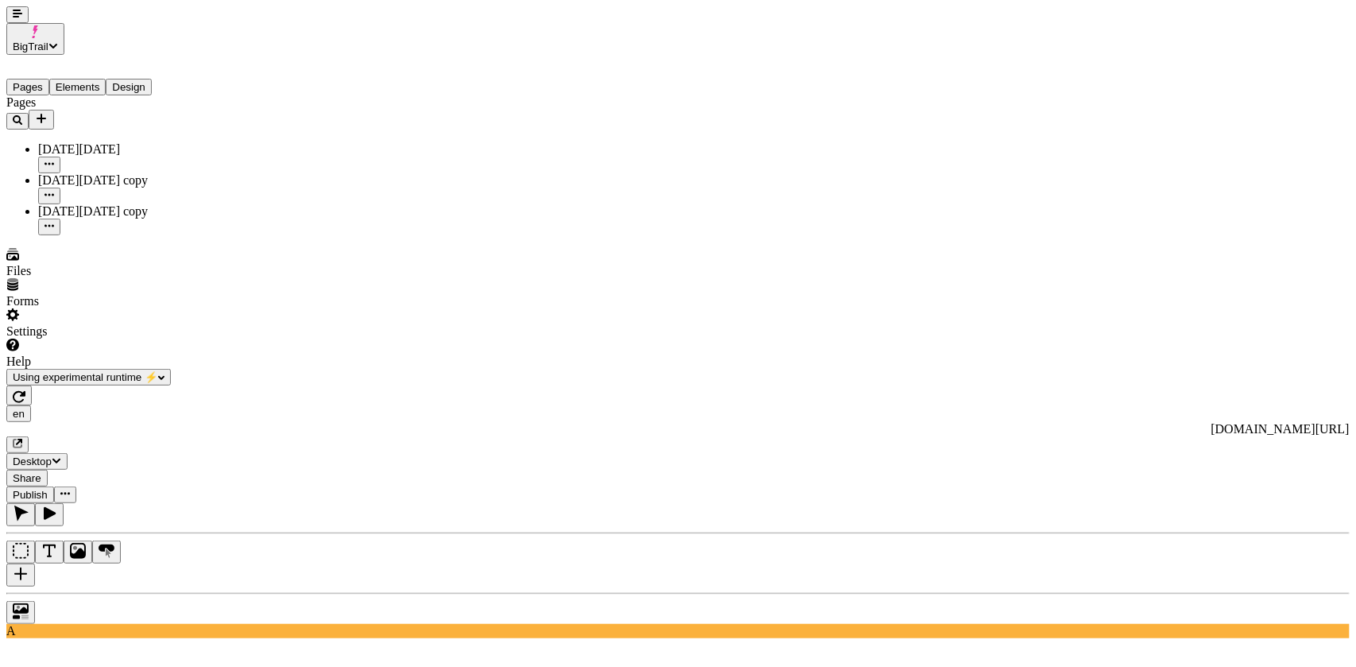
type input "/my-home-page"
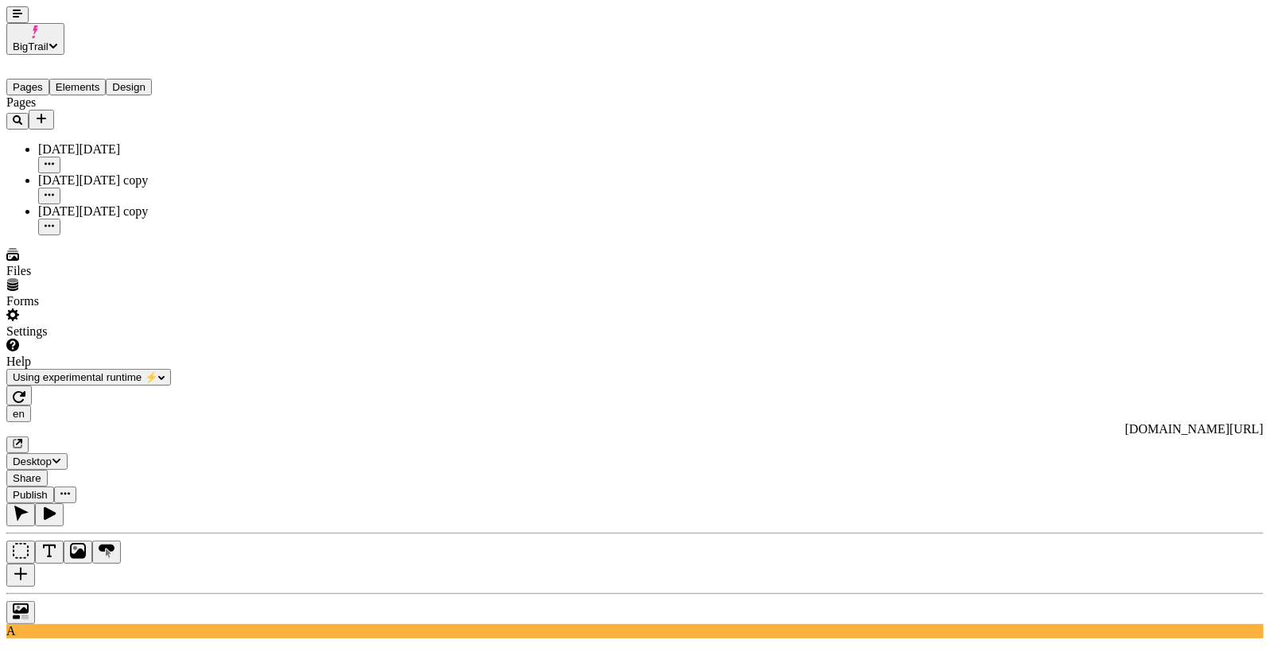
click at [41, 472] on span "Share" at bounding box center [27, 478] width 29 height 12
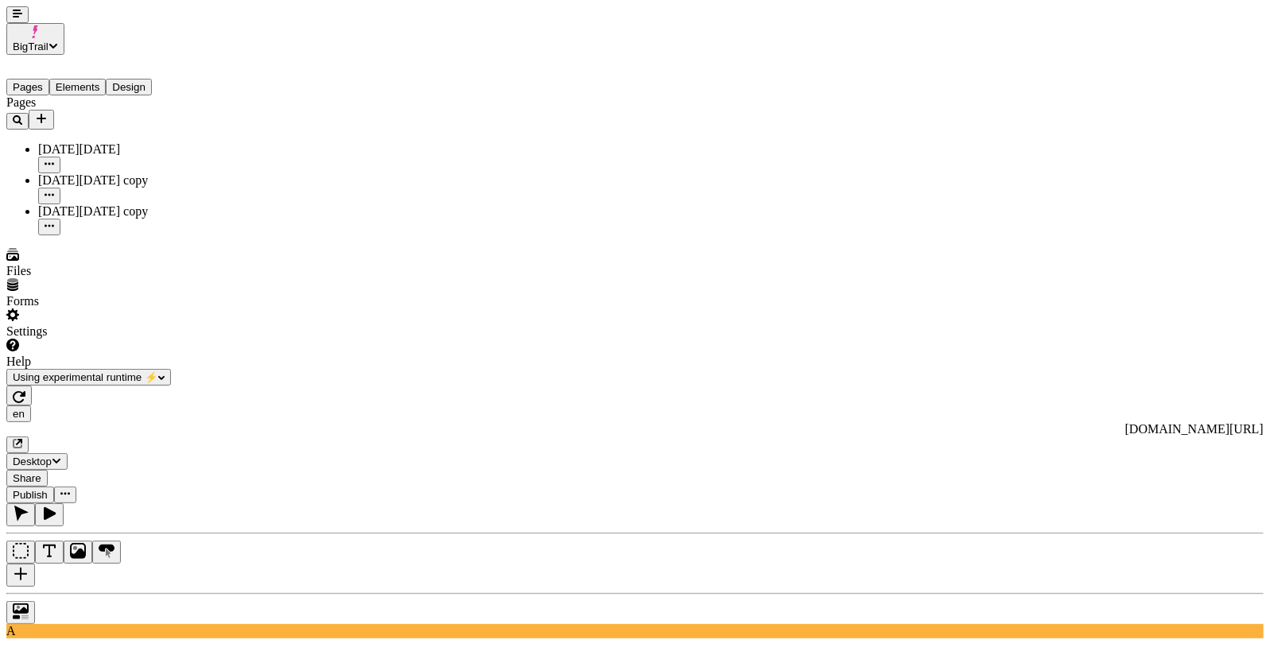
click at [41, 472] on span "Share" at bounding box center [27, 478] width 29 height 12
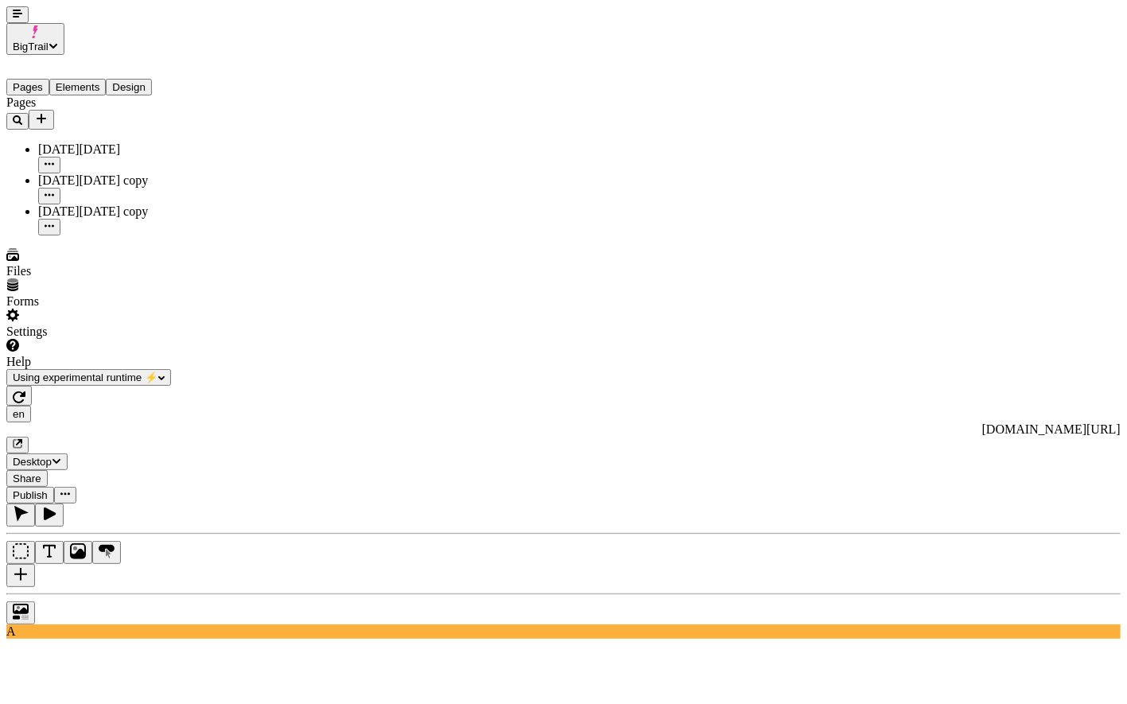
click at [41, 472] on span "Share" at bounding box center [27, 478] width 29 height 12
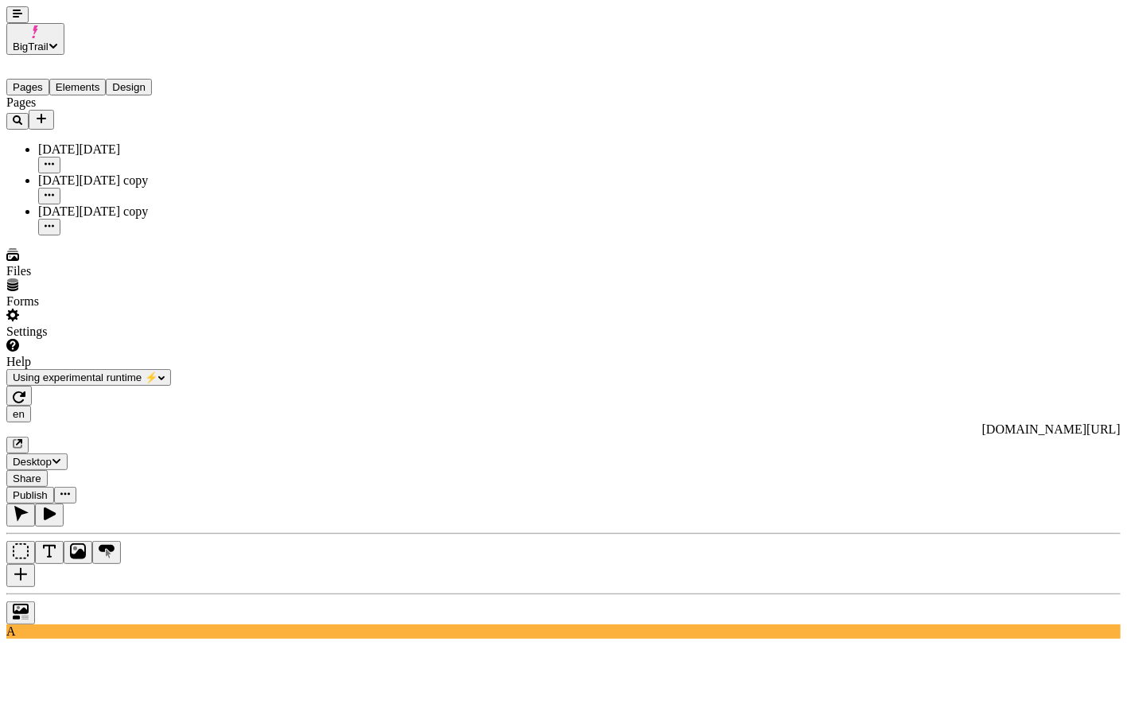
click at [41, 472] on span "Share" at bounding box center [27, 478] width 29 height 12
